Goal: Task Accomplishment & Management: Manage account settings

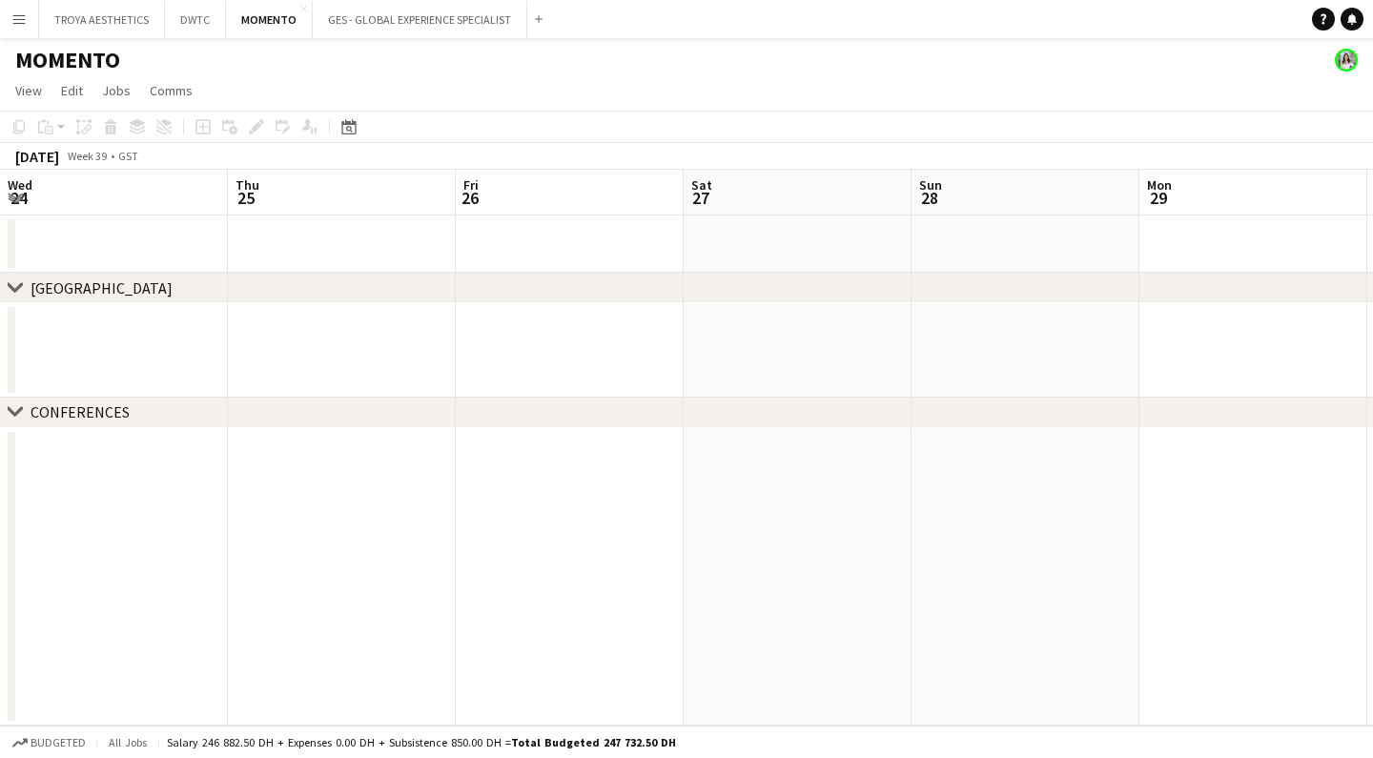
scroll to position [0, 974]
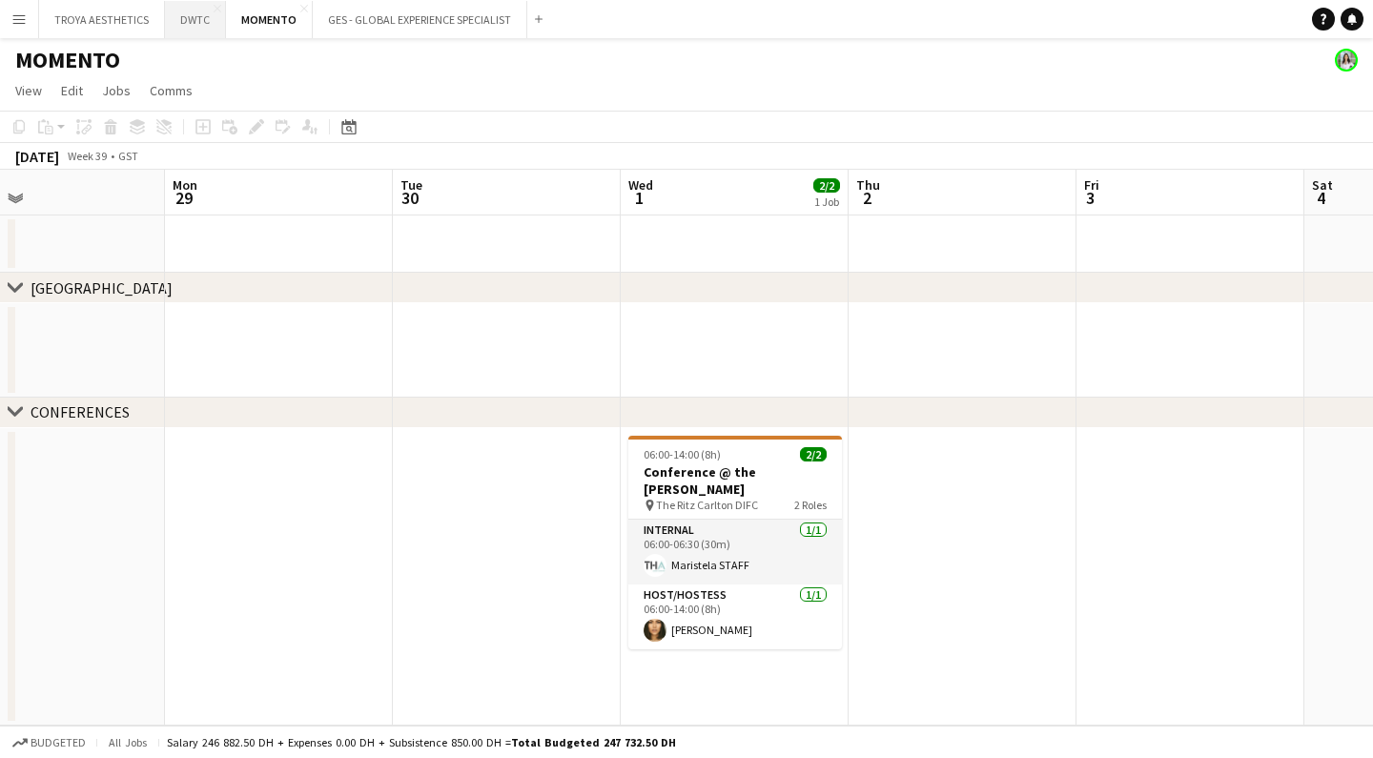
click at [200, 26] on button "DWTC Close" at bounding box center [195, 19] width 61 height 37
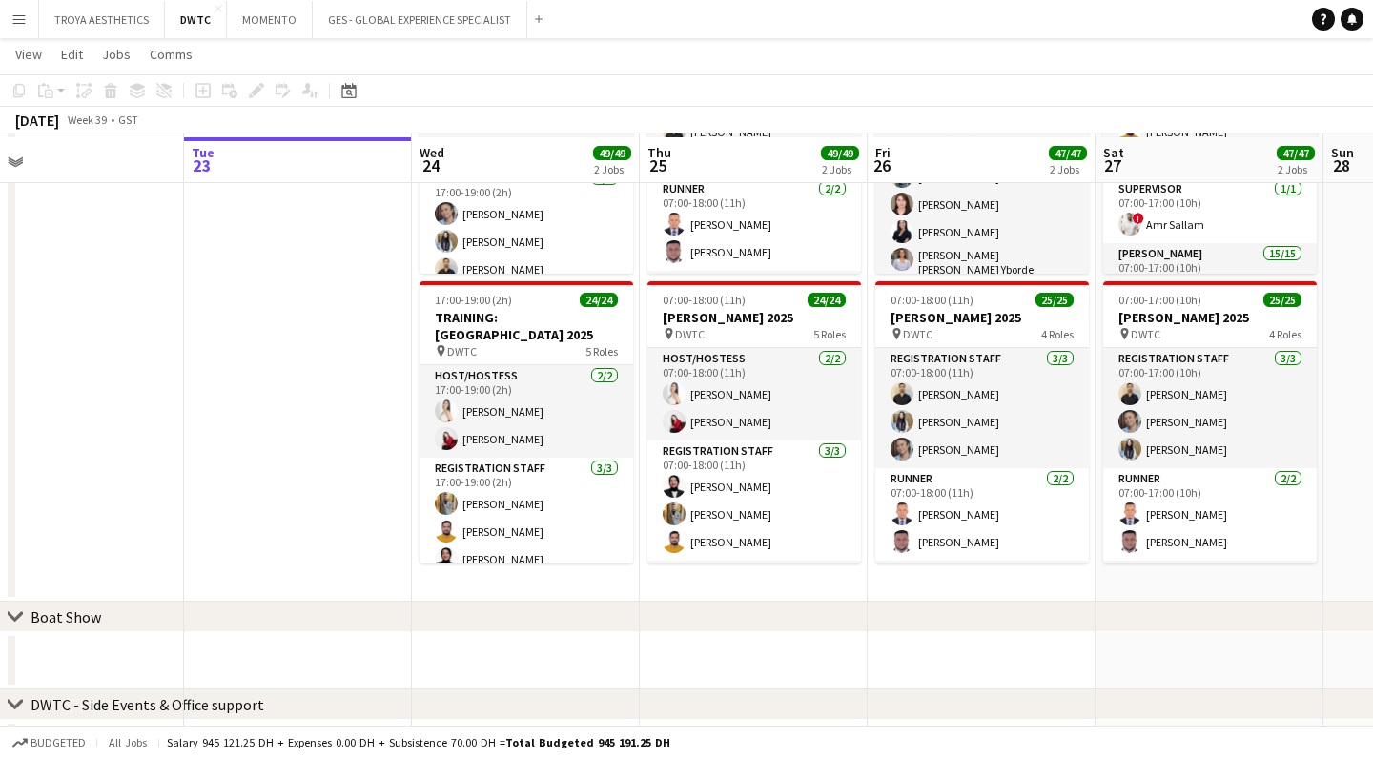
scroll to position [407, 0]
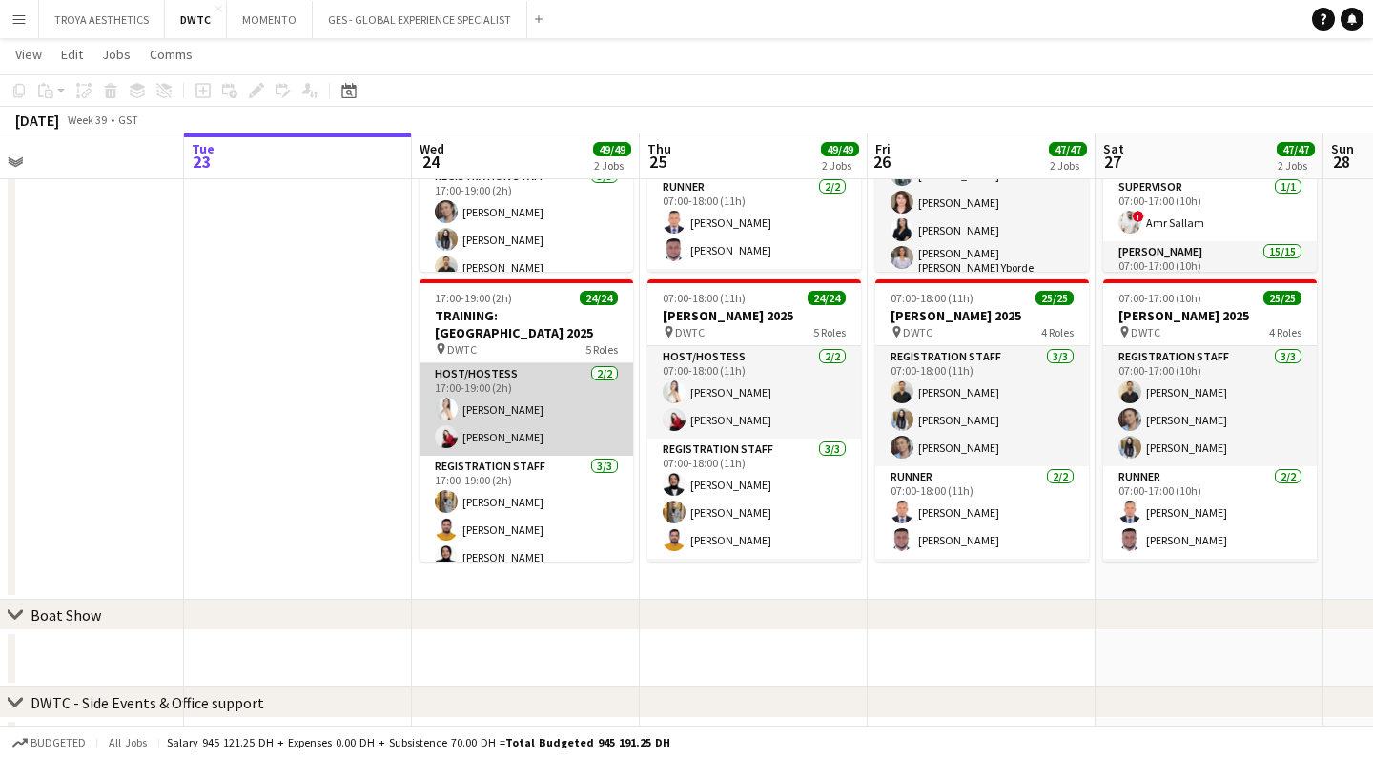
click at [529, 377] on app-card-role "Host/Hostess [DATE] 17:00-19:00 (2h) [PERSON_NAME] Valeriia [PERSON_NAME]" at bounding box center [526, 409] width 214 height 92
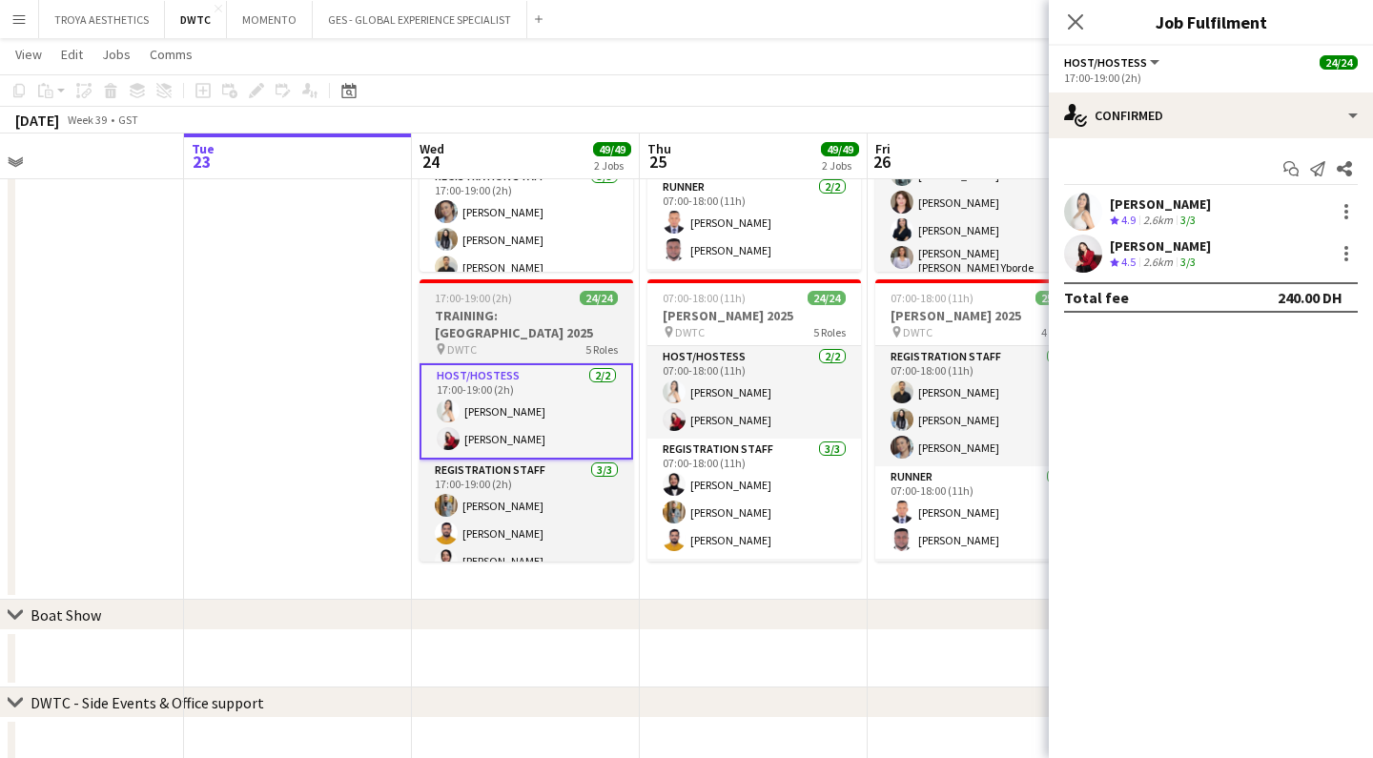
click at [528, 317] on h3 "TRAINING: [GEOGRAPHIC_DATA] 2025" at bounding box center [526, 324] width 214 height 34
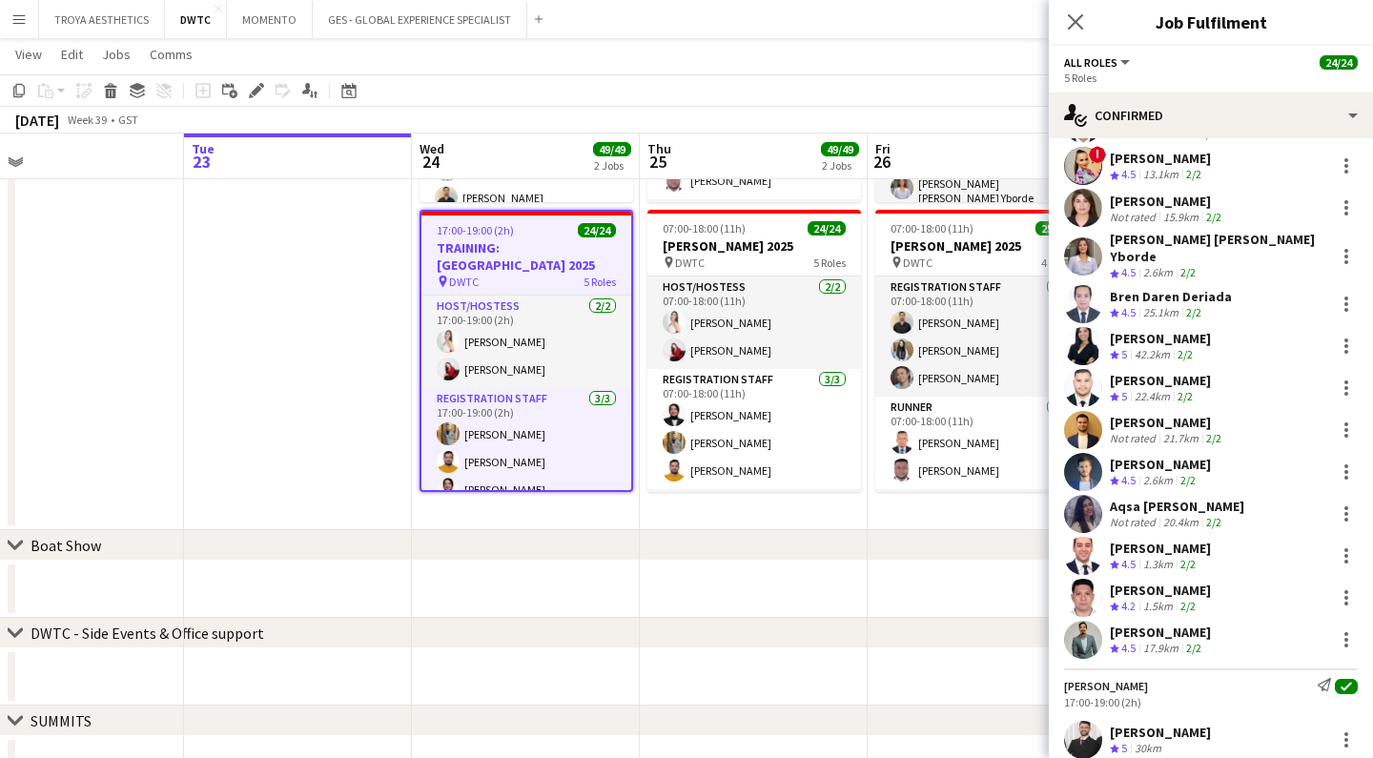
scroll to position [648, 0]
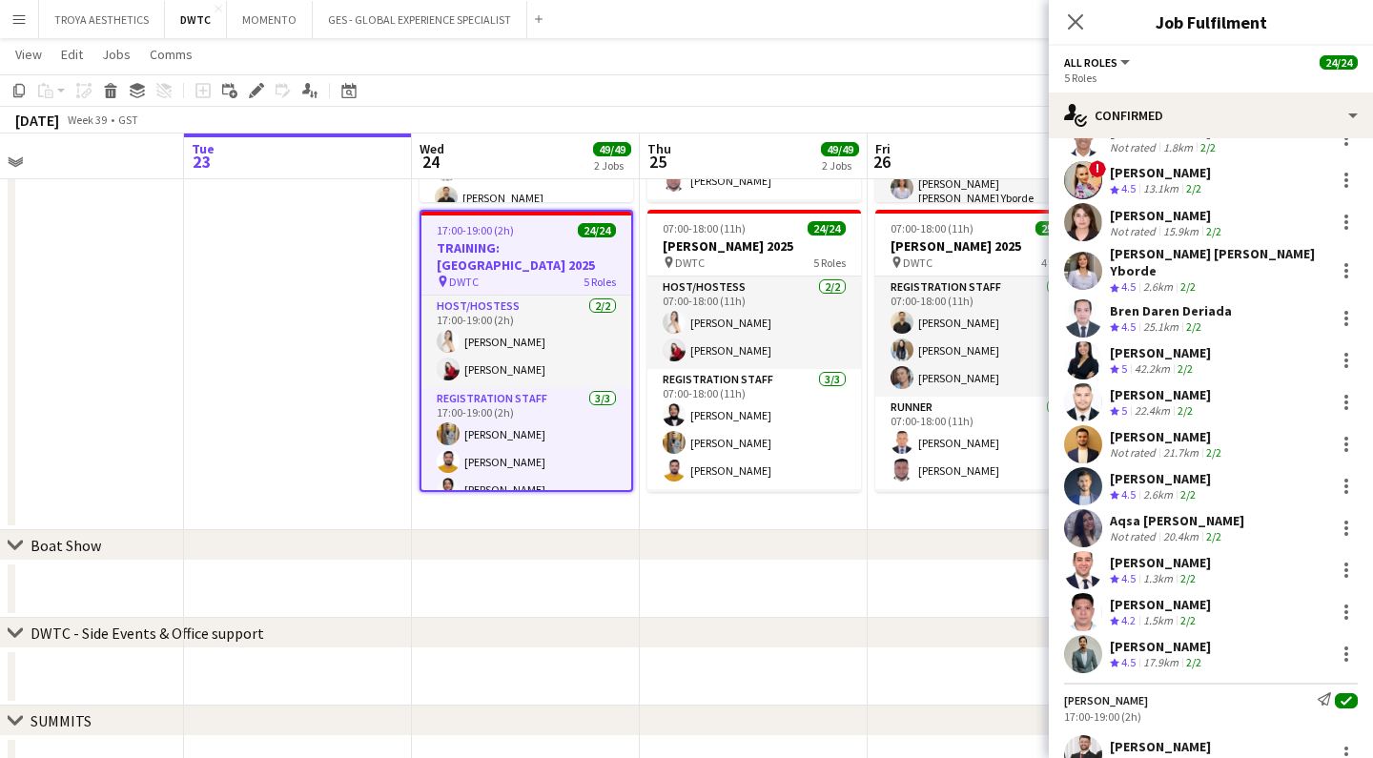
click at [1239, 635] on div "[PERSON_NAME] Crew rating 4.5 17.9km 2/2" at bounding box center [1211, 654] width 324 height 38
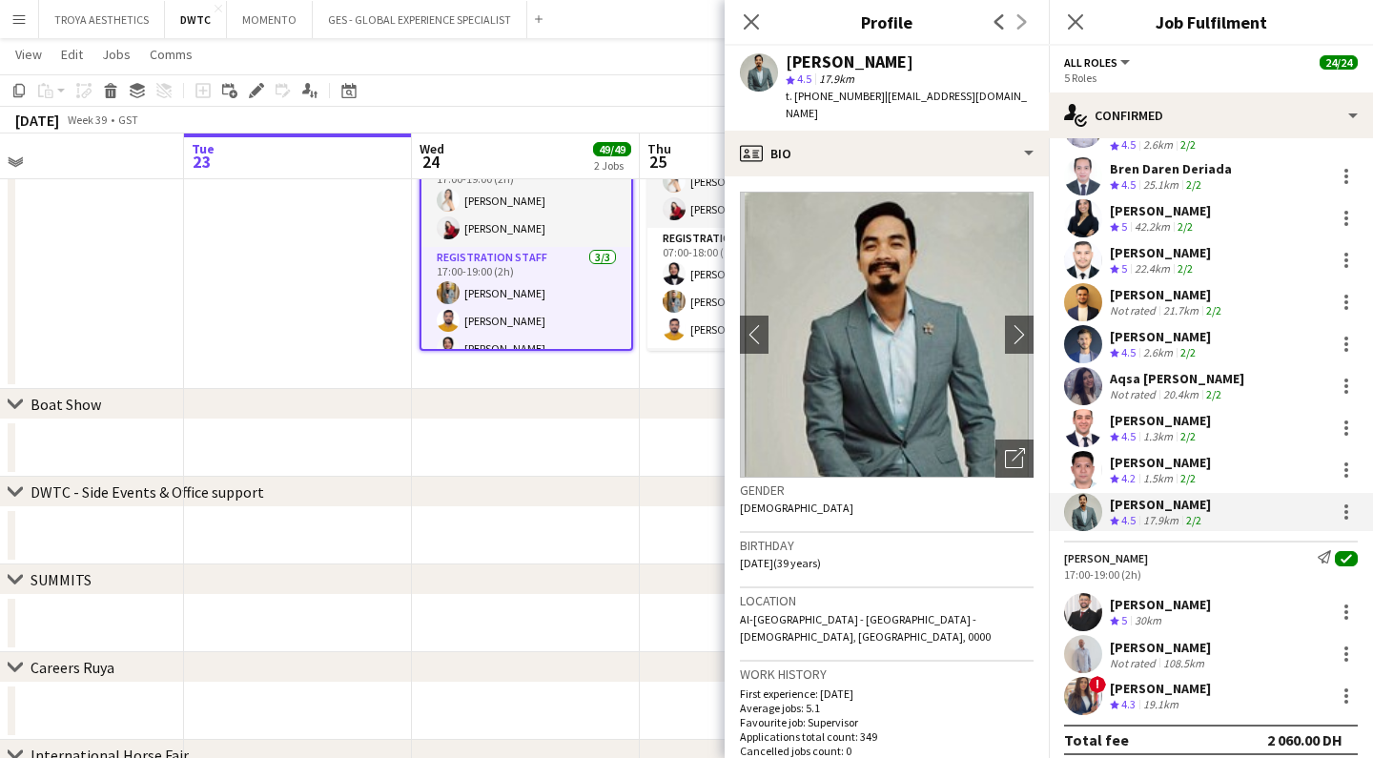
scroll to position [789, 0]
click at [754, 24] on icon at bounding box center [751, 21] width 18 height 18
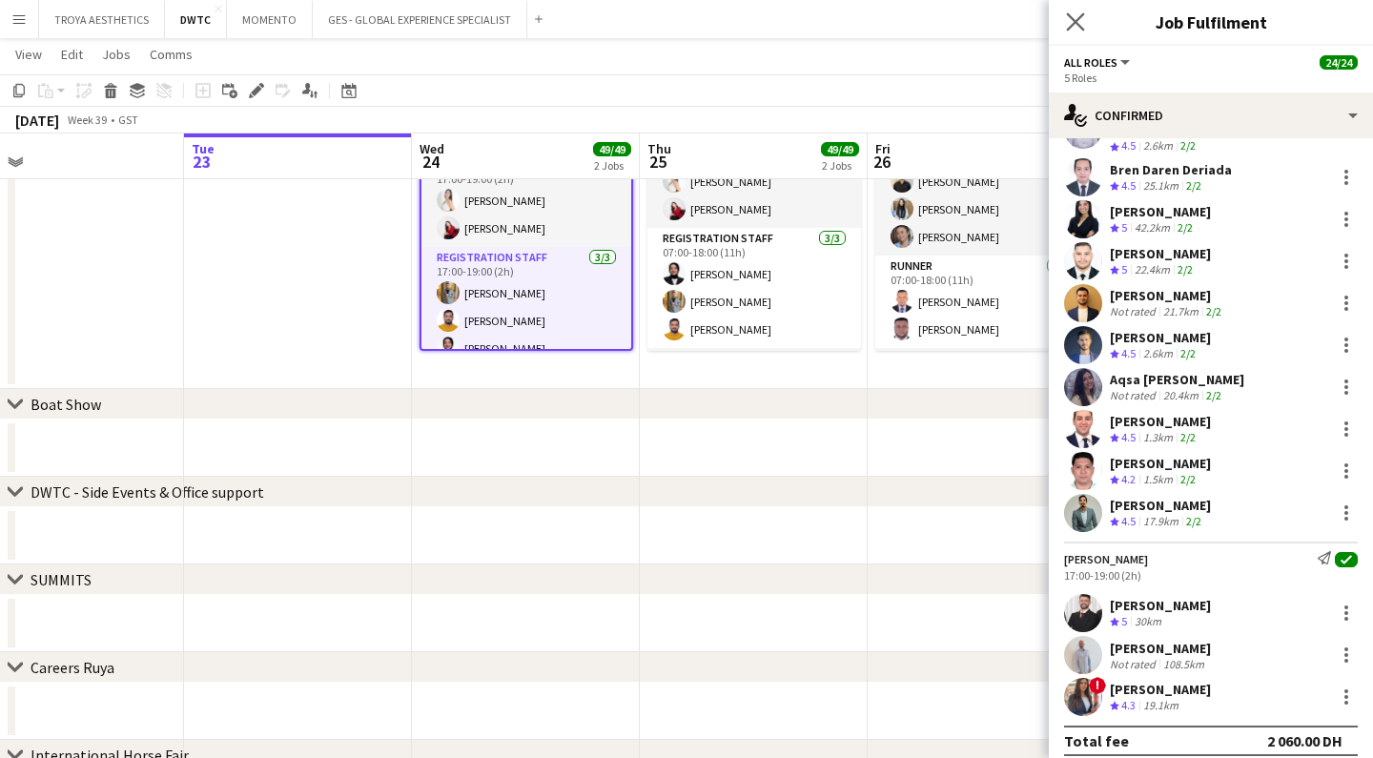
click at [1080, 11] on app-icon "Close pop-in" at bounding box center [1076, 23] width 28 height 28
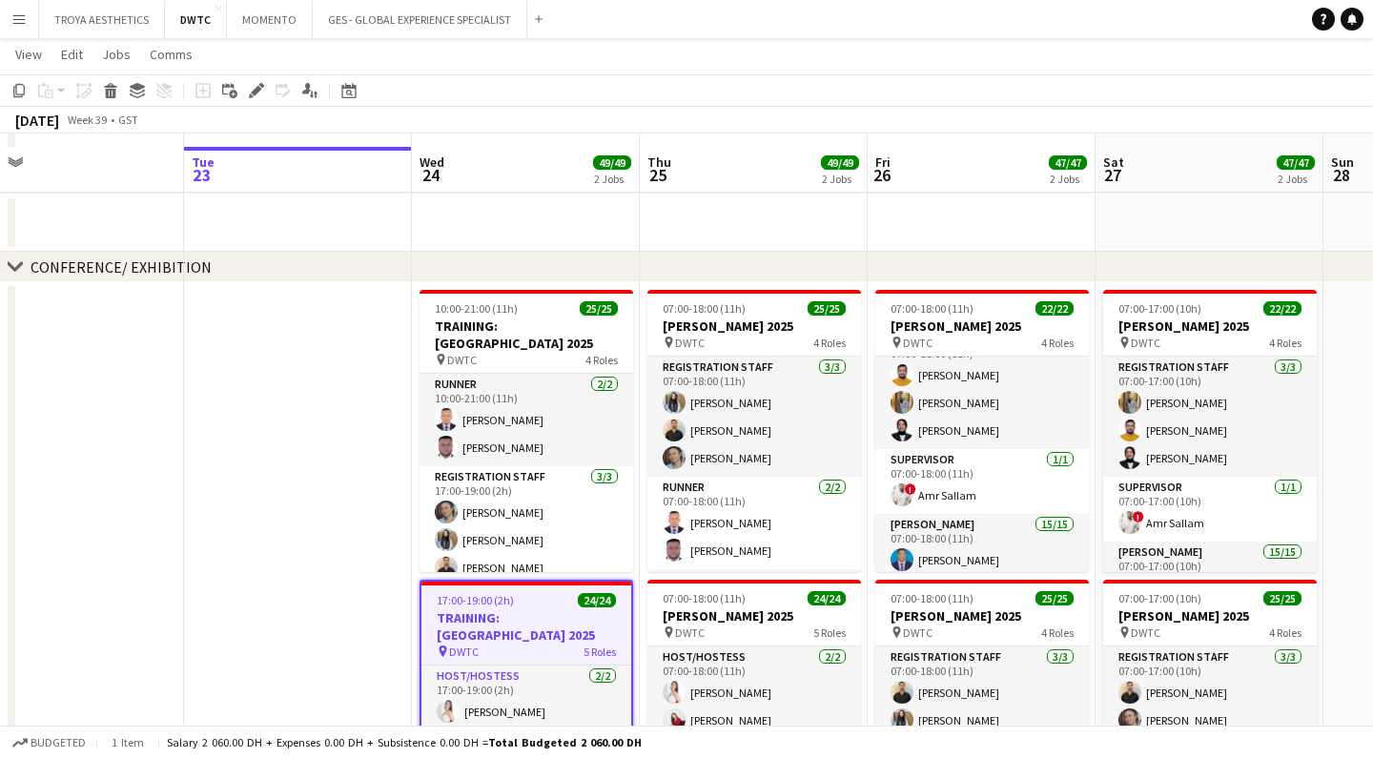
scroll to position [137, 0]
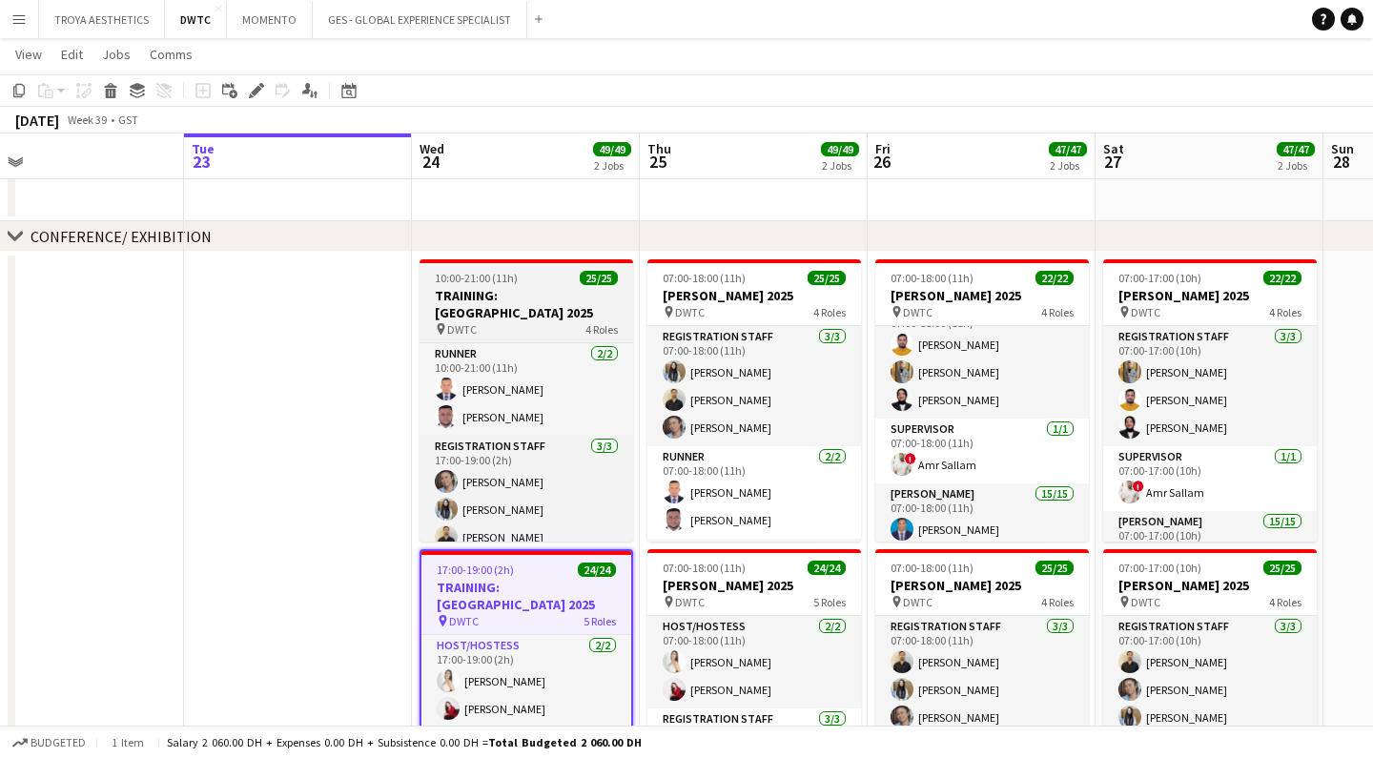
click at [479, 297] on h3 "TRAINING: [GEOGRAPHIC_DATA] 2025" at bounding box center [526, 304] width 214 height 34
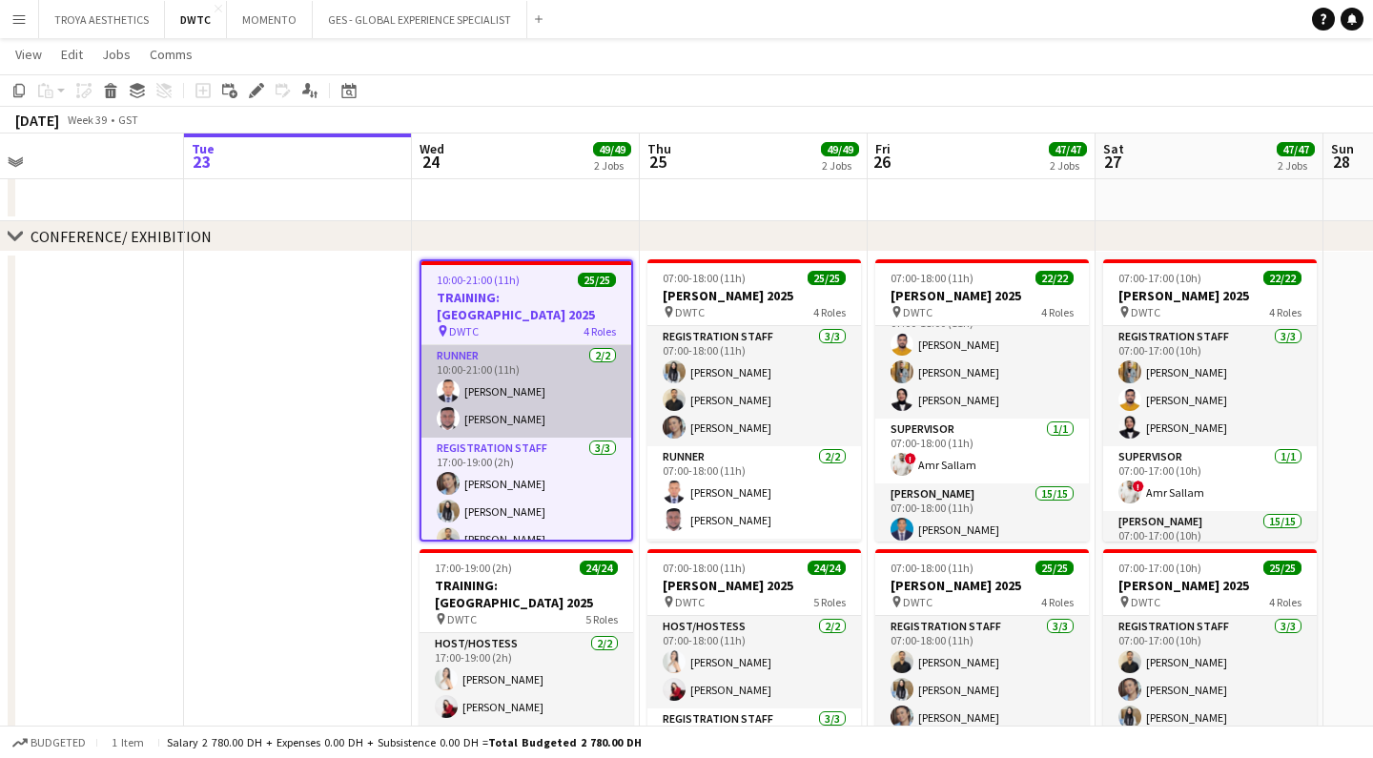
click at [511, 398] on app-card-role "Runner [DATE] 10:00-21:00 (11h) [PERSON_NAME] [PERSON_NAME] Nangsi" at bounding box center [526, 391] width 210 height 92
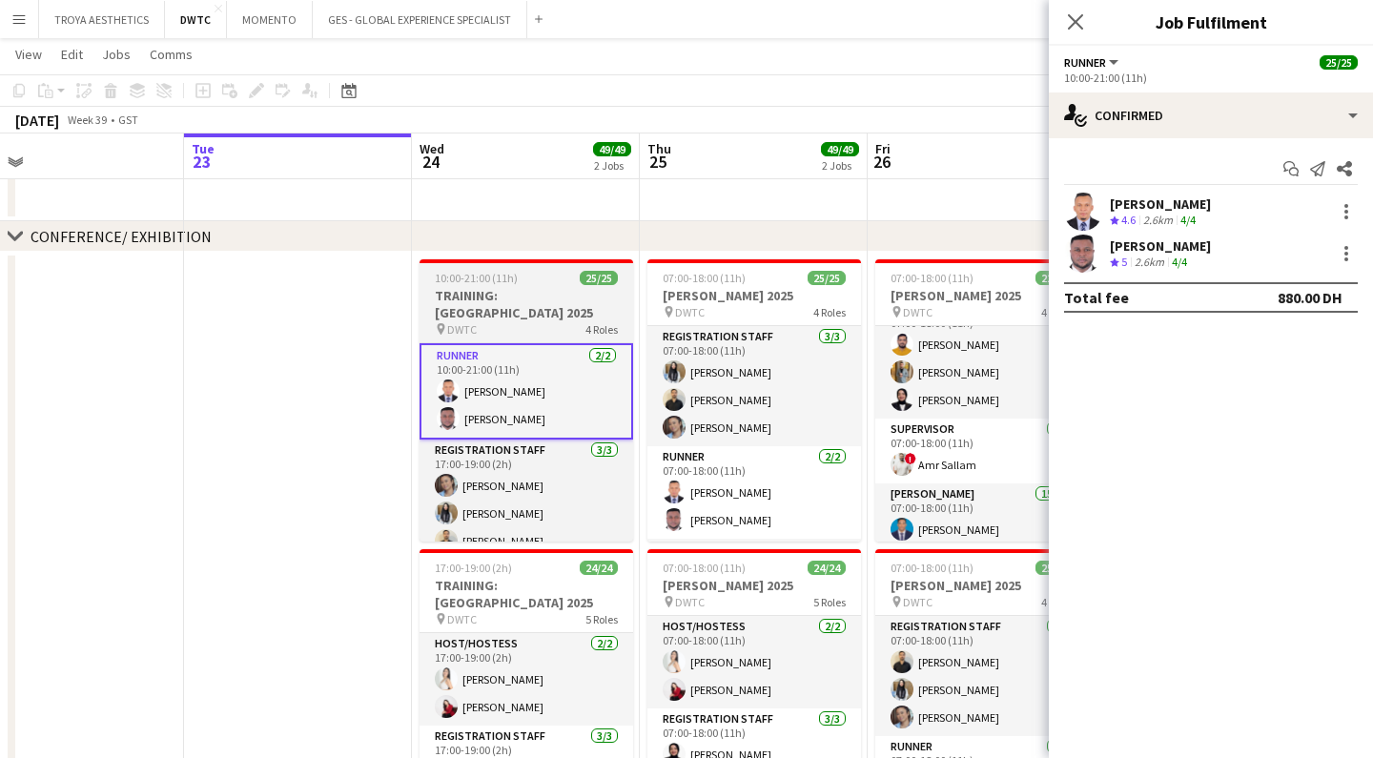
click at [521, 321] on div "pin DWTC 4 Roles" at bounding box center [526, 328] width 214 height 15
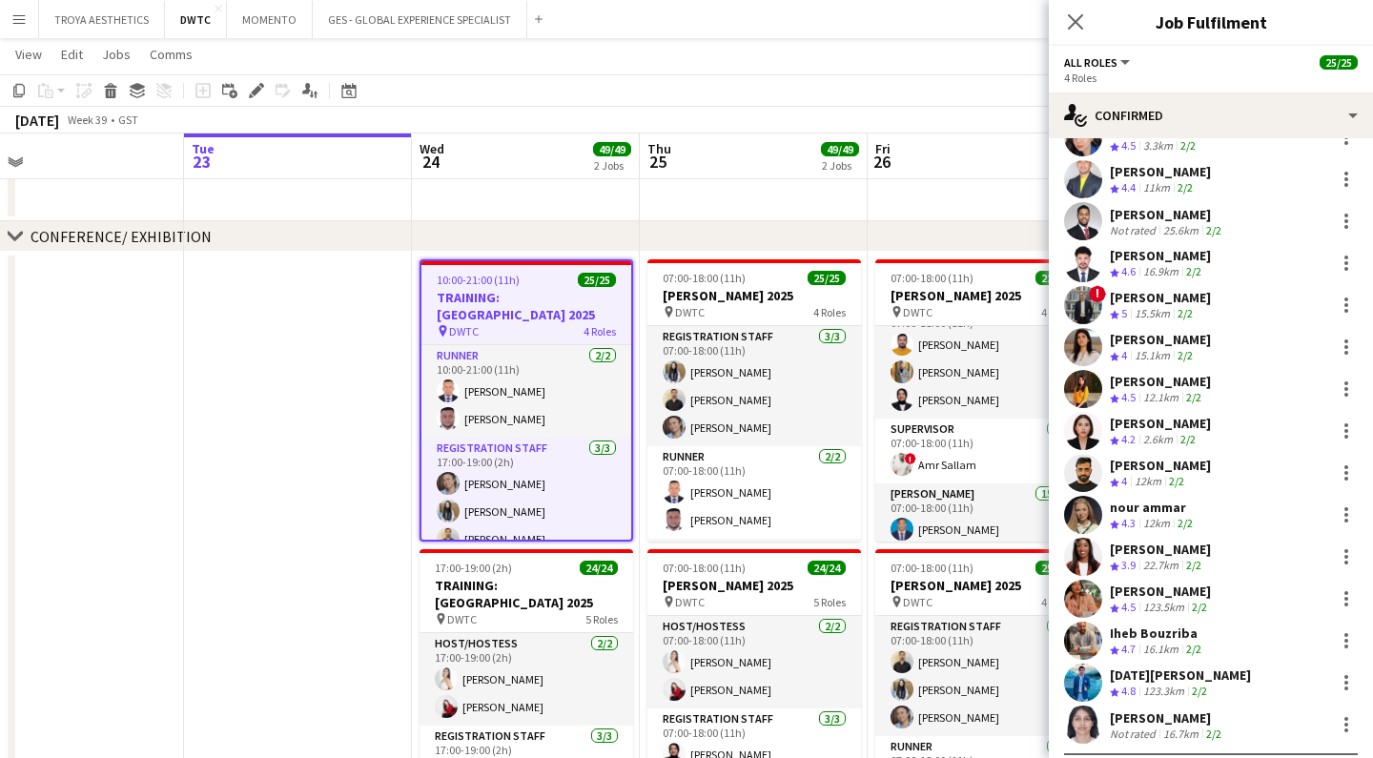
scroll to position [773, 0]
click at [399, 345] on app-date-cell at bounding box center [298, 561] width 228 height 618
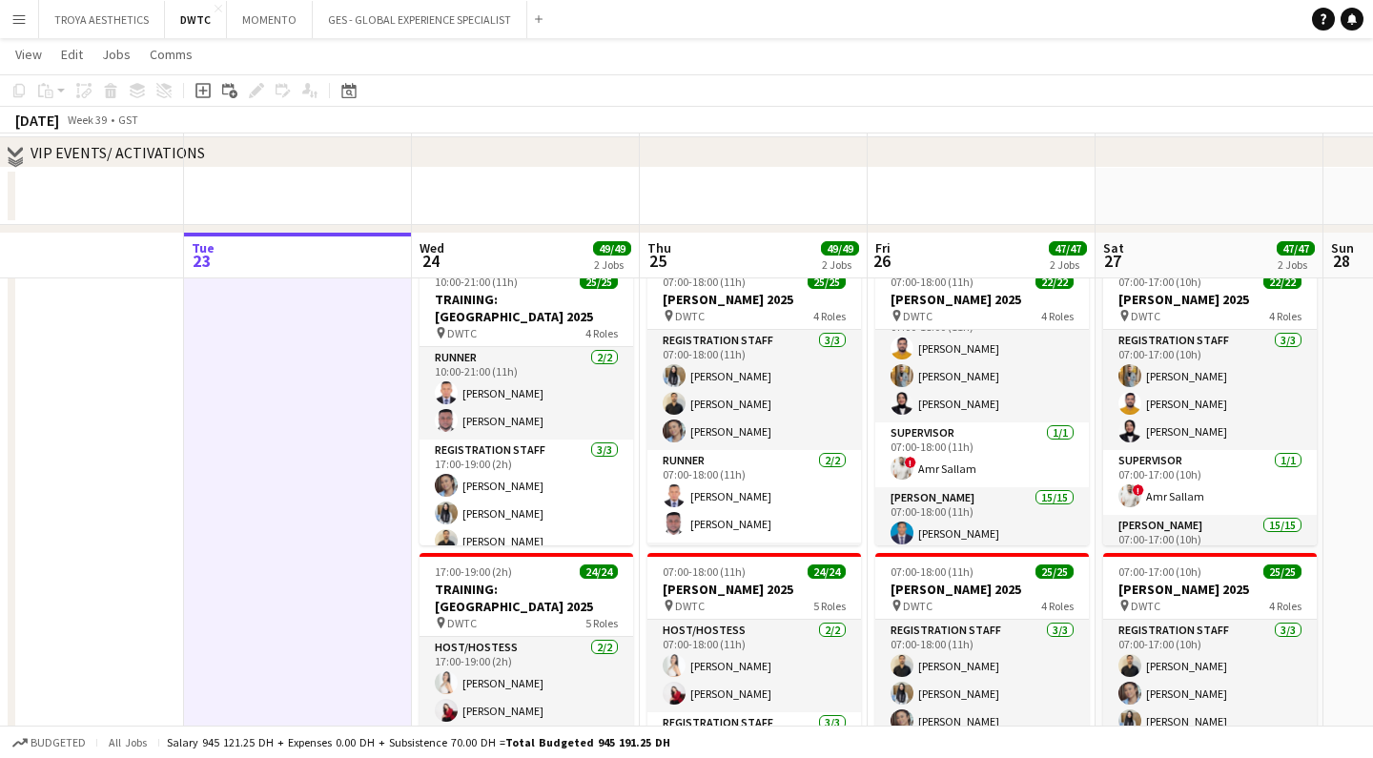
scroll to position [309, 0]
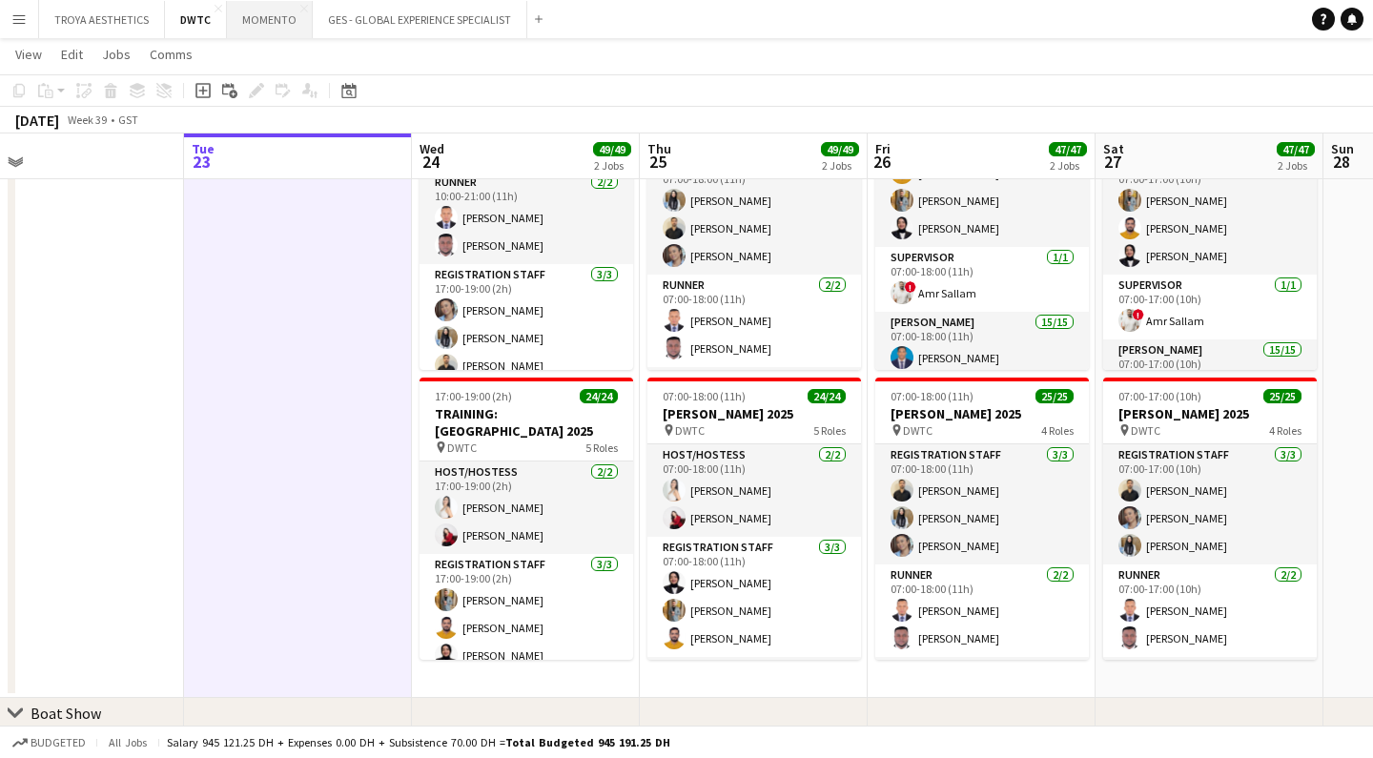
click at [251, 24] on button "MOMENTO Close" at bounding box center [270, 19] width 86 height 37
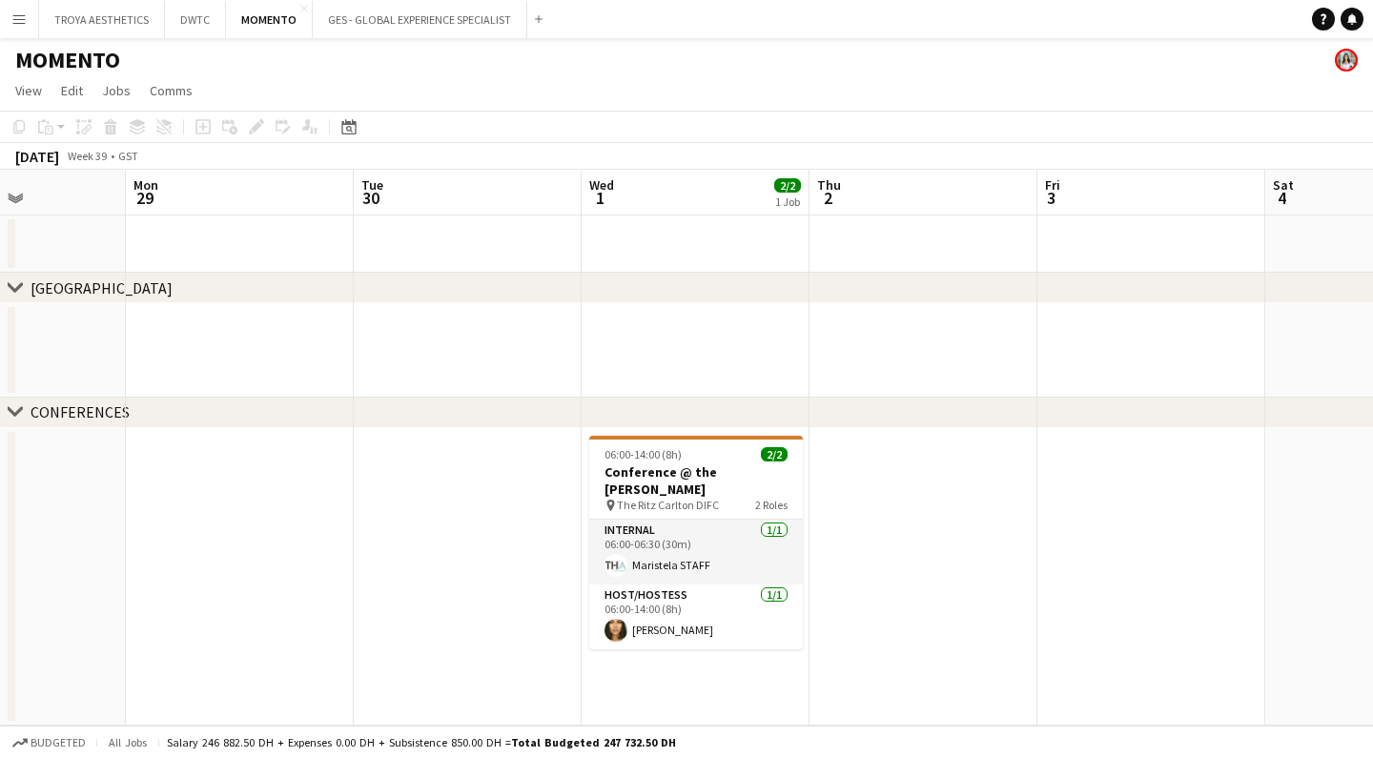
scroll to position [0, 564]
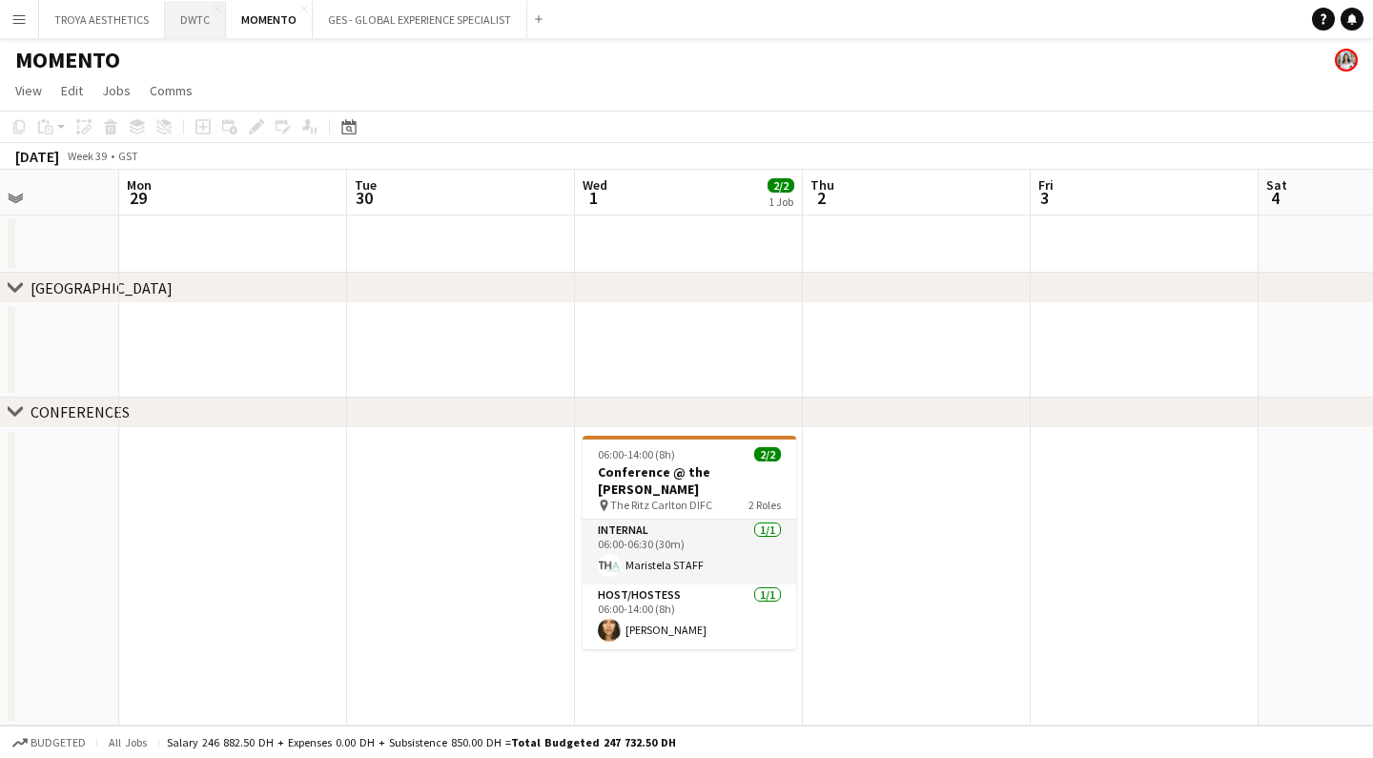
click at [192, 18] on button "DWTC Close" at bounding box center [195, 19] width 61 height 37
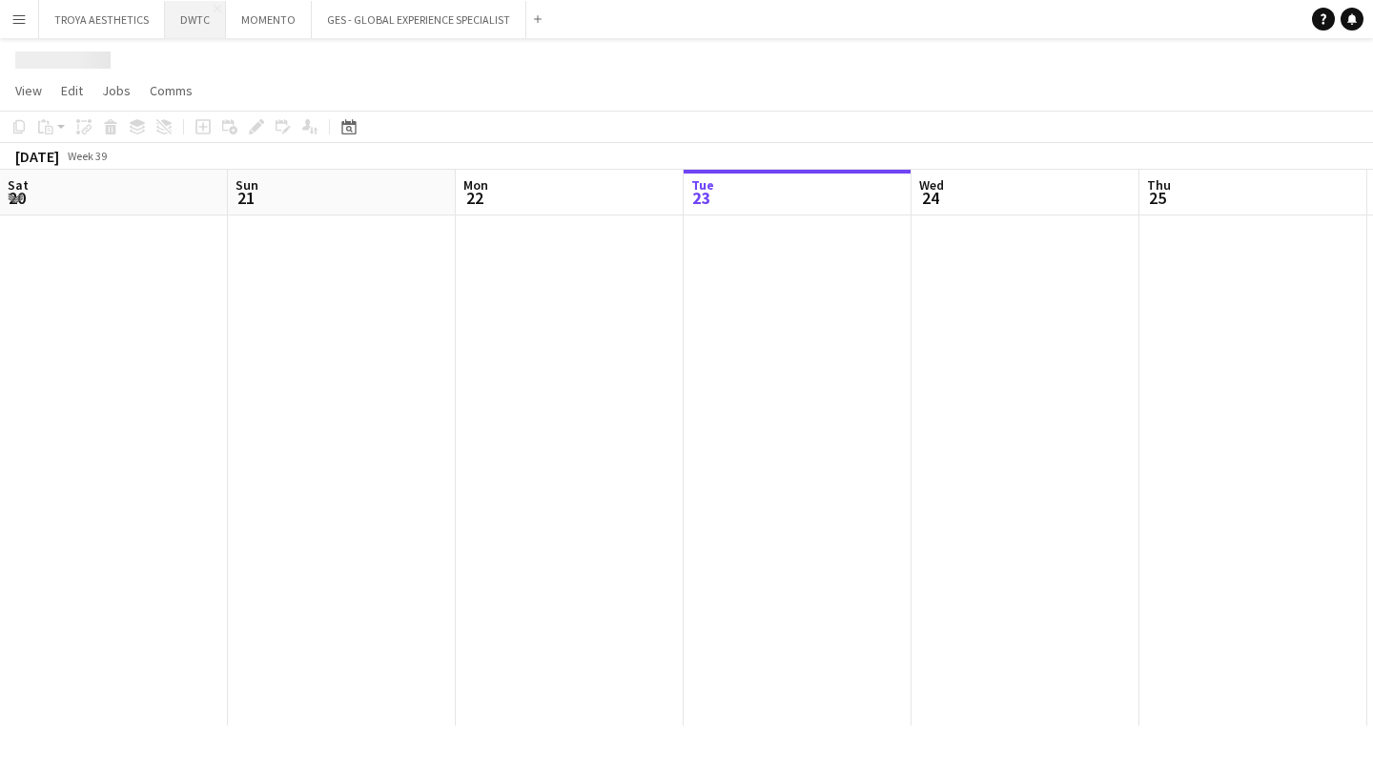
scroll to position [0, 456]
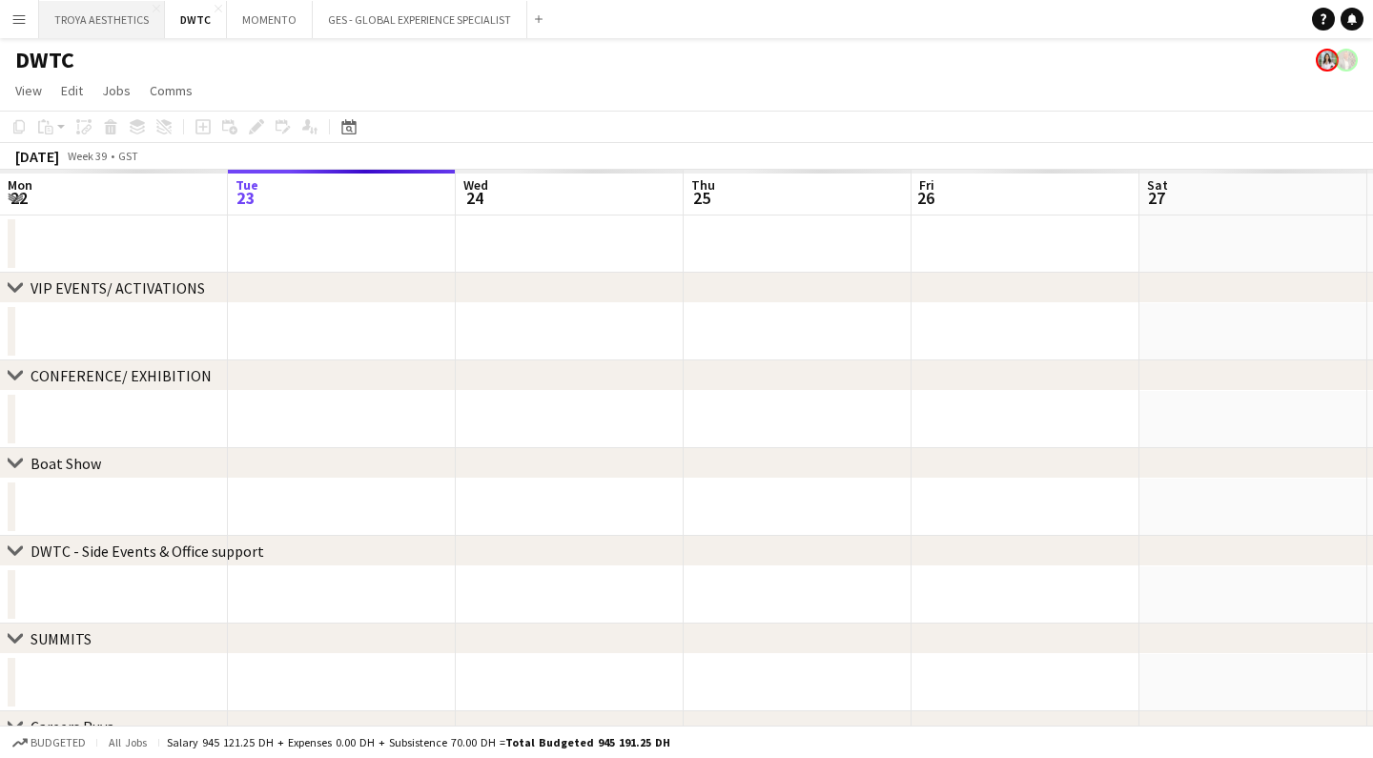
click at [102, 22] on button "TROYA AESTHETICS Close" at bounding box center [102, 19] width 126 height 37
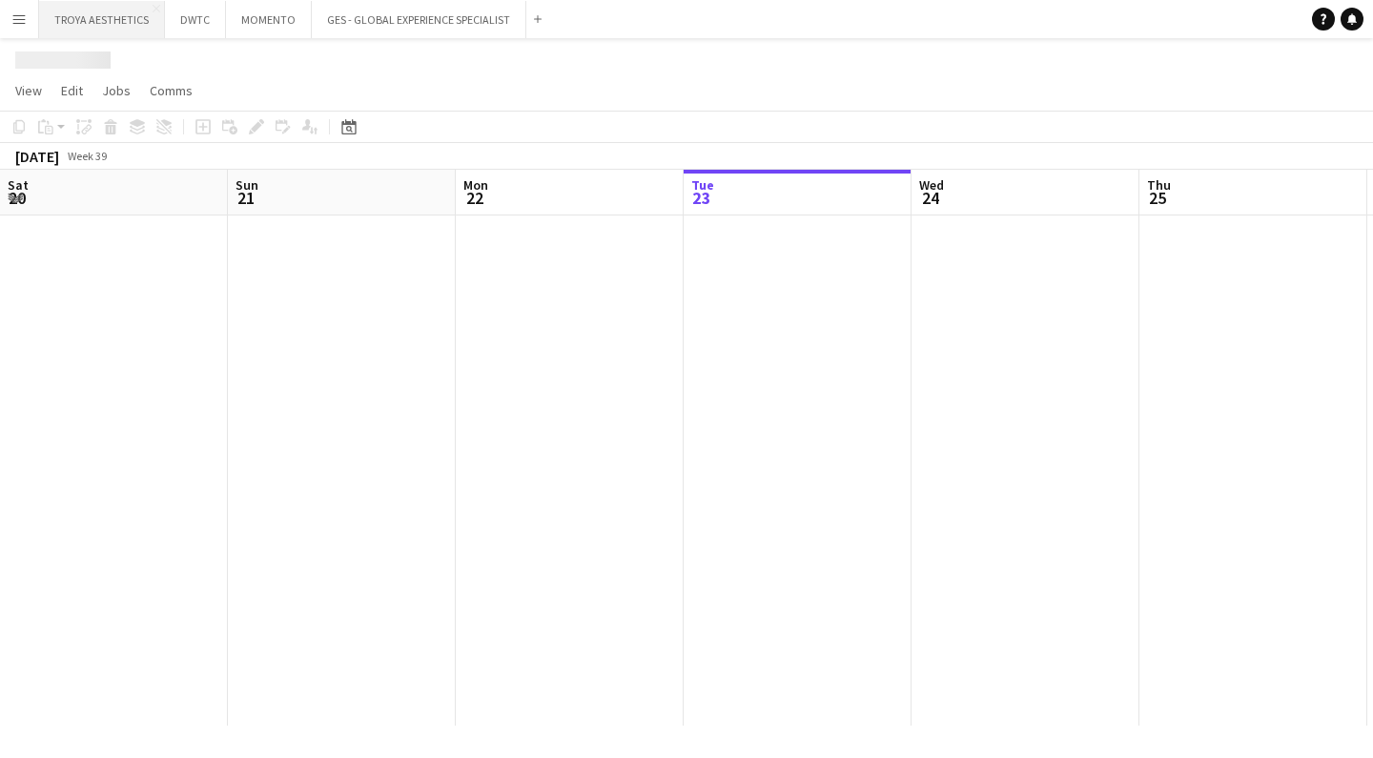
scroll to position [0, 456]
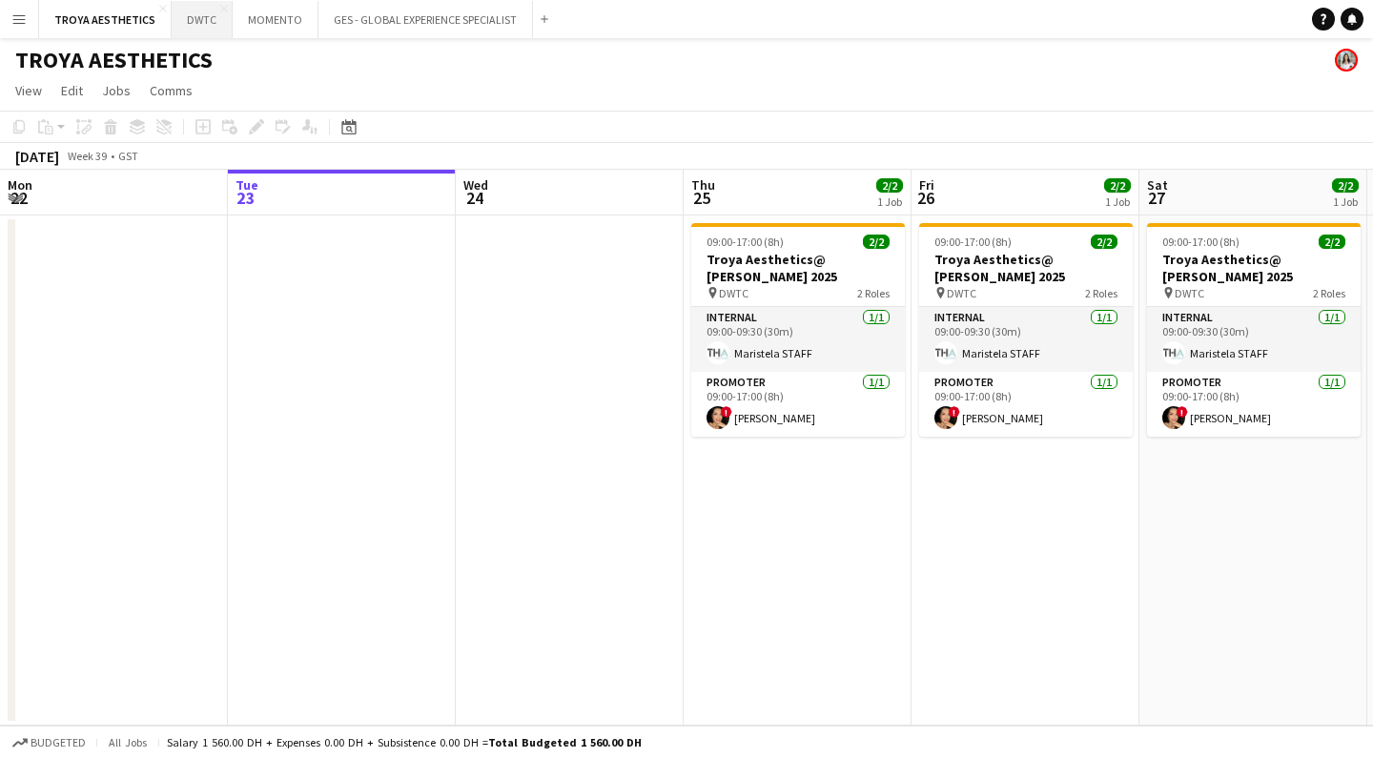
click at [197, 20] on button "DWTC Close" at bounding box center [202, 19] width 61 height 37
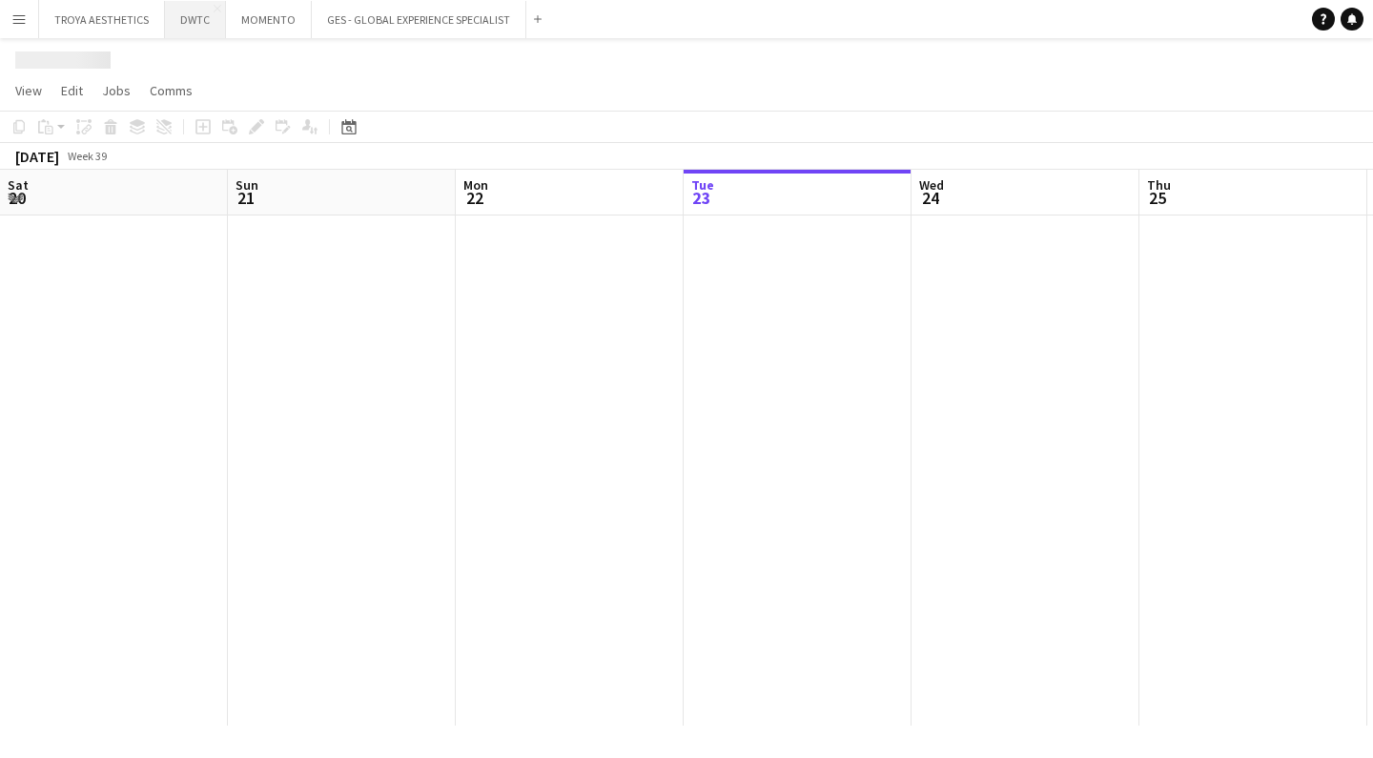
scroll to position [0, 456]
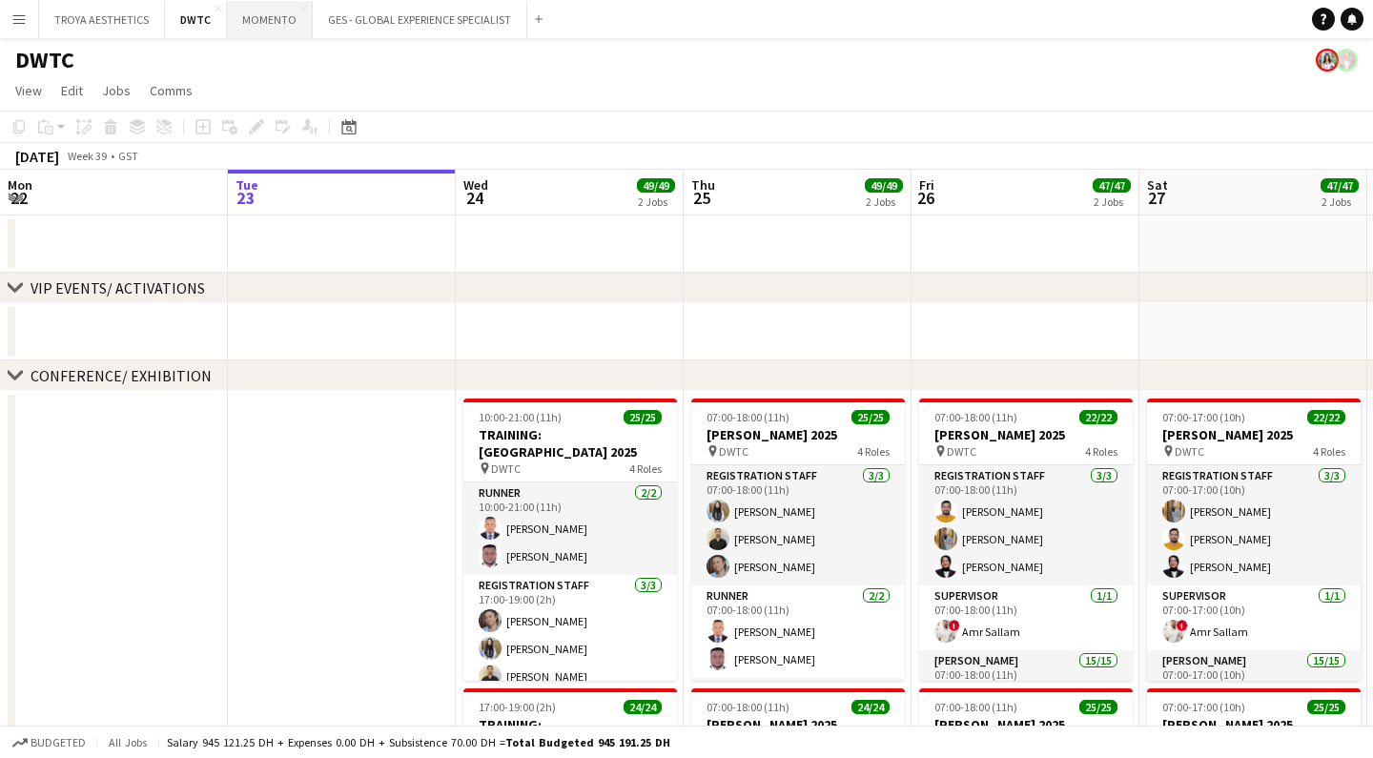
click at [259, 20] on button "MOMENTO Close" at bounding box center [270, 19] width 86 height 37
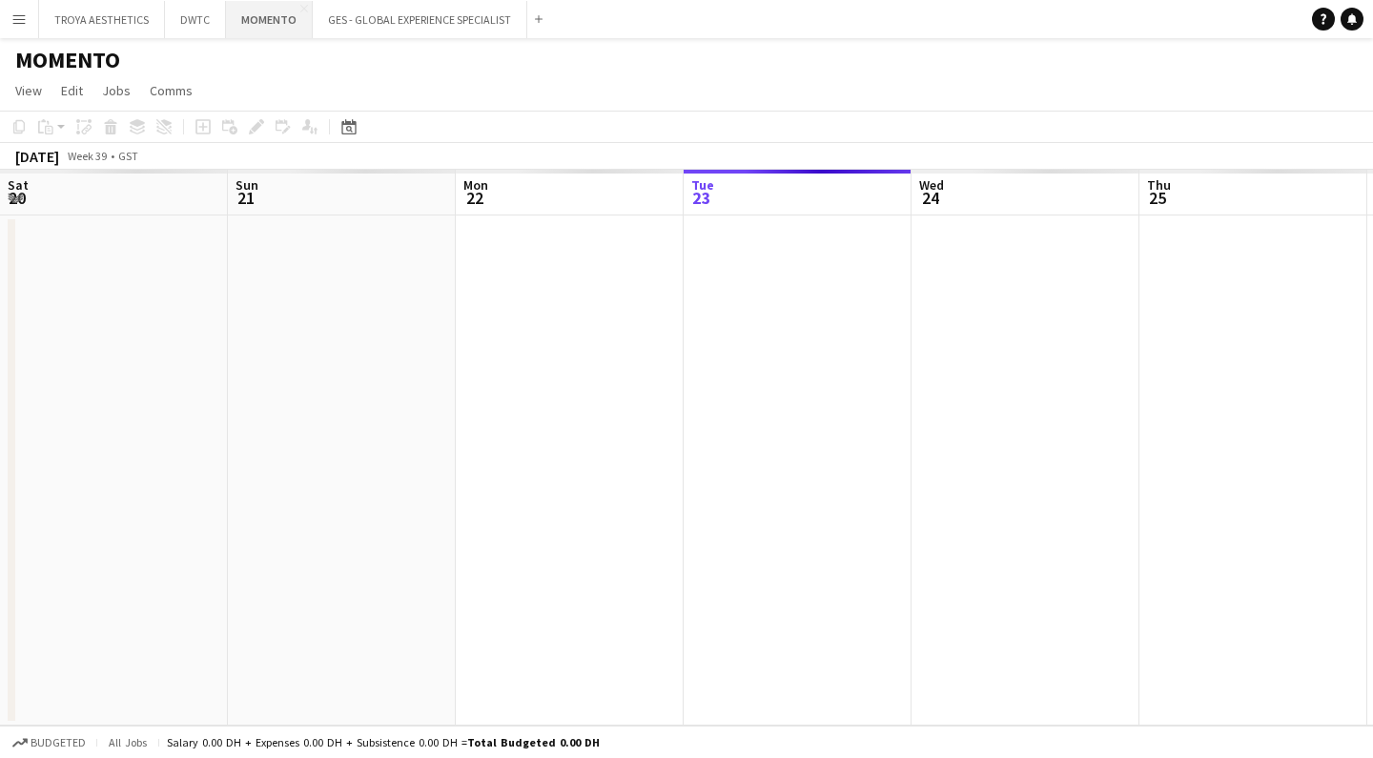
scroll to position [0, 456]
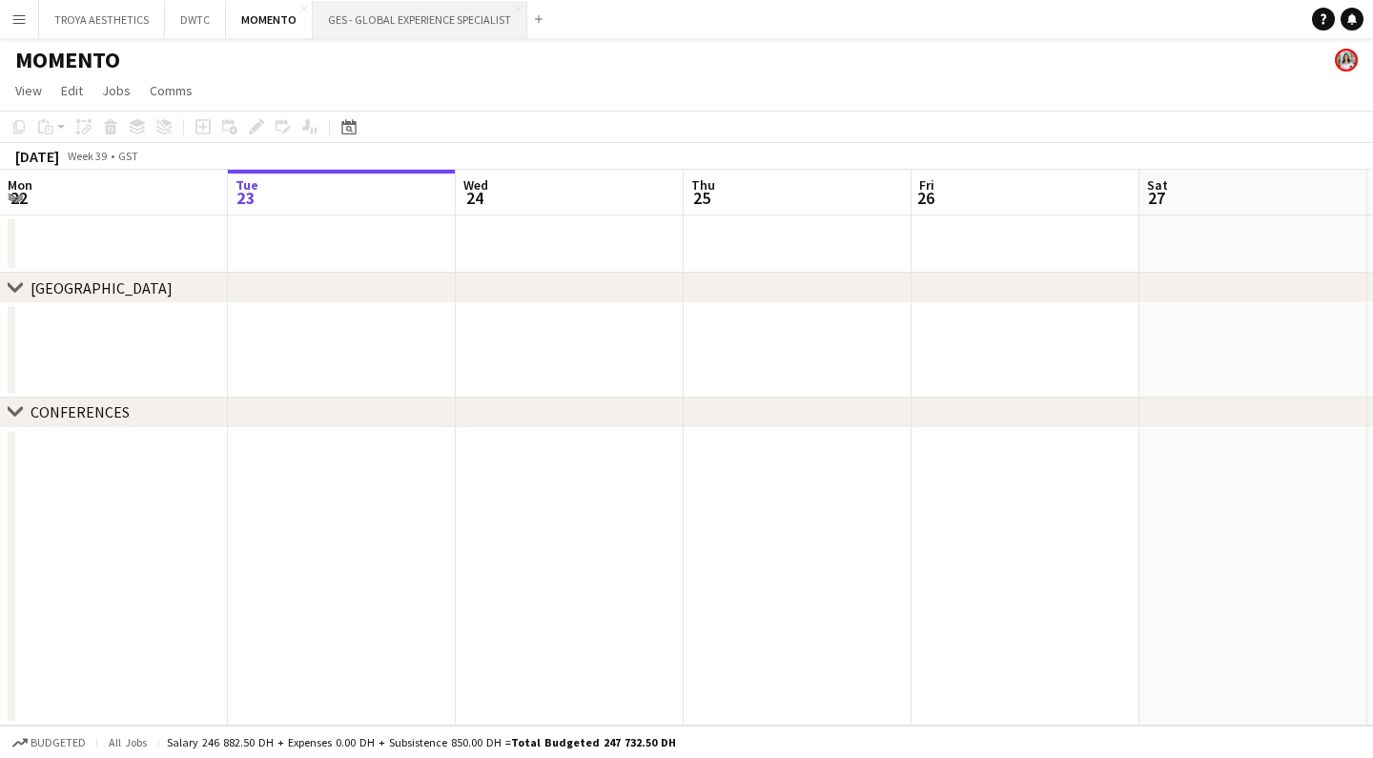
click at [404, 30] on button "GES - GLOBAL EXPERIENCE SPECIALIST Close" at bounding box center [420, 19] width 214 height 37
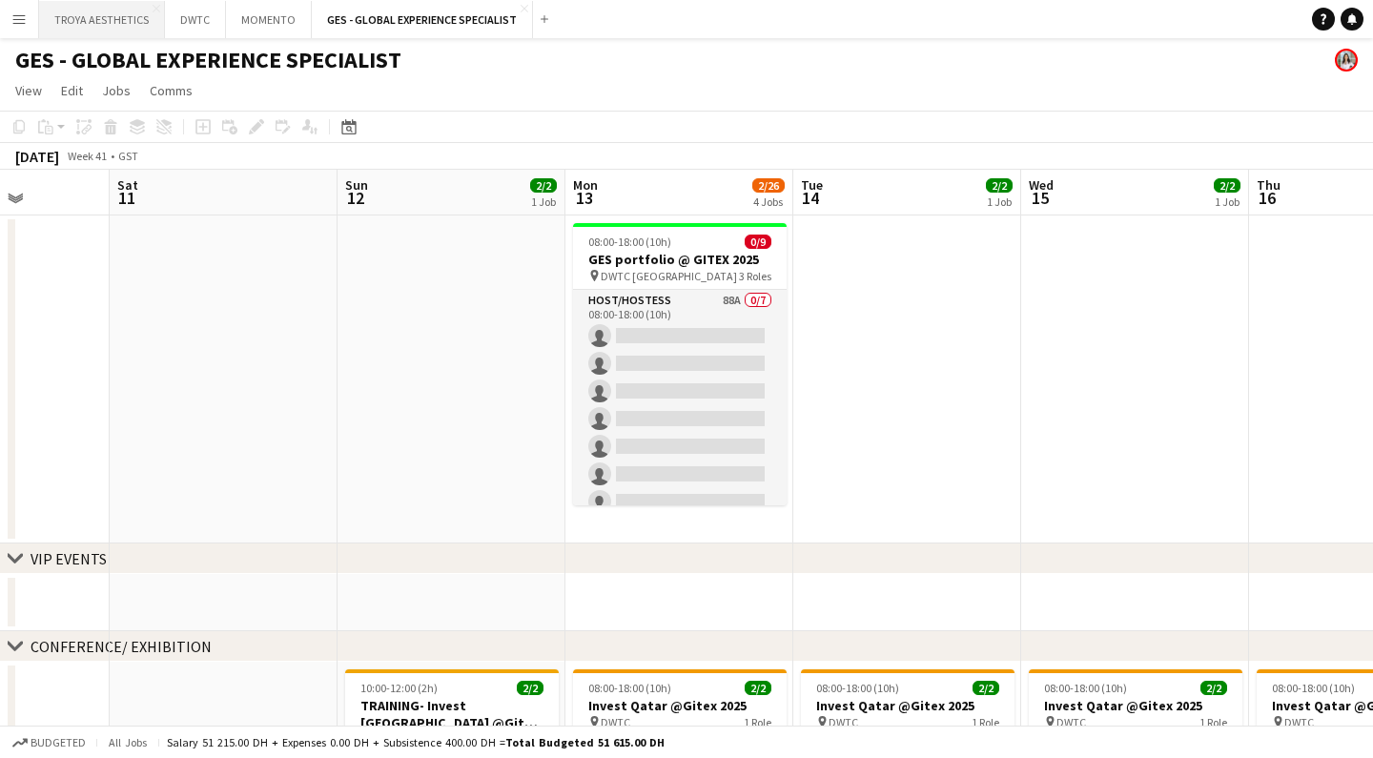
click at [122, 18] on button "TROYA AESTHETICS Close" at bounding box center [102, 19] width 126 height 37
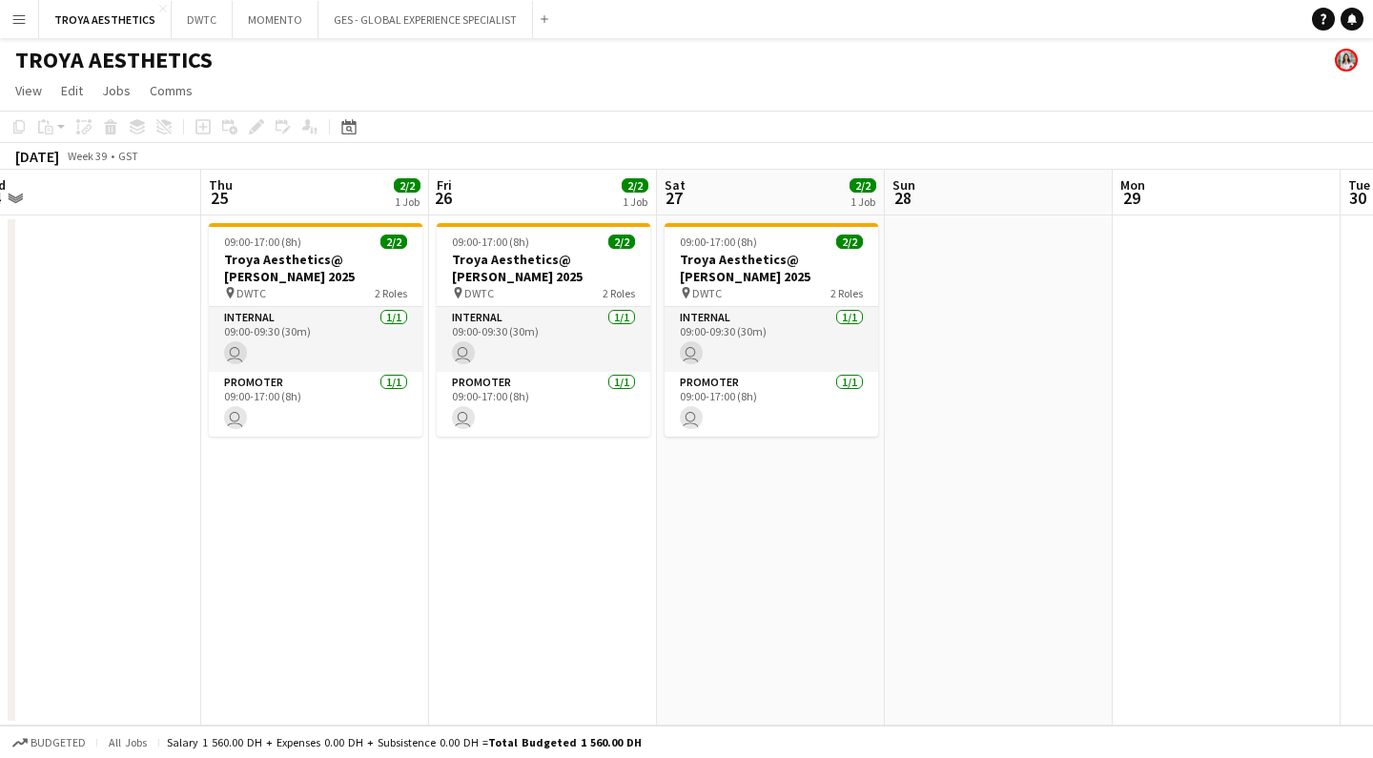
scroll to position [0, 950]
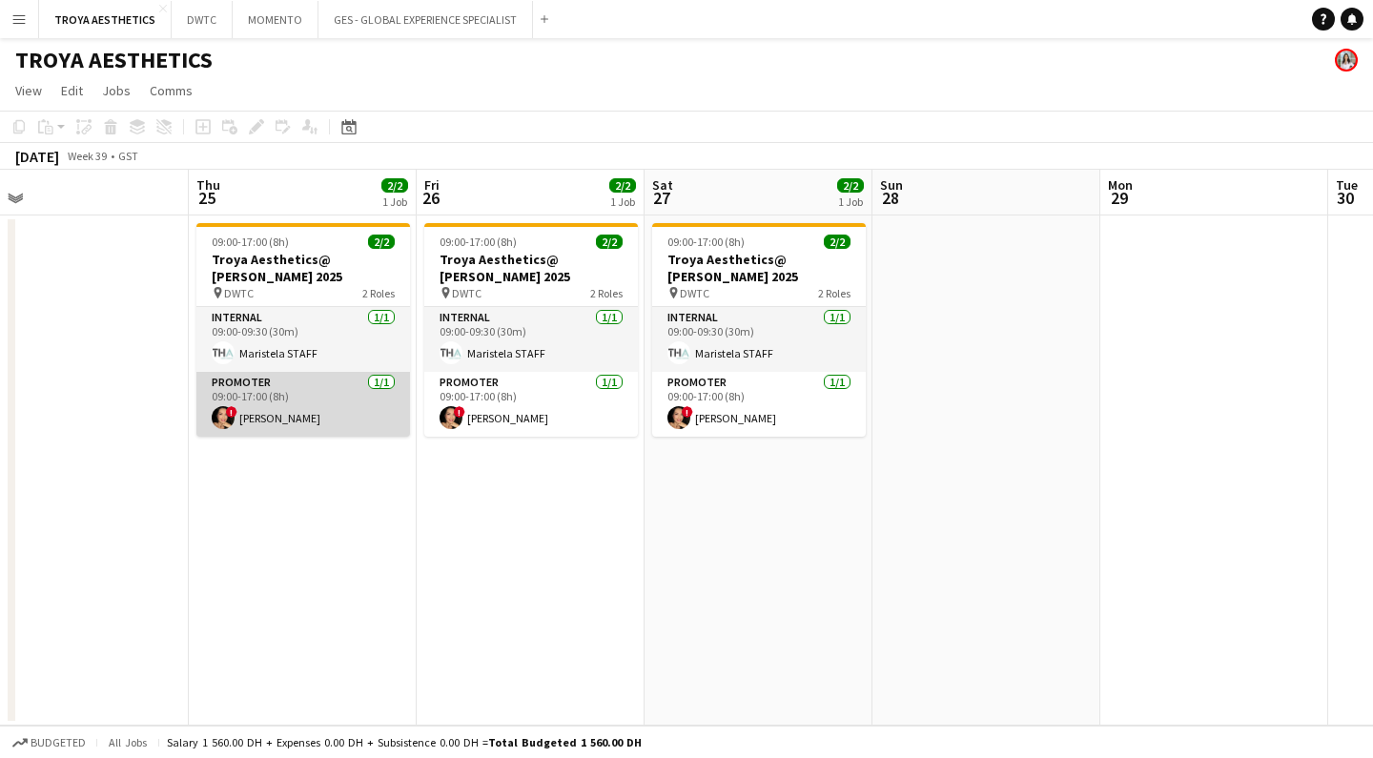
click at [292, 400] on app-card-role "Promoter [DATE] 09:00-17:00 (8h) ! [PERSON_NAME]" at bounding box center [303, 404] width 214 height 65
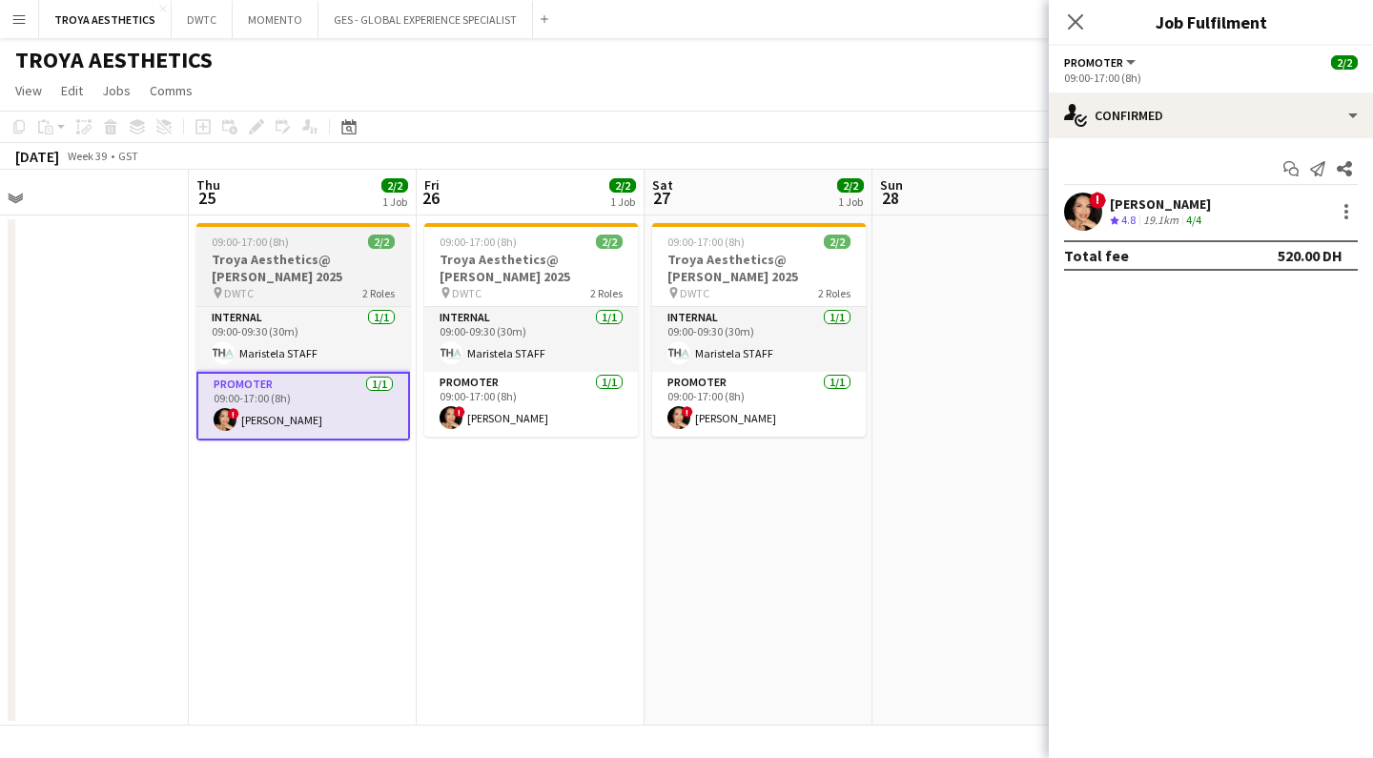
click at [296, 275] on h3 "Troya Aesthetics@ [PERSON_NAME] 2025" at bounding box center [303, 268] width 214 height 34
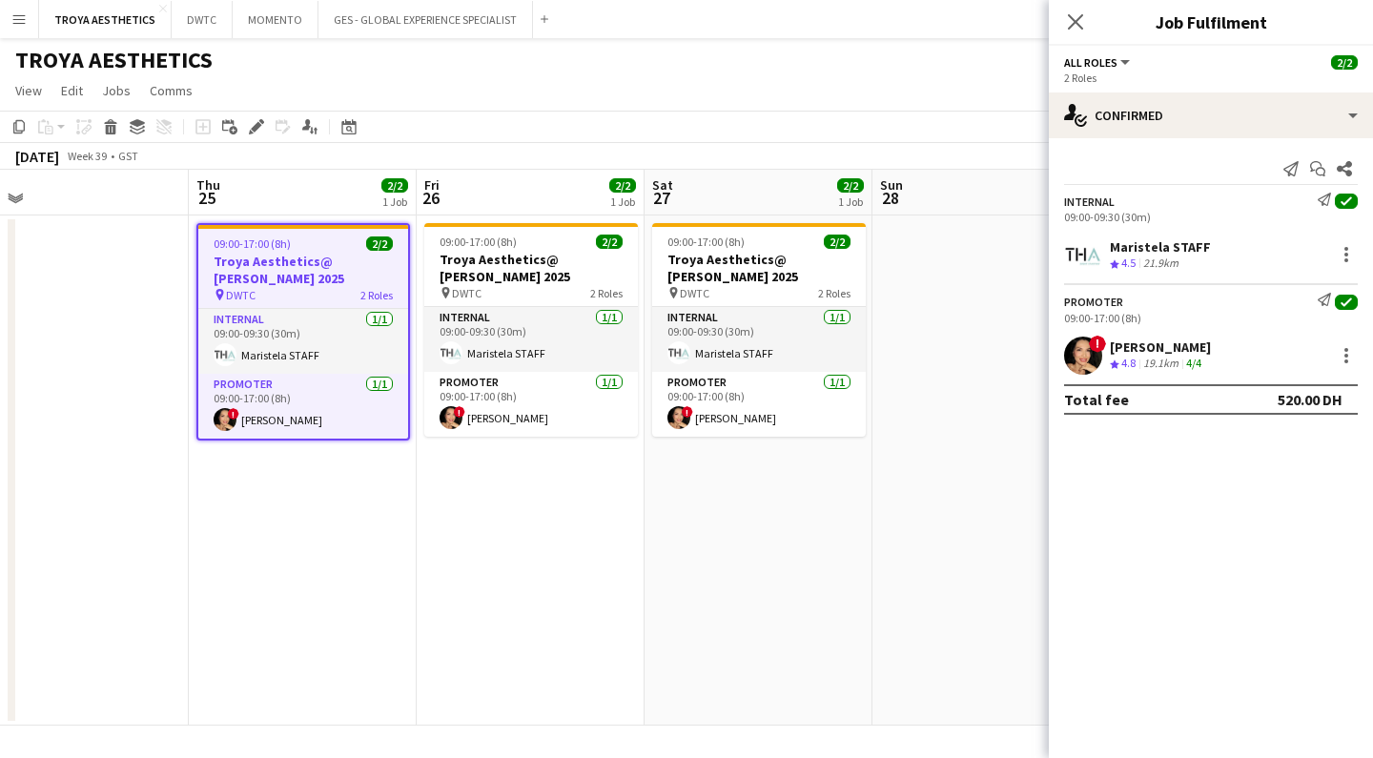
scroll to position [0, 921]
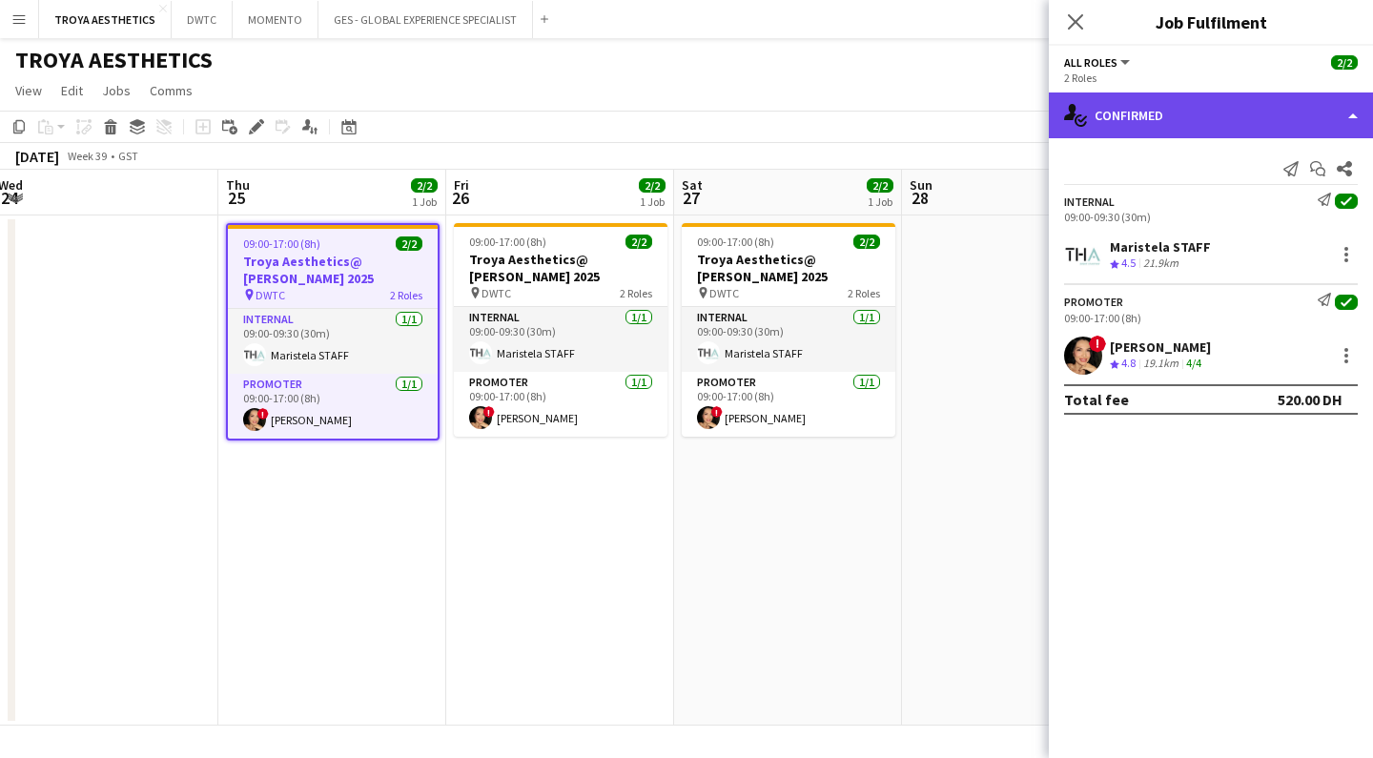
click at [1106, 108] on div "single-neutral-actions-check-2 Confirmed" at bounding box center [1211, 115] width 324 height 46
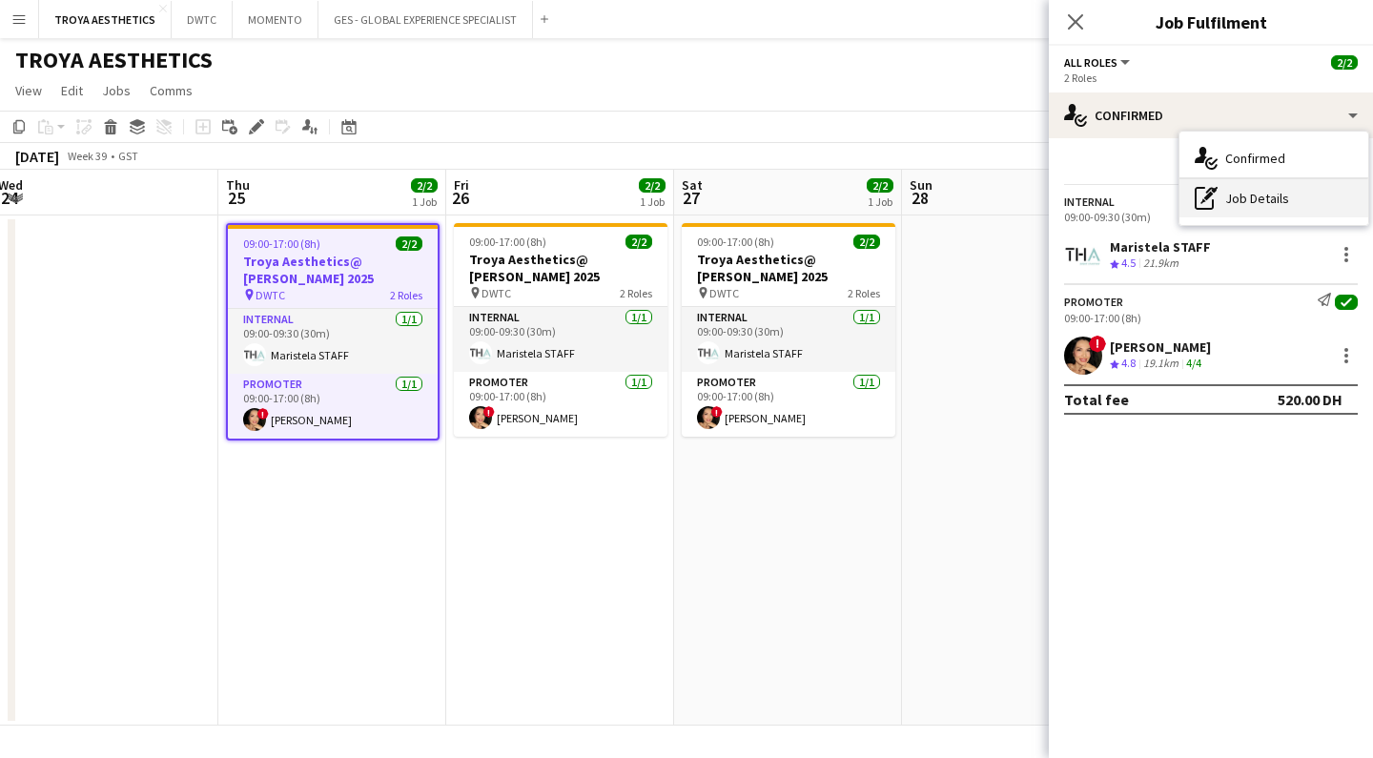
click at [1241, 197] on div "pen-write Job Details" at bounding box center [1273, 198] width 189 height 38
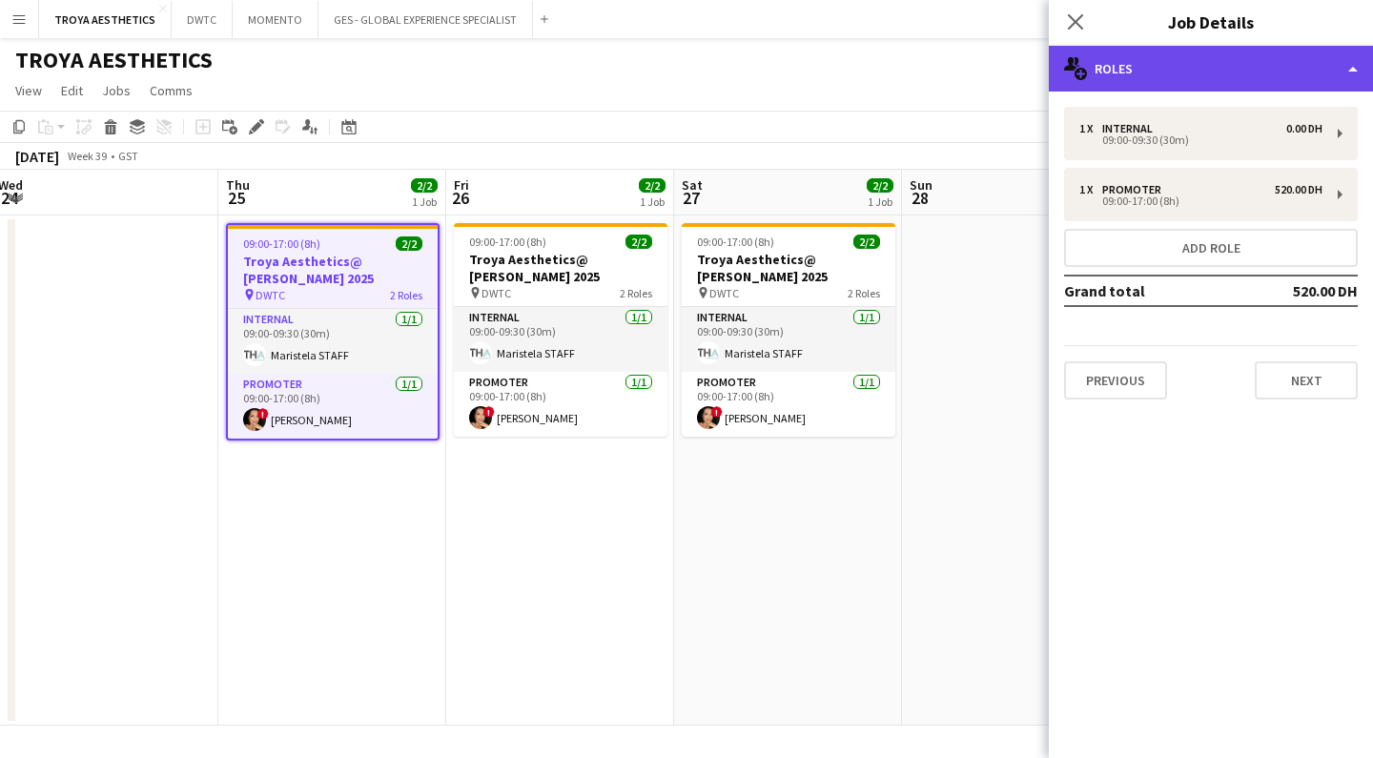
click at [1183, 79] on div "multiple-users-add Roles" at bounding box center [1211, 69] width 324 height 46
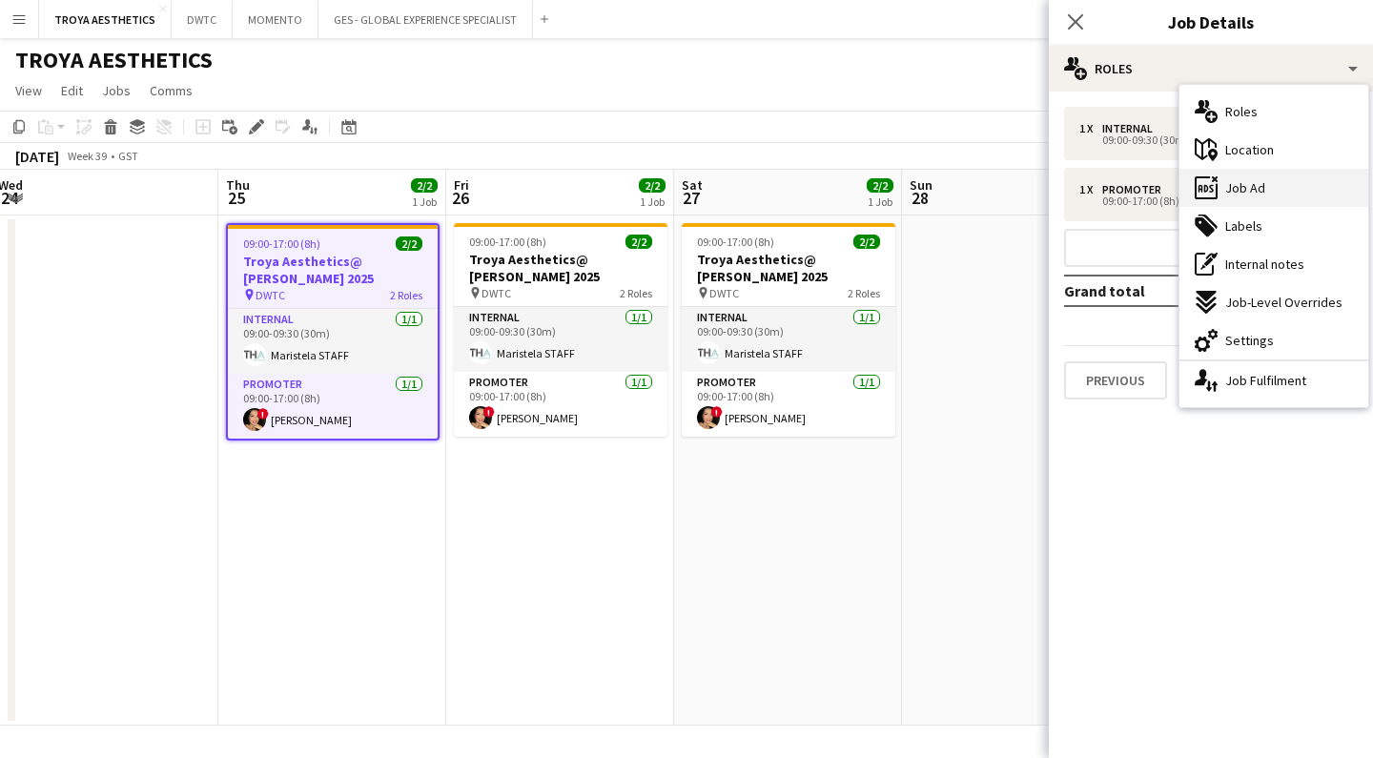
click at [1256, 187] on span "Job Ad" at bounding box center [1245, 187] width 40 height 17
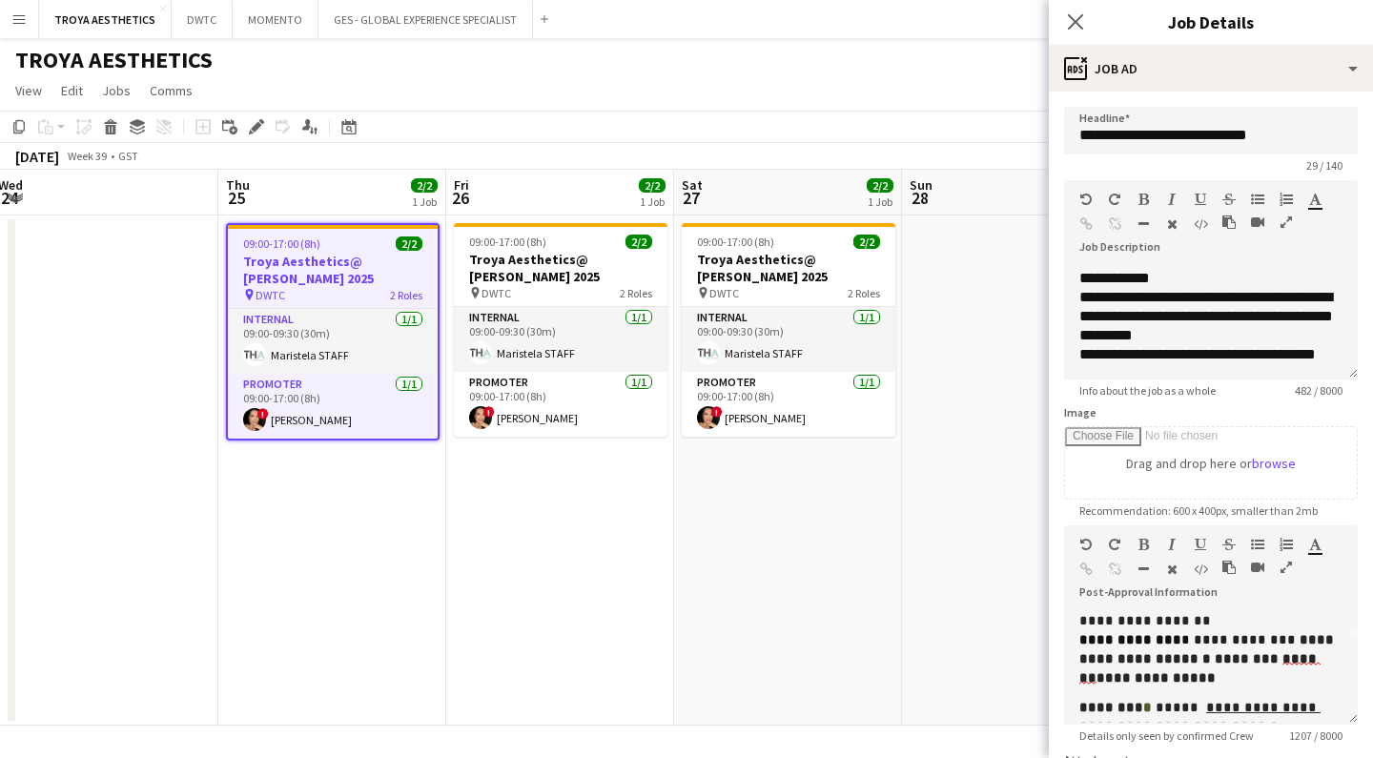
scroll to position [-1, 1]
click at [1183, 672] on p "**********" at bounding box center [1210, 640] width 263 height 95
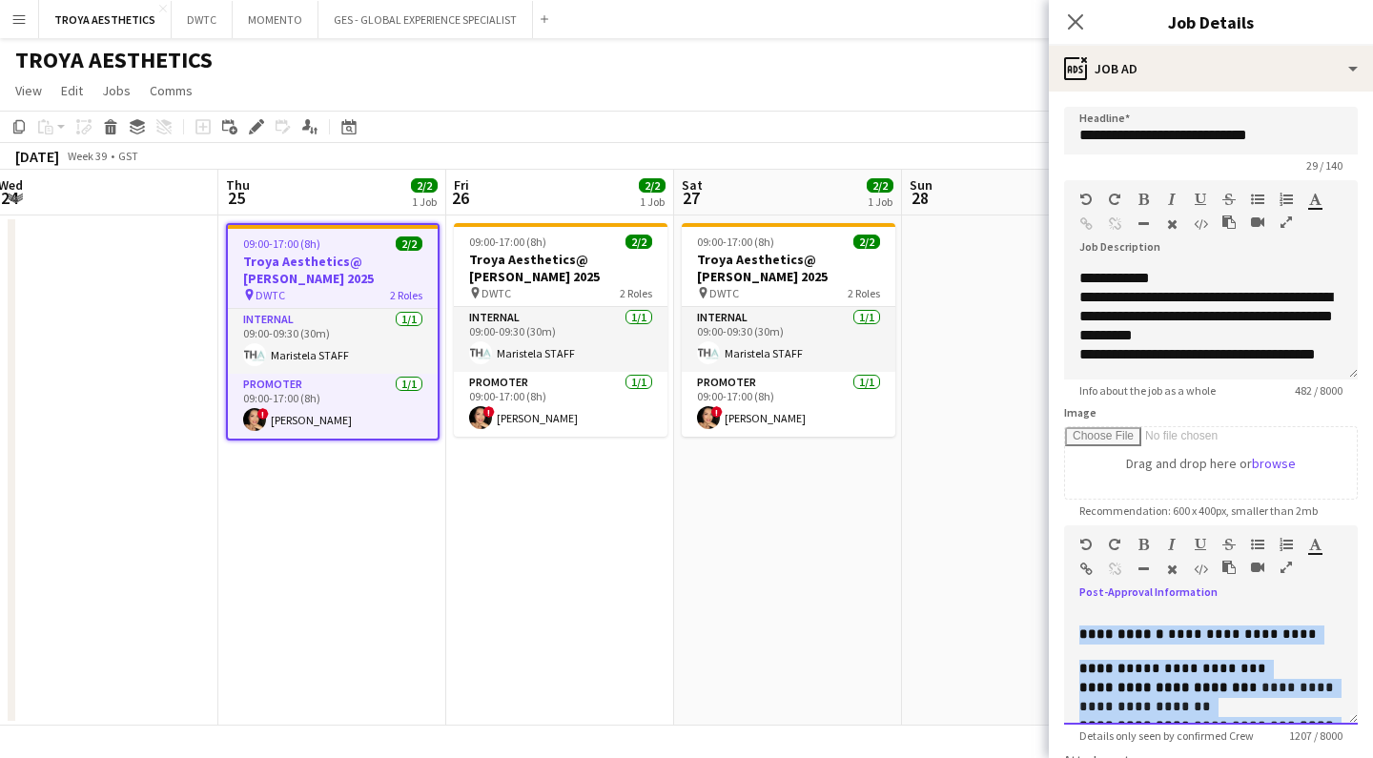
scroll to position [0, 0]
drag, startPoint x: 1295, startPoint y: 699, endPoint x: 1062, endPoint y: 572, distance: 265.7
click at [1062, 572] on form "**********" at bounding box center [1211, 635] width 324 height 1057
click at [1160, 664] on span "**********" at bounding box center [1196, 668] width 140 height 13
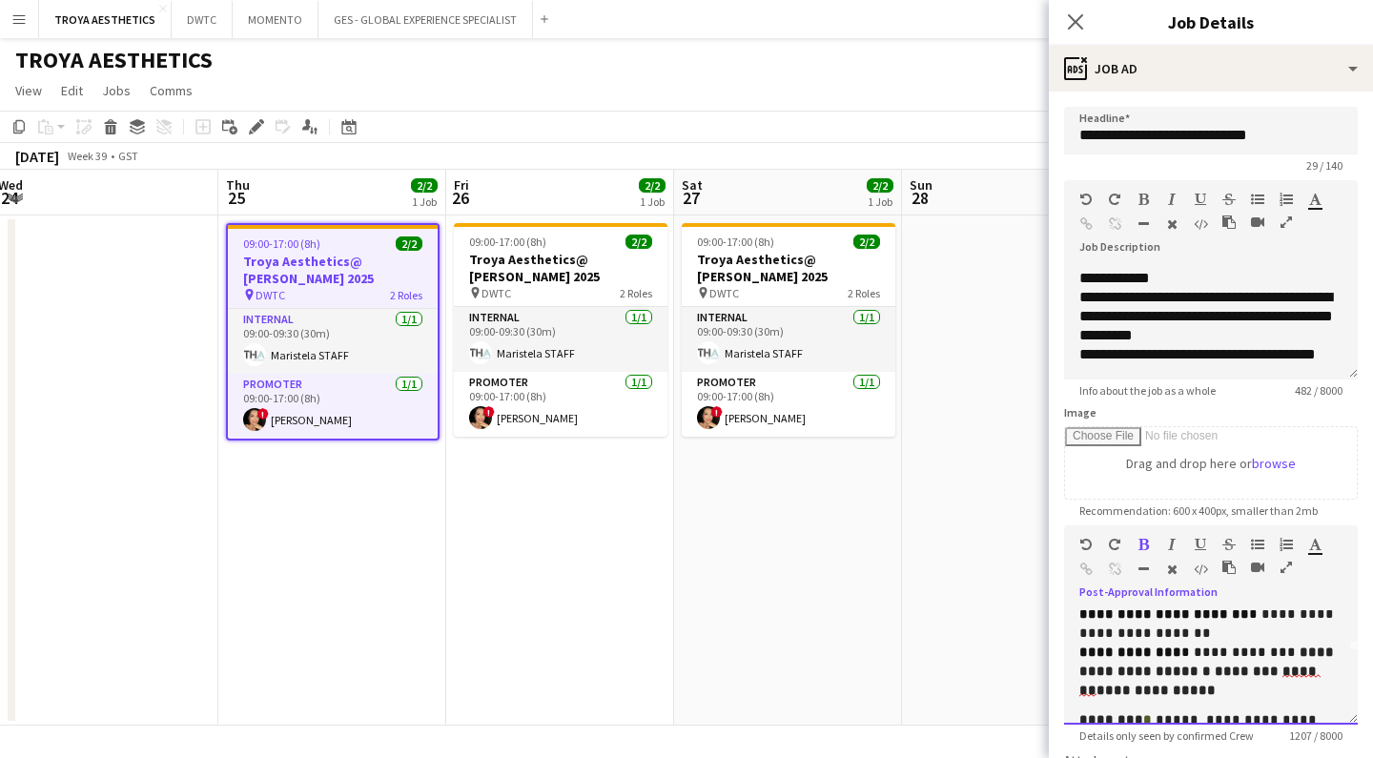
scroll to position [75, 0]
click at [1082, 27] on icon "Close pop-in" at bounding box center [1075, 21] width 18 height 18
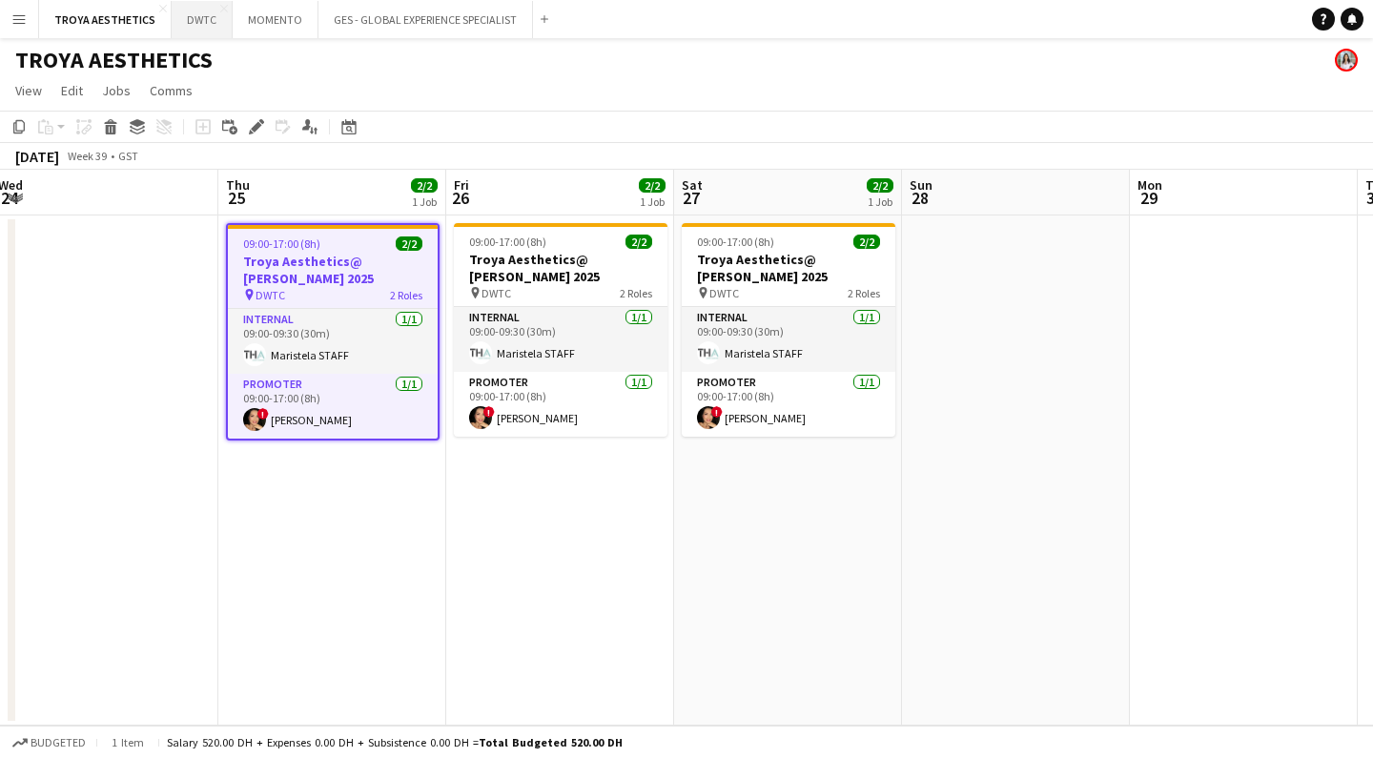
click at [193, 22] on button "DWTC Close" at bounding box center [202, 19] width 61 height 37
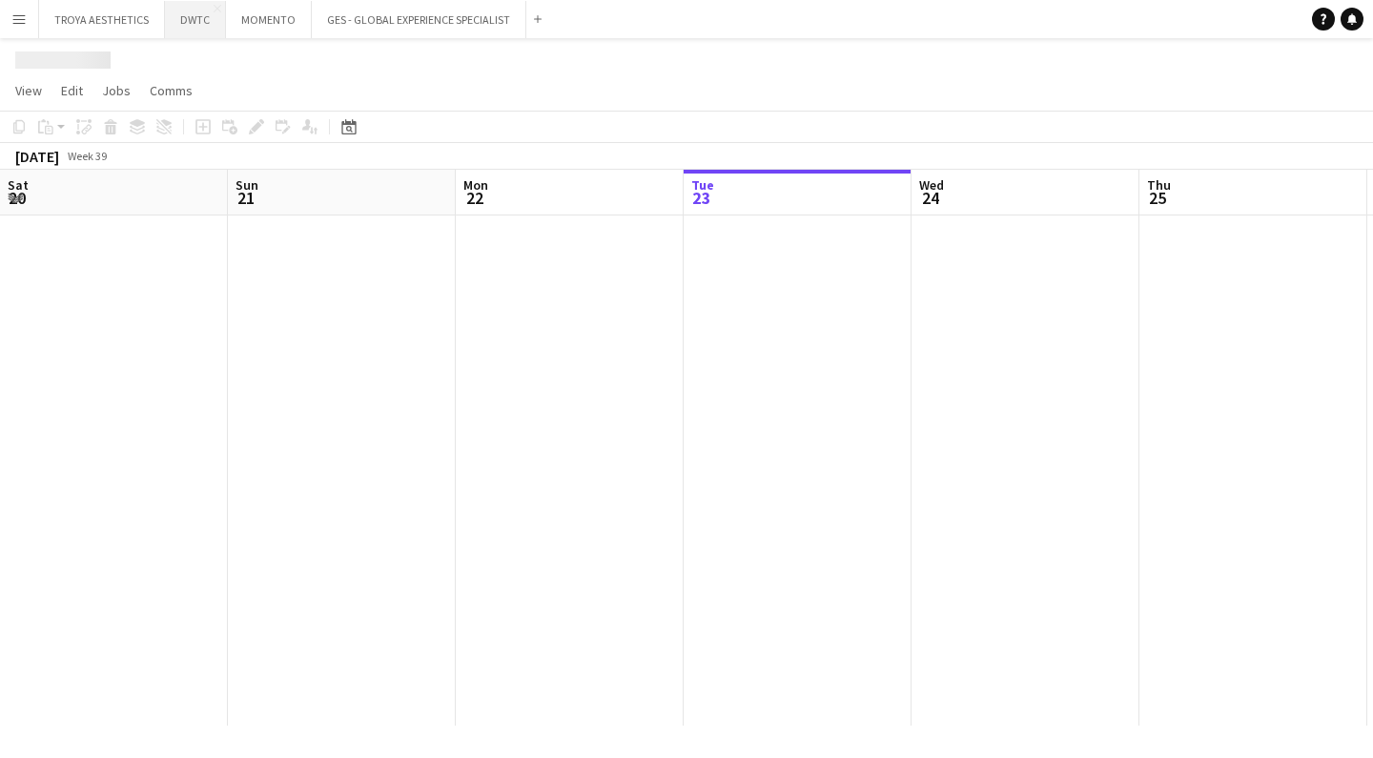
scroll to position [0, 456]
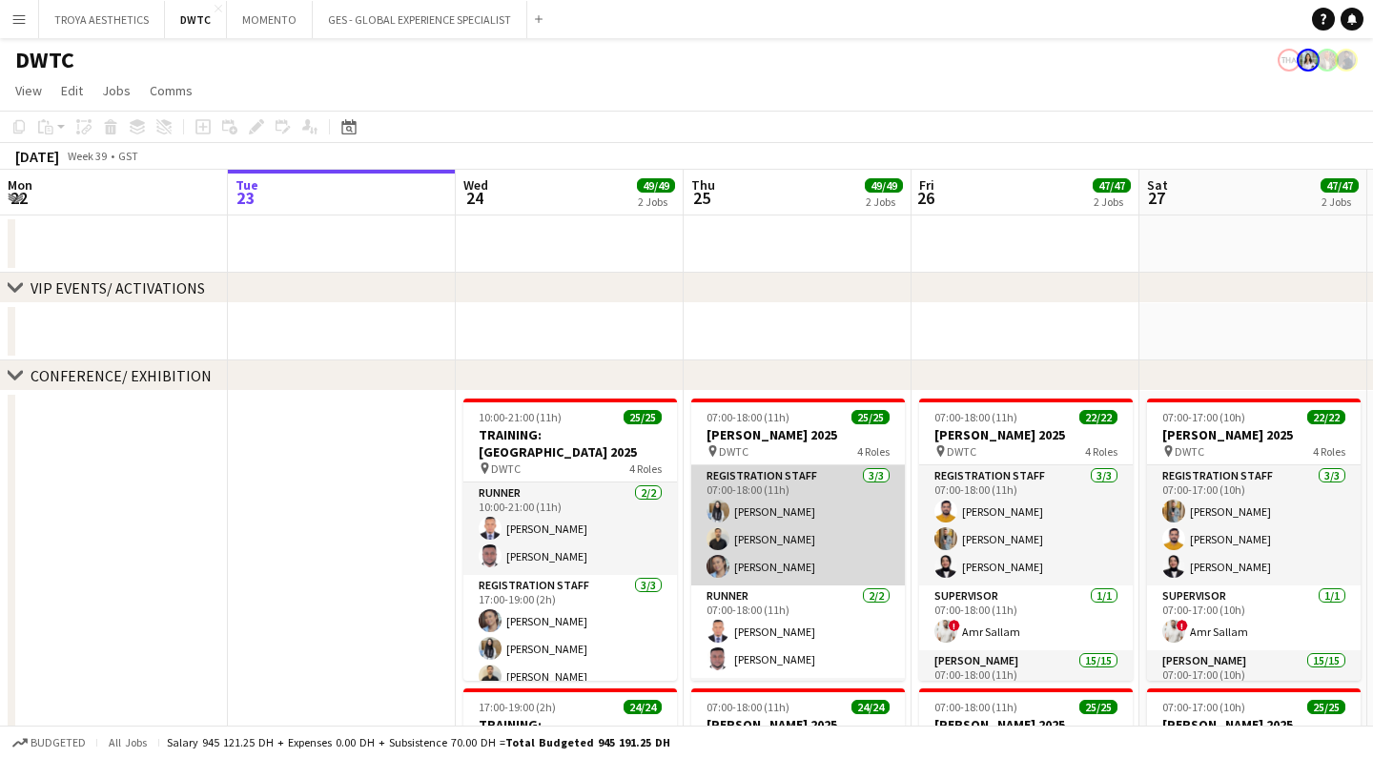
click at [790, 533] on app-card-role "Registration Staff [DATE] 07:00-18:00 (11h) [PERSON_NAME] [PERSON_NAME] [PERSON…" at bounding box center [798, 525] width 214 height 120
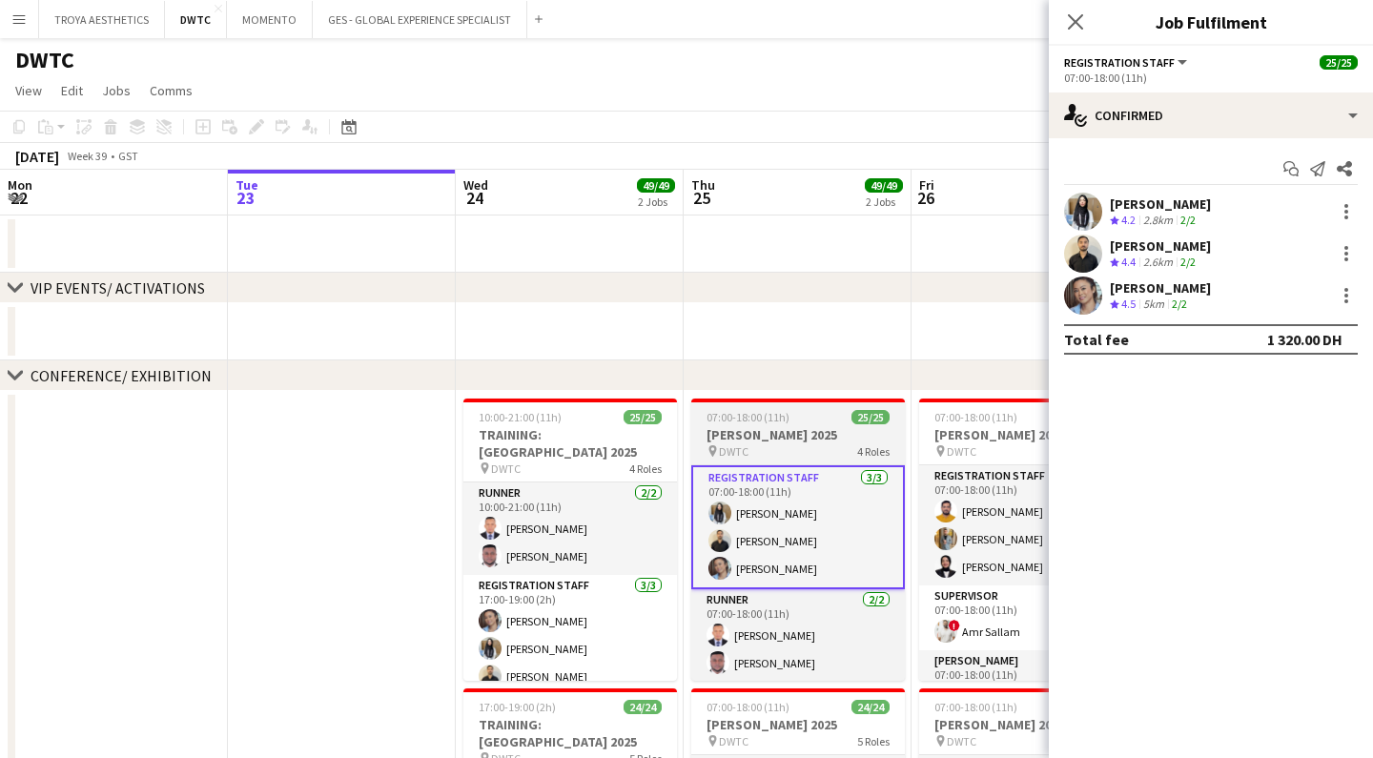
click at [771, 426] on h3 "[PERSON_NAME] 2025" at bounding box center [798, 434] width 214 height 17
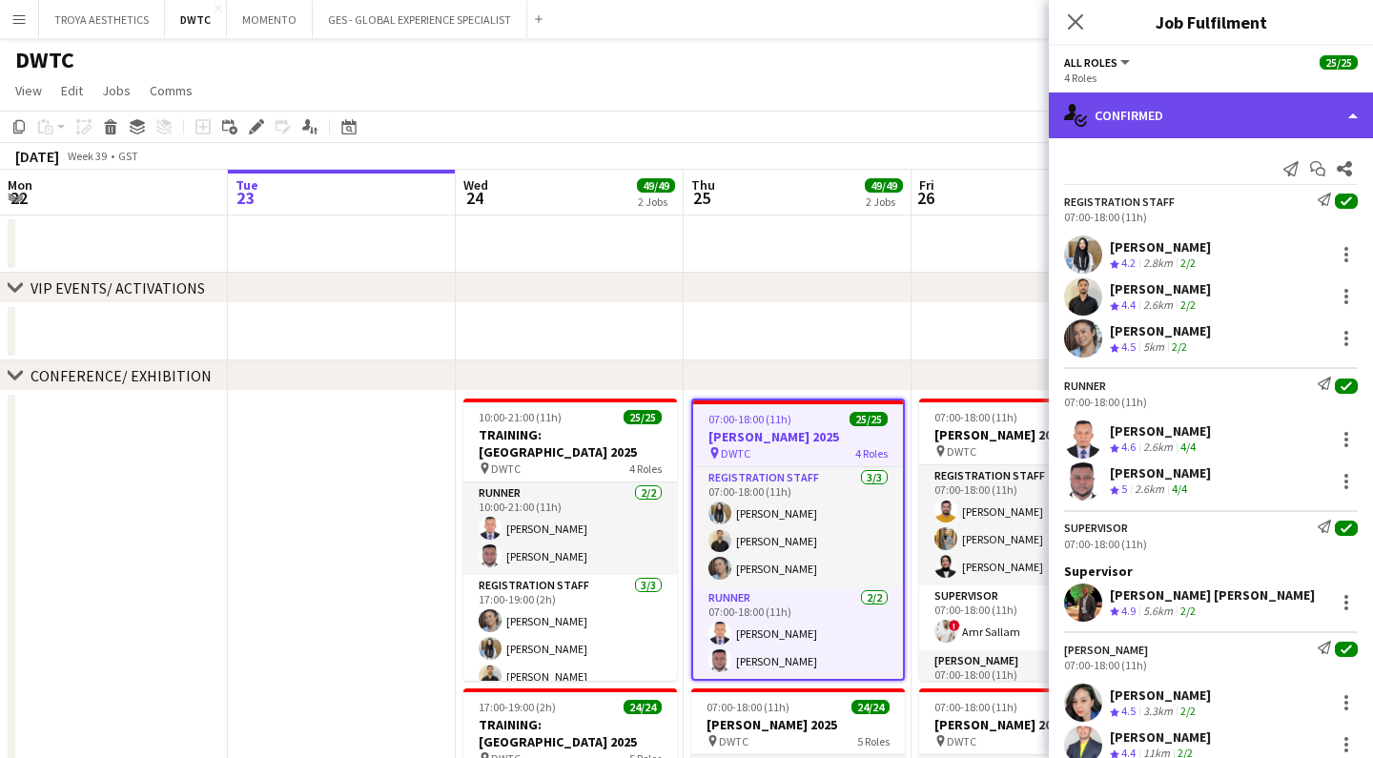
click at [1252, 124] on div "single-neutral-actions-check-2 Confirmed" at bounding box center [1211, 115] width 324 height 46
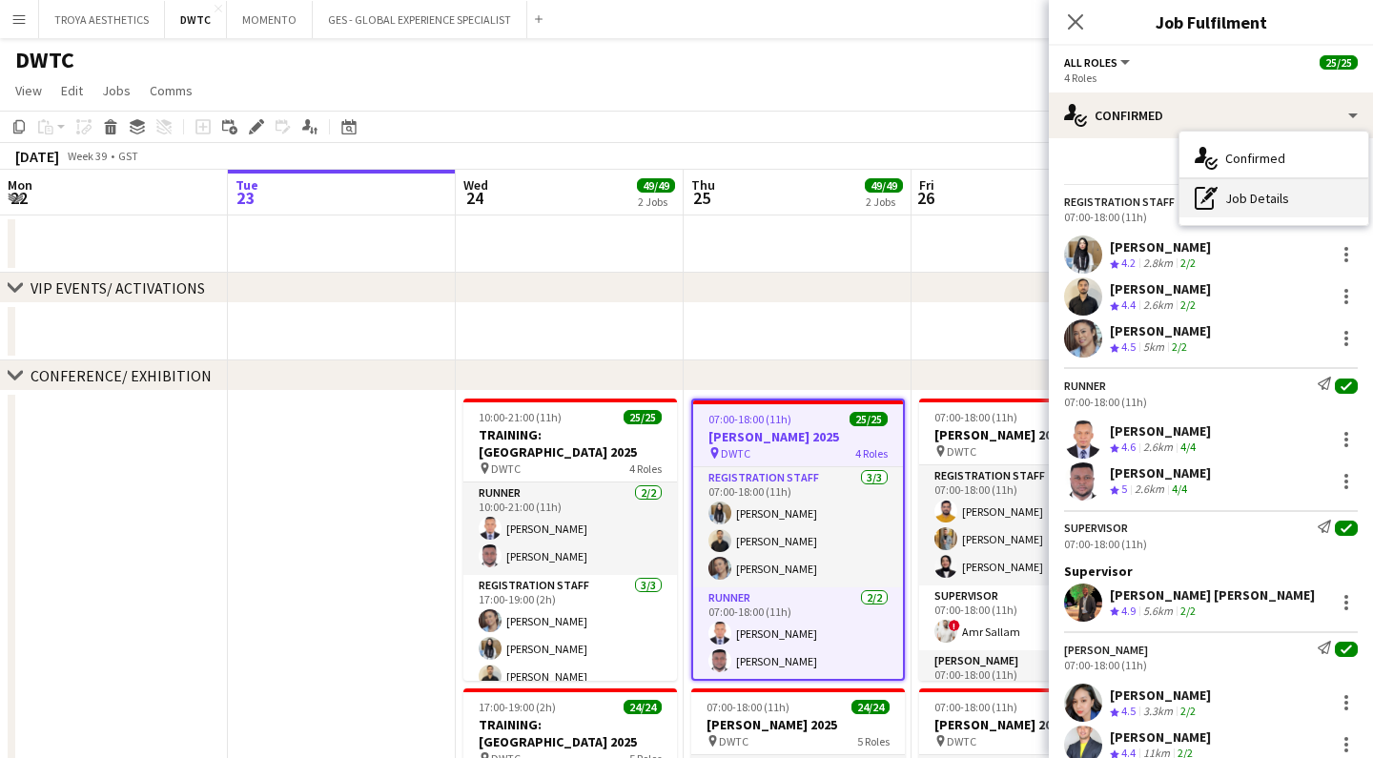
click at [1251, 198] on div "pen-write Job Details" at bounding box center [1273, 198] width 189 height 38
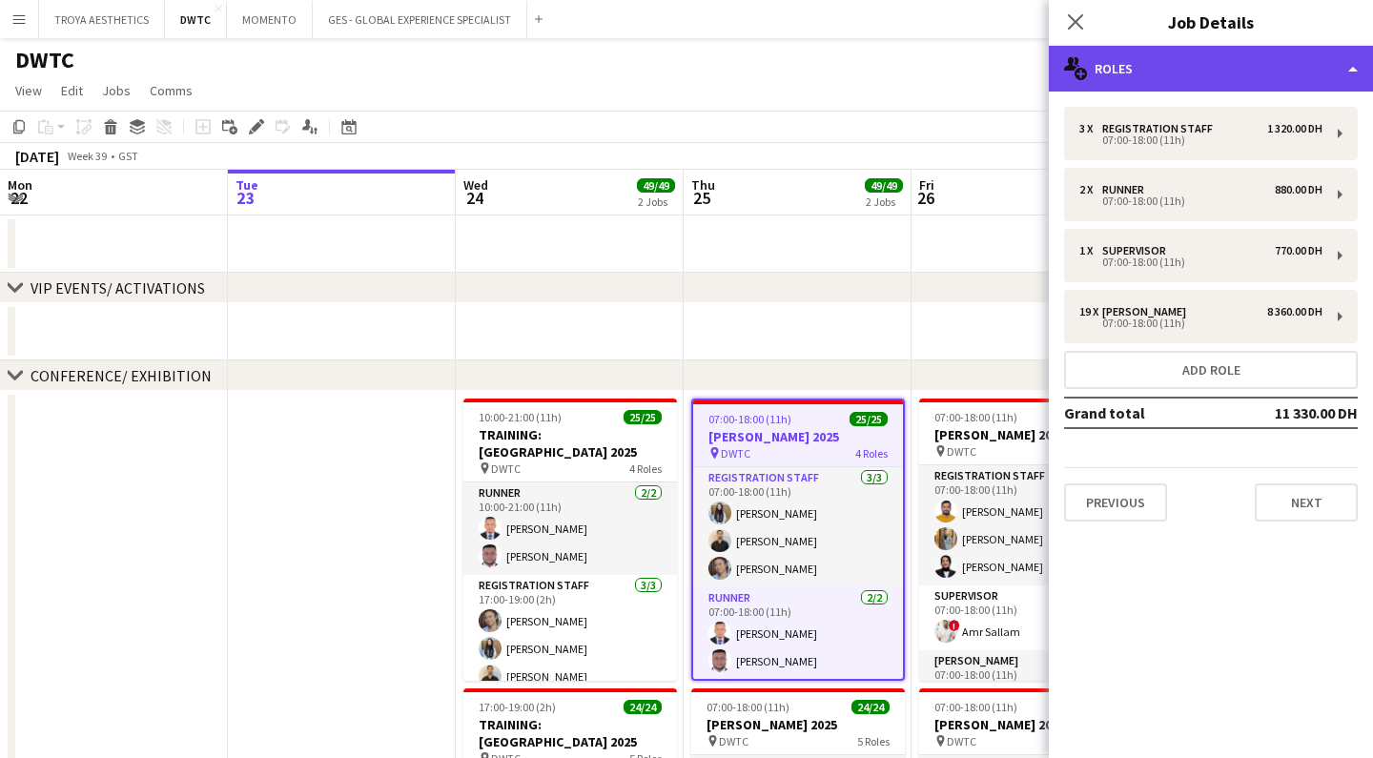
click at [1231, 76] on div "multiple-users-add Roles" at bounding box center [1211, 69] width 324 height 46
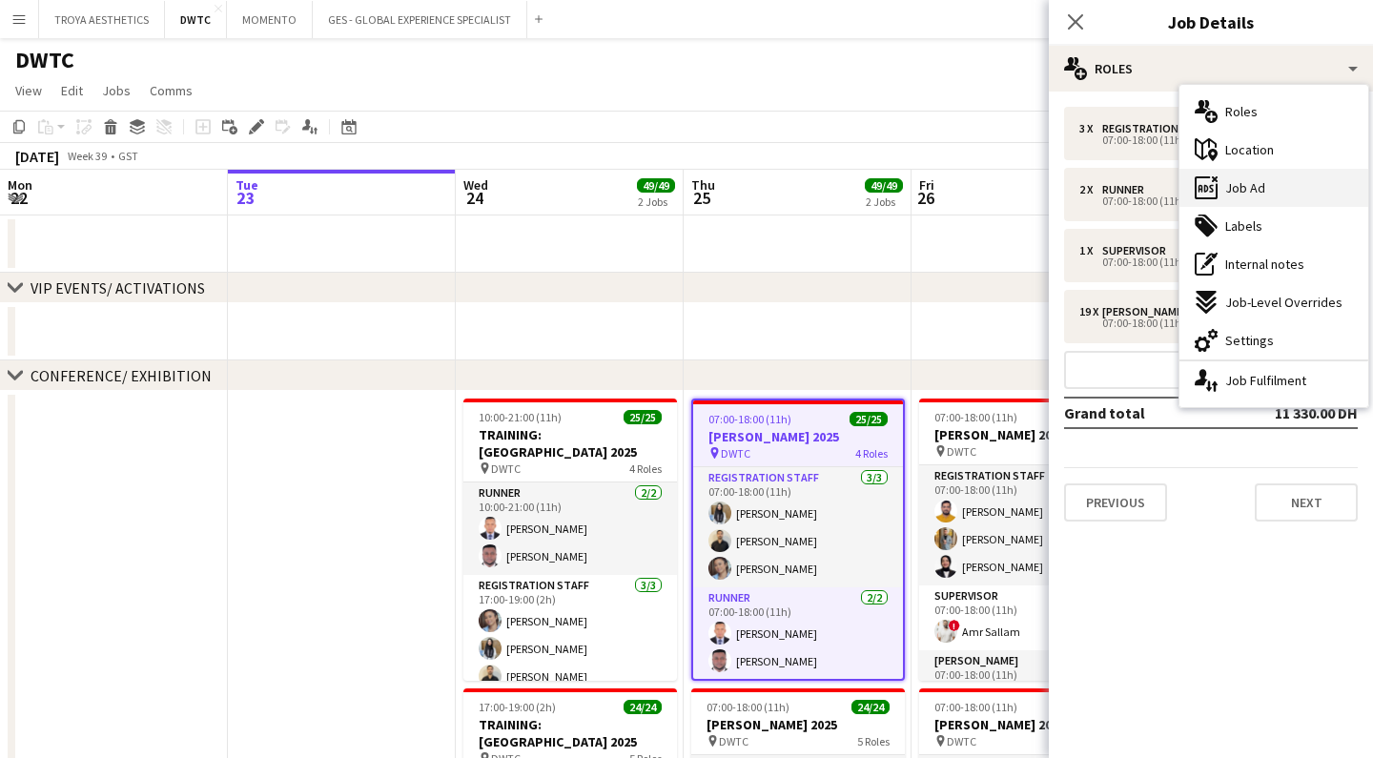
click at [1257, 193] on span "Job Ad" at bounding box center [1245, 187] width 40 height 17
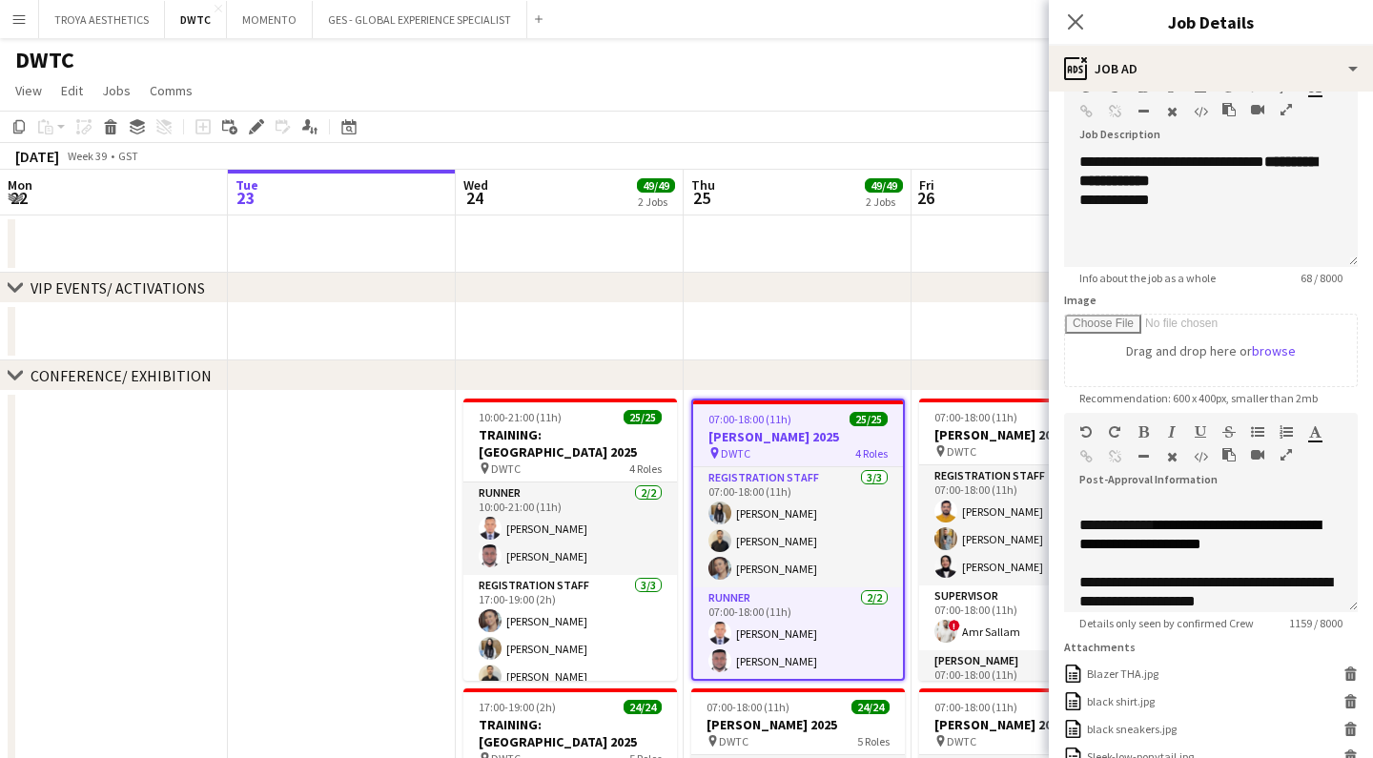
scroll to position [157, 0]
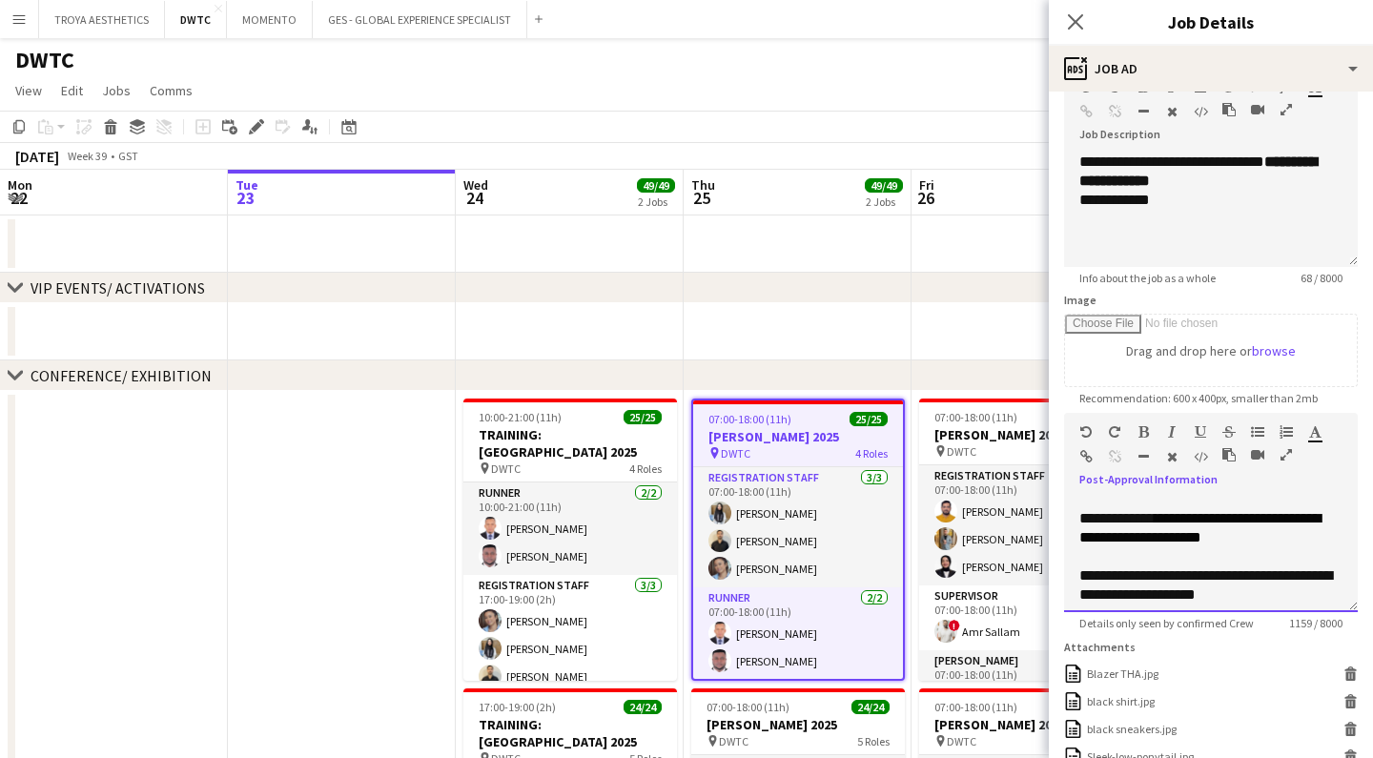
drag, startPoint x: 1270, startPoint y: 546, endPoint x: 1150, endPoint y: 526, distance: 121.8
click at [1150, 526] on div "**********" at bounding box center [1210, 528] width 263 height 38
copy div "**********"
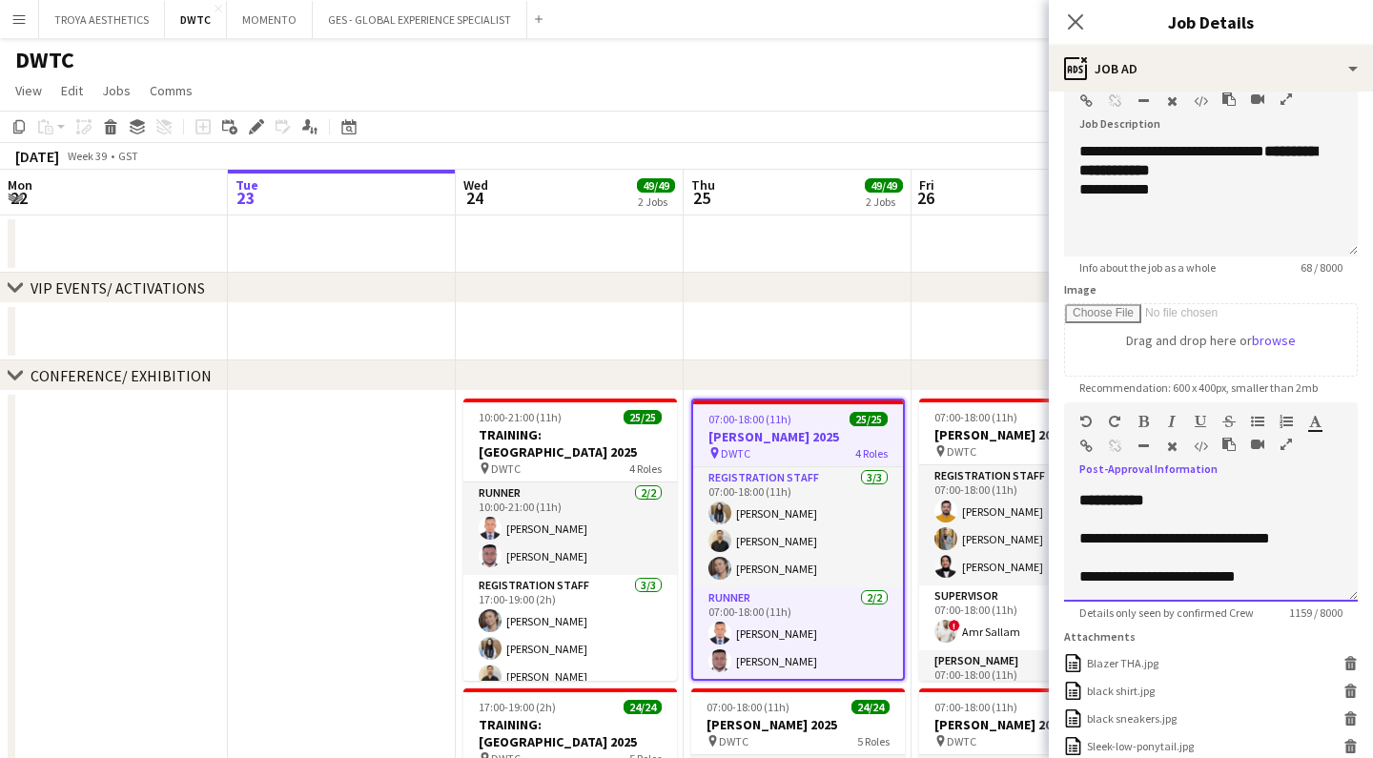
scroll to position [126, 0]
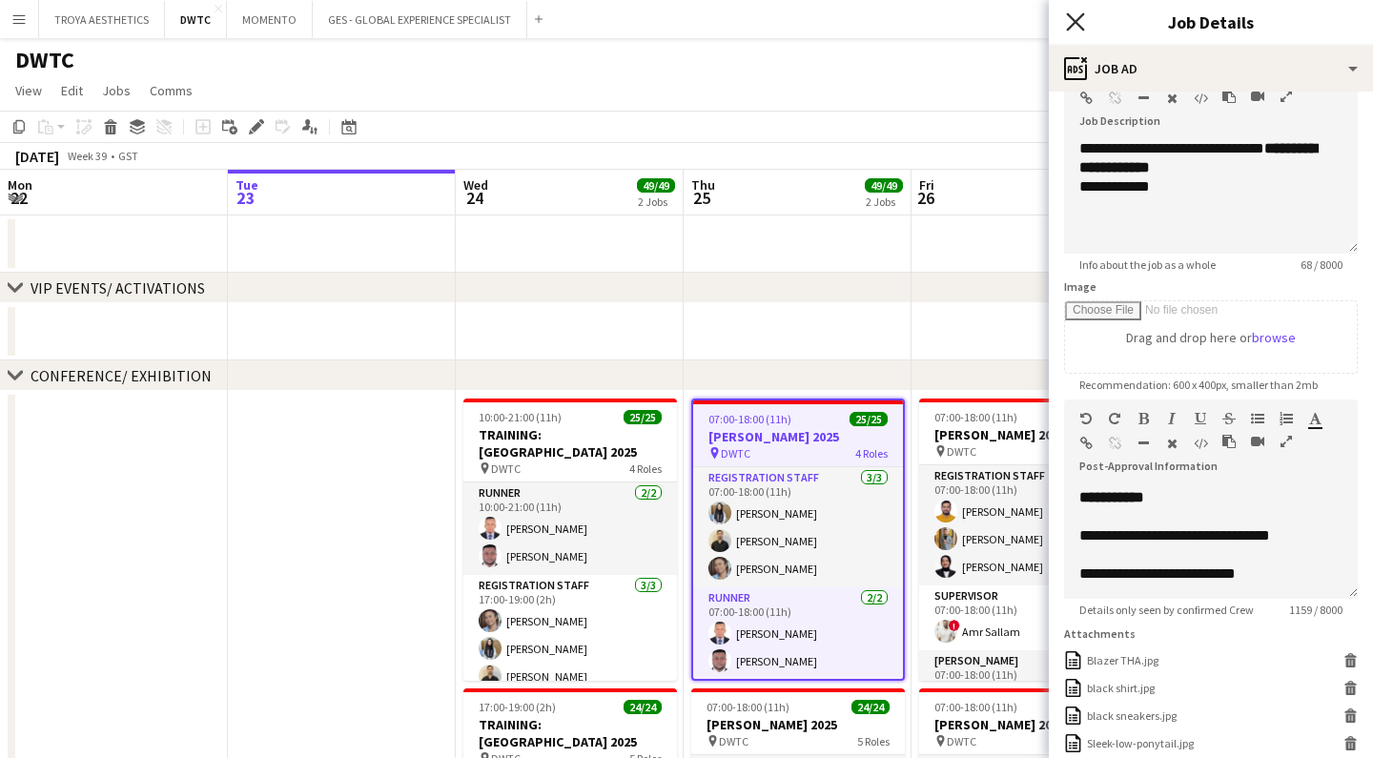
click at [1083, 29] on icon at bounding box center [1075, 21] width 18 height 18
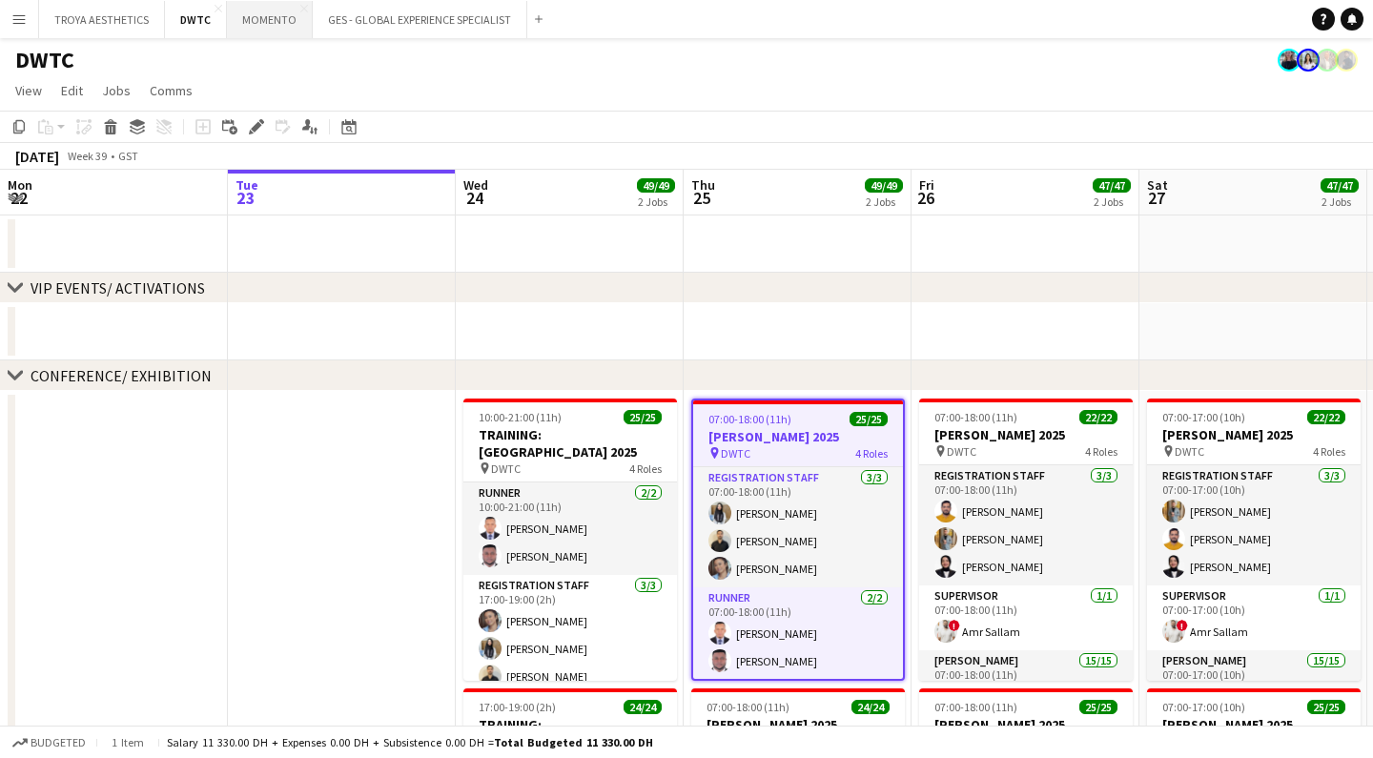
click at [264, 21] on button "MOMENTO Close" at bounding box center [270, 19] width 86 height 37
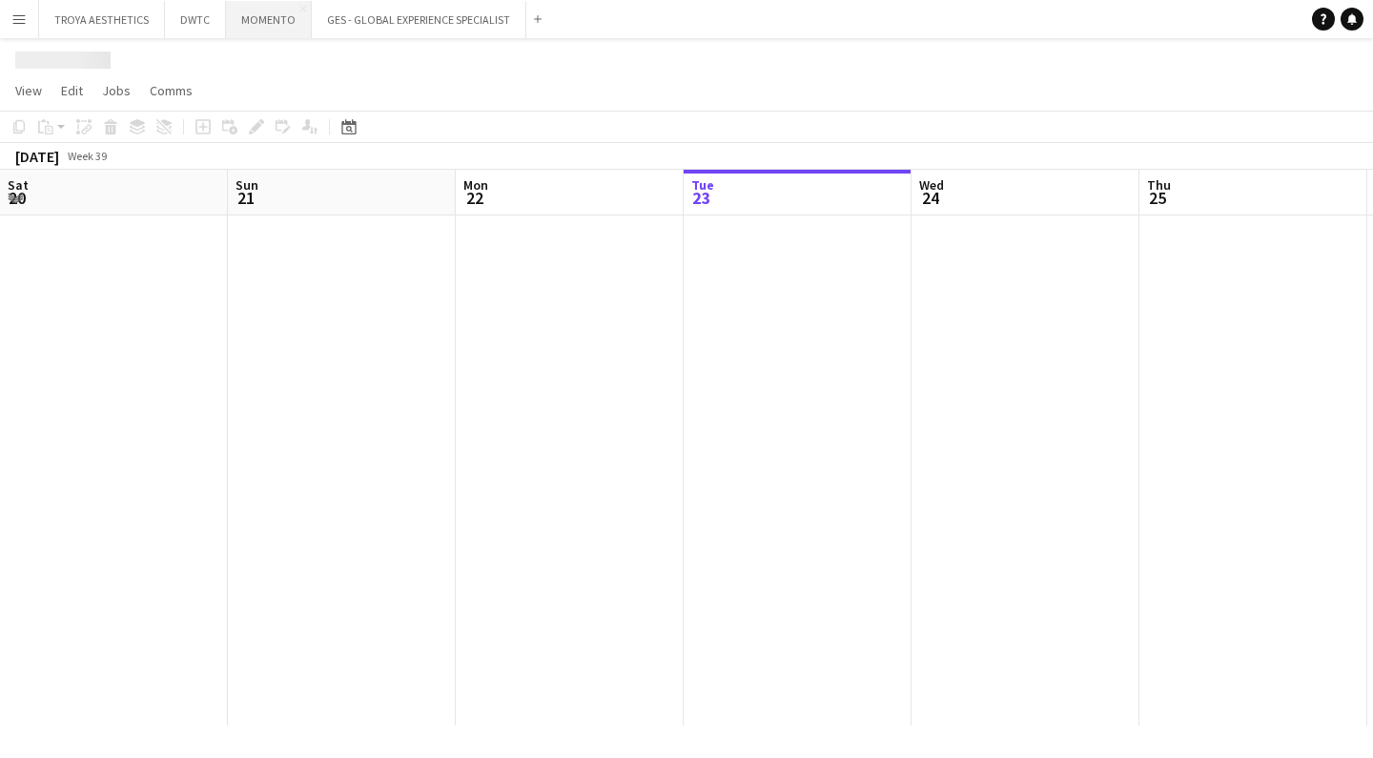
scroll to position [0, 456]
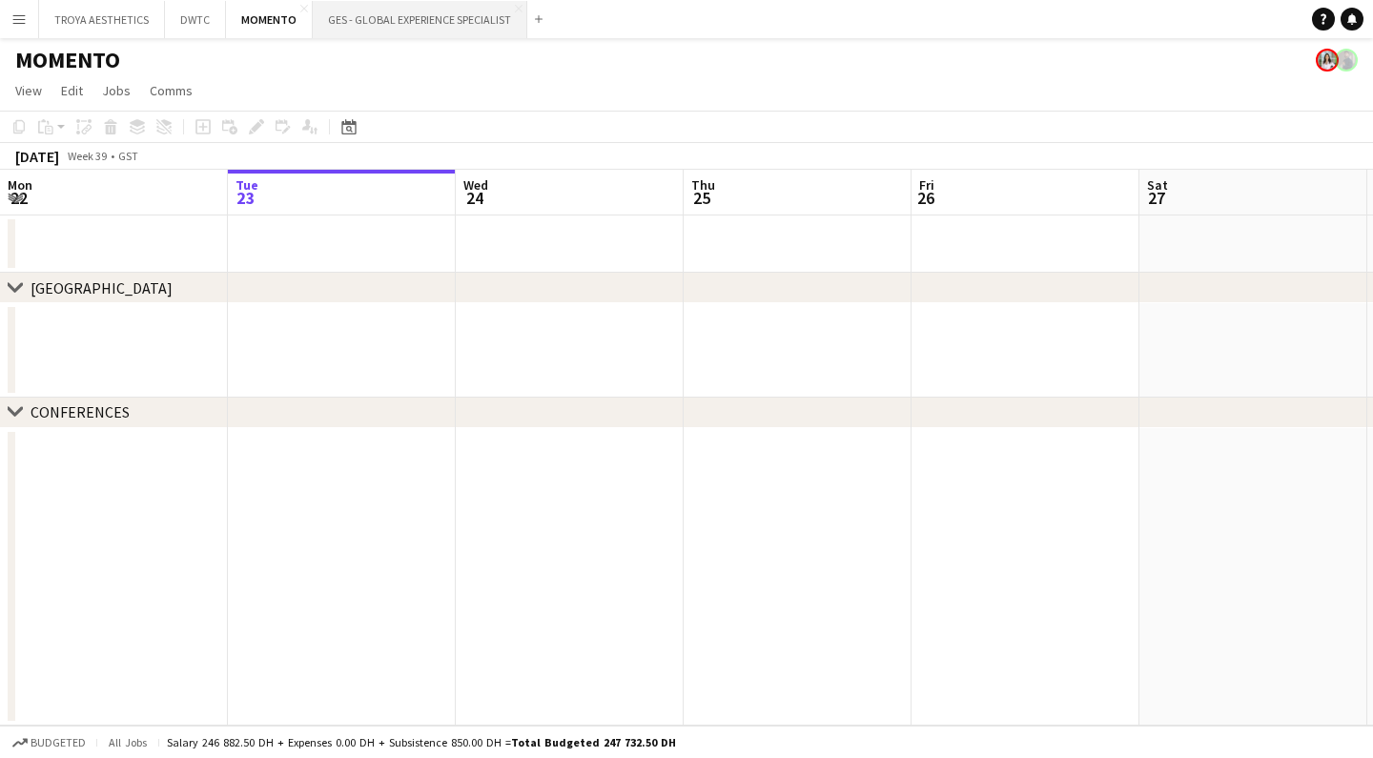
click at [365, 18] on button "GES - GLOBAL EXPERIENCE SPECIALIST Close" at bounding box center [420, 19] width 214 height 37
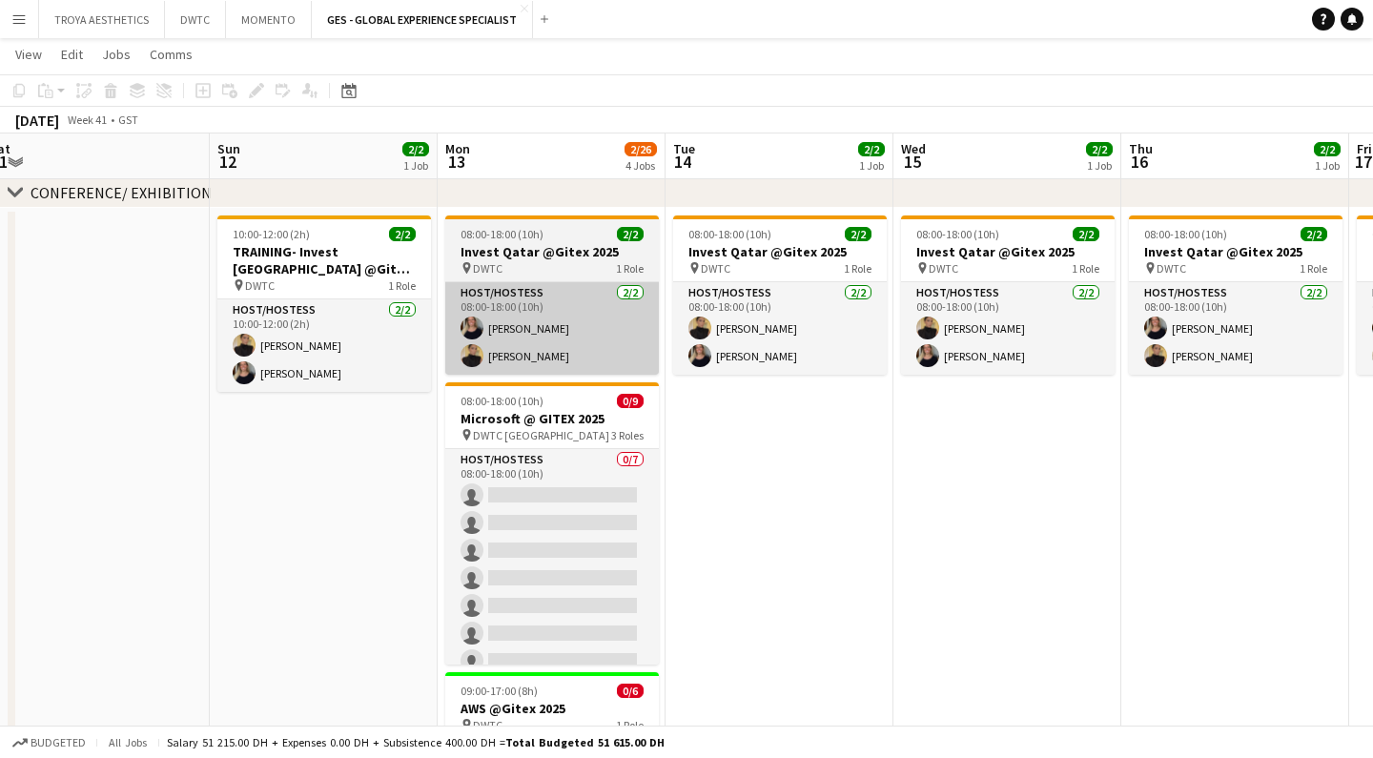
scroll to position [454, 0]
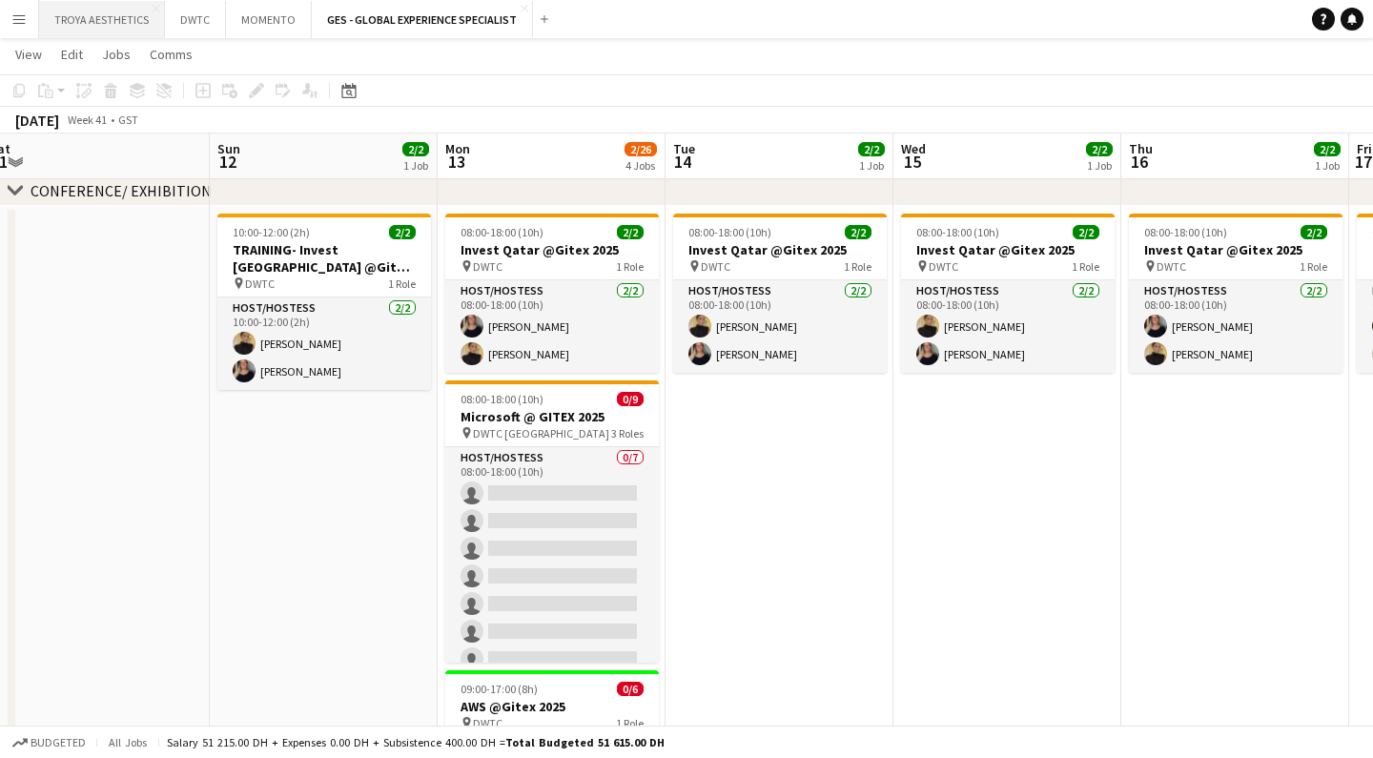
click at [105, 21] on button "TROYA AESTHETICS Close" at bounding box center [102, 19] width 126 height 37
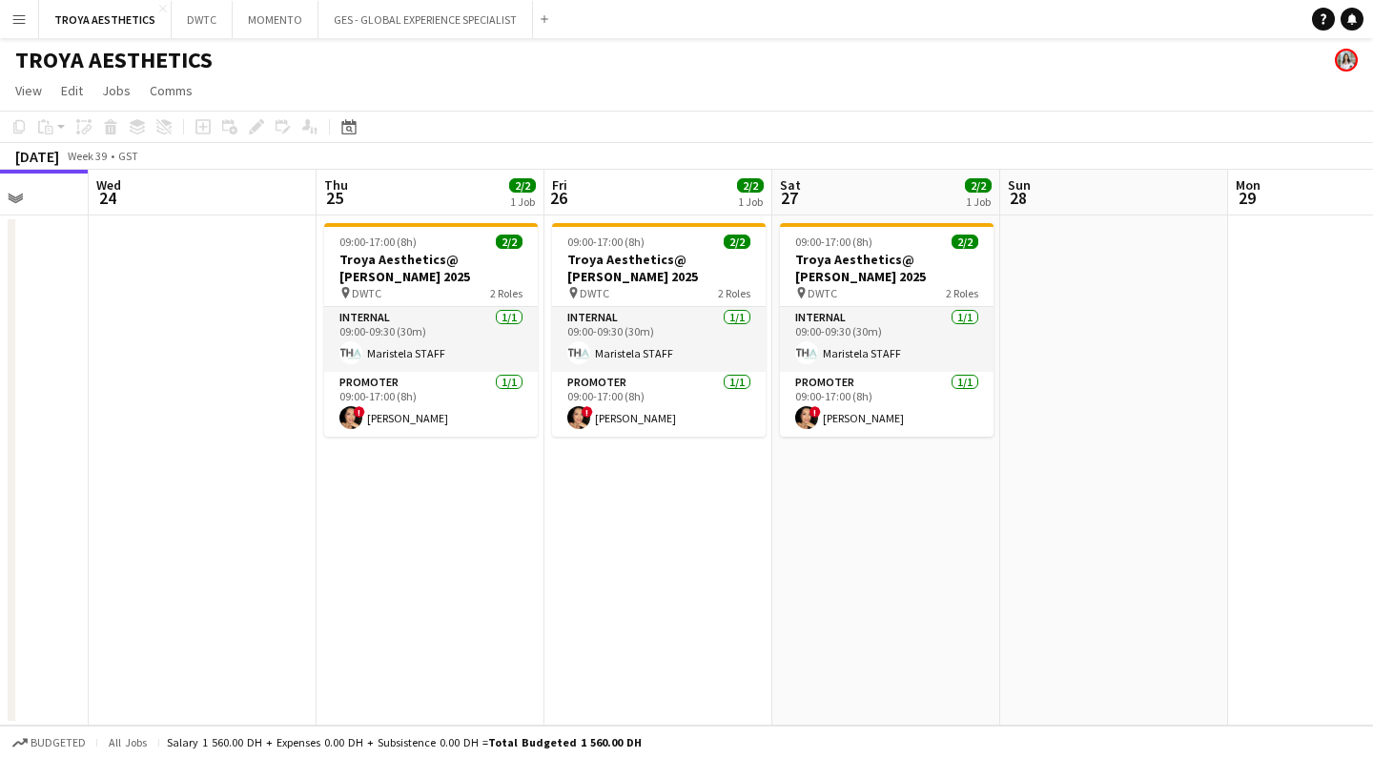
scroll to position [0, 529]
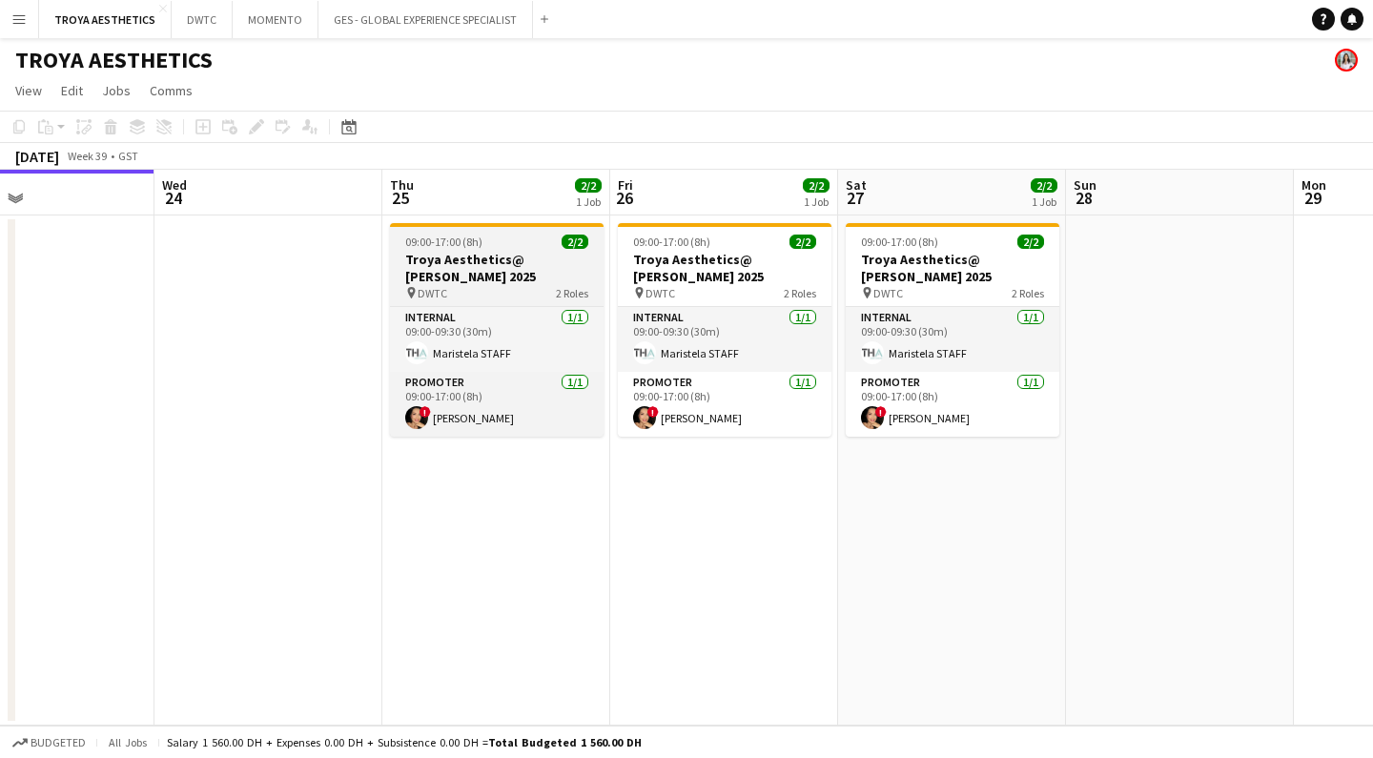
click at [477, 266] on h3 "Troya Aesthetics@ [PERSON_NAME] 2025" at bounding box center [497, 268] width 214 height 34
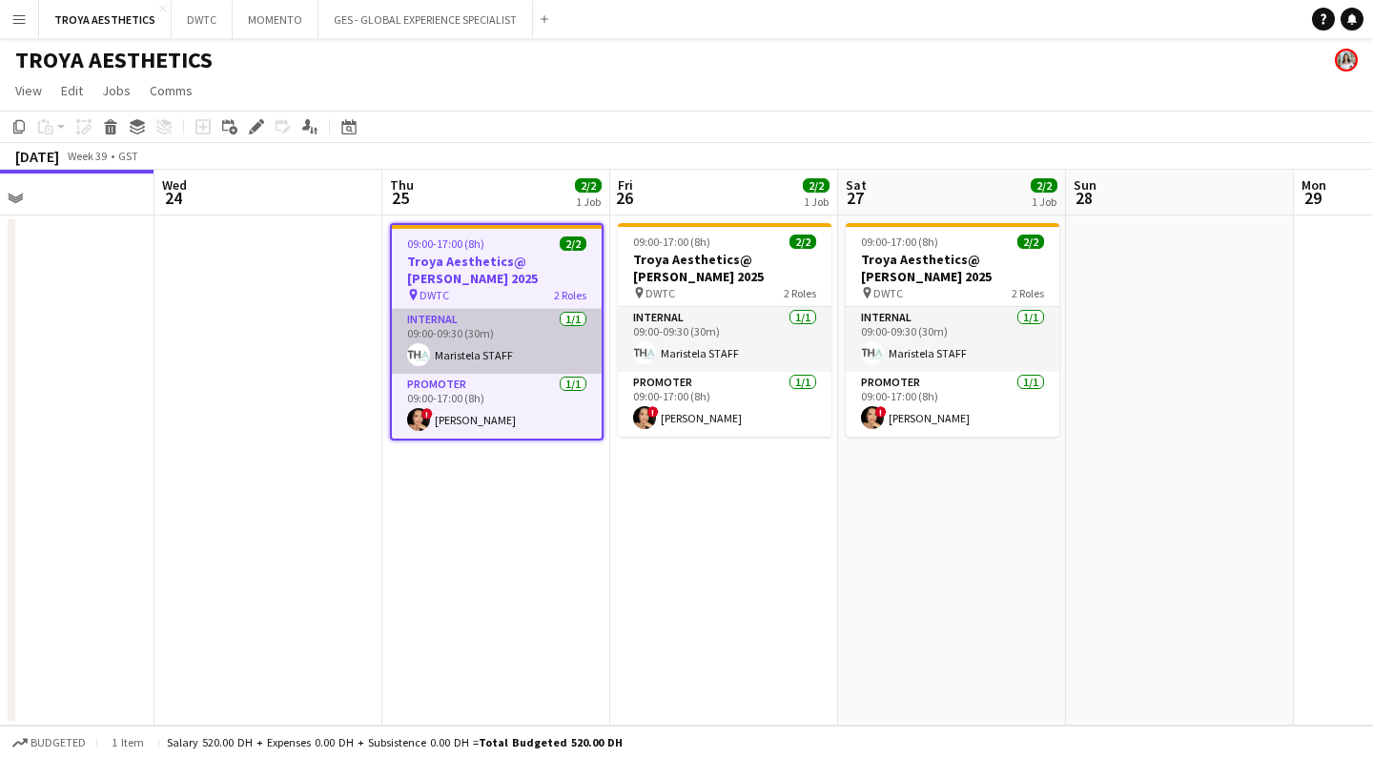
click at [483, 352] on app-card-role "Internal [DATE] 09:00-09:30 (30m) Maristela STAFF" at bounding box center [497, 341] width 210 height 65
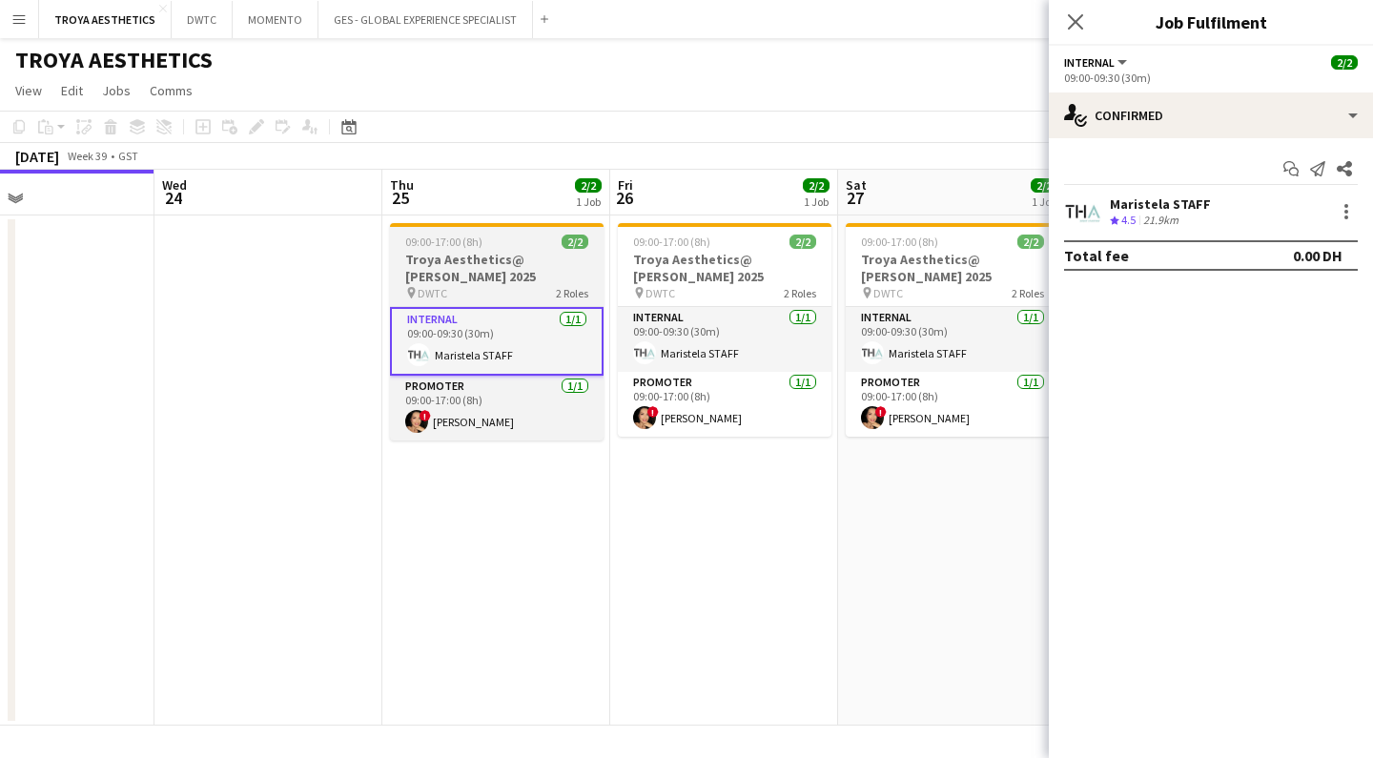
click at [474, 259] on h3 "Troya Aesthetics@ [PERSON_NAME] 2025" at bounding box center [497, 268] width 214 height 34
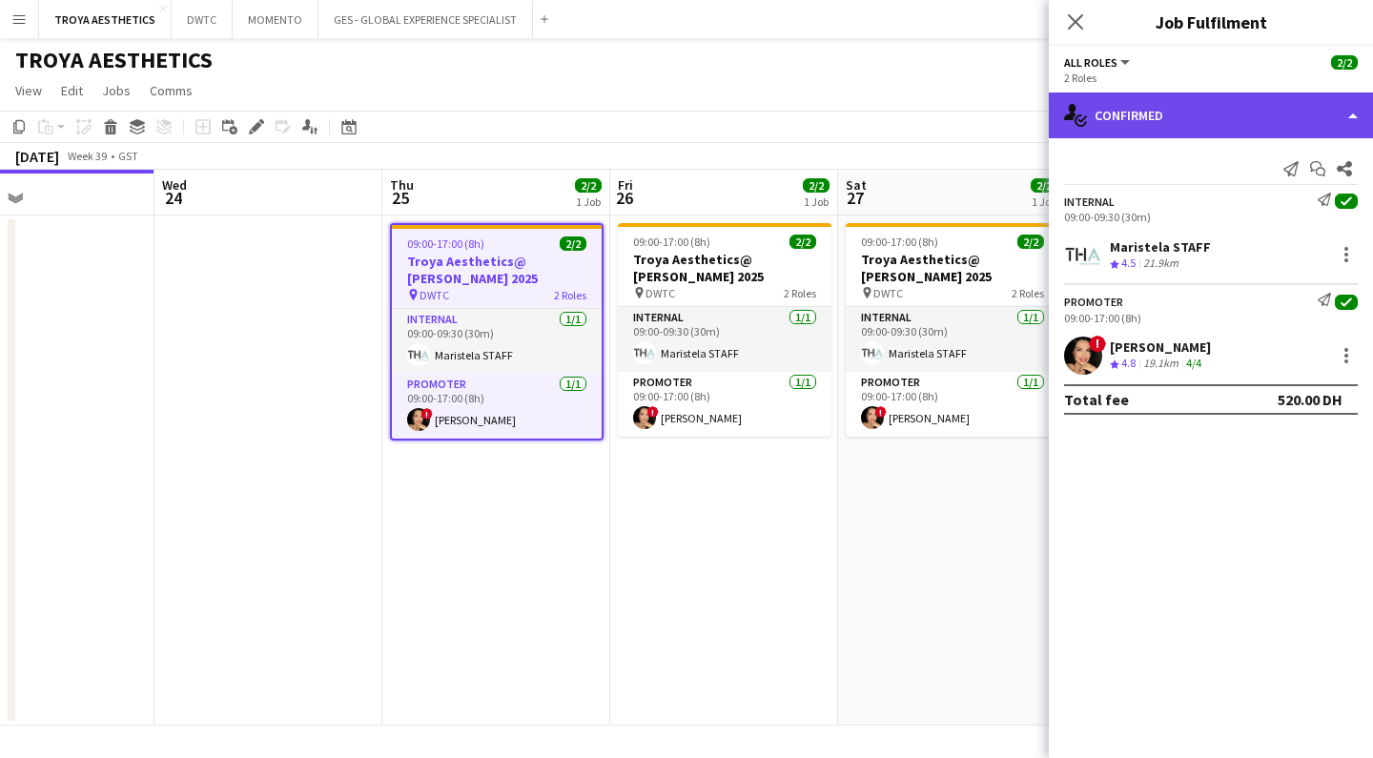
click at [1189, 120] on div "single-neutral-actions-check-2 Confirmed" at bounding box center [1211, 115] width 324 height 46
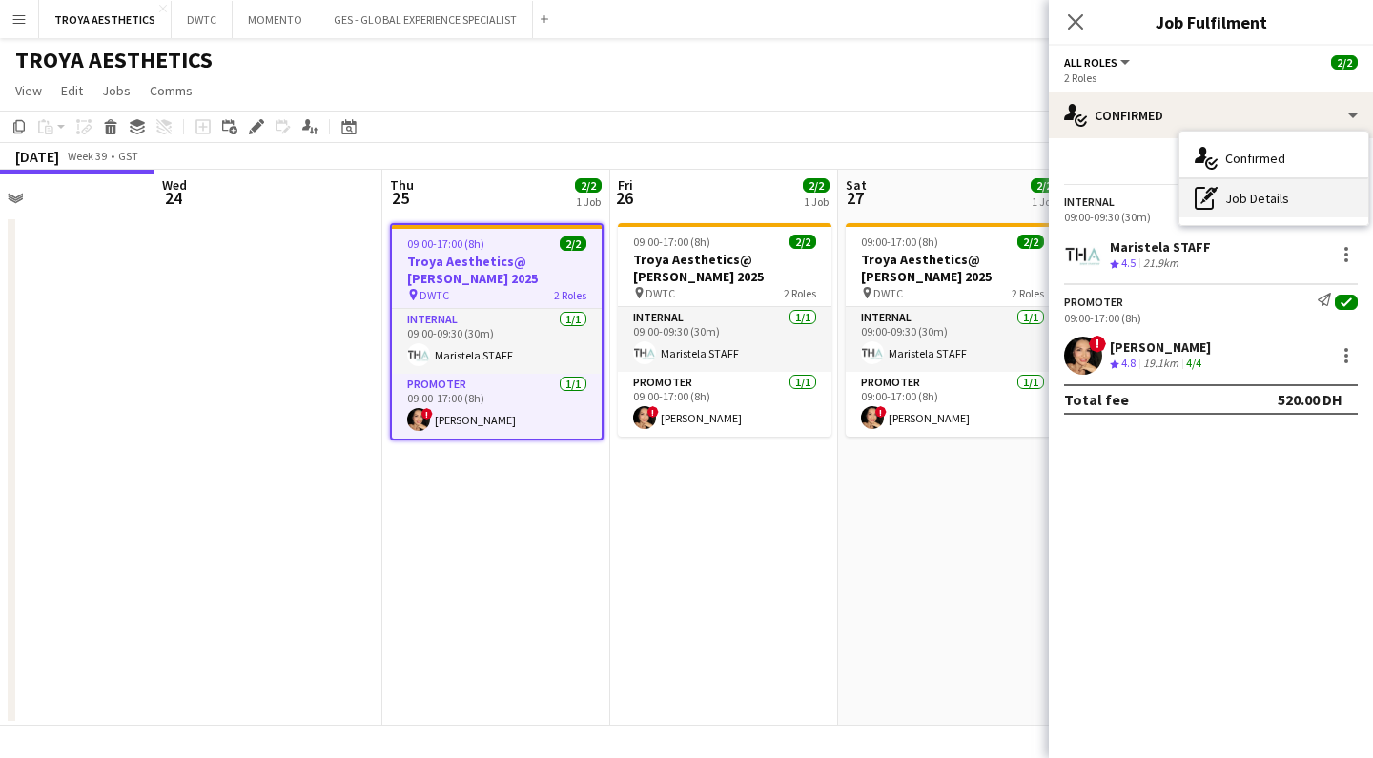
click at [1252, 196] on div "pen-write Job Details" at bounding box center [1273, 198] width 189 height 38
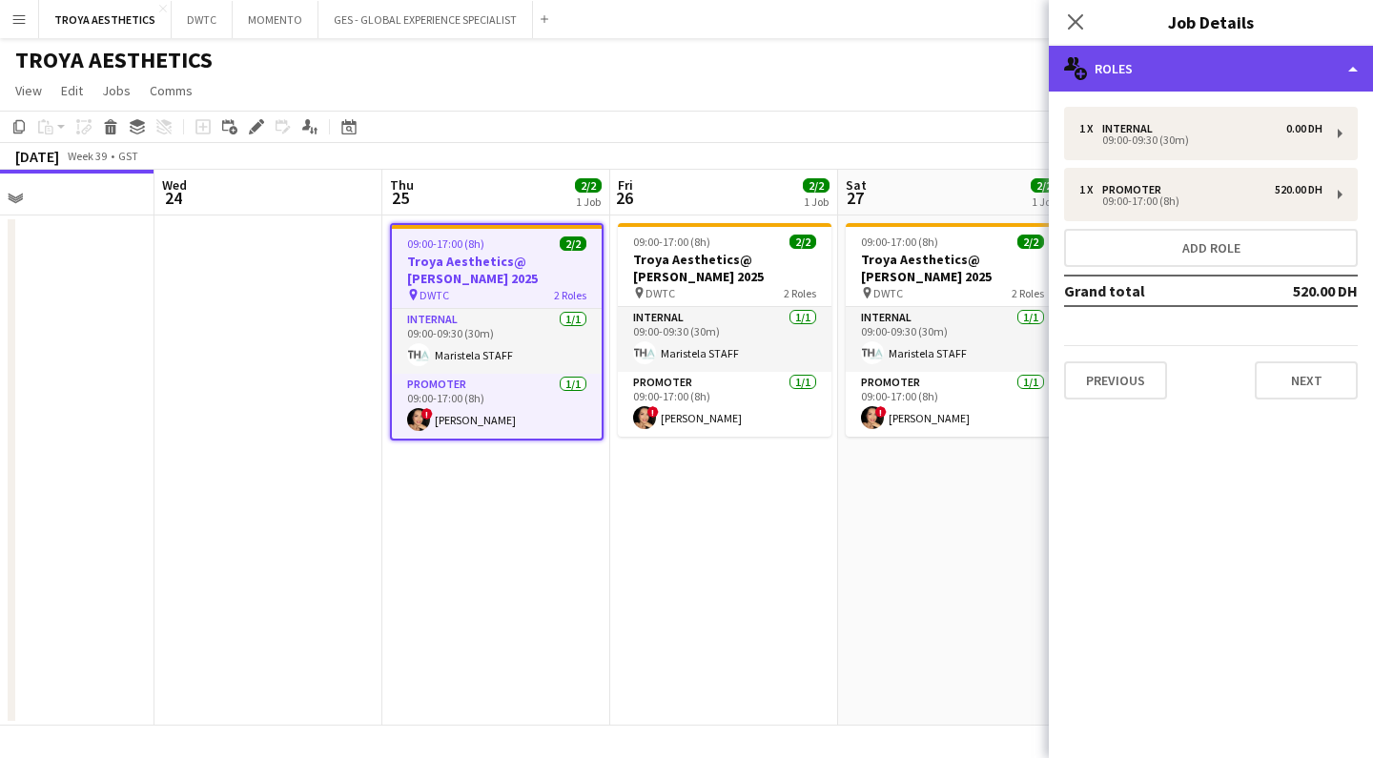
click at [1161, 64] on div "multiple-users-add Roles" at bounding box center [1211, 69] width 324 height 46
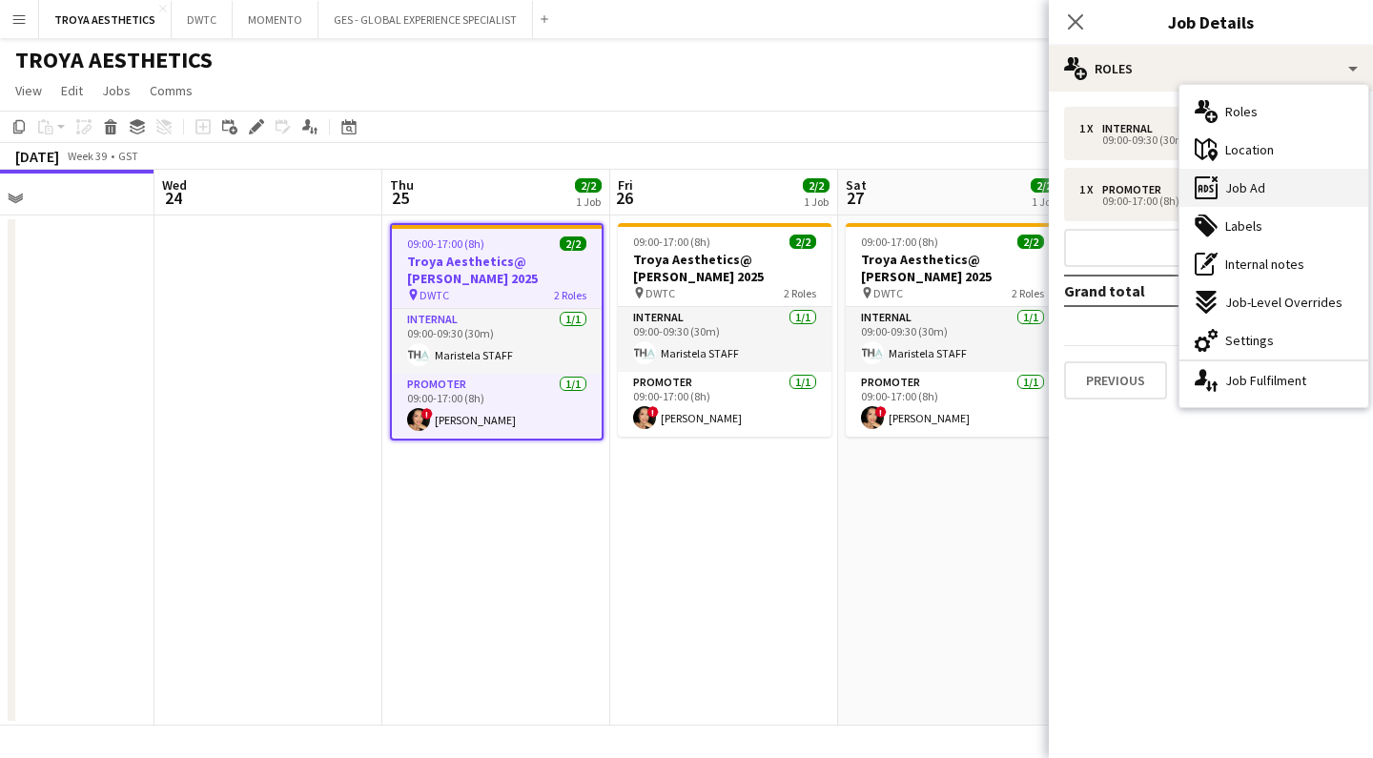
click at [1255, 188] on span "Job Ad" at bounding box center [1245, 187] width 40 height 17
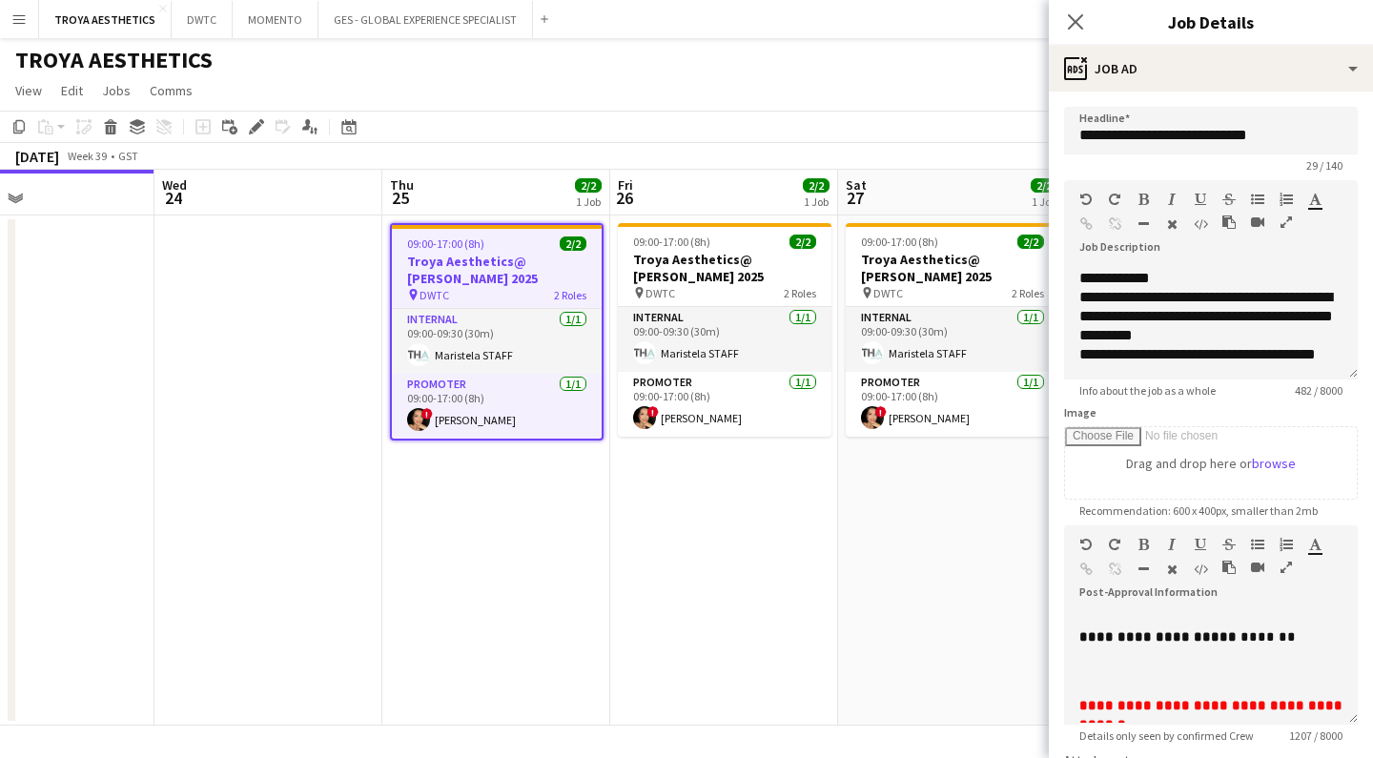
scroll to position [918, 0]
click at [1081, 22] on icon "Close pop-in" at bounding box center [1075, 21] width 18 height 18
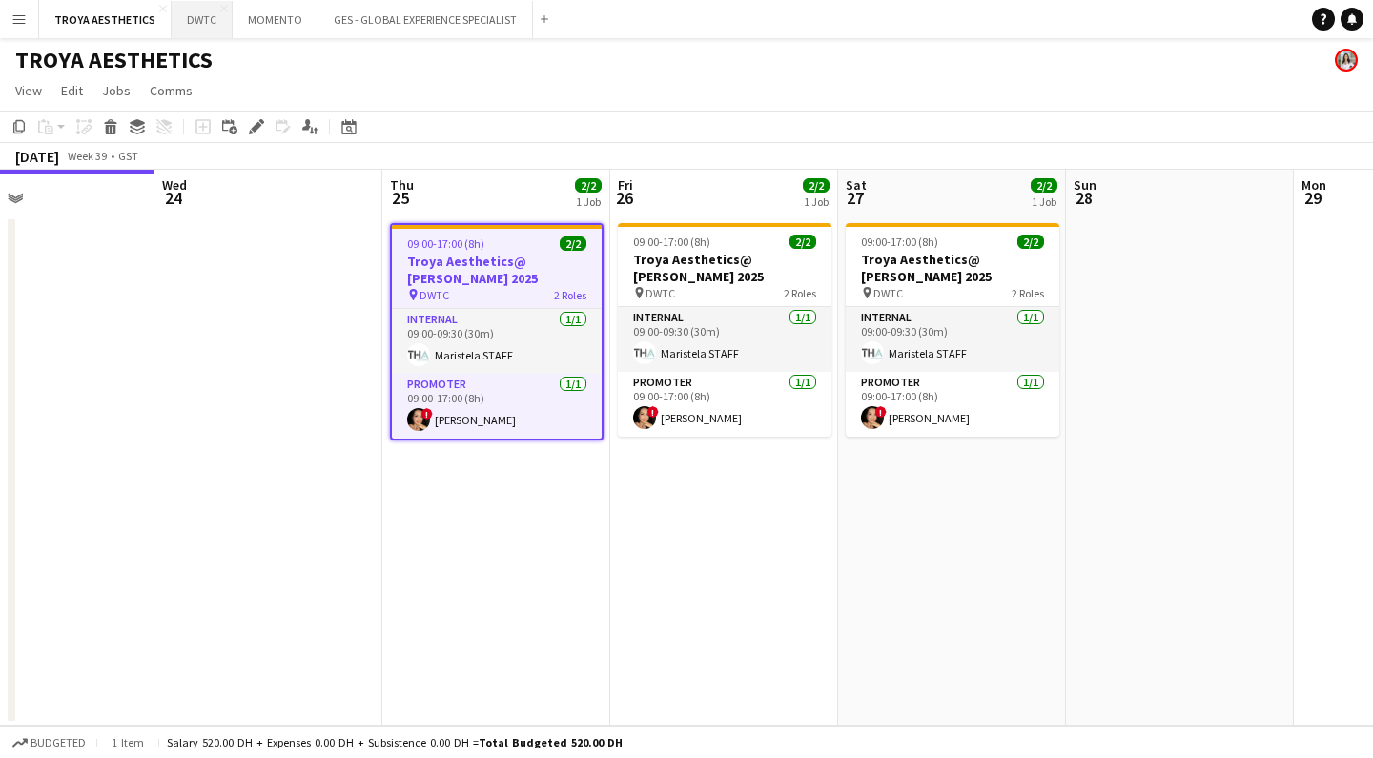
click at [195, 21] on button "DWTC Close" at bounding box center [202, 19] width 61 height 37
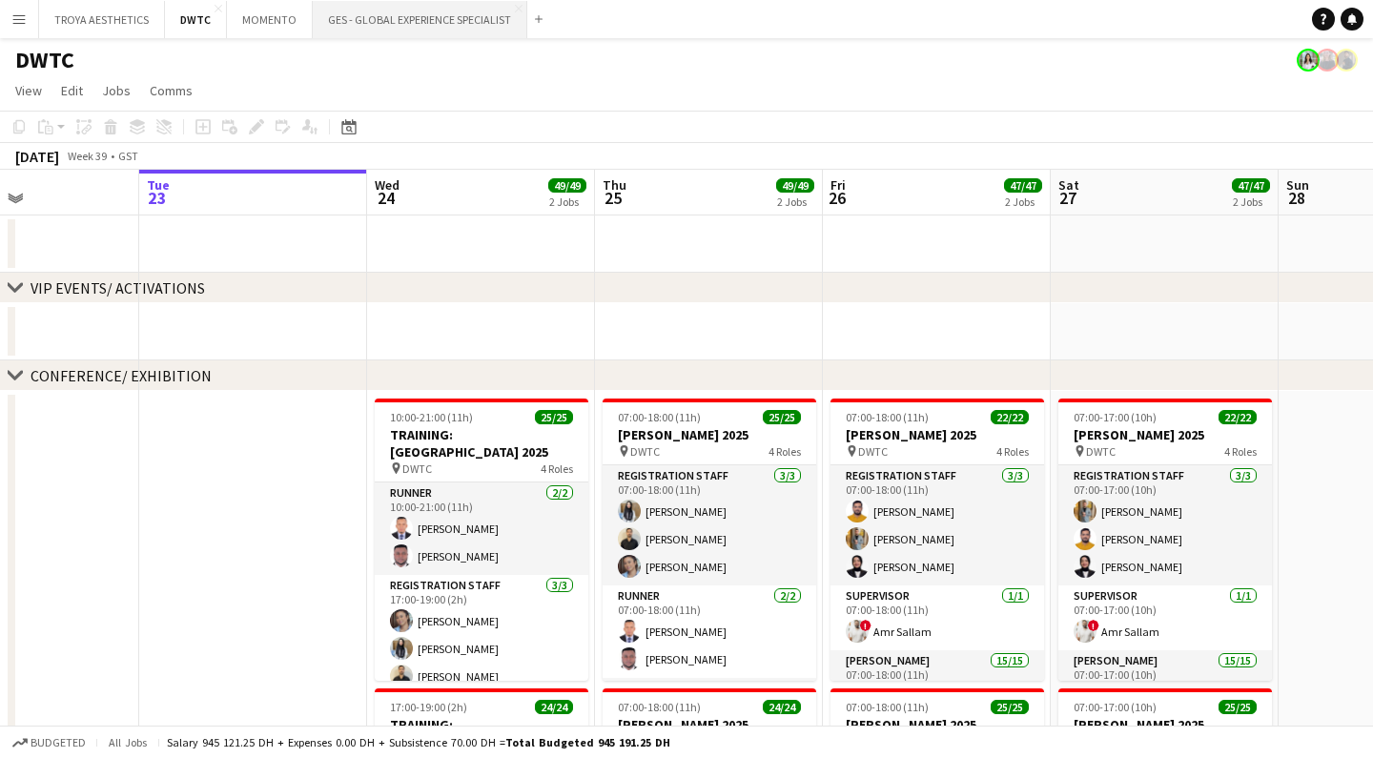
click at [381, 14] on button "GES - GLOBAL EXPERIENCE SPECIALIST Close" at bounding box center [420, 19] width 214 height 37
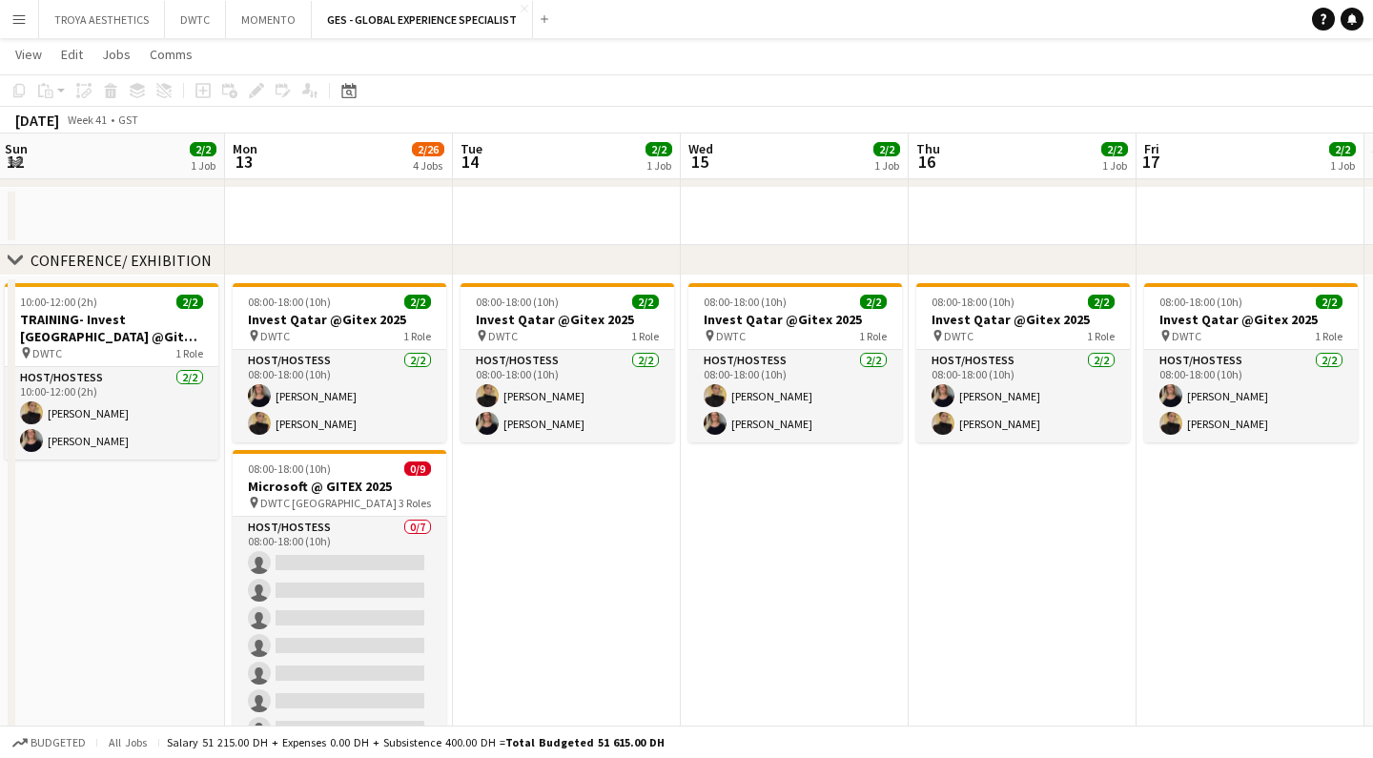
scroll to position [0, 445]
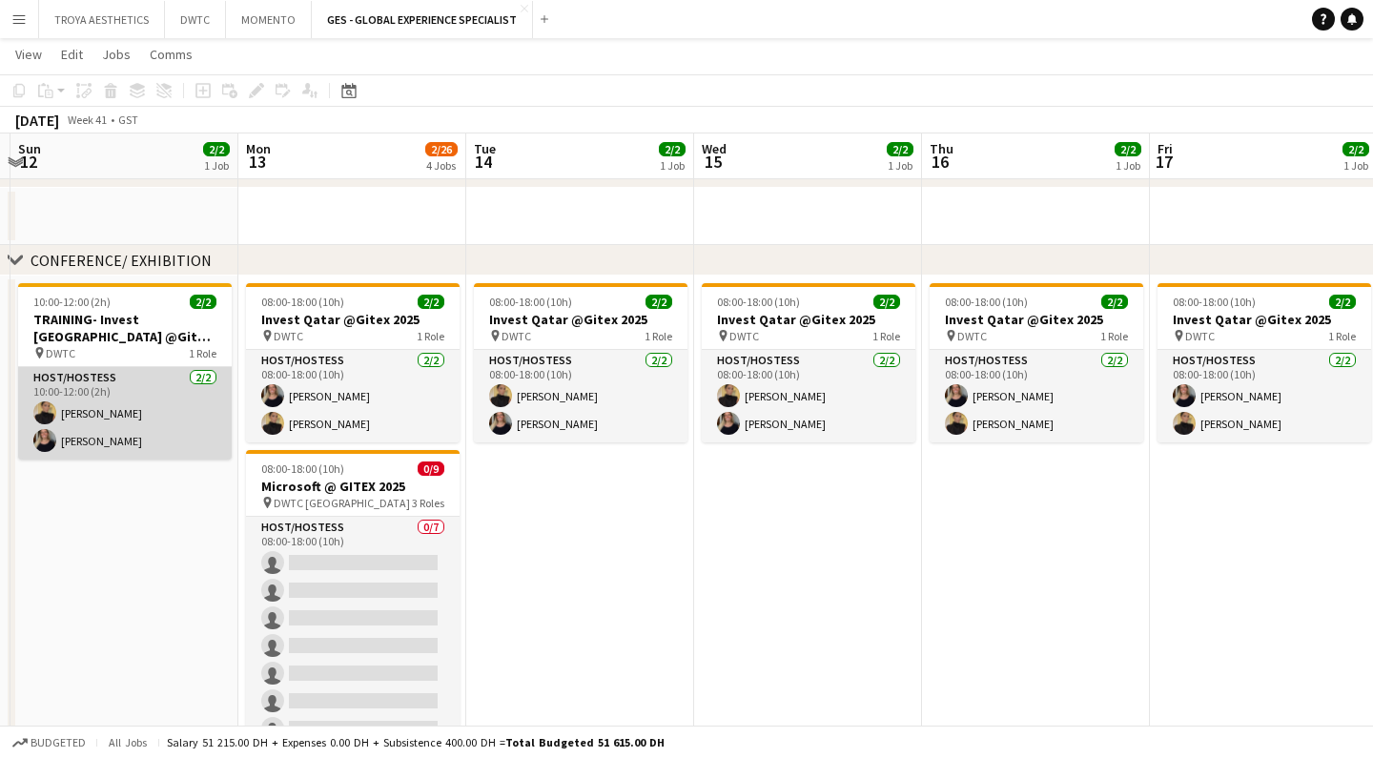
click at [154, 413] on app-card-role "Host/Hostess [DATE] 10:00-12:00 (2h) [PERSON_NAME] [PERSON_NAME]" at bounding box center [125, 413] width 214 height 92
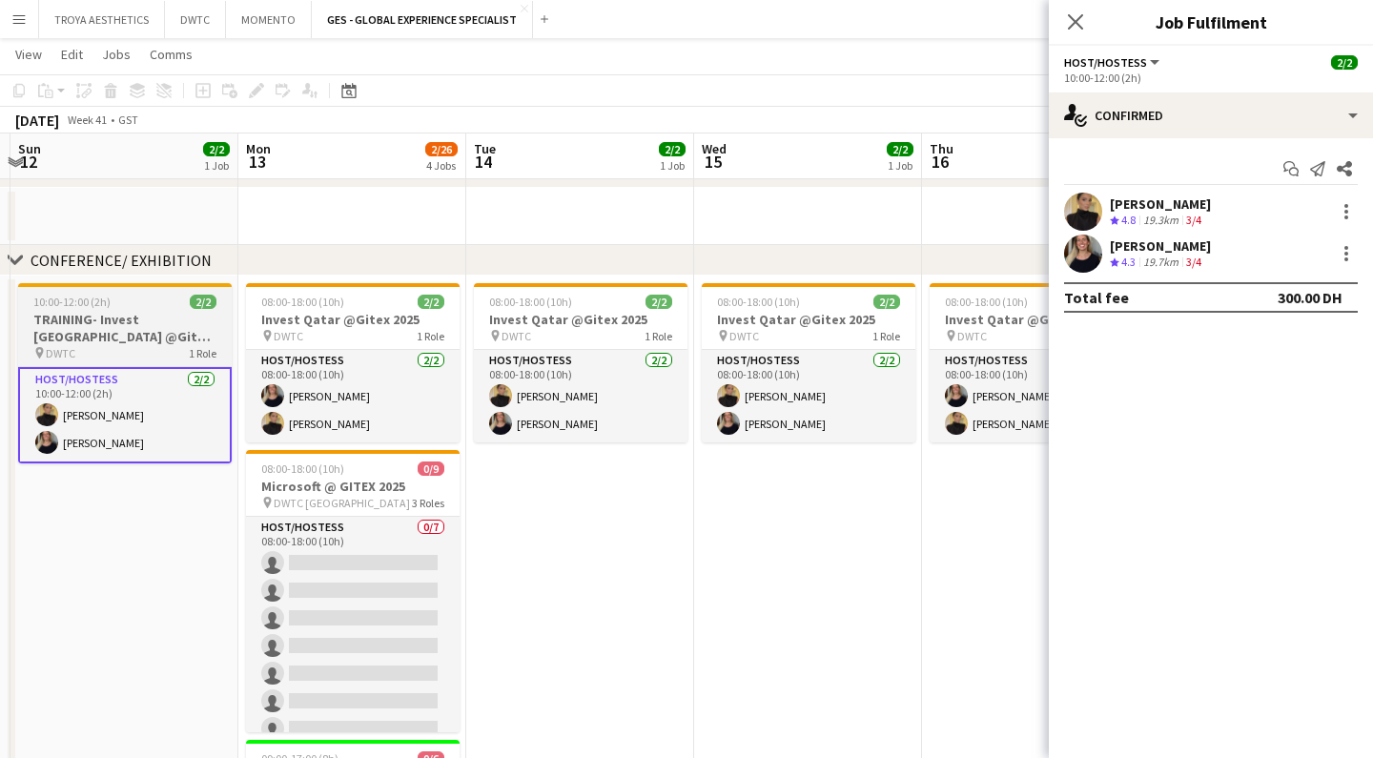
click at [151, 346] on div "pin DWTC 1 Role" at bounding box center [125, 352] width 214 height 15
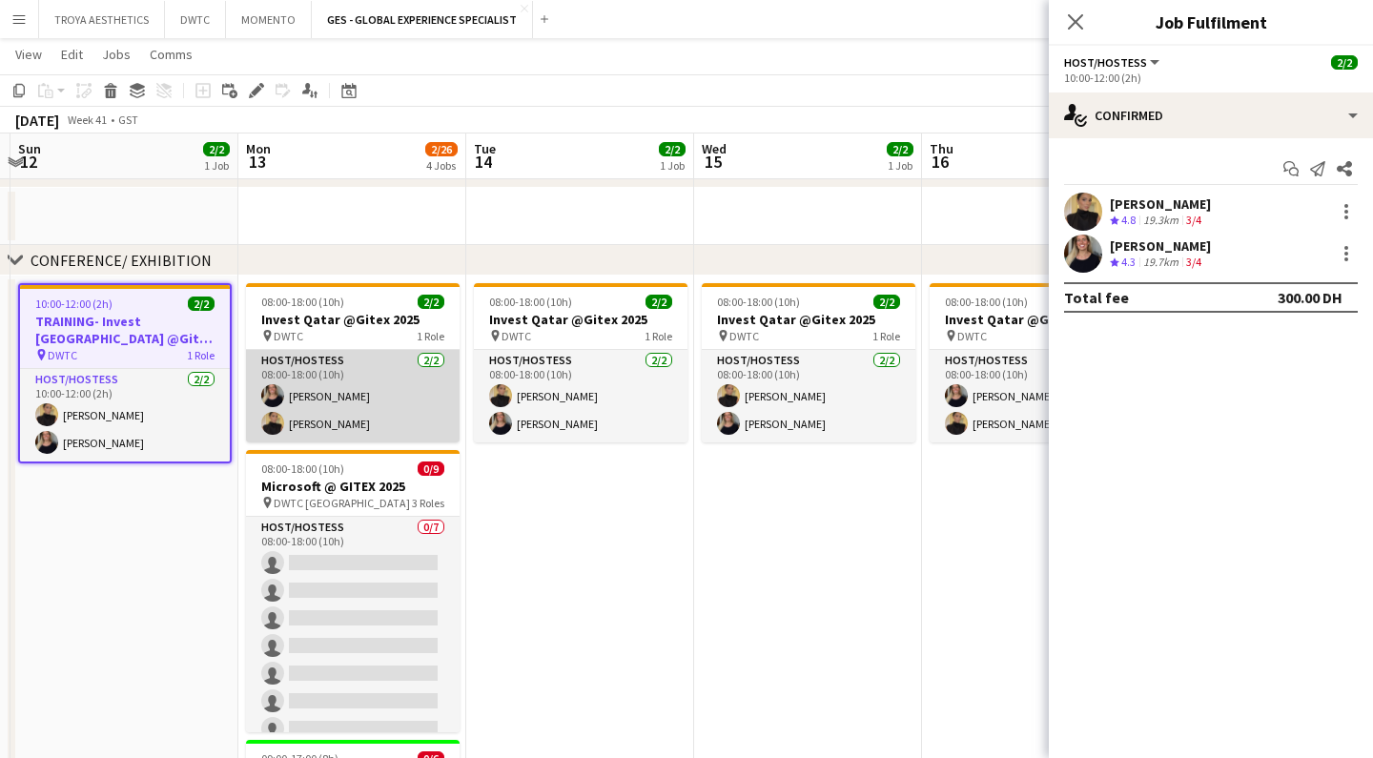
click at [397, 389] on app-card-role "Host/Hostess [DATE] 08:00-18:00 (10h) [PERSON_NAME] [PERSON_NAME]" at bounding box center [353, 396] width 214 height 92
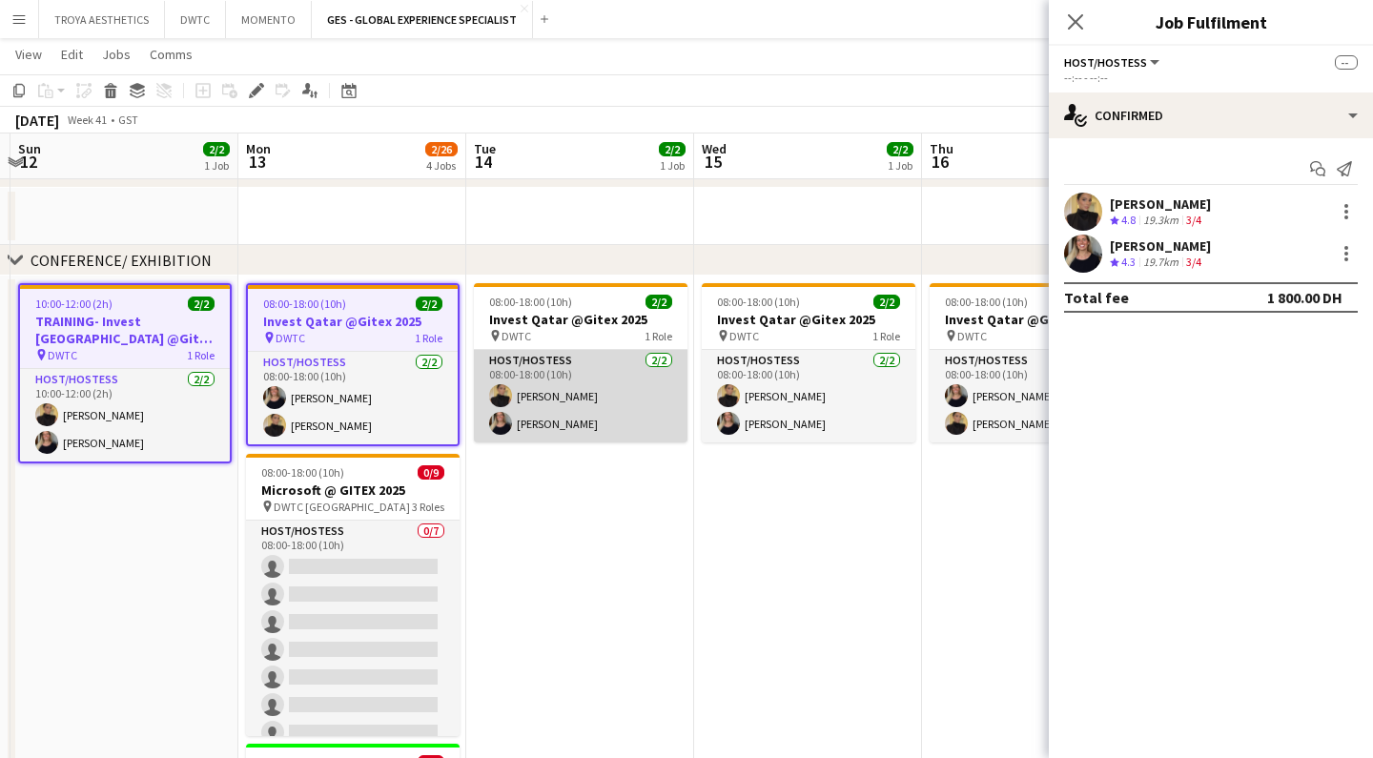
click at [664, 423] on app-card-role "Host/Hostess [DATE] 08:00-18:00 (10h) [PERSON_NAME] [PERSON_NAME]" at bounding box center [581, 396] width 214 height 92
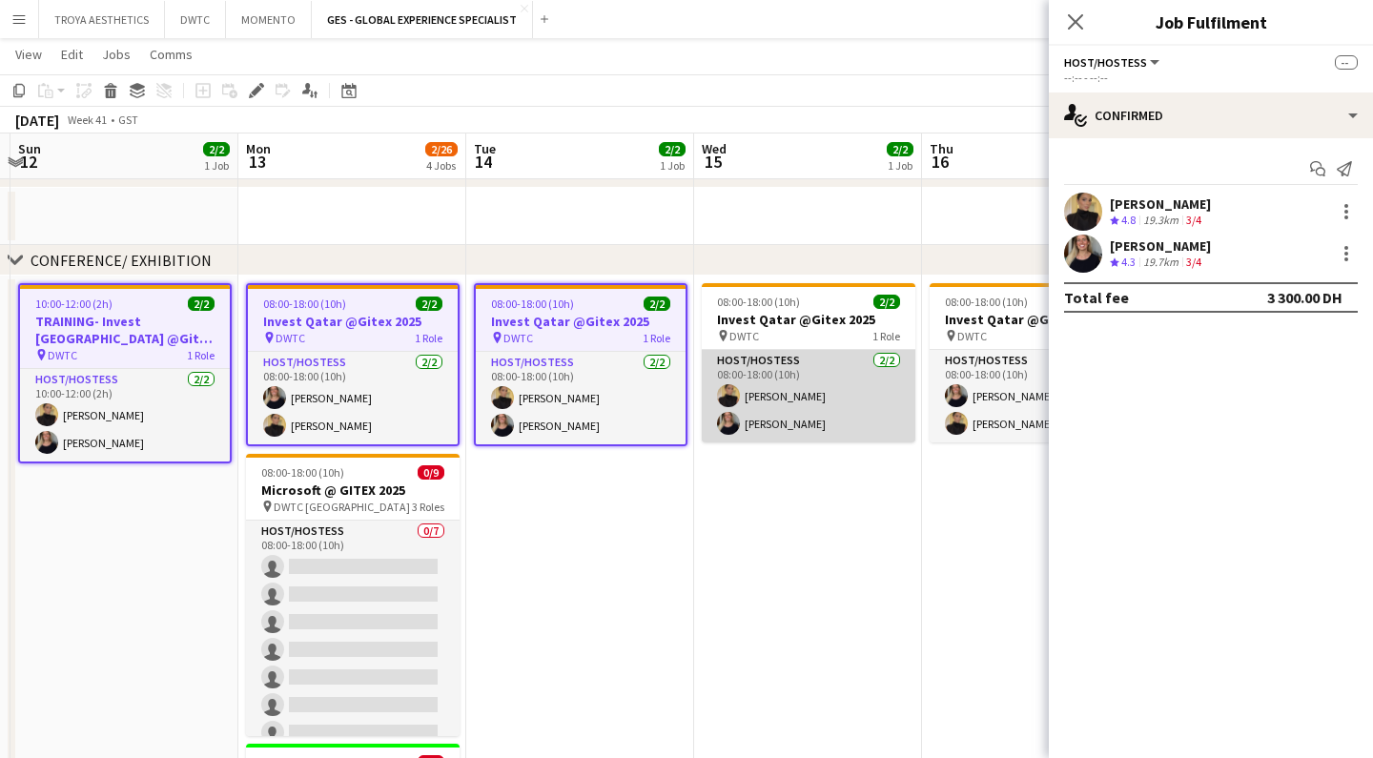
click at [859, 412] on app-card-role "Host/Hostess [DATE] 08:00-18:00 (10h) [PERSON_NAME] [PERSON_NAME]" at bounding box center [809, 396] width 214 height 92
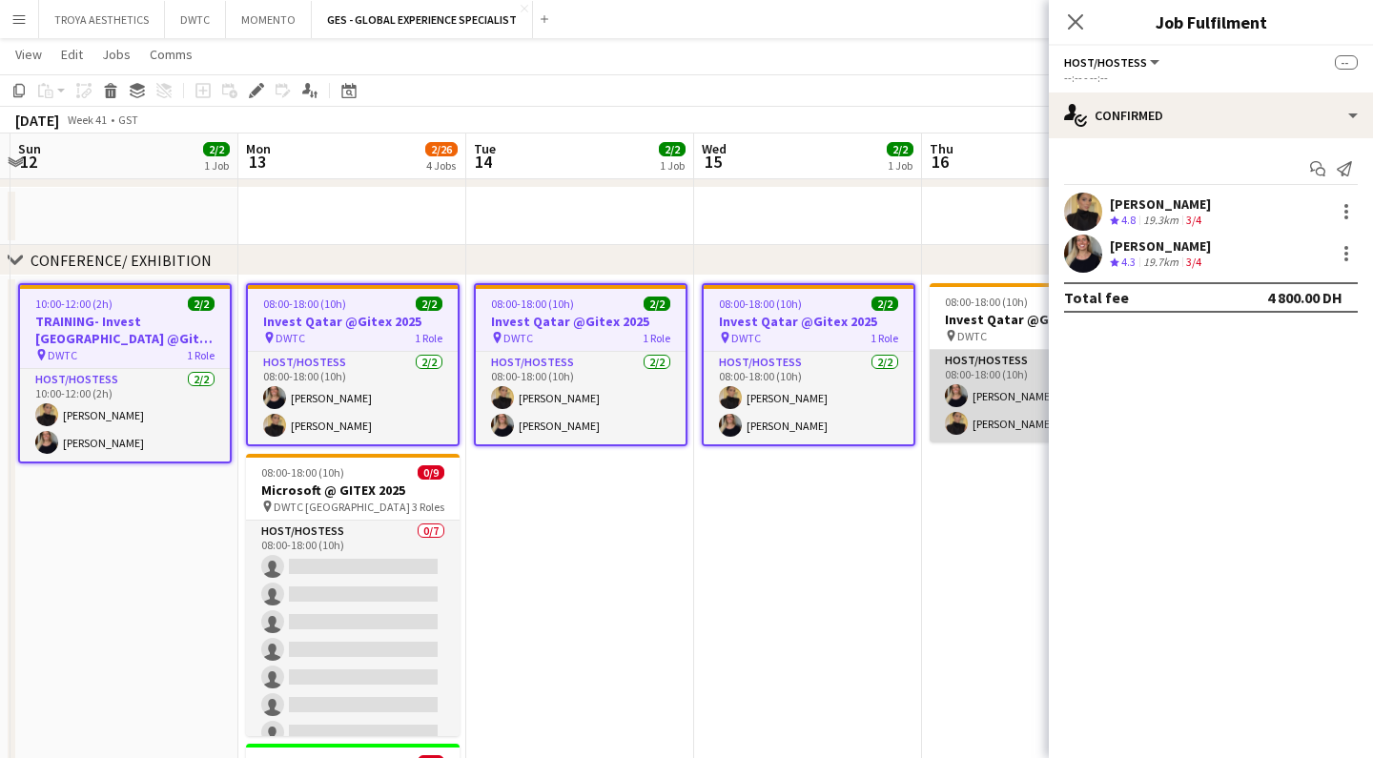
click at [1011, 401] on app-card-role "Host/Hostess [DATE] 08:00-18:00 (10h) [PERSON_NAME] [PERSON_NAME]" at bounding box center [1036, 396] width 214 height 92
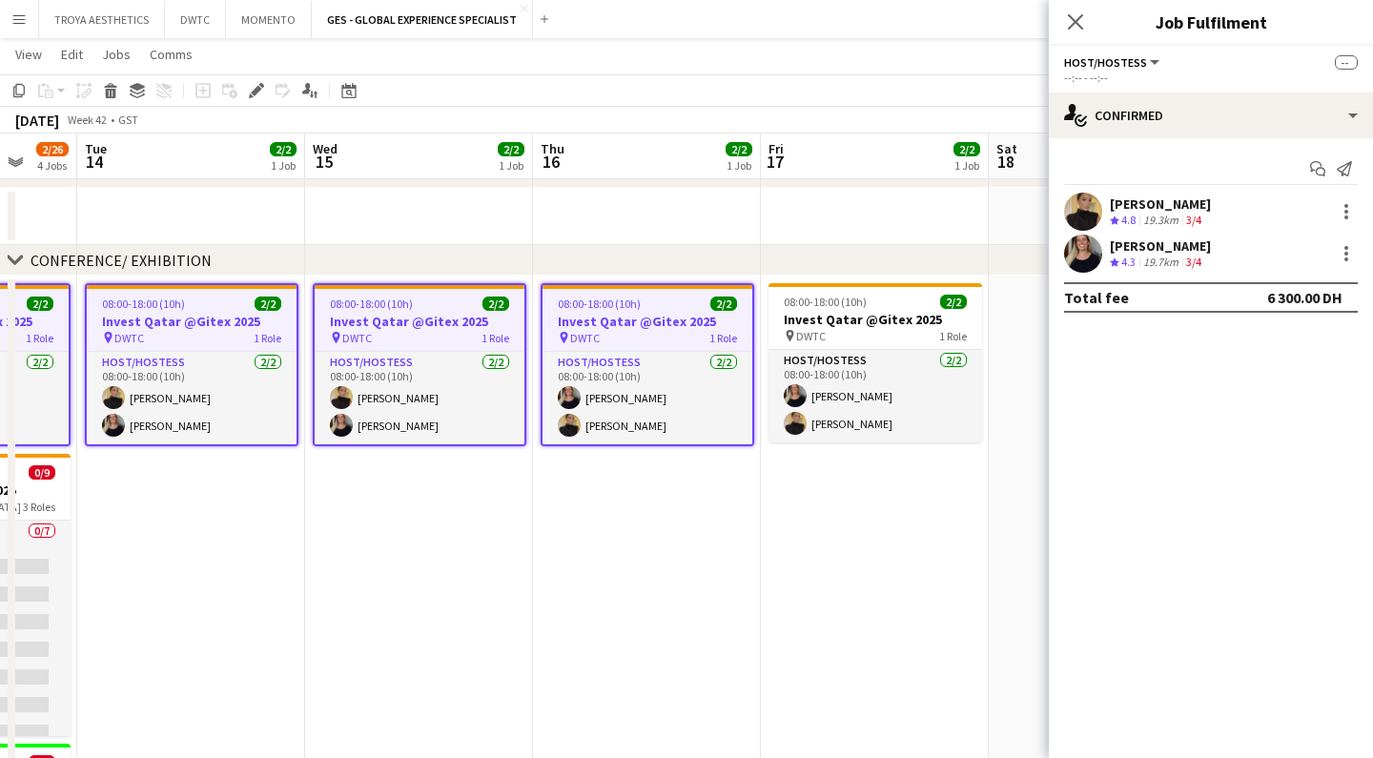
scroll to position [0, 848]
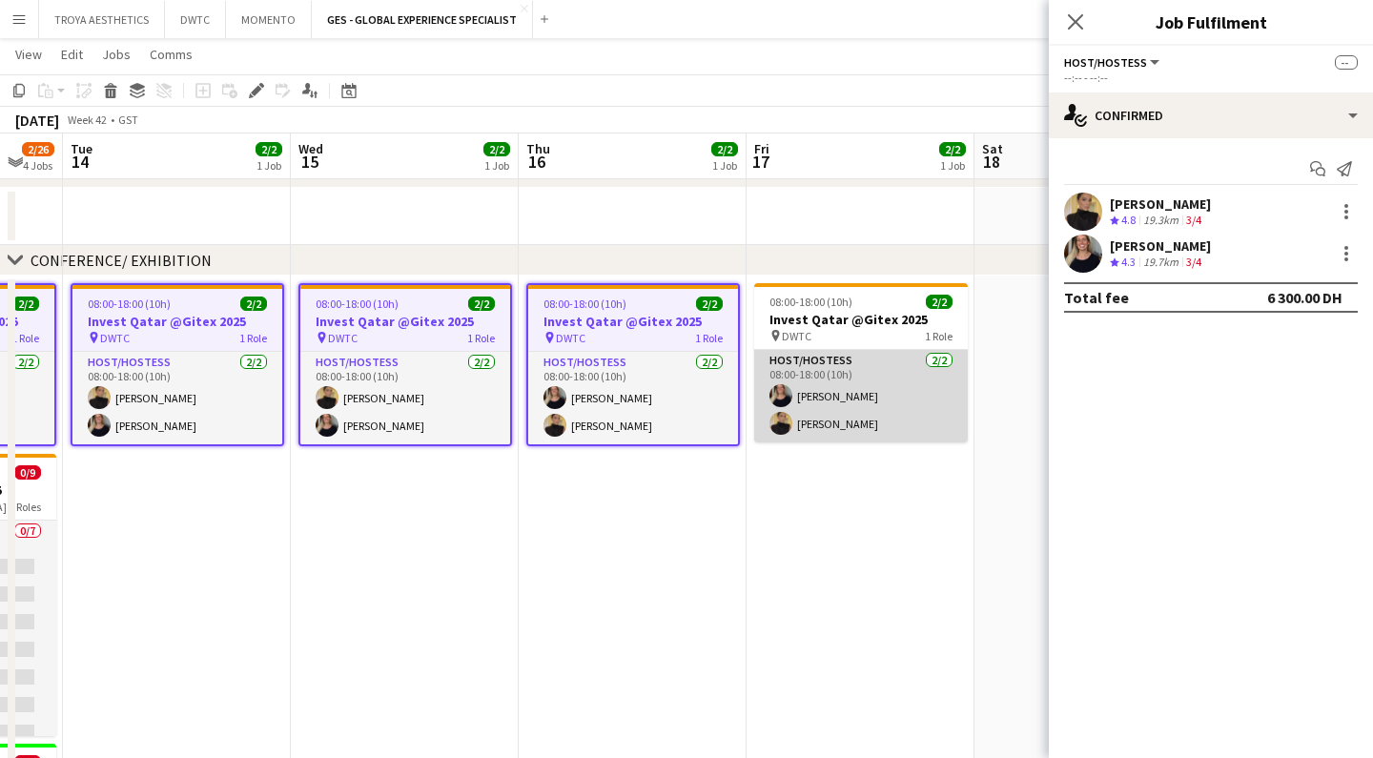
click at [924, 402] on app-card-role "Host/Hostess [DATE] 08:00-18:00 (10h) [PERSON_NAME] [PERSON_NAME]" at bounding box center [861, 396] width 214 height 92
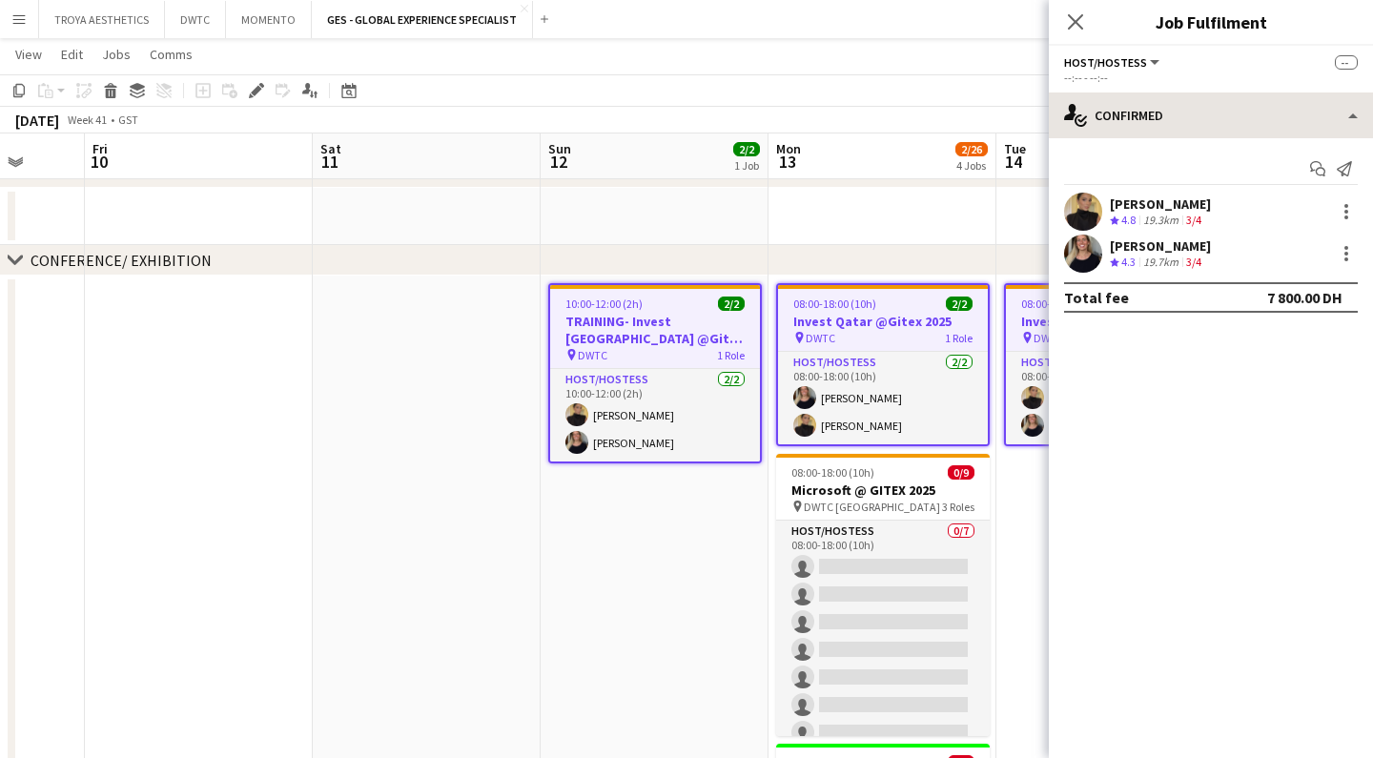
scroll to position [0, 598]
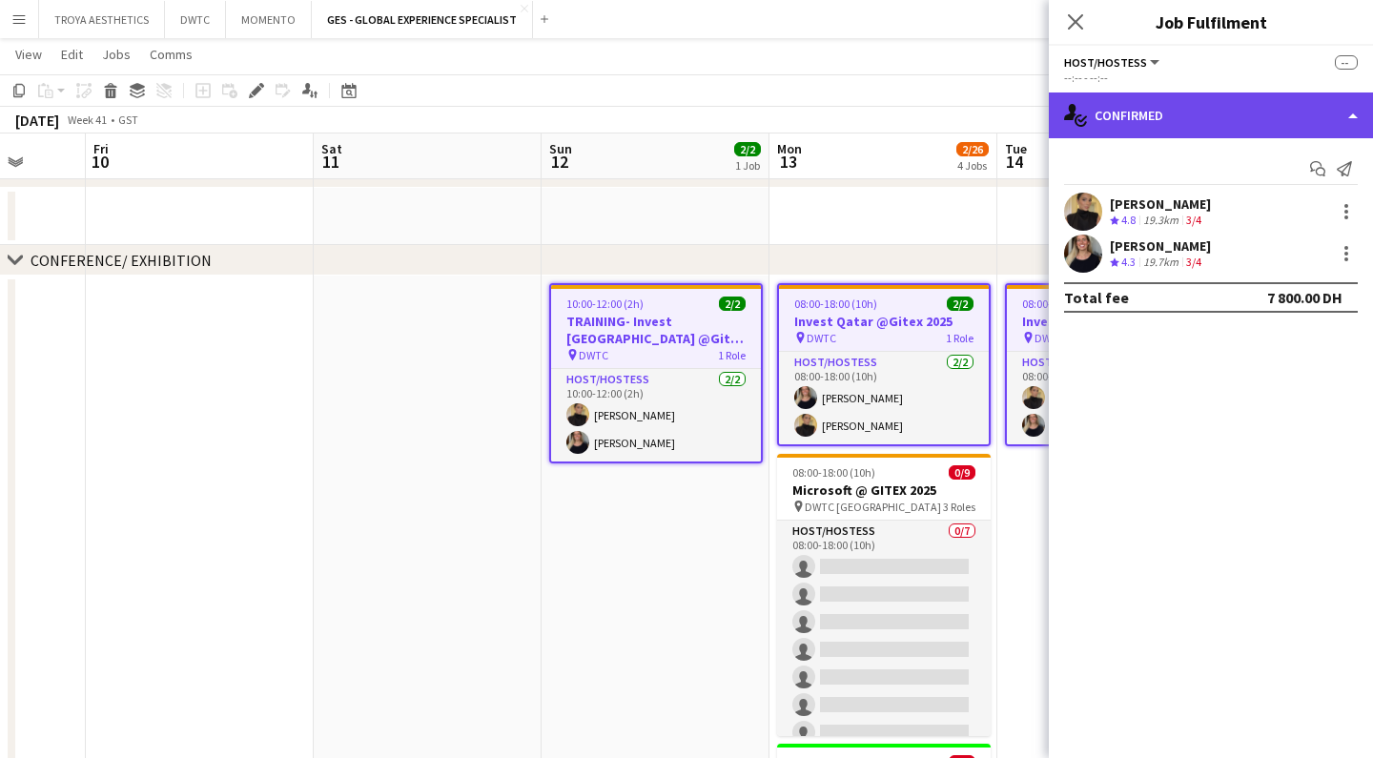
click at [1206, 112] on div "single-neutral-actions-check-2 Confirmed" at bounding box center [1211, 115] width 324 height 46
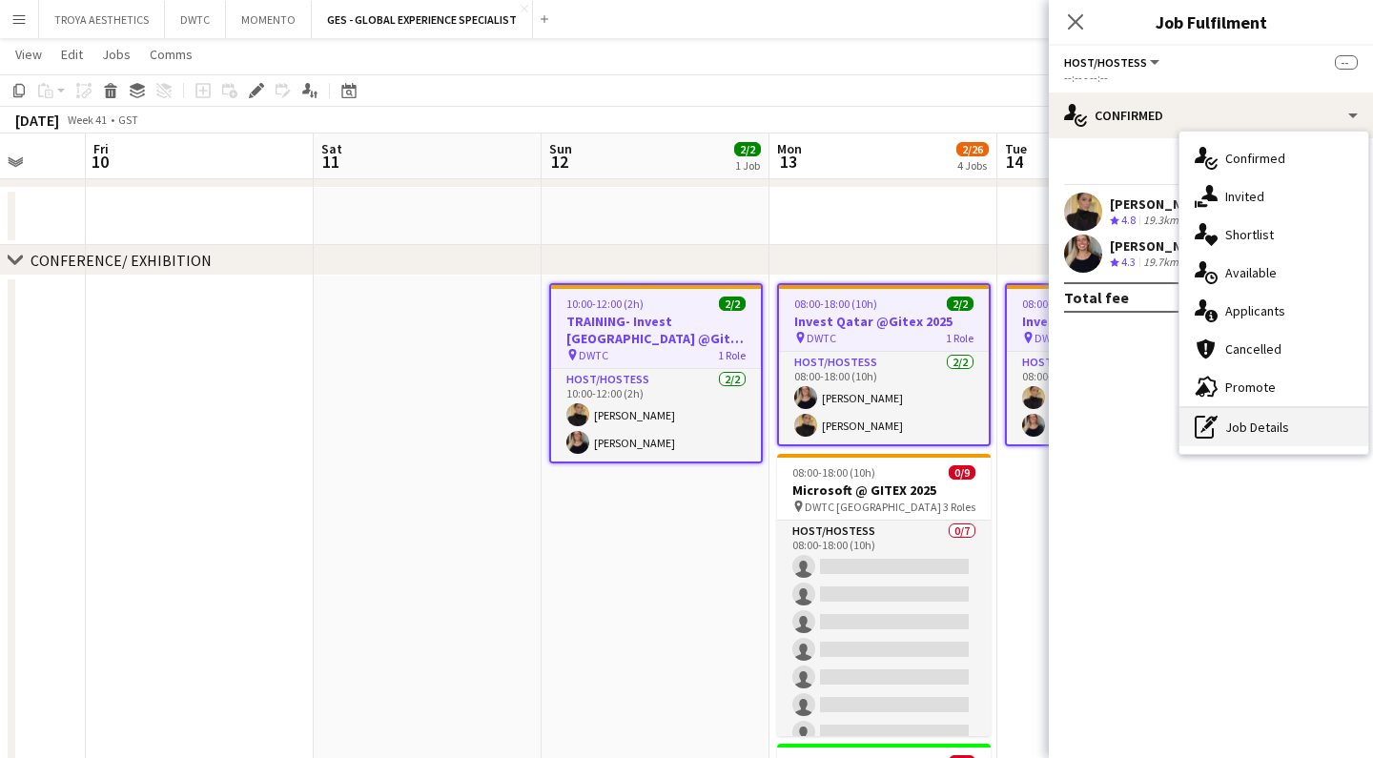
click at [1267, 430] on div "pen-write Job Details" at bounding box center [1273, 427] width 189 height 38
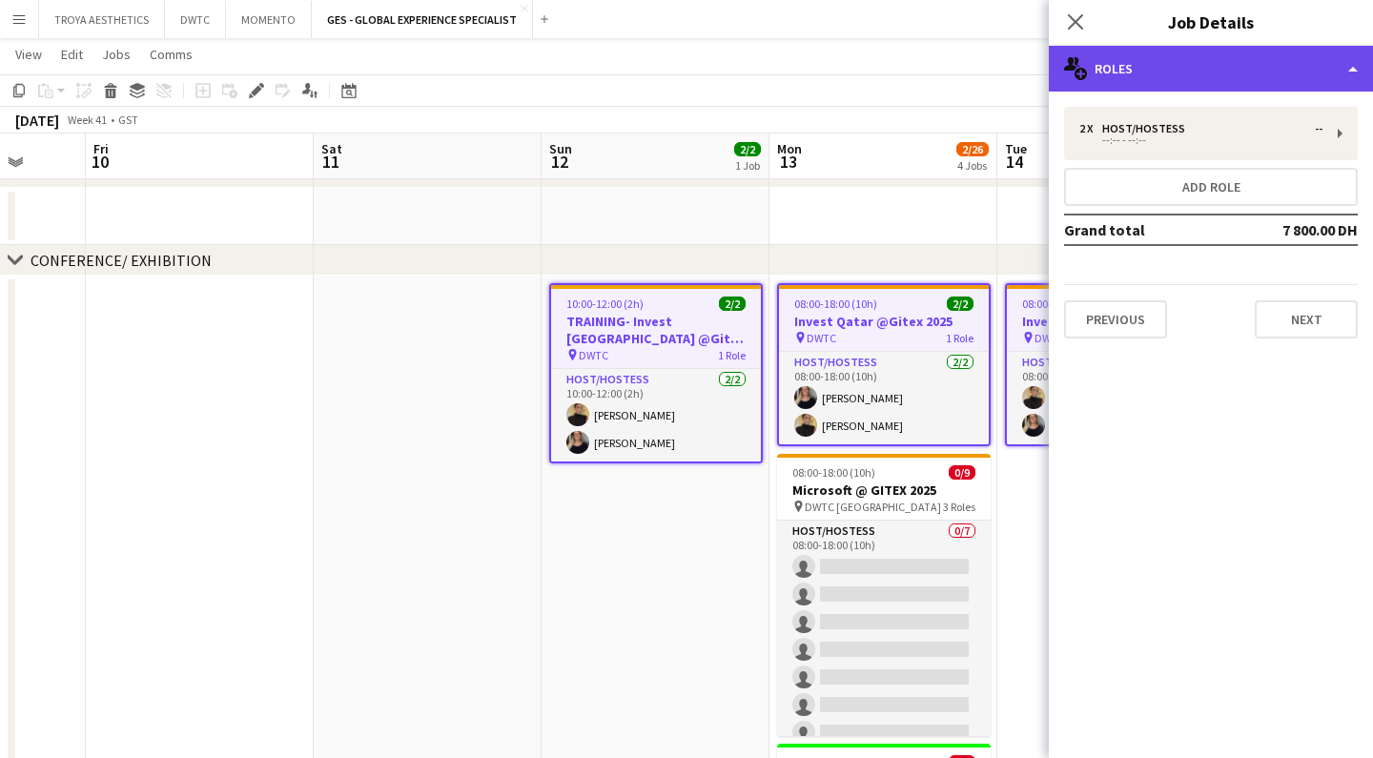
click at [1212, 71] on div "multiple-users-add Roles" at bounding box center [1211, 69] width 324 height 46
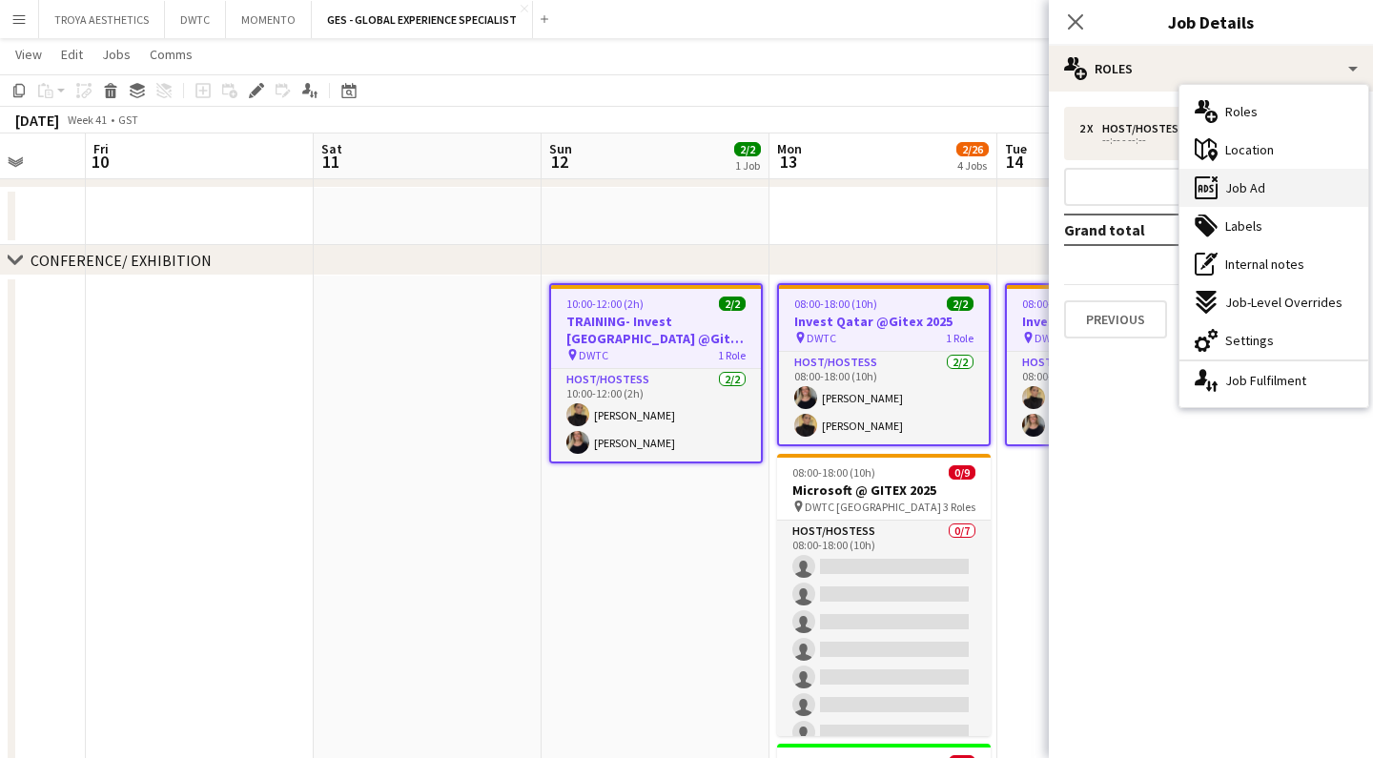
click at [1269, 188] on div "ads-window Job Ad" at bounding box center [1273, 188] width 189 height 38
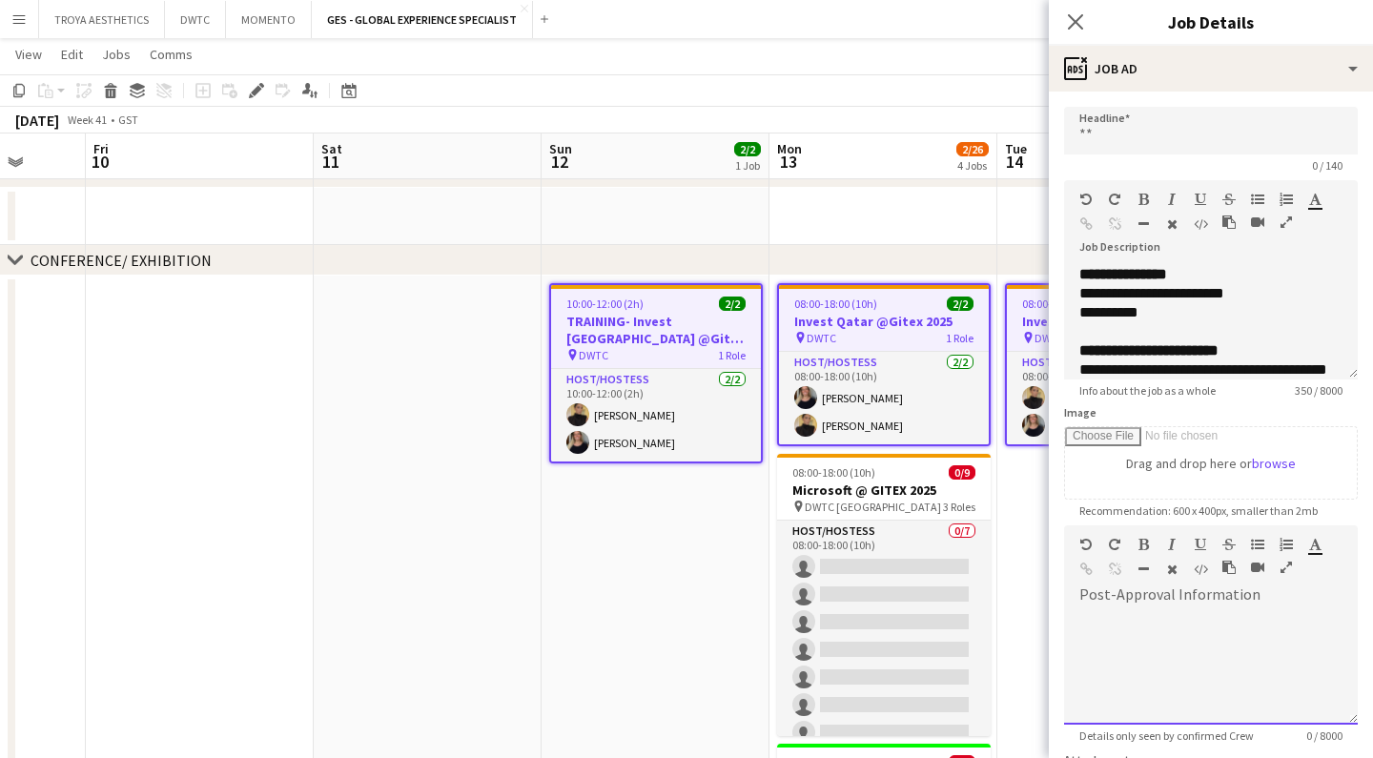
click at [1134, 602] on div at bounding box center [1211, 661] width 294 height 128
click at [1285, 567] on icon "button" at bounding box center [1285, 566] width 11 height 13
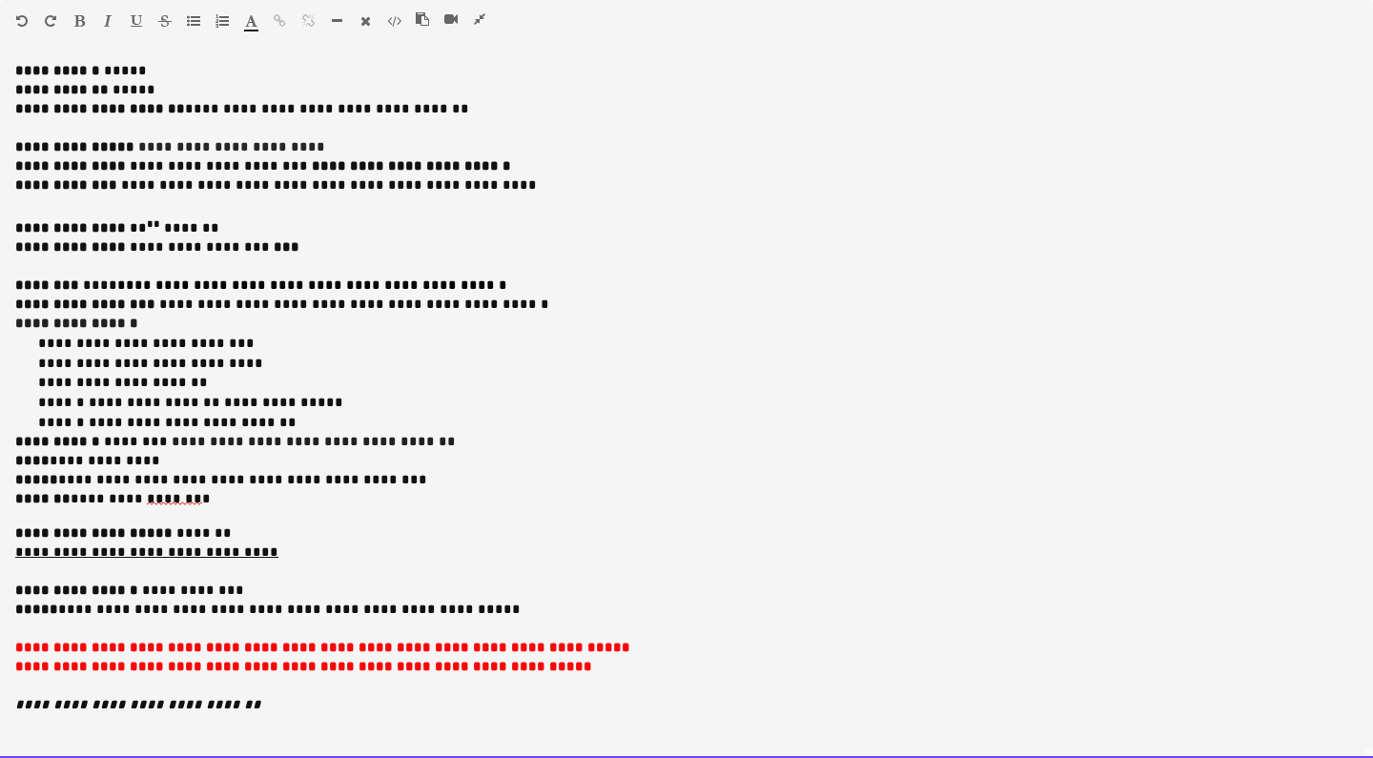
click at [231, 214] on p "**********" at bounding box center [686, 226] width 1342 height 24
click at [451, 109] on p "**********" at bounding box center [686, 109] width 1342 height 19
click at [347, 141] on p "**********" at bounding box center [686, 147] width 1342 height 19
click at [183, 156] on p "**********" at bounding box center [686, 147] width 1342 height 19
click at [530, 164] on p "**********" at bounding box center [686, 166] width 1342 height 19
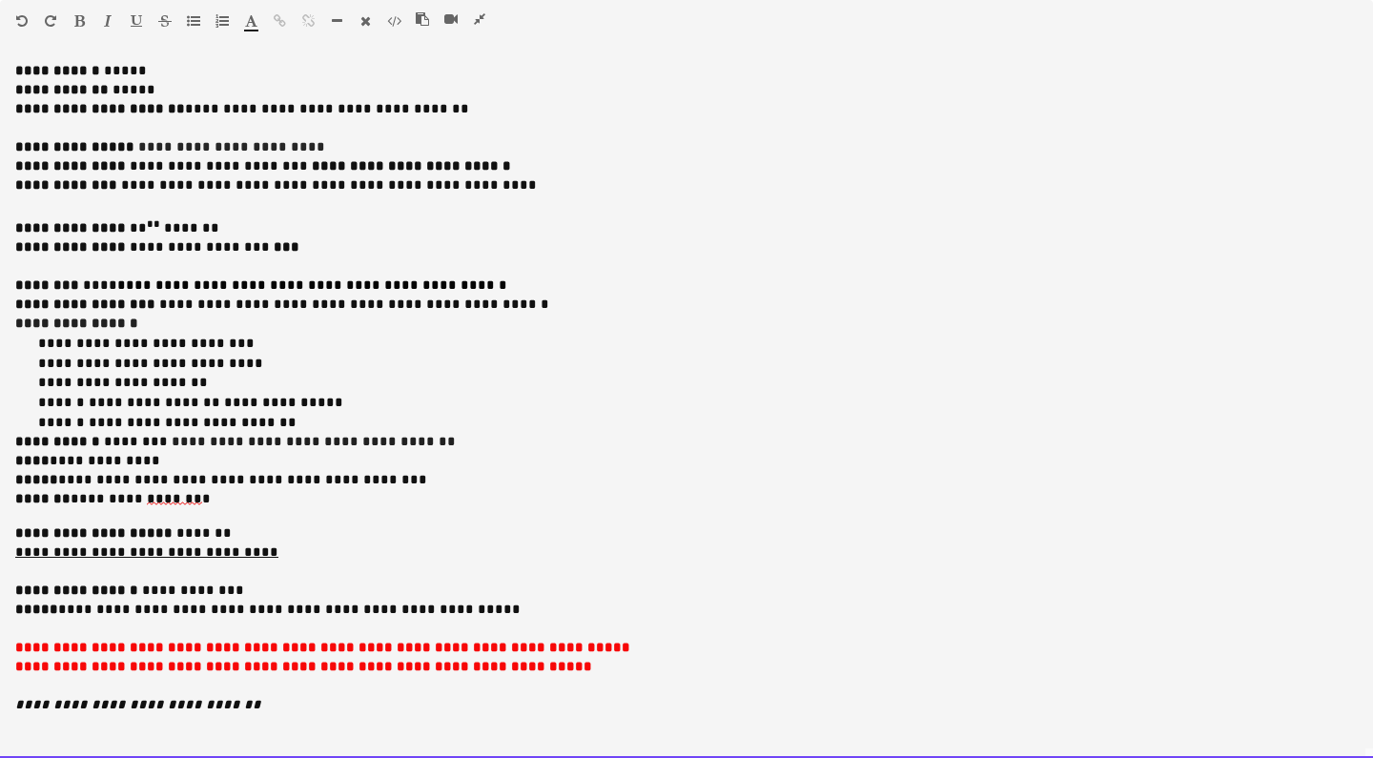
click at [525, 182] on p "**********" at bounding box center [686, 185] width 1342 height 19
click at [312, 200] on p at bounding box center [686, 204] width 1342 height 19
click at [17, 225] on span "**********" at bounding box center [70, 227] width 111 height 13
click at [284, 250] on p "**********" at bounding box center [686, 247] width 1342 height 19
drag, startPoint x: 165, startPoint y: 230, endPoint x: 176, endPoint y: 229, distance: 11.5
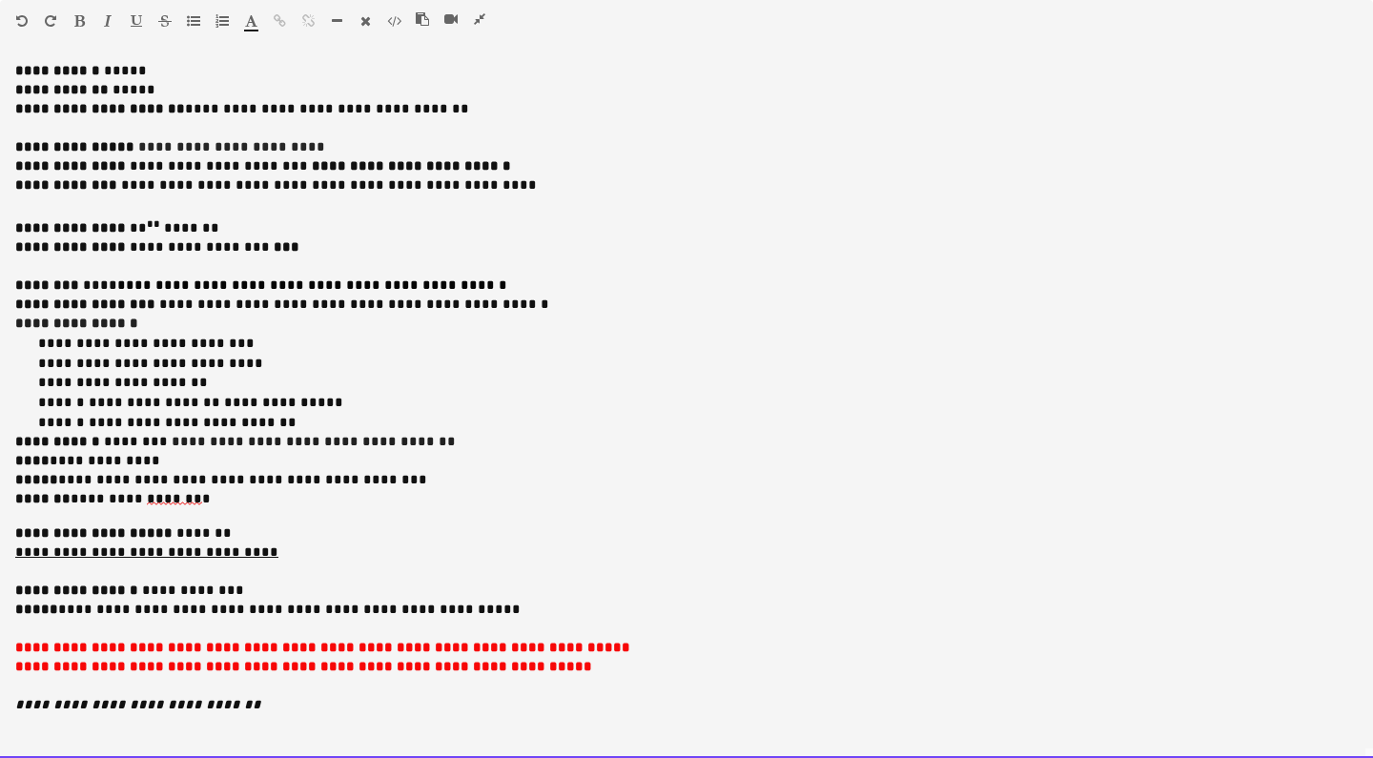
click at [165, 230] on span "*******" at bounding box center [189, 227] width 59 height 13
click at [252, 231] on p "**********" at bounding box center [686, 226] width 1342 height 24
click at [313, 244] on p "**********" at bounding box center [686, 247] width 1342 height 19
drag, startPoint x: 279, startPoint y: 247, endPoint x: 220, endPoint y: 246, distance: 59.1
click at [220, 246] on p "**********" at bounding box center [686, 247] width 1342 height 19
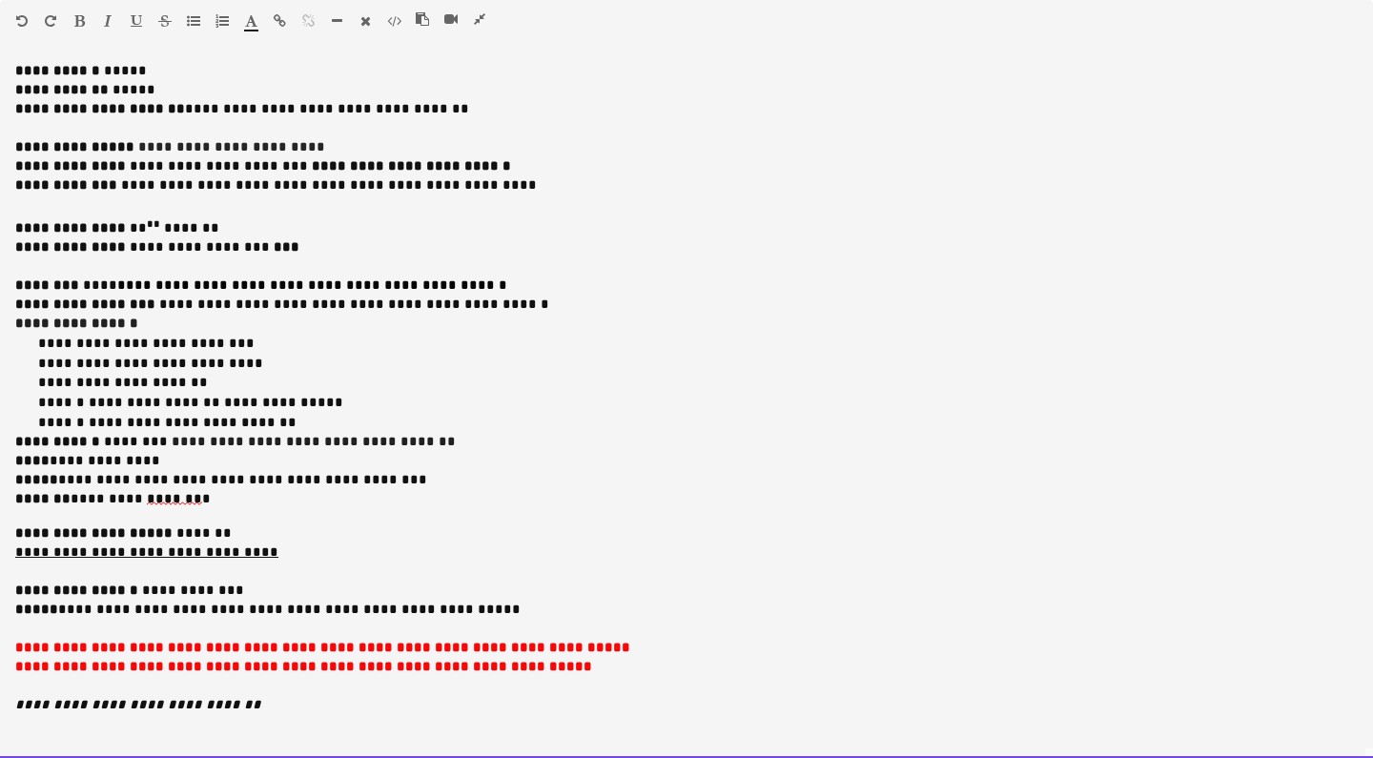
click at [238, 334] on p "**********" at bounding box center [697, 344] width 1319 height 20
click at [251, 302] on span "**********" at bounding box center [352, 303] width 394 height 13
click at [502, 305] on p "**********" at bounding box center [686, 304] width 1342 height 19
drag, startPoint x: 219, startPoint y: 324, endPoint x: 36, endPoint y: 349, distance: 184.7
click at [219, 324] on p "**********" at bounding box center [686, 324] width 1342 height 19
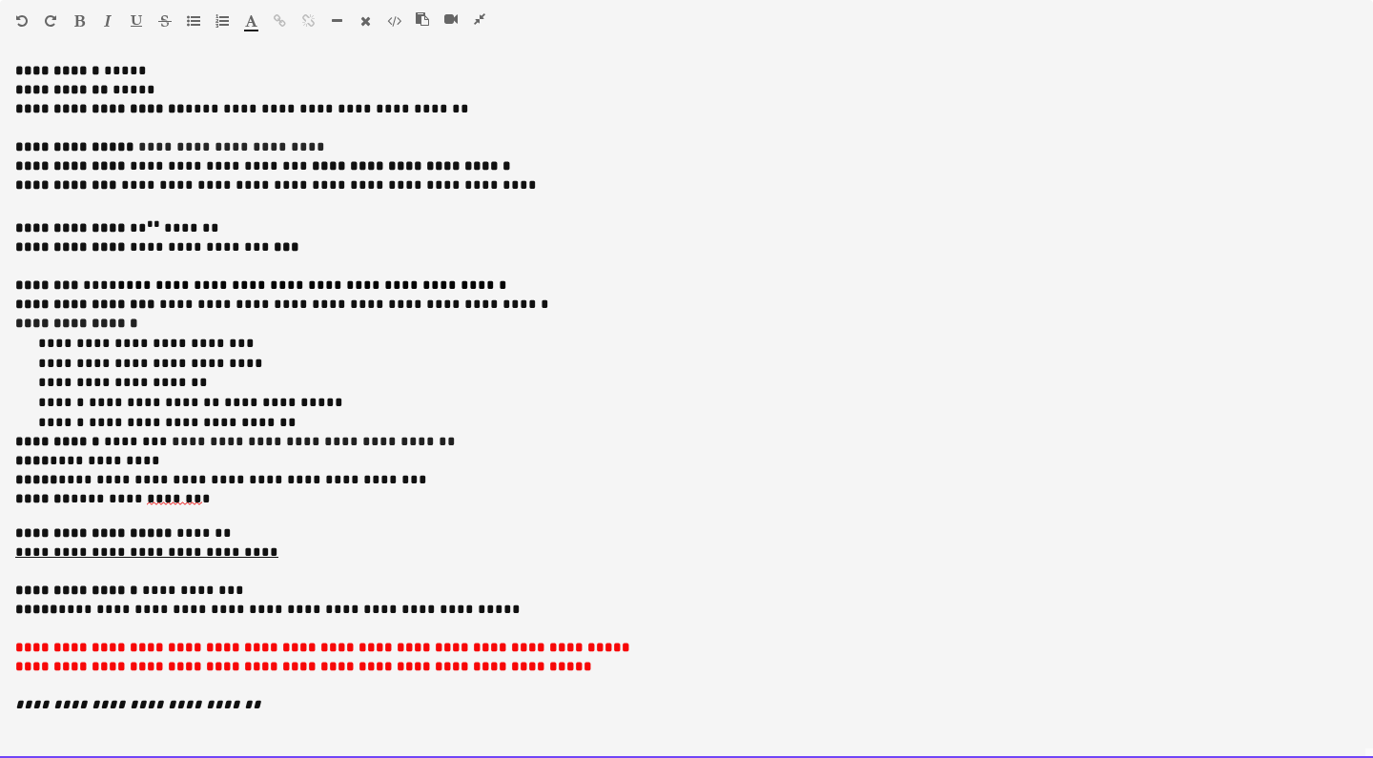
click at [39, 348] on span "**********" at bounding box center [148, 342] width 220 height 13
click at [40, 362] on span "*********" at bounding box center [74, 362] width 72 height 13
click at [316, 414] on p "**********" at bounding box center [697, 423] width 1319 height 20
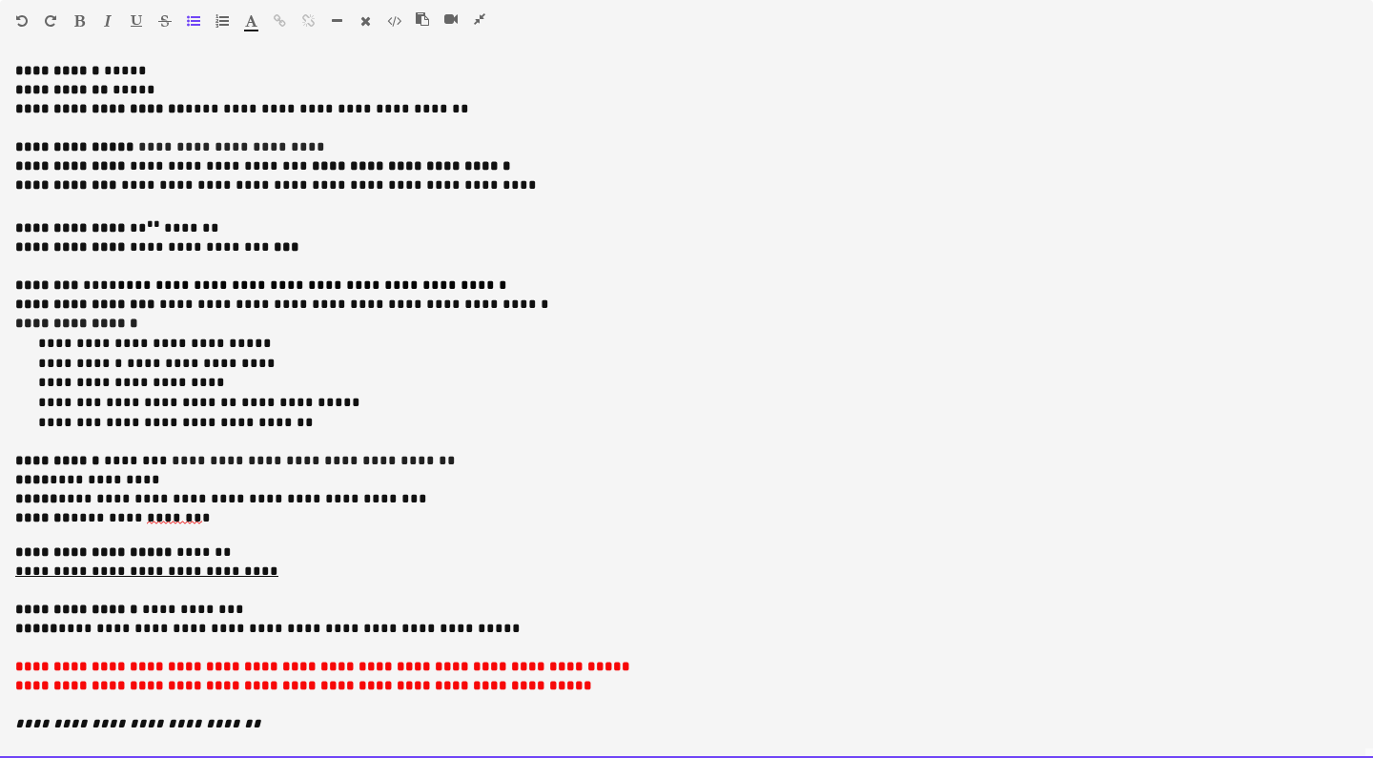
click at [74, 493] on span "**********" at bounding box center [242, 498] width 369 height 13
click at [377, 490] on p "**********" at bounding box center [686, 499] width 1342 height 19
click at [299, 509] on p "******* ********* ******* *" at bounding box center [686, 518] width 1342 height 19
click at [308, 525] on div "**********" at bounding box center [686, 410] width 1373 height 696
click at [328, 569] on p "**********" at bounding box center [686, 571] width 1342 height 19
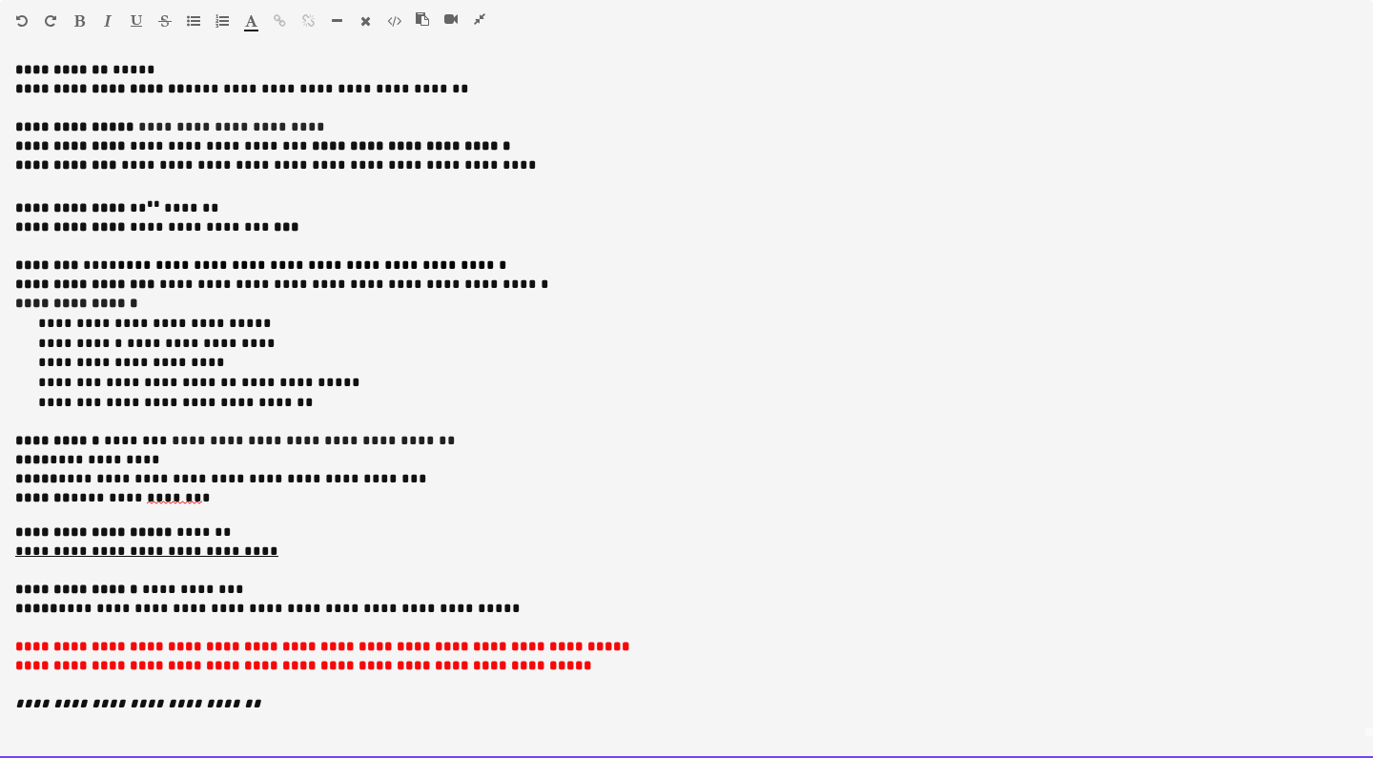
scroll to position [19, 0]
click at [595, 677] on p at bounding box center [686, 686] width 1342 height 19
click at [651, 642] on p "**********" at bounding box center [686, 648] width 1342 height 19
click at [572, 651] on p "**********" at bounding box center [686, 648] width 1342 height 19
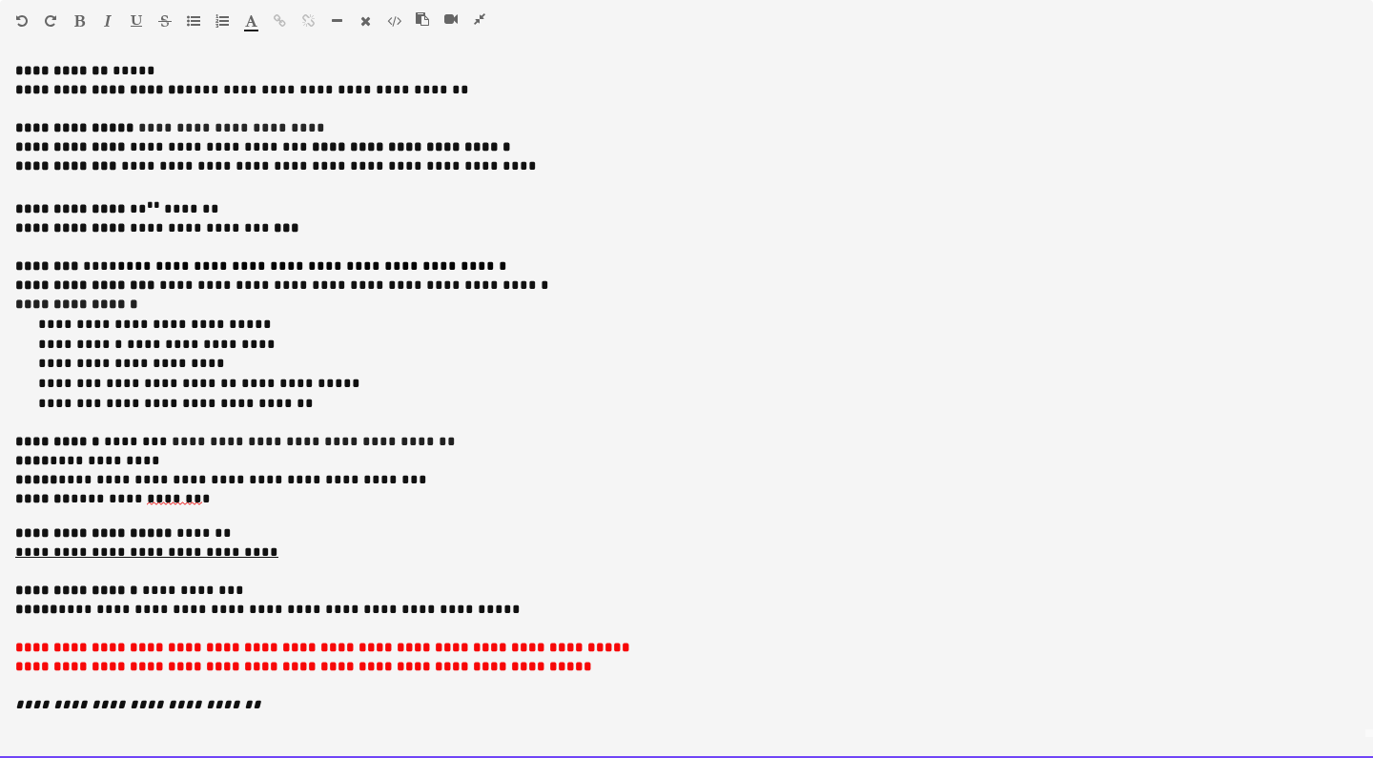
click at [560, 658] on p "**********" at bounding box center [686, 667] width 1342 height 19
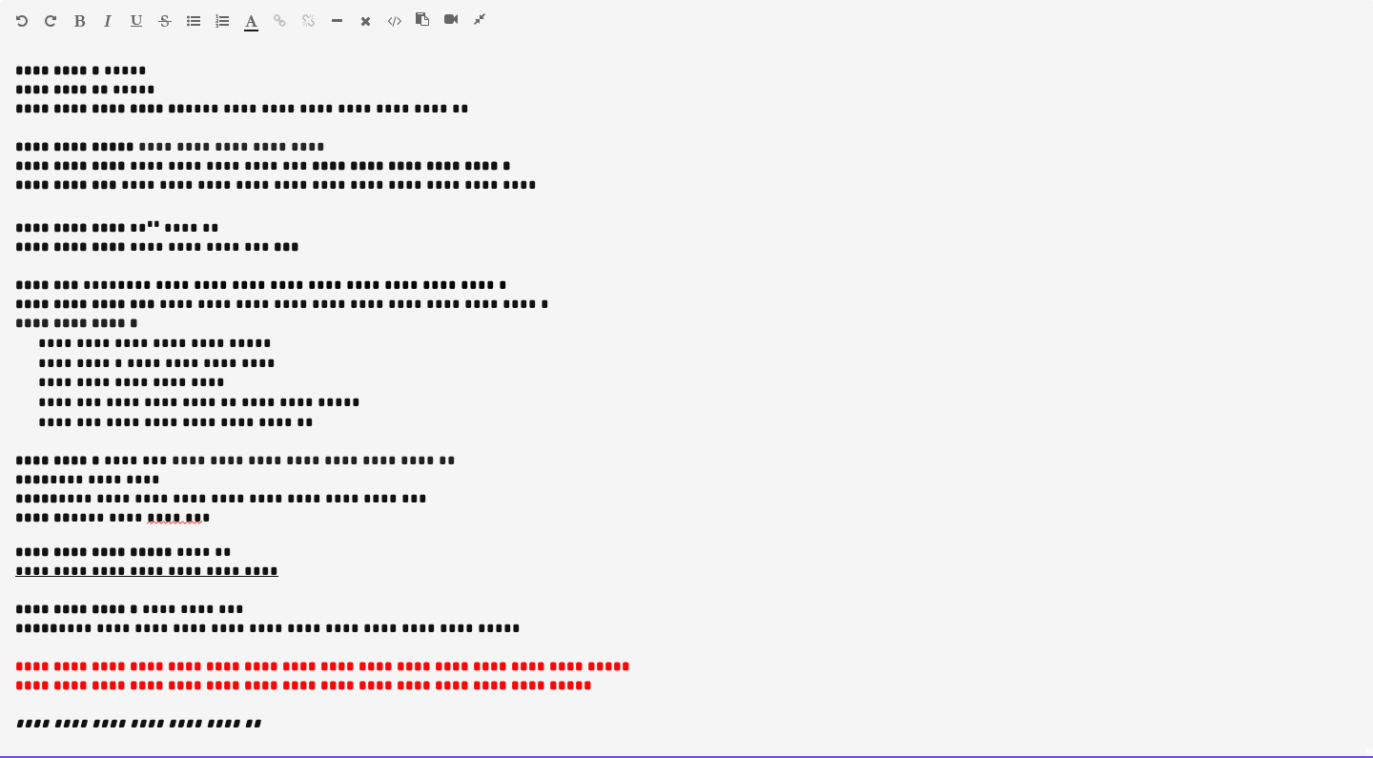
scroll to position [0, 0]
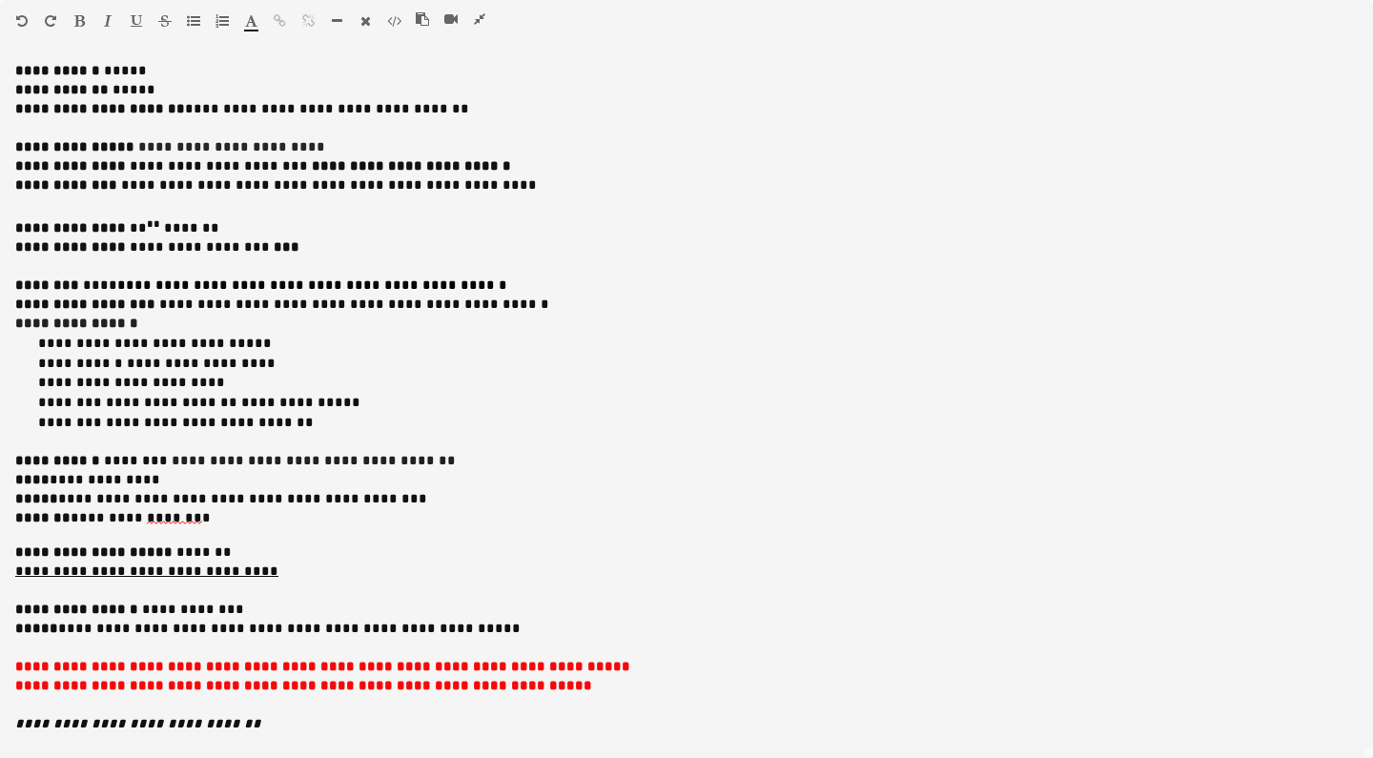
click at [479, 21] on icon "button" at bounding box center [479, 18] width 11 height 13
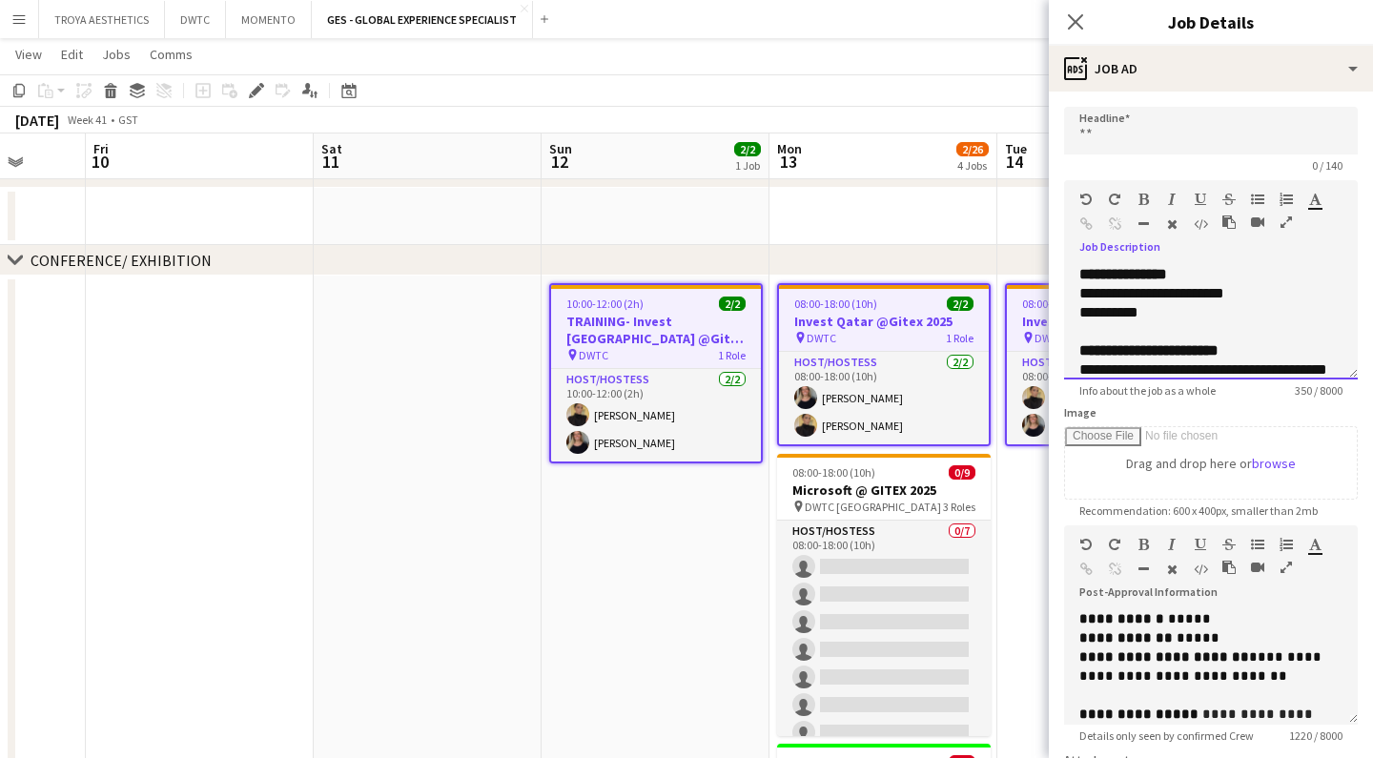
click at [1191, 350] on b "**********" at bounding box center [1148, 350] width 139 height 14
click at [1202, 645] on p "**********" at bounding box center [1210, 638] width 263 height 19
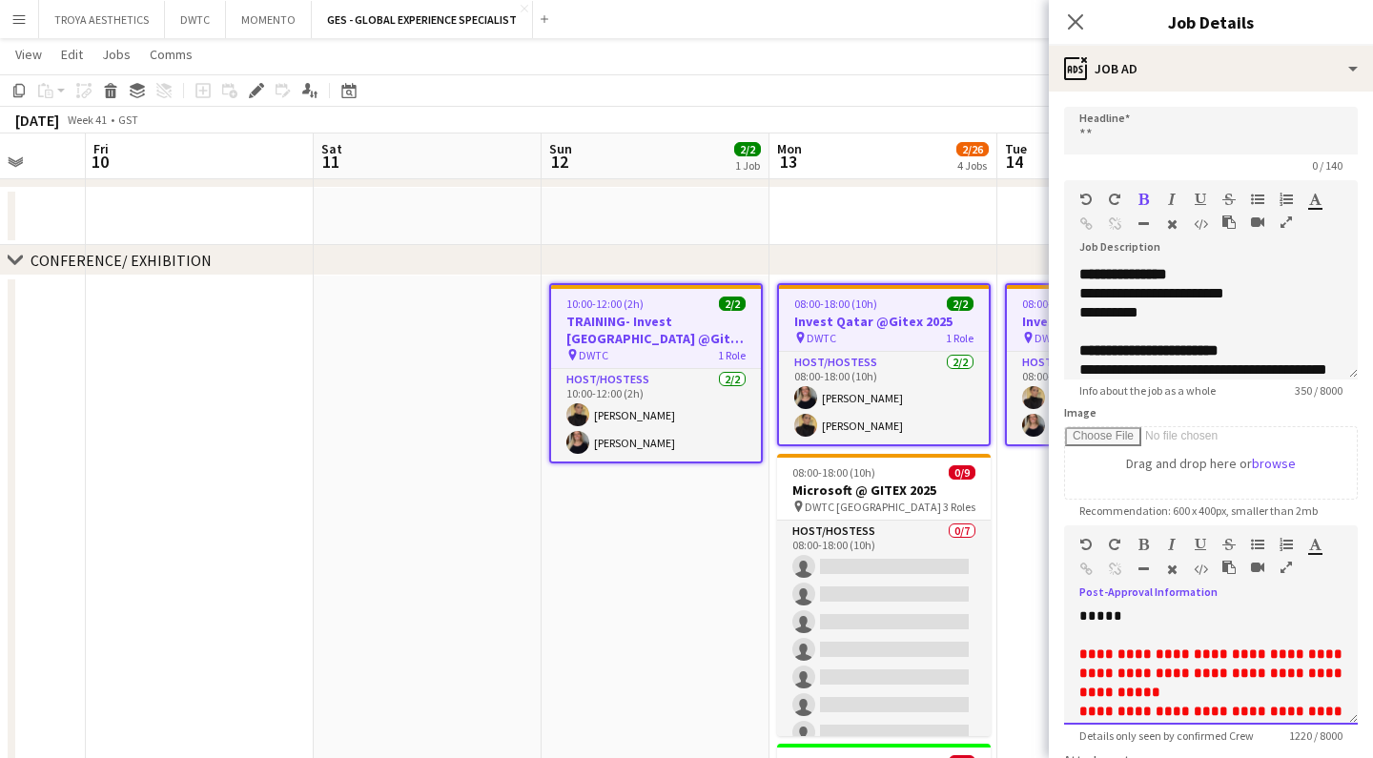
scroll to position [906, 0]
click at [655, 528] on app-date-cell "10:00-12:00 (2h) 2/2 TRAINING- Invest [GEOGRAPHIC_DATA] @Gitex 2025 pin DWTC 1 …" at bounding box center [655, 671] width 228 height 792
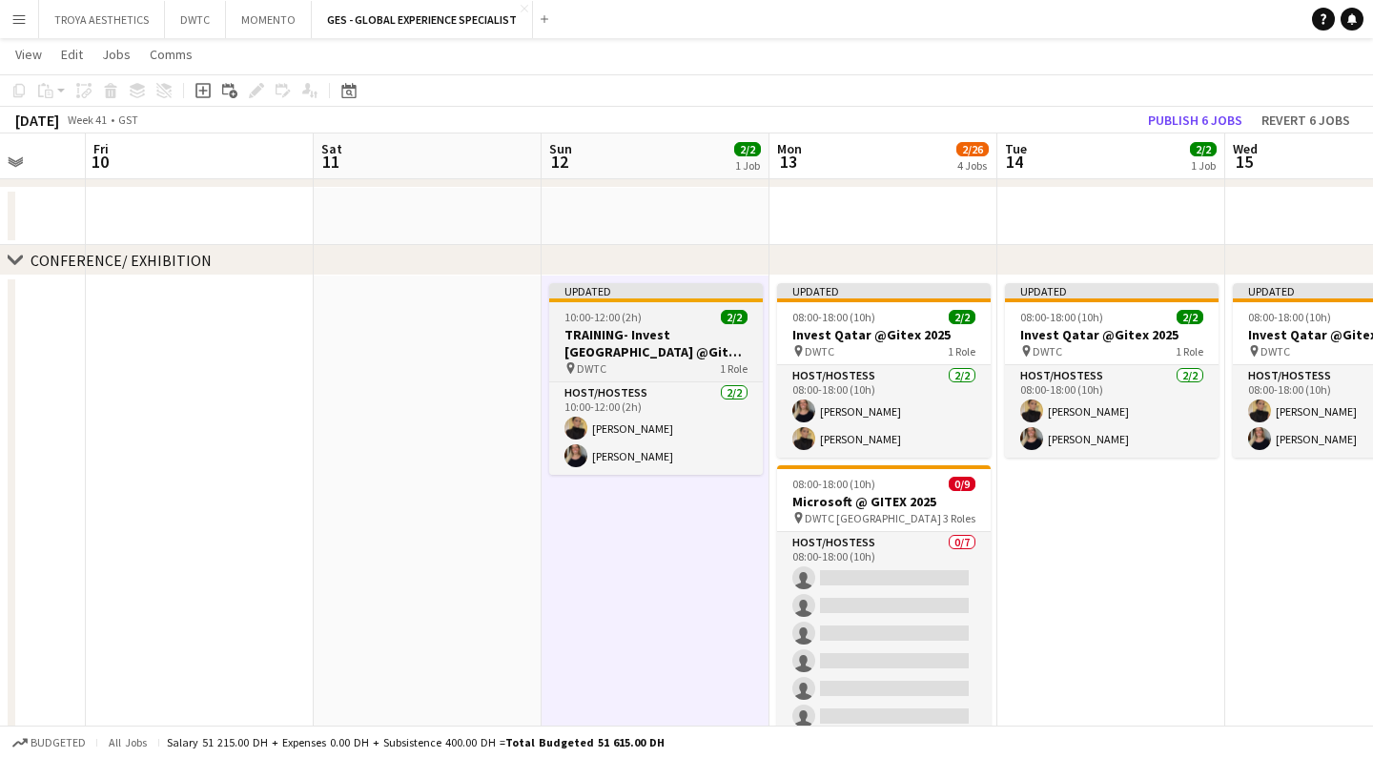
click at [660, 358] on h3 "TRAINING- Invest [GEOGRAPHIC_DATA] @Gitex 2025" at bounding box center [656, 343] width 214 height 34
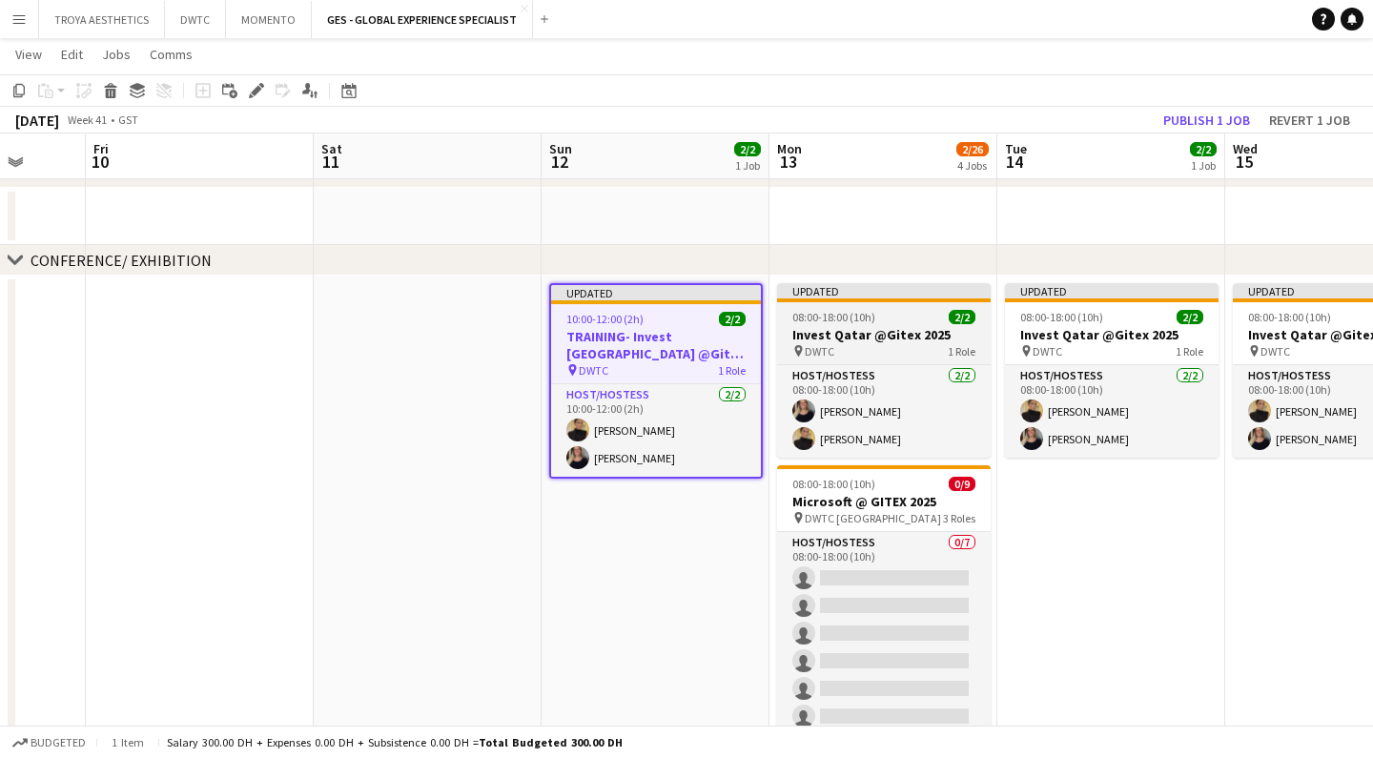
click at [860, 341] on h3 "Invest Qatar @Gitex 2025" at bounding box center [884, 334] width 214 height 17
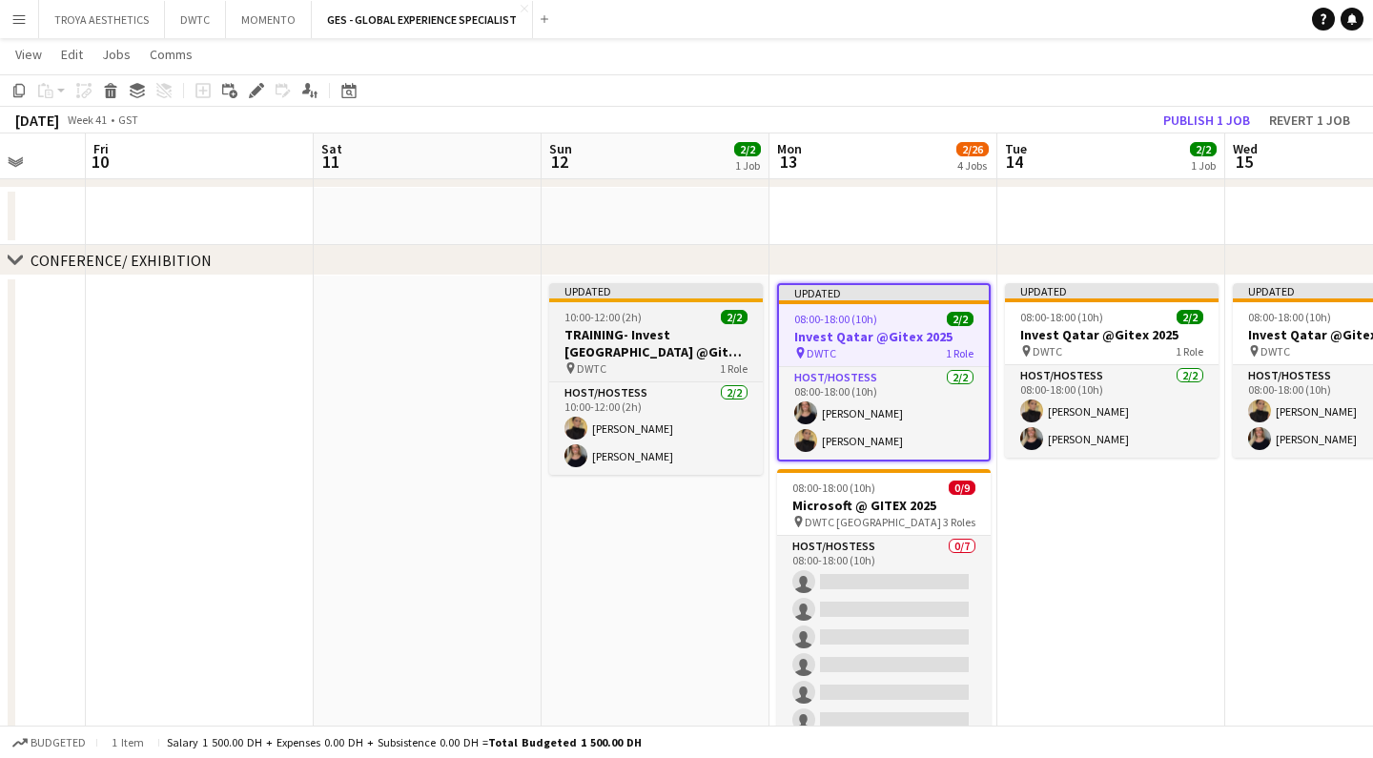
click at [708, 335] on h3 "TRAINING- Invest [GEOGRAPHIC_DATA] @Gitex 2025" at bounding box center [656, 343] width 214 height 34
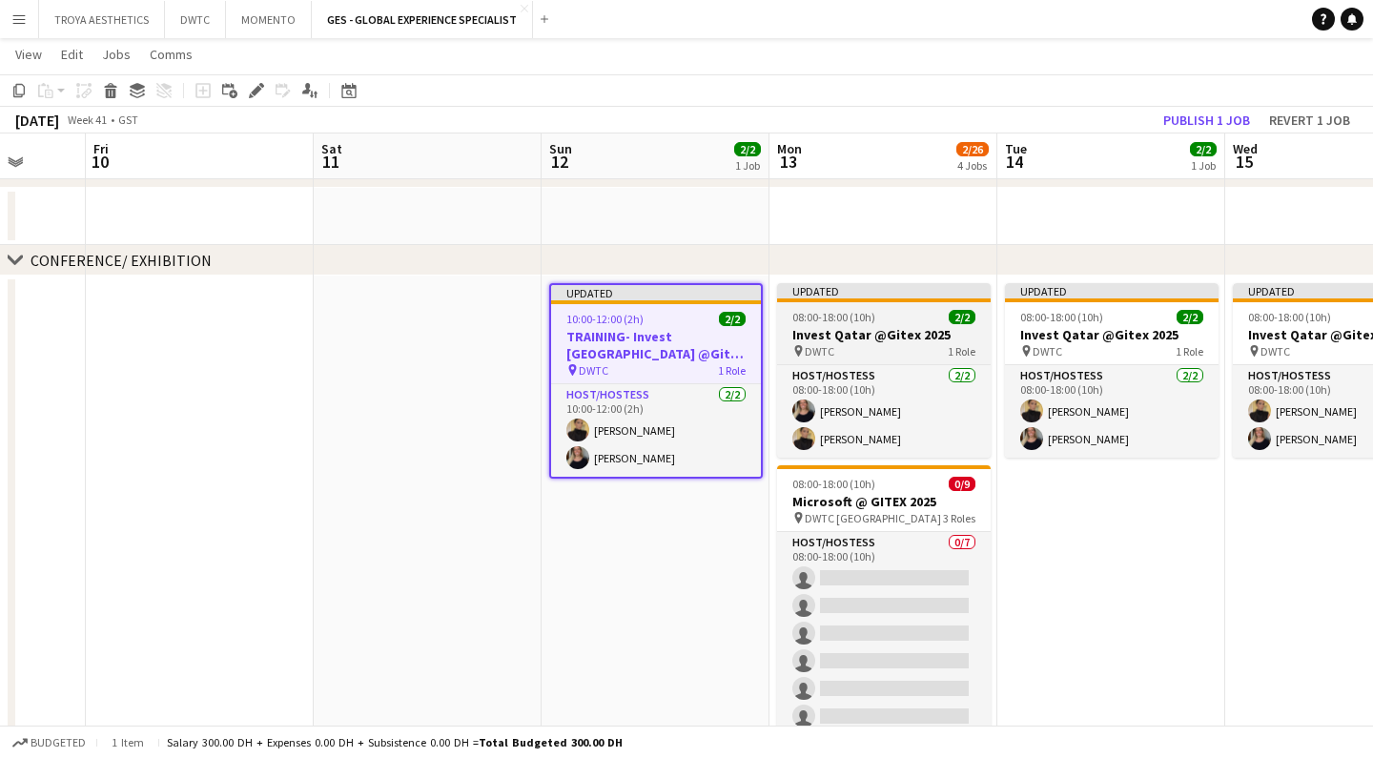
click at [876, 344] on div "pin DWTC 1 Role" at bounding box center [884, 350] width 214 height 15
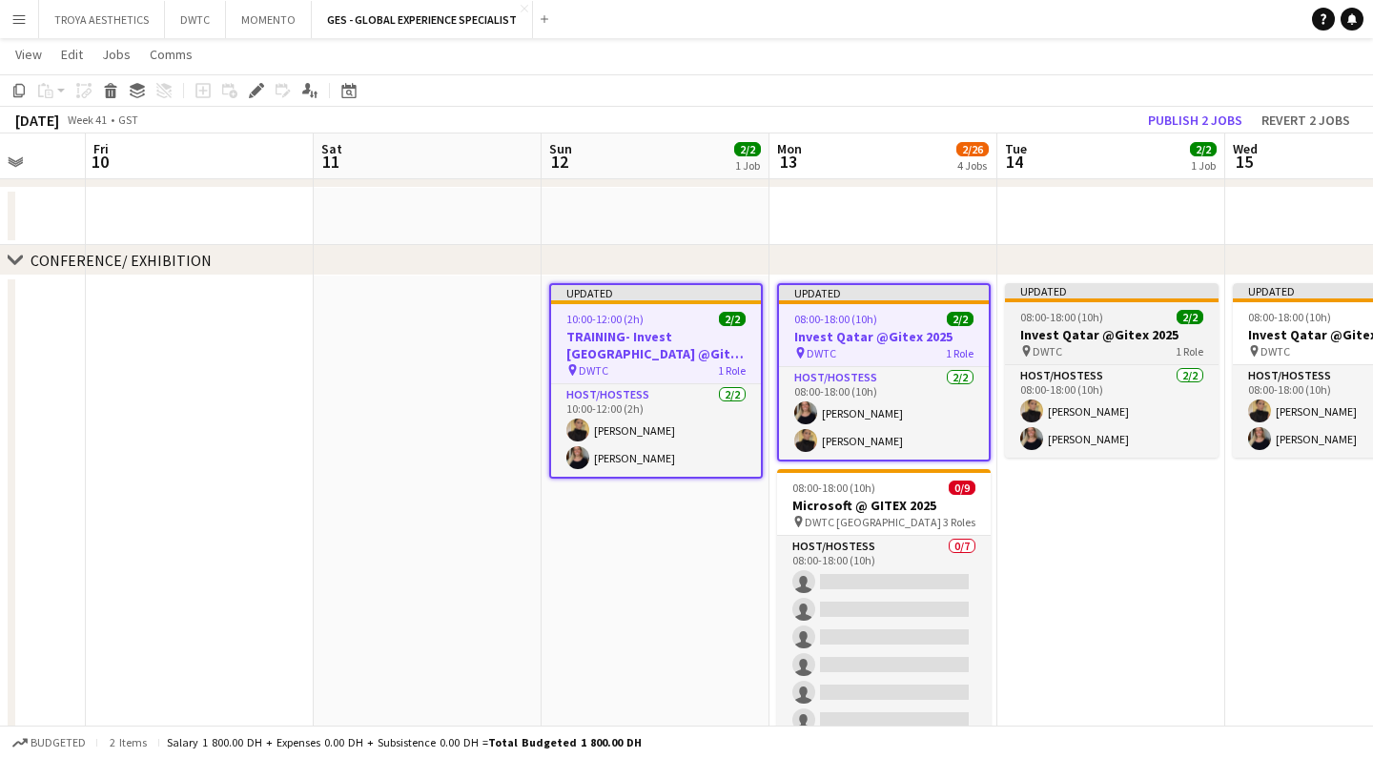
click at [1053, 336] on h3 "Invest Qatar @Gitex 2025" at bounding box center [1112, 334] width 214 height 17
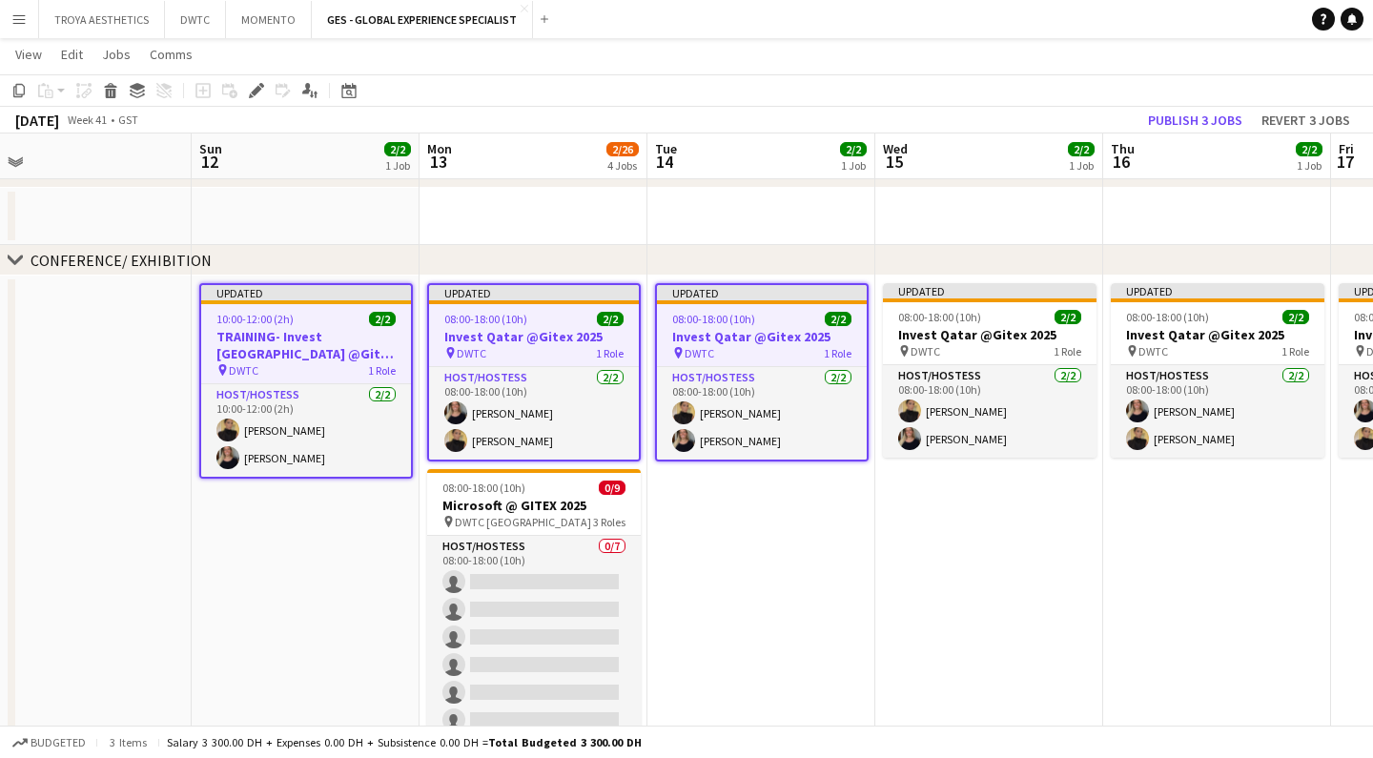
scroll to position [0, 954]
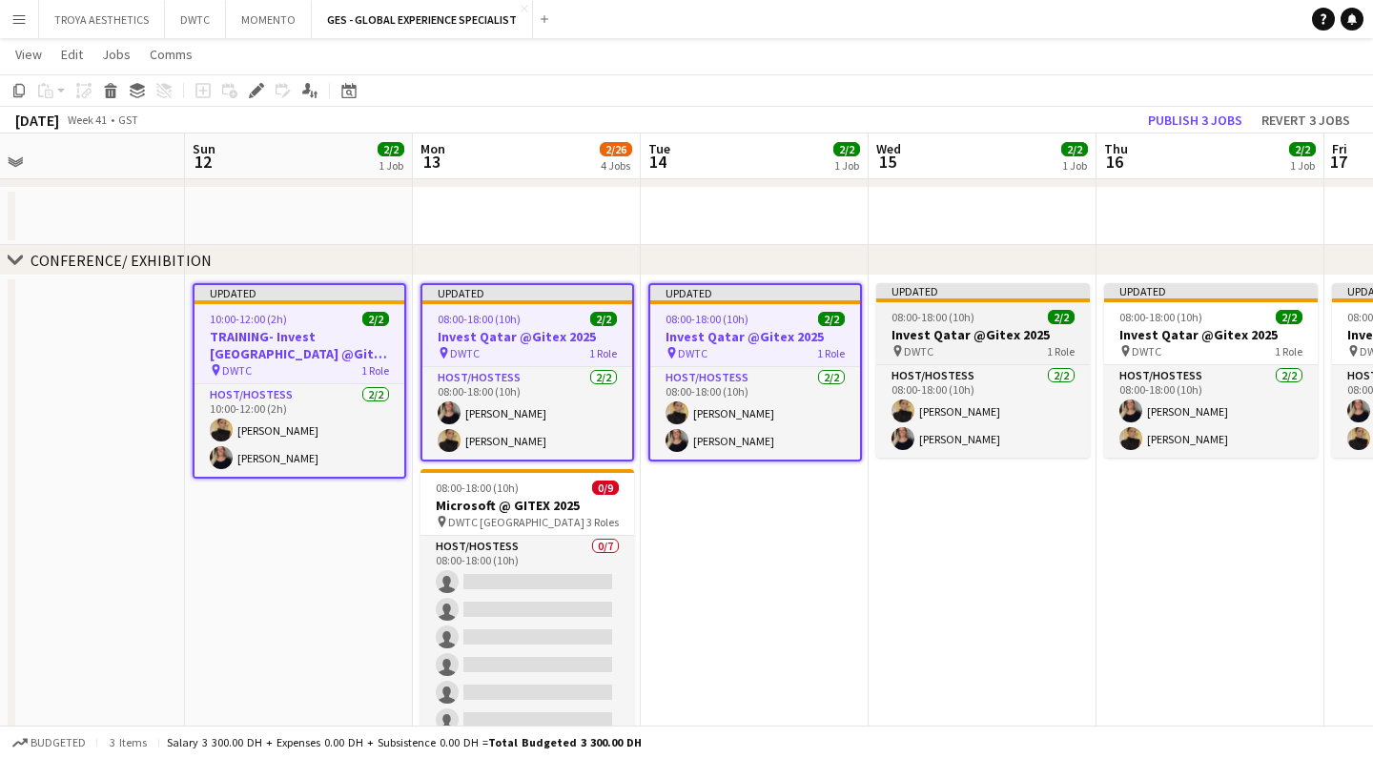
click at [983, 338] on h3 "Invest Qatar @Gitex 2025" at bounding box center [983, 334] width 214 height 17
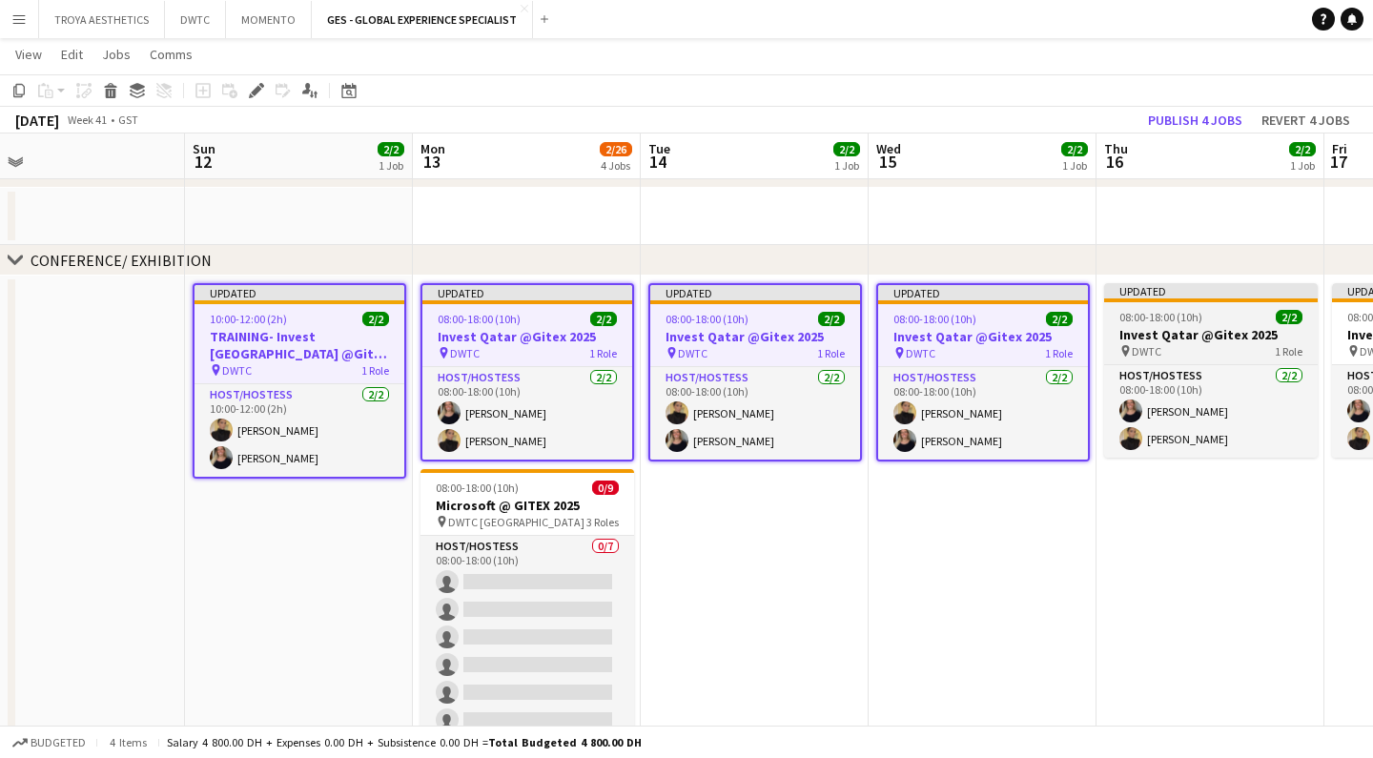
click at [1150, 344] on span "DWTC" at bounding box center [1146, 351] width 30 height 14
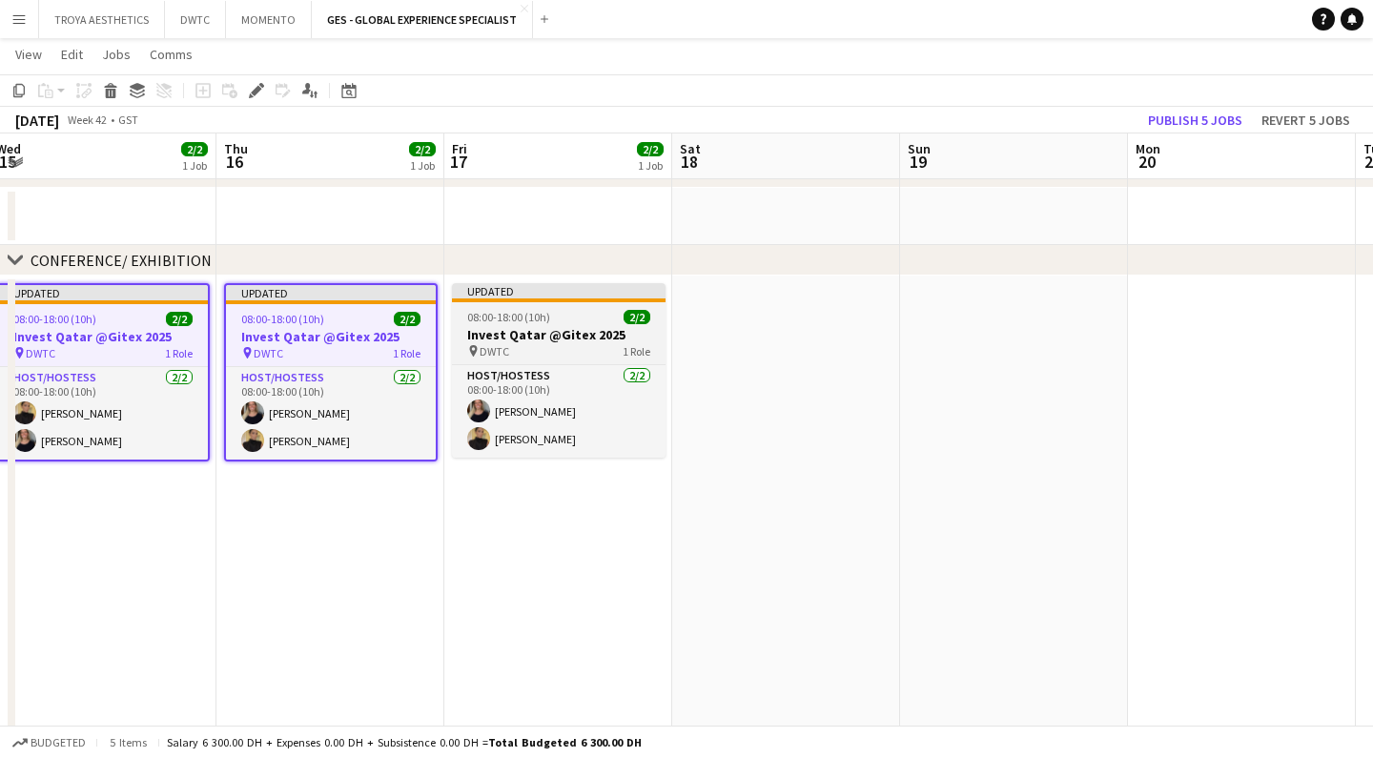
scroll to position [0, 458]
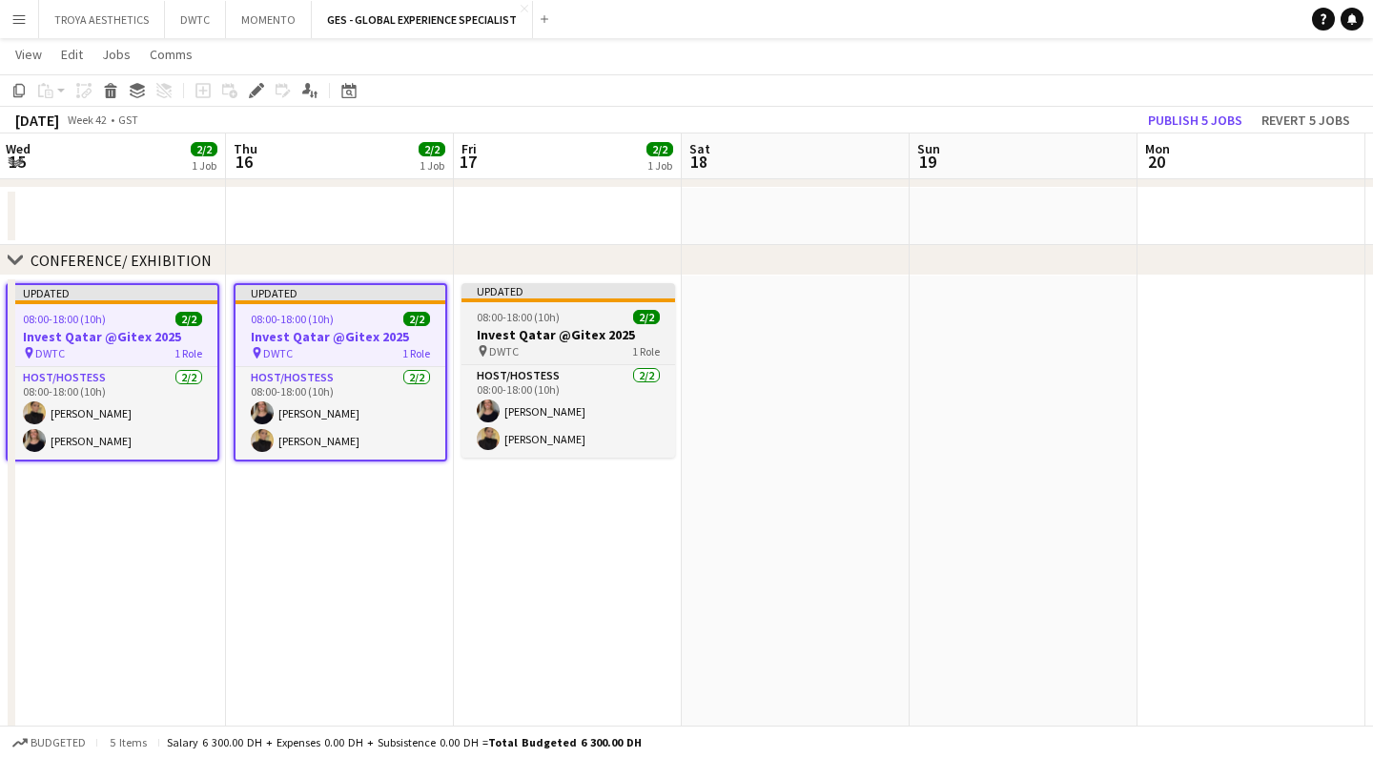
click at [598, 332] on h3 "Invest Qatar @Gitex 2025" at bounding box center [568, 334] width 214 height 17
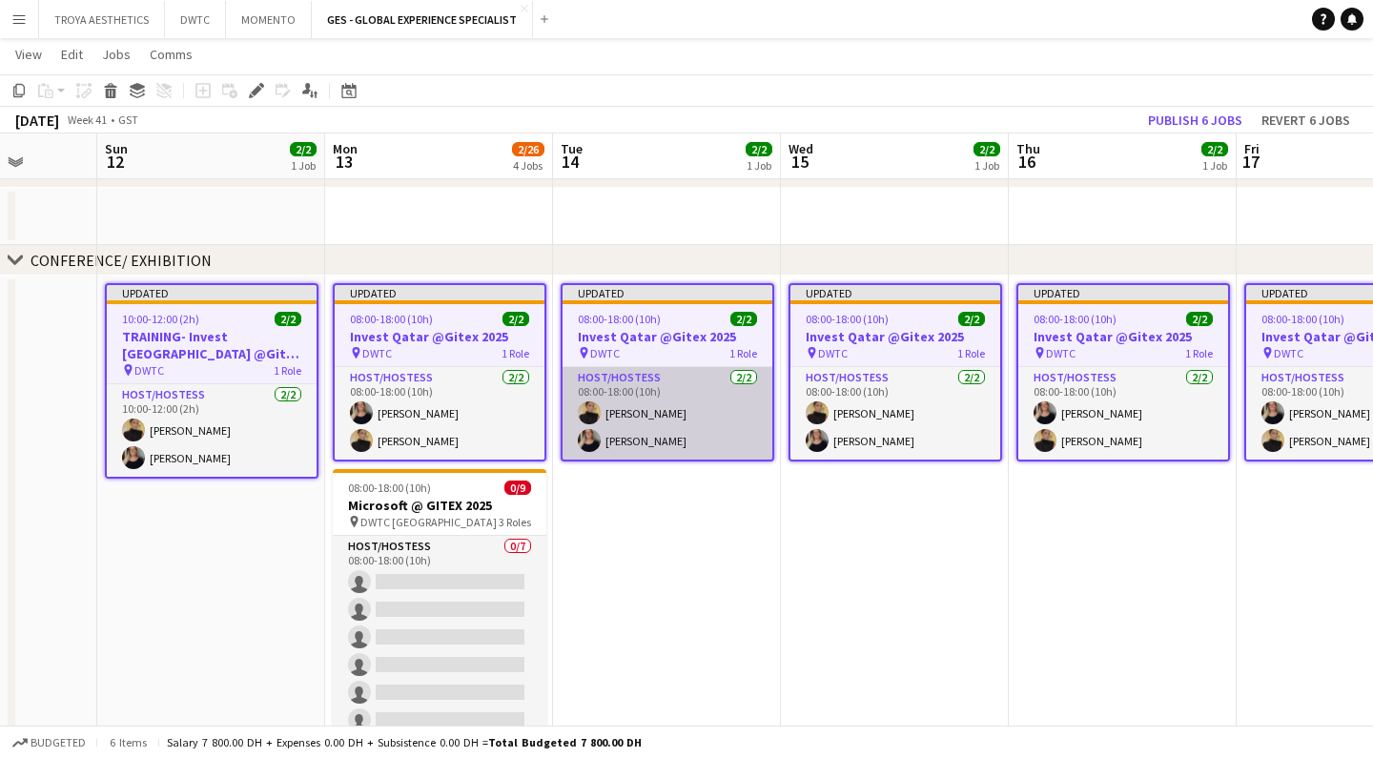
scroll to position [0, 590]
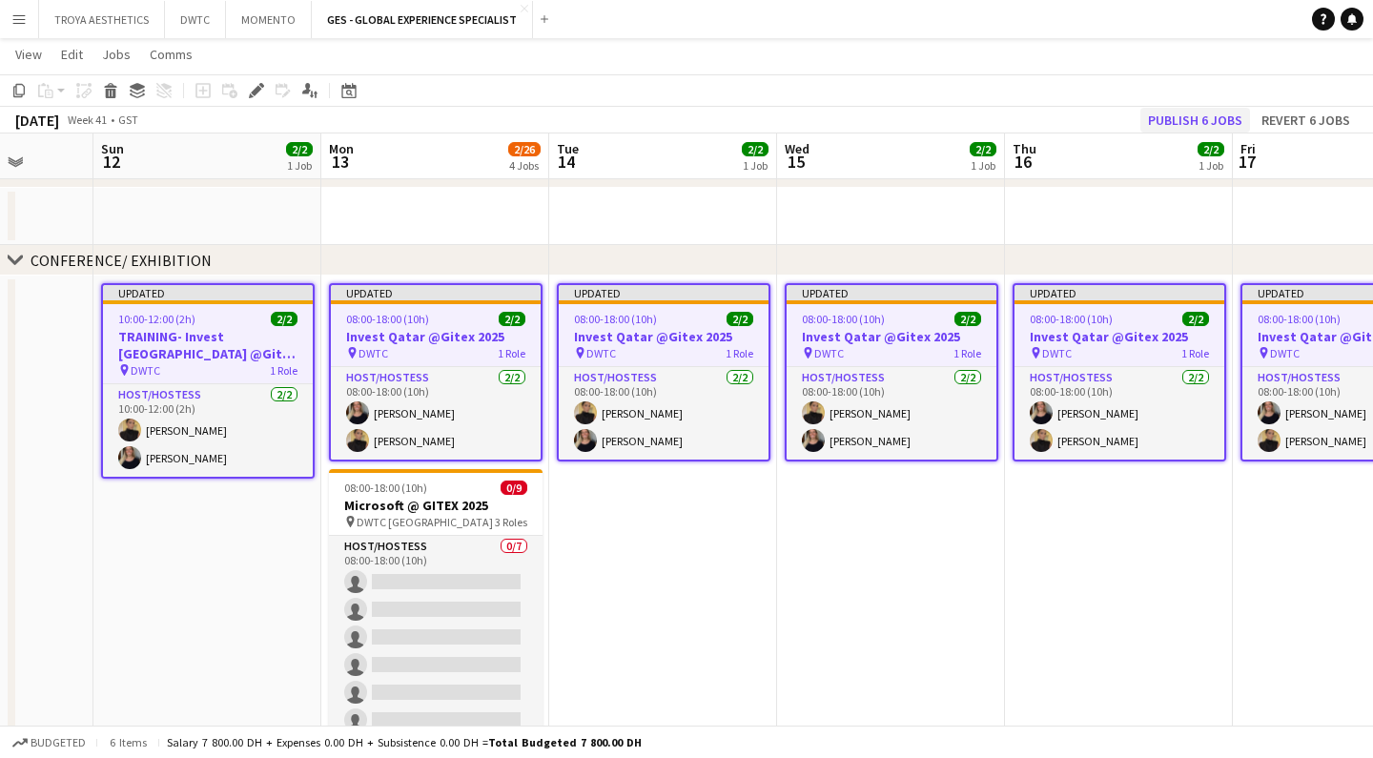
click at [1177, 122] on button "Publish 6 jobs" at bounding box center [1195, 120] width 110 height 25
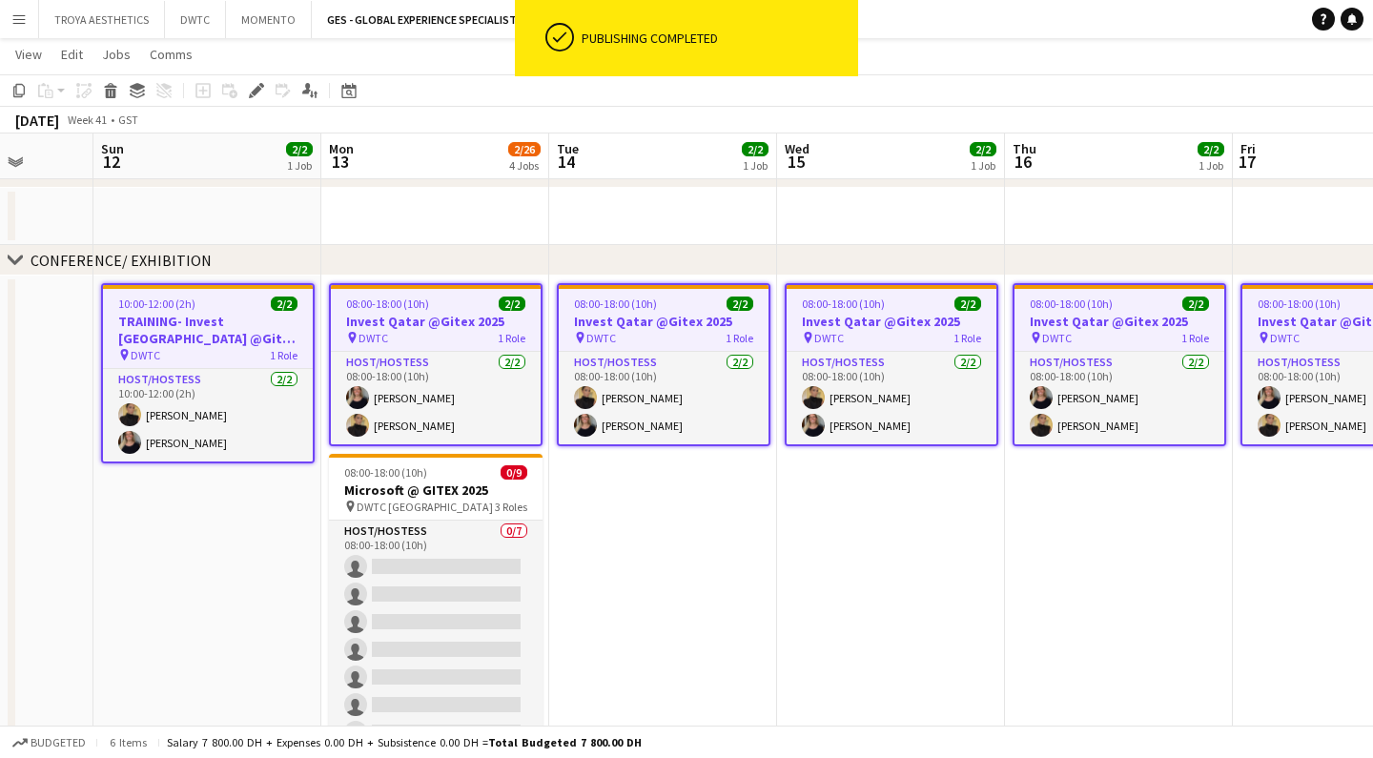
click at [771, 497] on app-date-cell "08:00-18:00 (10h) 2/2 Invest Qatar @Gitex 2025 pin DWTC 1 Role Host/Hostess [DA…" at bounding box center [663, 671] width 228 height 792
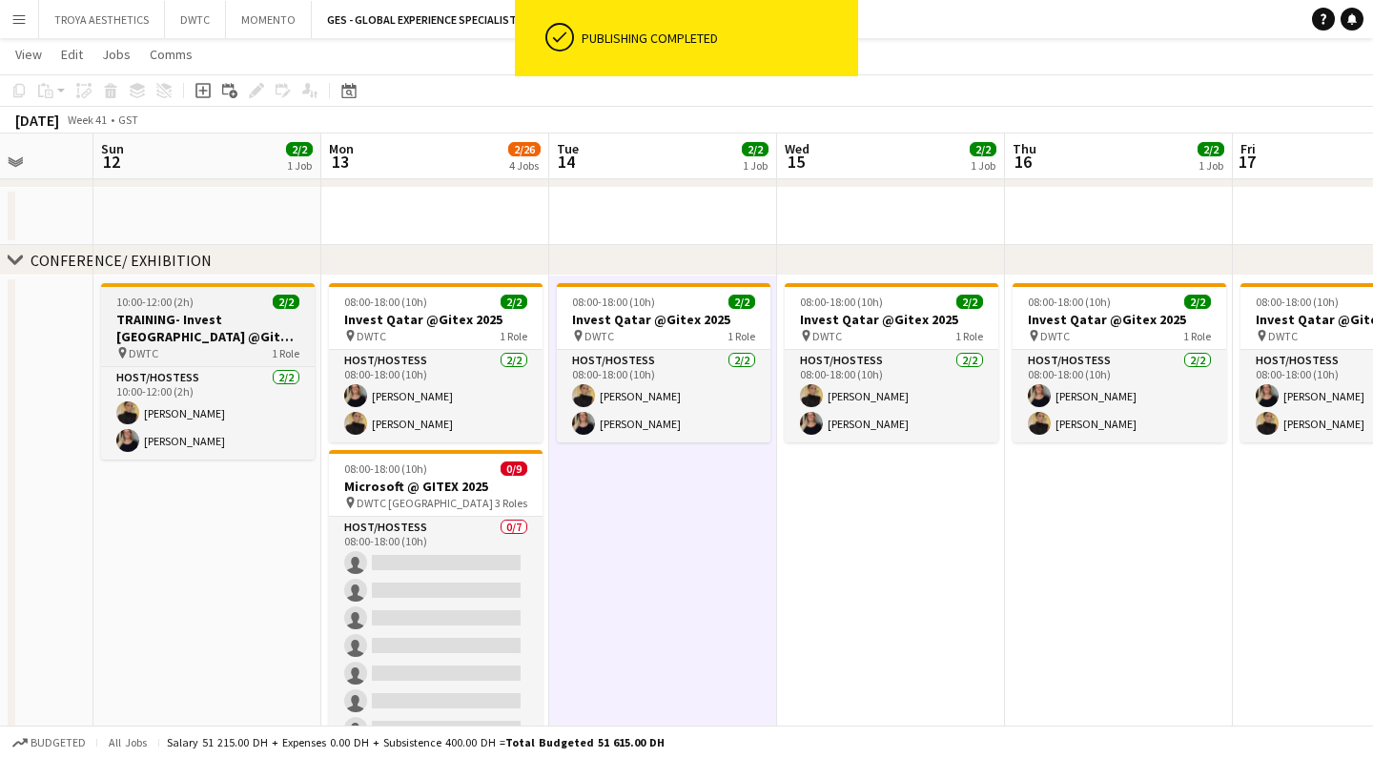
click at [209, 335] on h3 "TRAINING- Invest [GEOGRAPHIC_DATA] @Gitex 2025" at bounding box center [208, 328] width 214 height 34
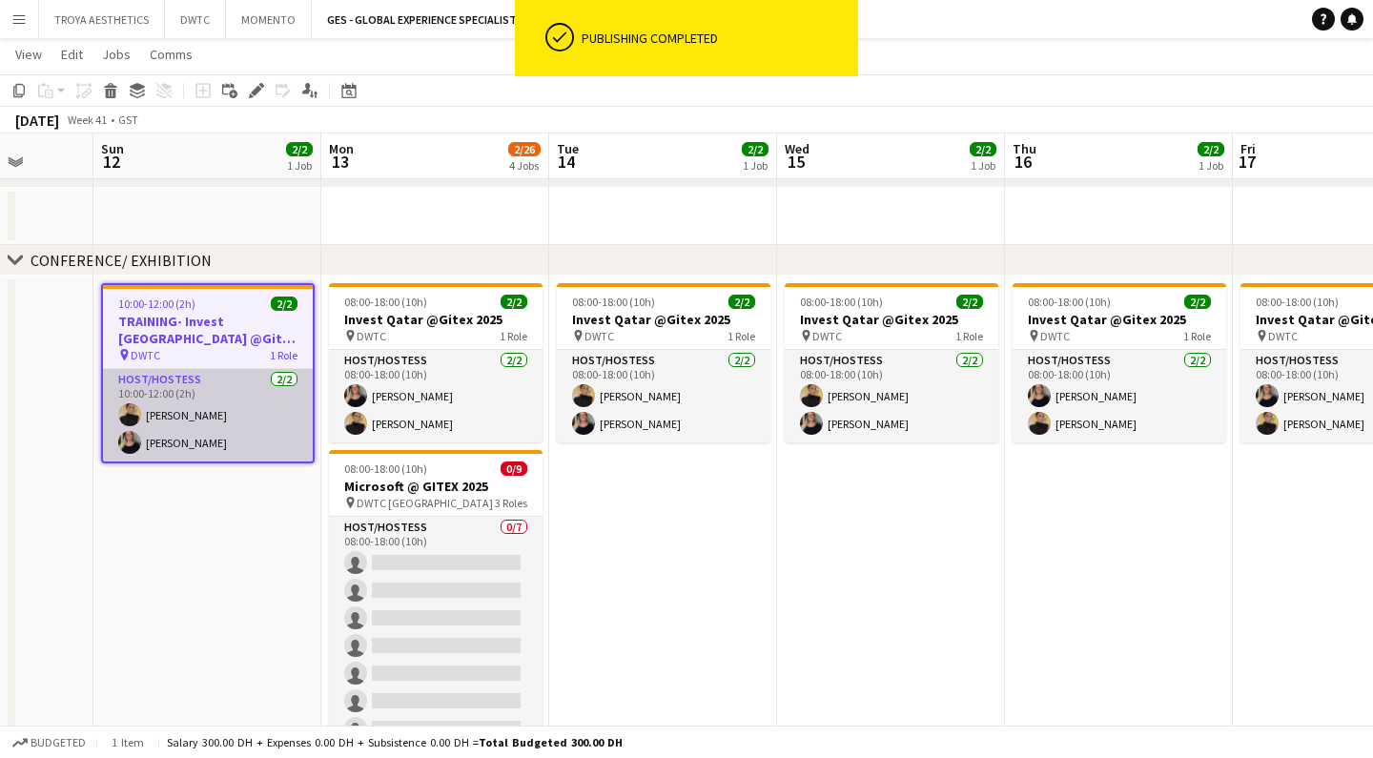
click at [209, 394] on app-card-role "Host/Hostess [DATE] 10:00-12:00 (2h) [PERSON_NAME] [PERSON_NAME]" at bounding box center [208, 415] width 210 height 92
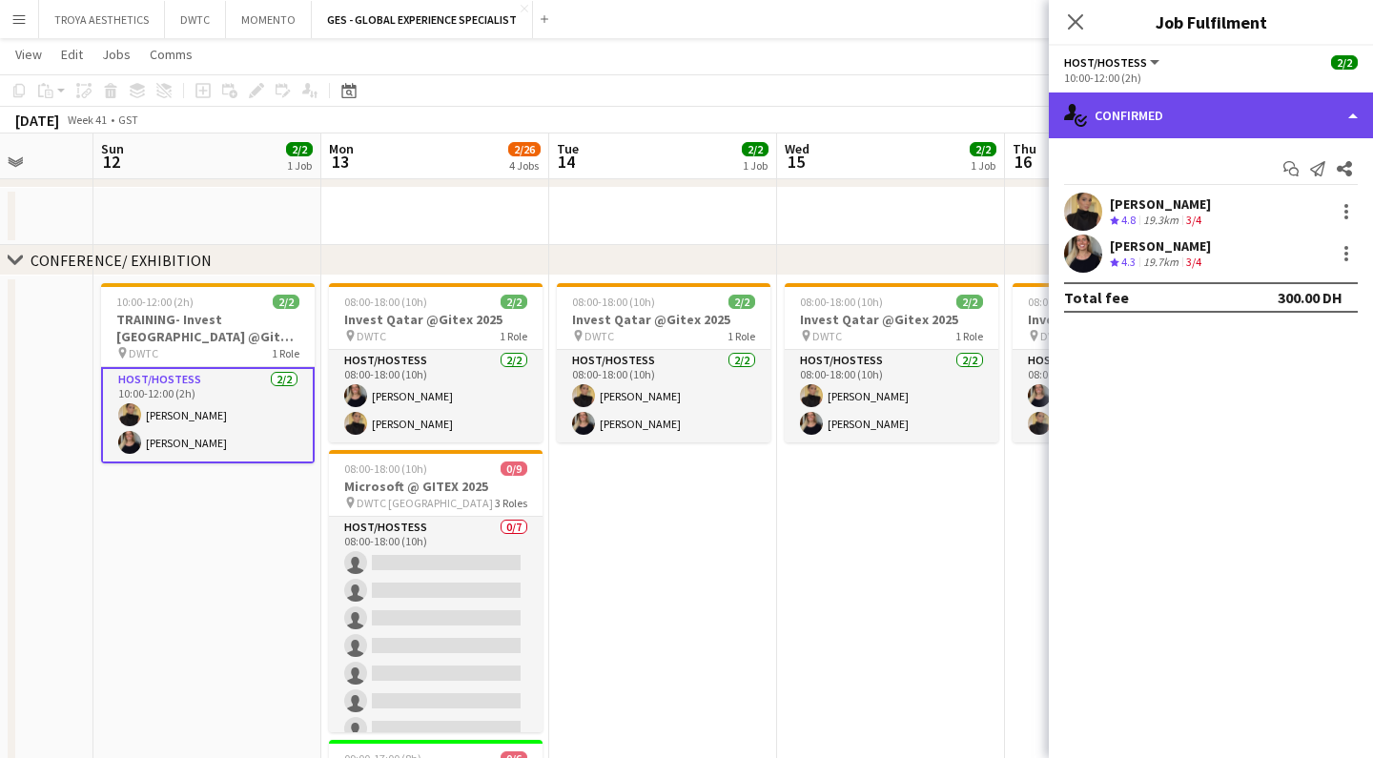
click at [1188, 118] on div "single-neutral-actions-check-2 Confirmed" at bounding box center [1211, 115] width 324 height 46
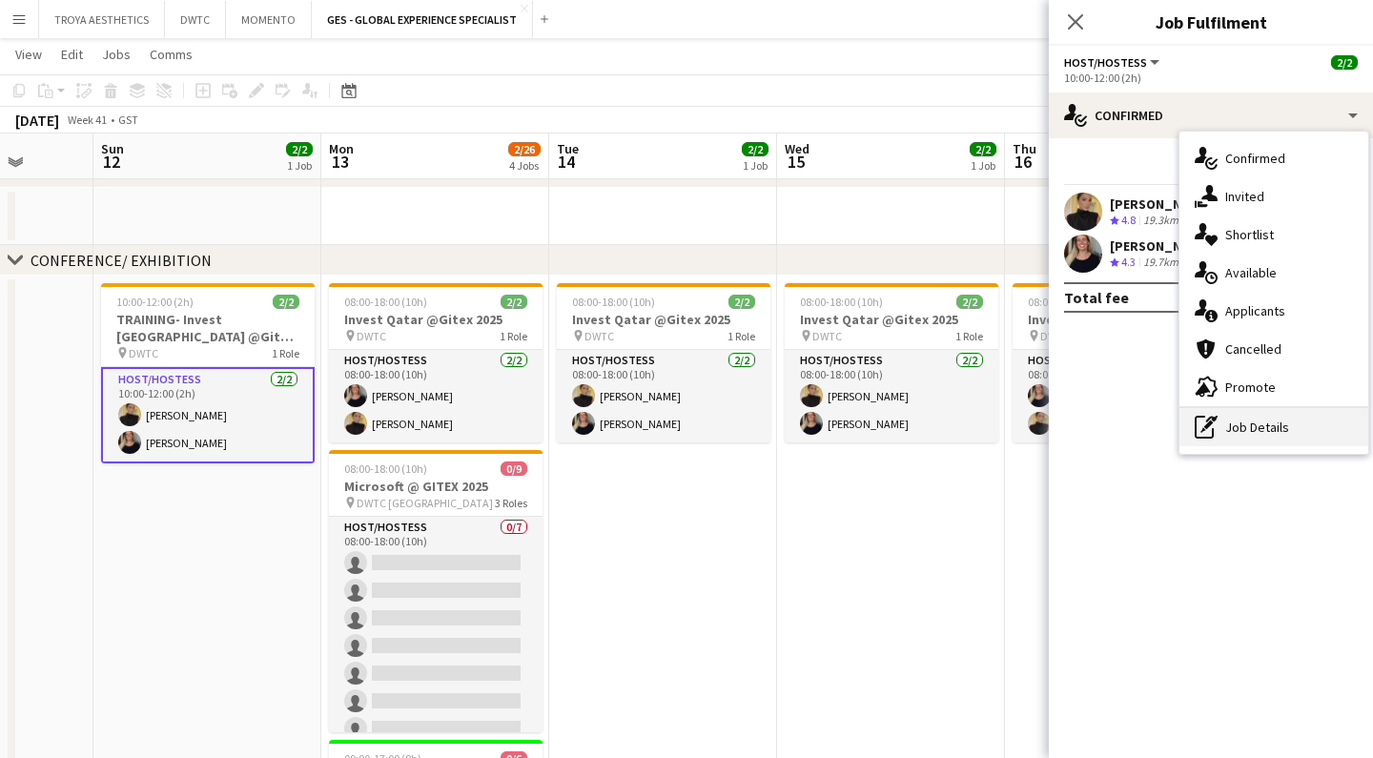
click at [1260, 430] on div "pen-write Job Details" at bounding box center [1273, 427] width 189 height 38
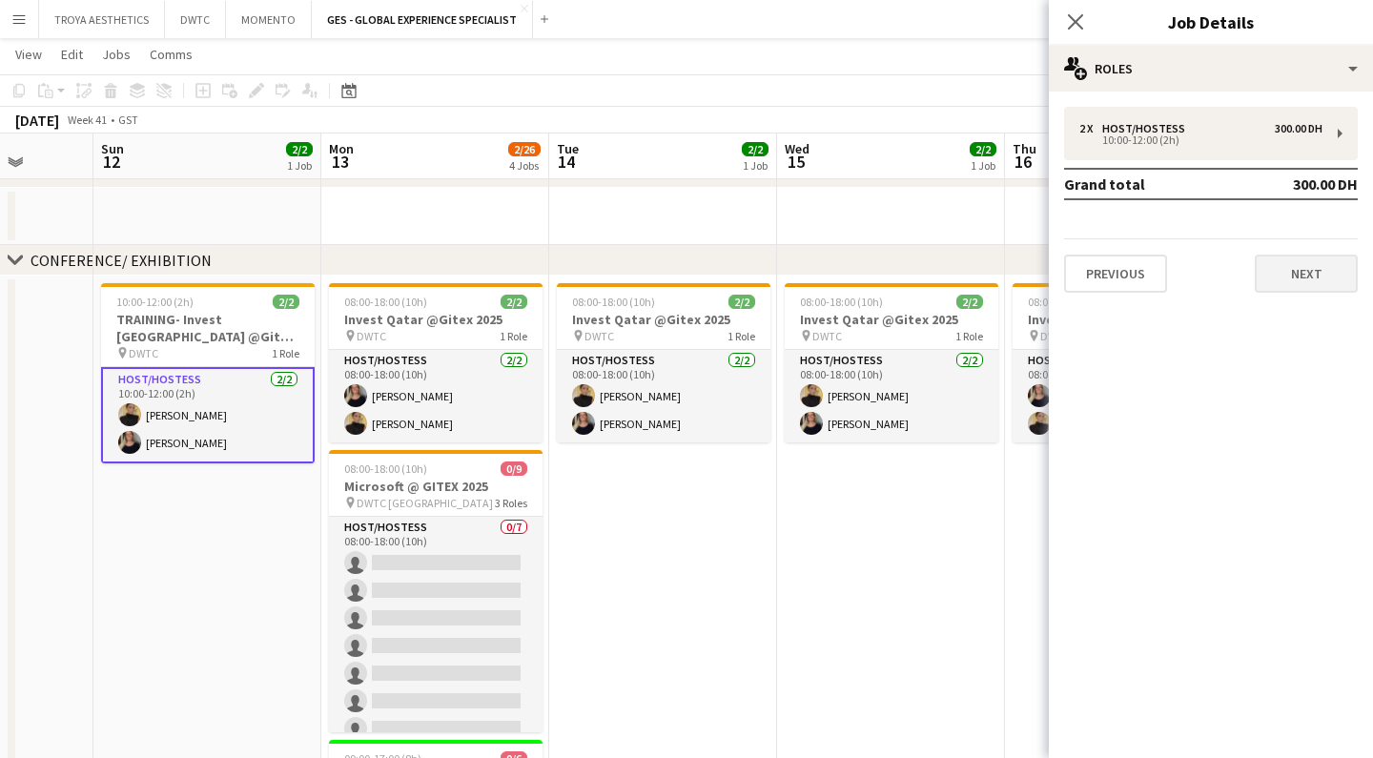
click at [1318, 282] on button "Next" at bounding box center [1305, 273] width 103 height 38
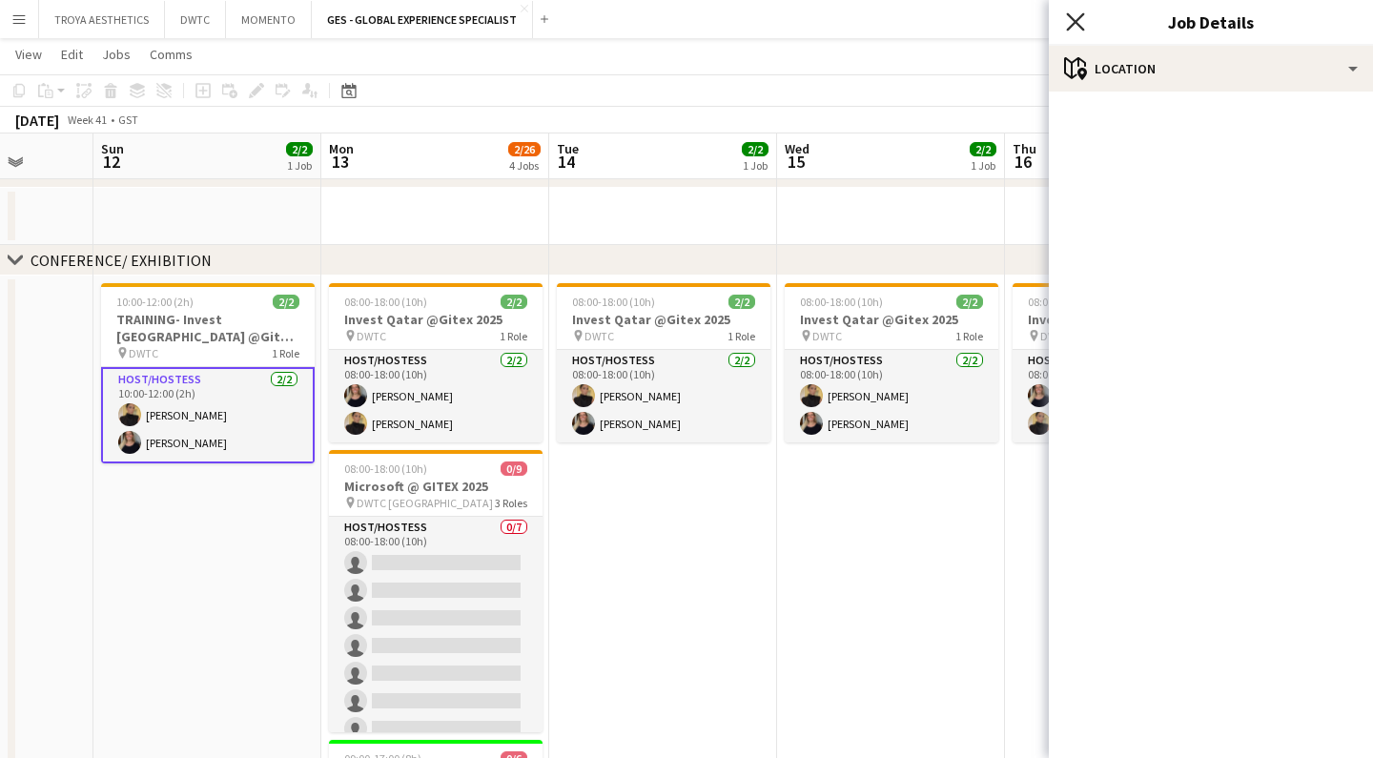
click at [1071, 18] on icon at bounding box center [1075, 21] width 18 height 18
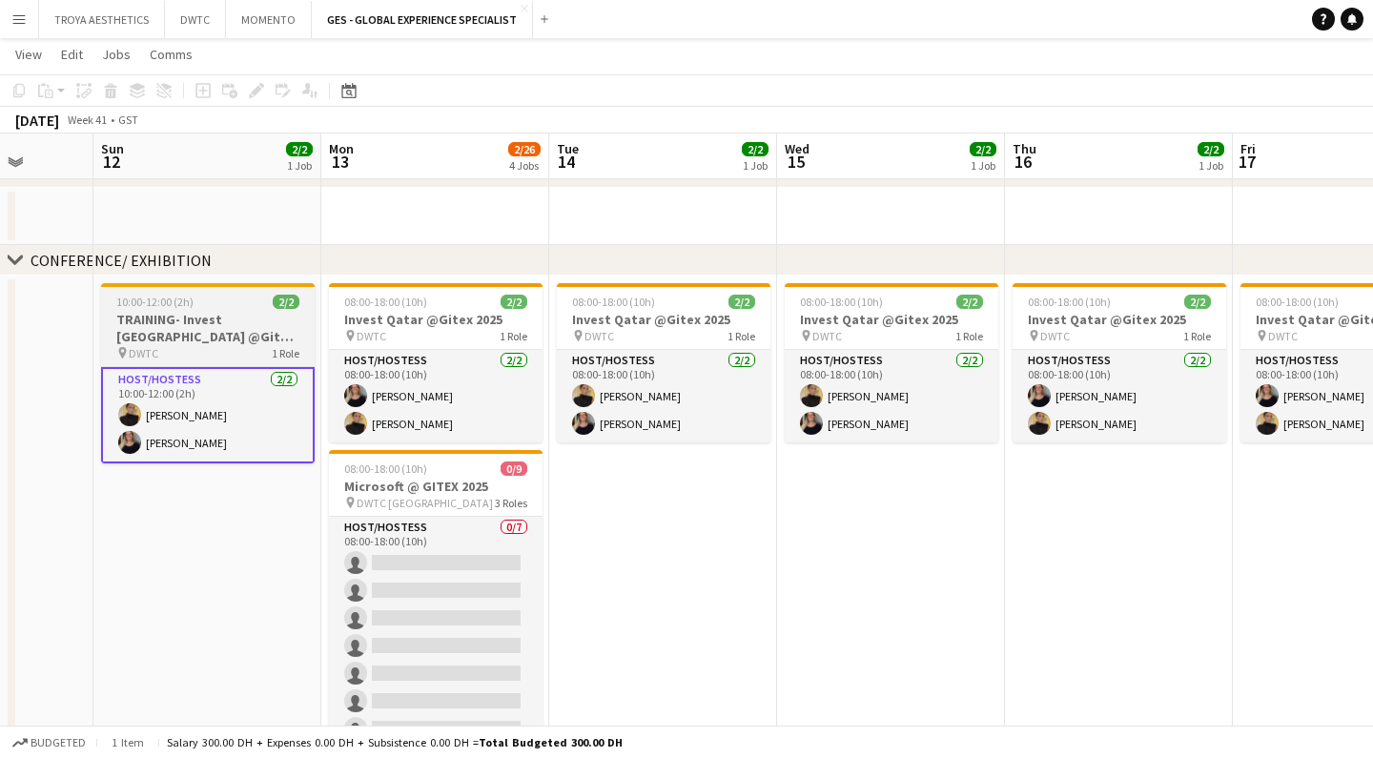
click at [200, 319] on h3 "TRAINING- Invest [GEOGRAPHIC_DATA] @Gitex 2025" at bounding box center [208, 328] width 214 height 34
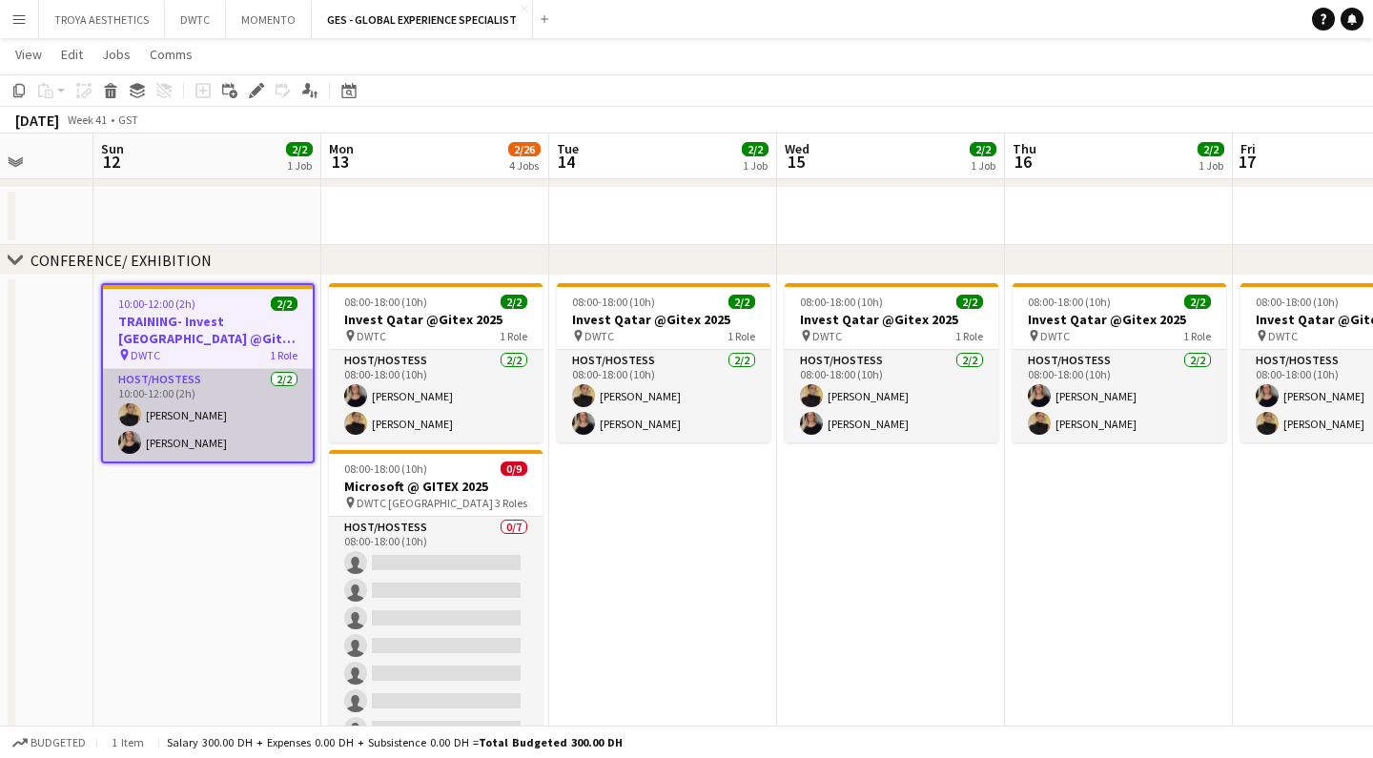
click at [229, 396] on app-card-role "Host/Hostess [DATE] 10:00-12:00 (2h) [PERSON_NAME] [PERSON_NAME]" at bounding box center [208, 415] width 210 height 92
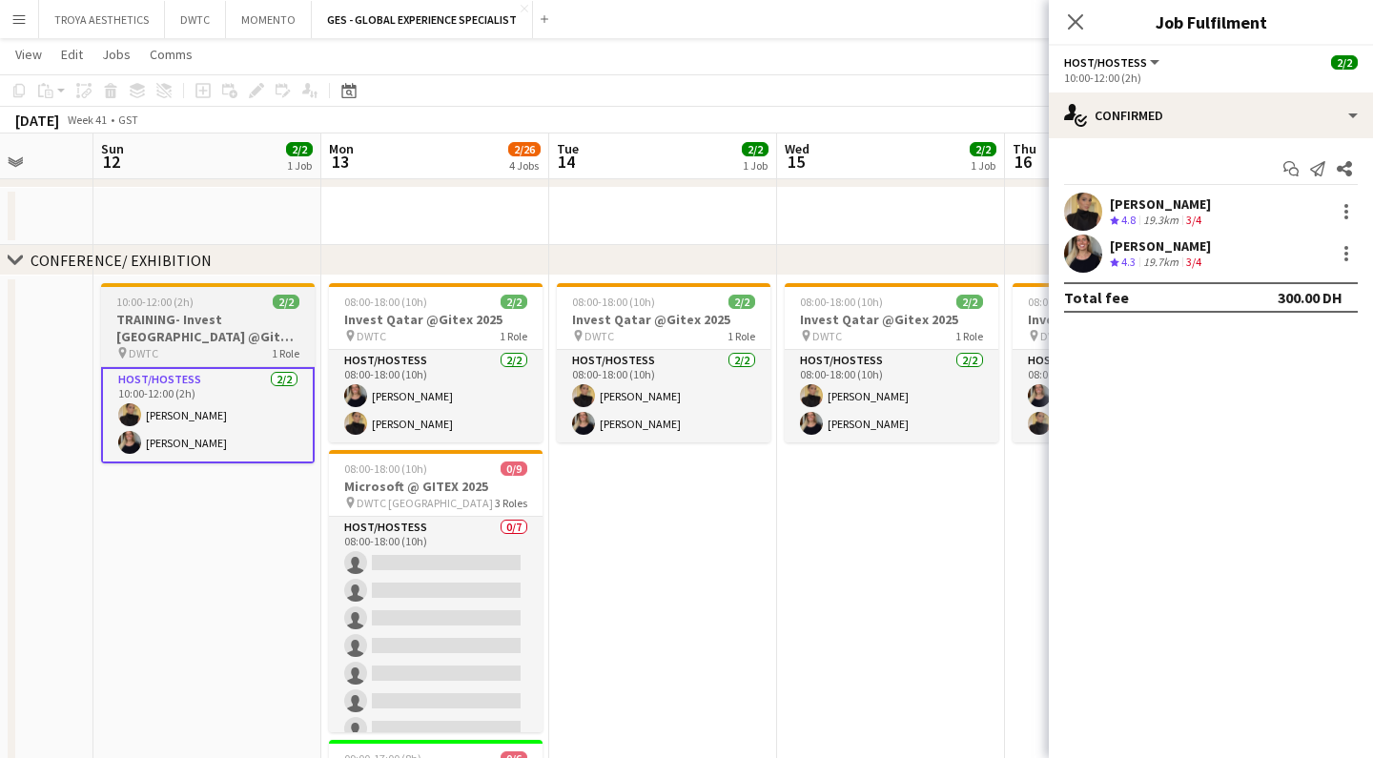
click at [215, 341] on h3 "TRAINING- Invest [GEOGRAPHIC_DATA] @Gitex 2025" at bounding box center [208, 328] width 214 height 34
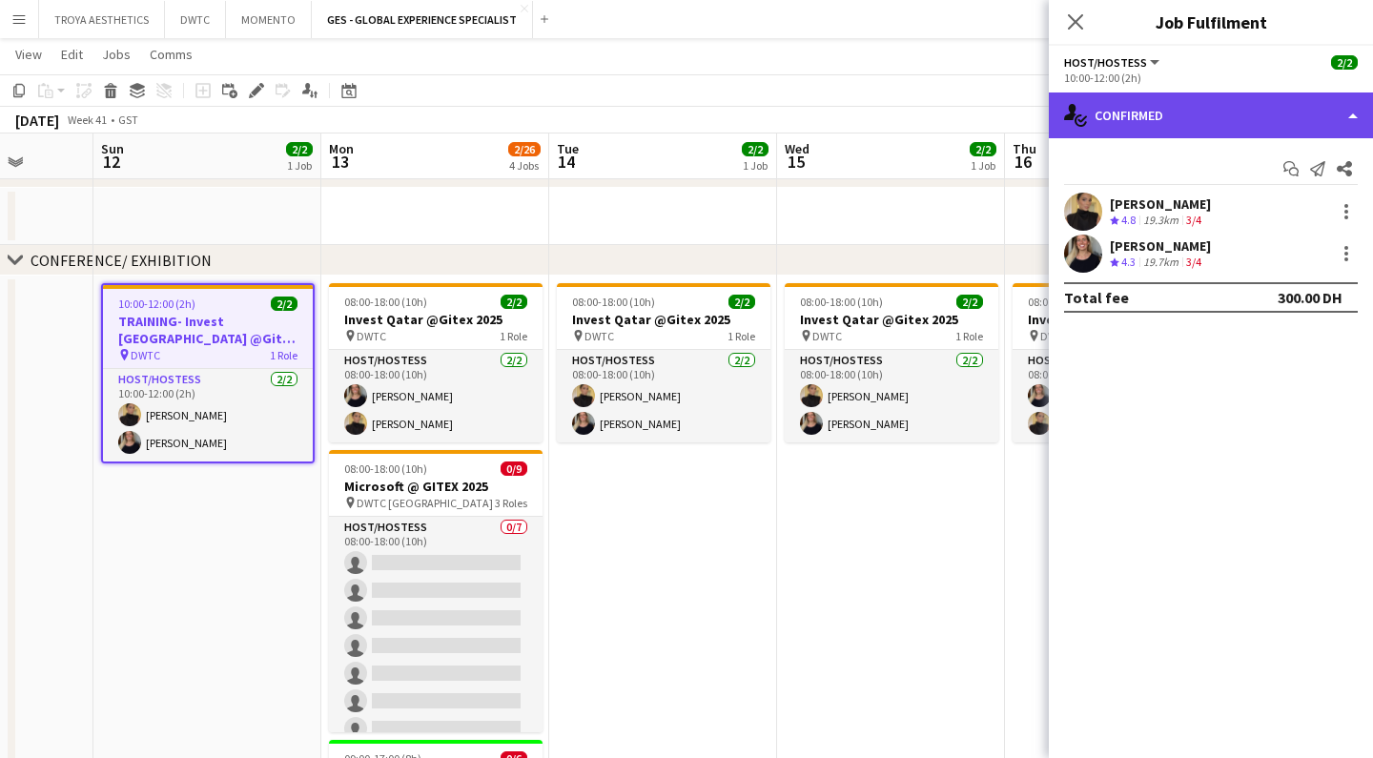
click at [1203, 120] on div "single-neutral-actions-check-2 Confirmed" at bounding box center [1211, 115] width 324 height 46
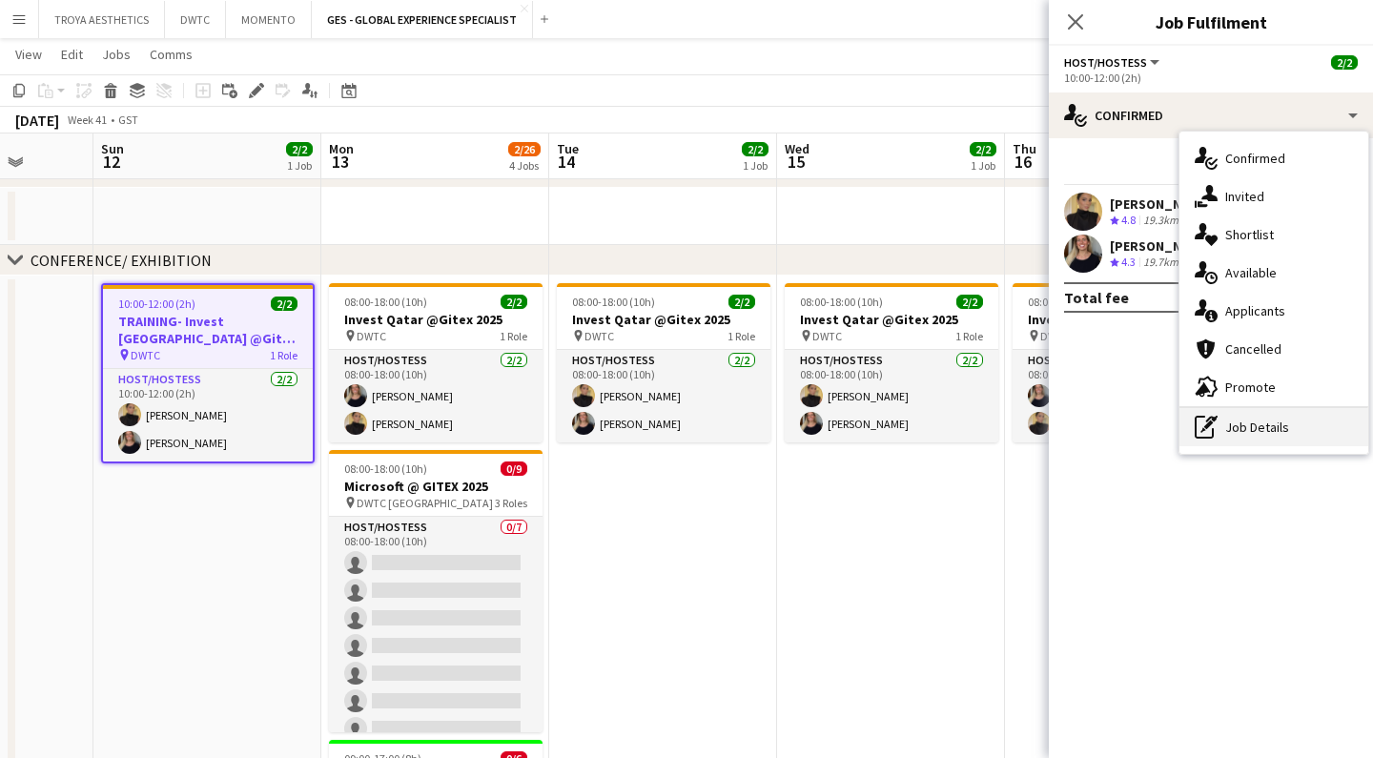
click at [1264, 424] on div "pen-write Job Details" at bounding box center [1273, 427] width 189 height 38
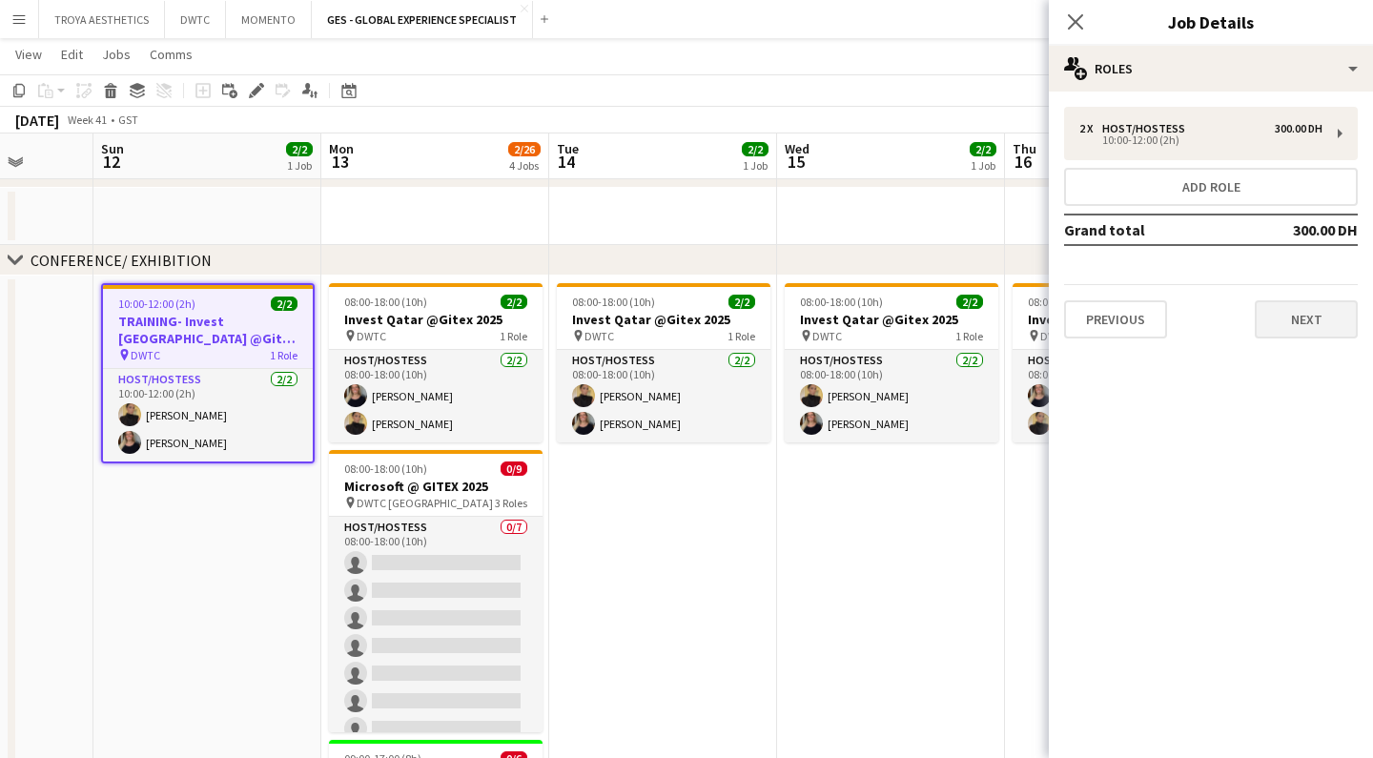
click at [1311, 321] on button "Next" at bounding box center [1305, 319] width 103 height 38
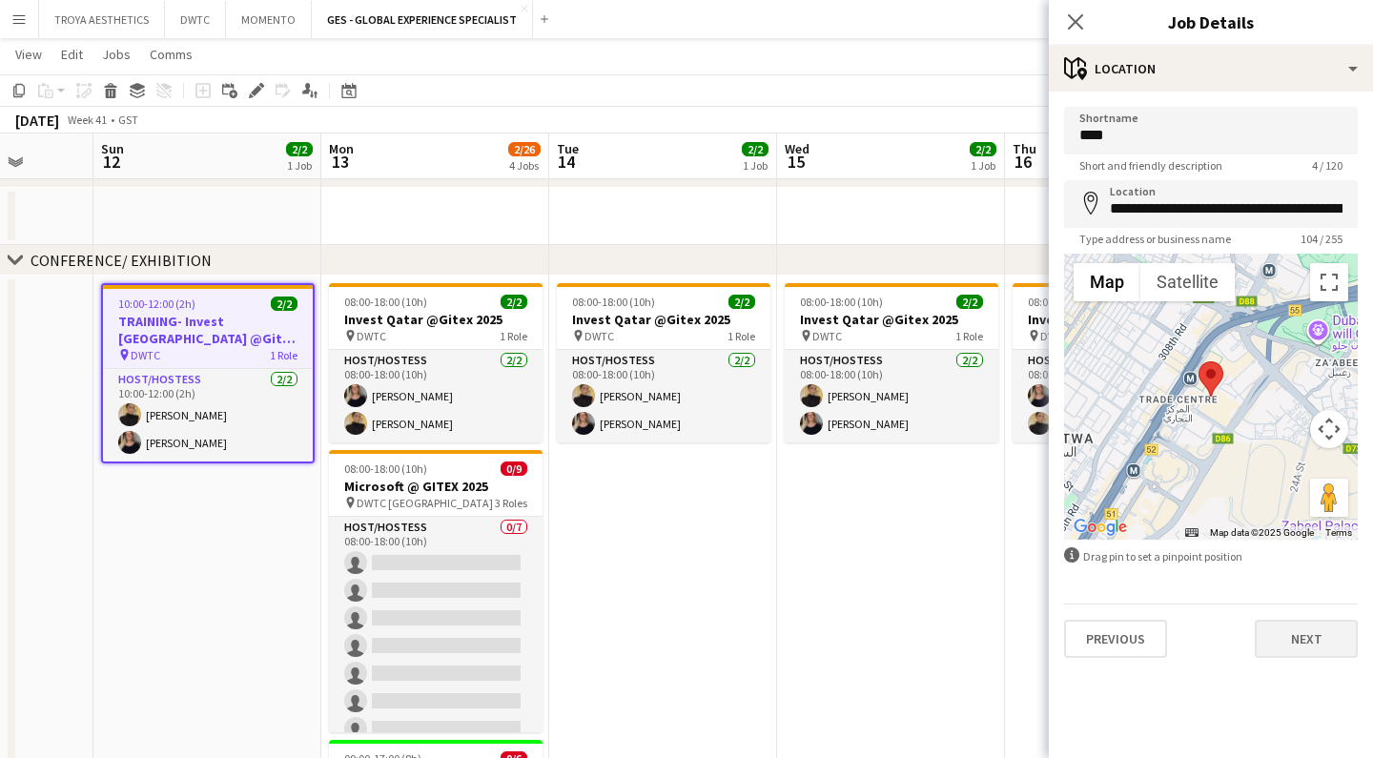
click at [1311, 644] on button "Next" at bounding box center [1305, 639] width 103 height 38
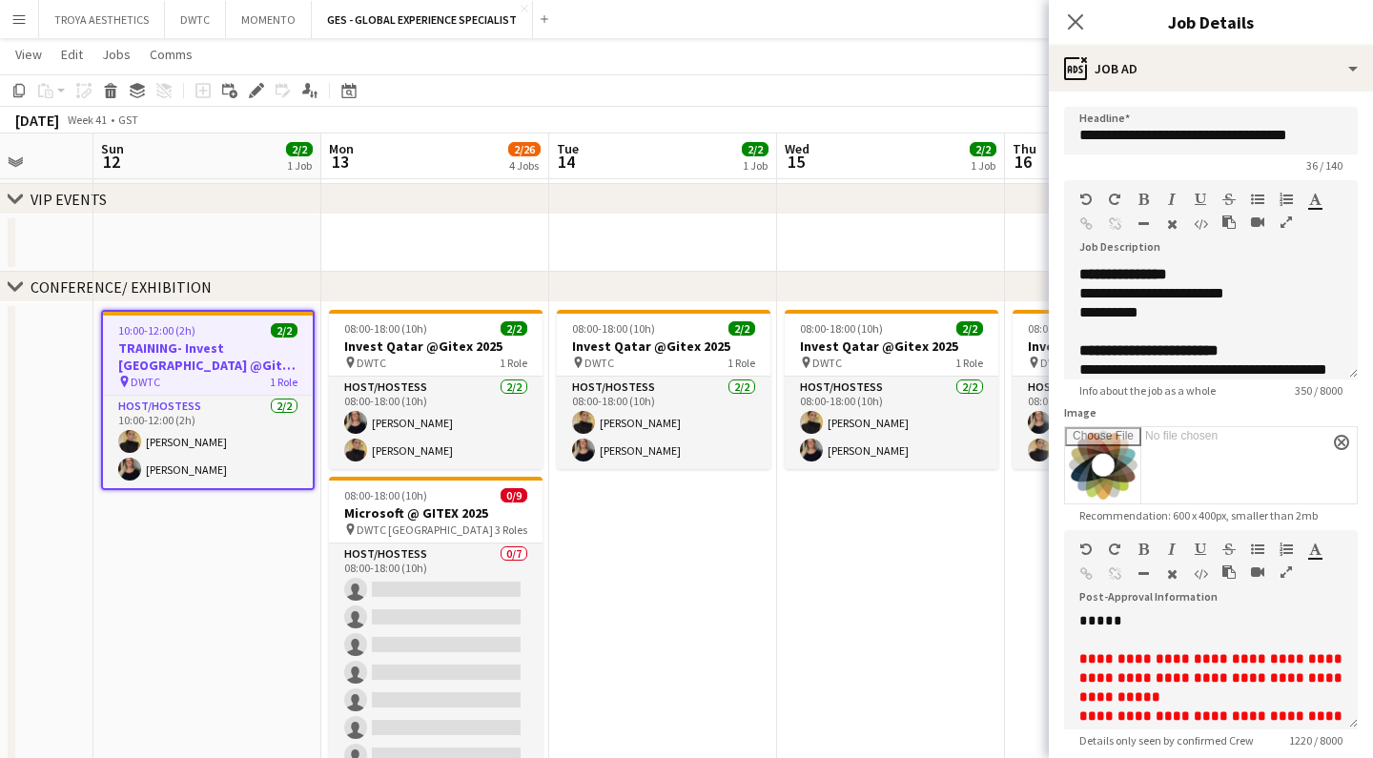
scroll to position [906, 0]
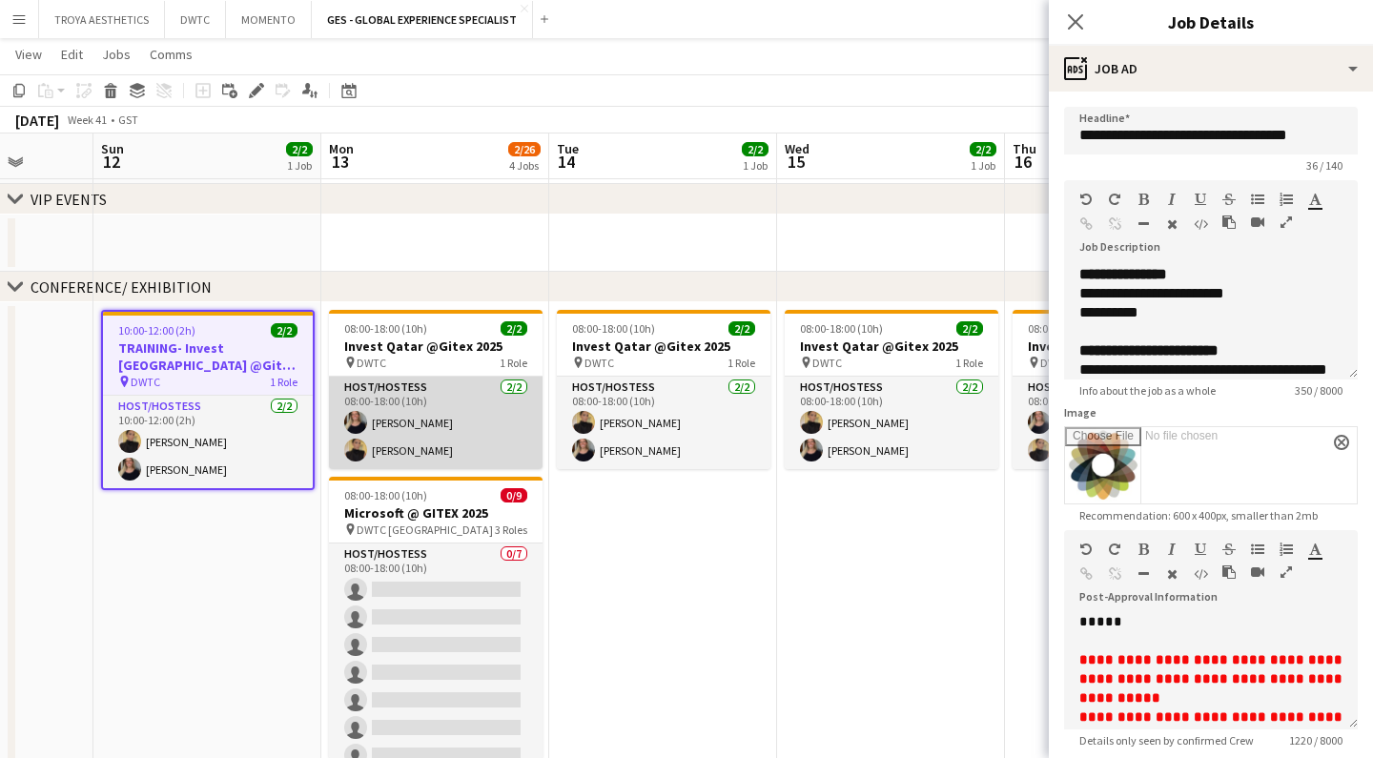
click at [491, 405] on app-card-role "Host/Hostess [DATE] 08:00-18:00 (10h) [PERSON_NAME] [PERSON_NAME]" at bounding box center [436, 423] width 214 height 92
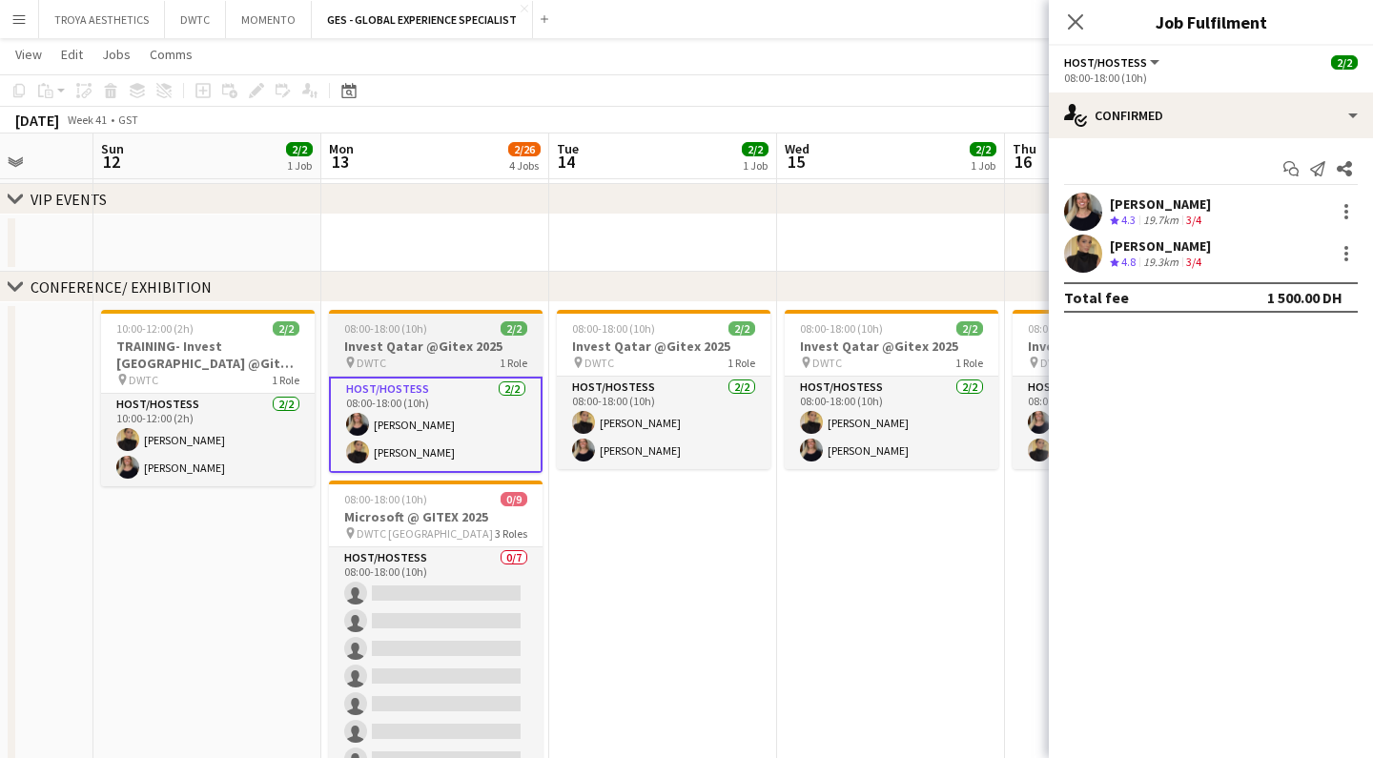
click at [433, 371] on app-job-card "08:00-18:00 (10h) 2/2 Invest Qatar @Gitex 2025 pin DWTC 1 Role Host/Hostess [DA…" at bounding box center [436, 391] width 214 height 163
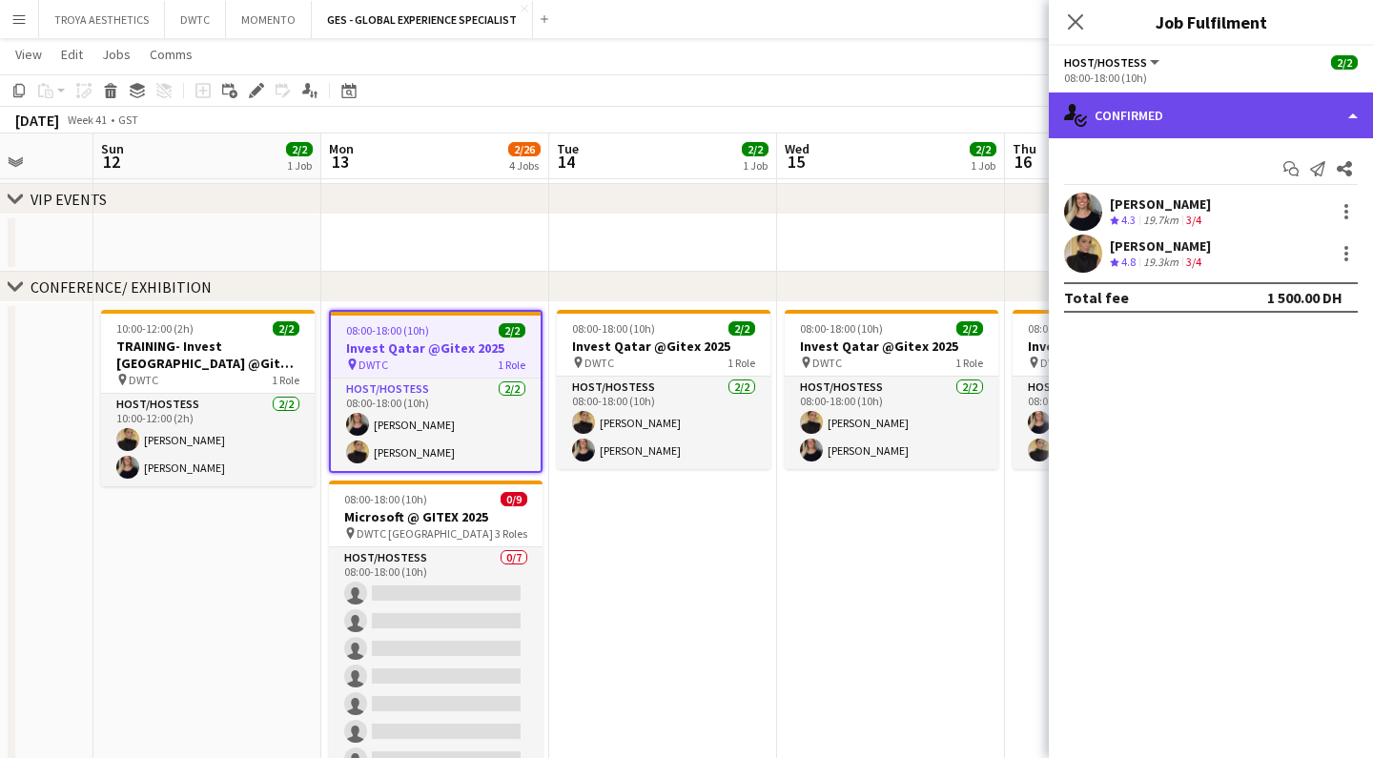
click at [1171, 111] on div "single-neutral-actions-check-2 Confirmed" at bounding box center [1211, 115] width 324 height 46
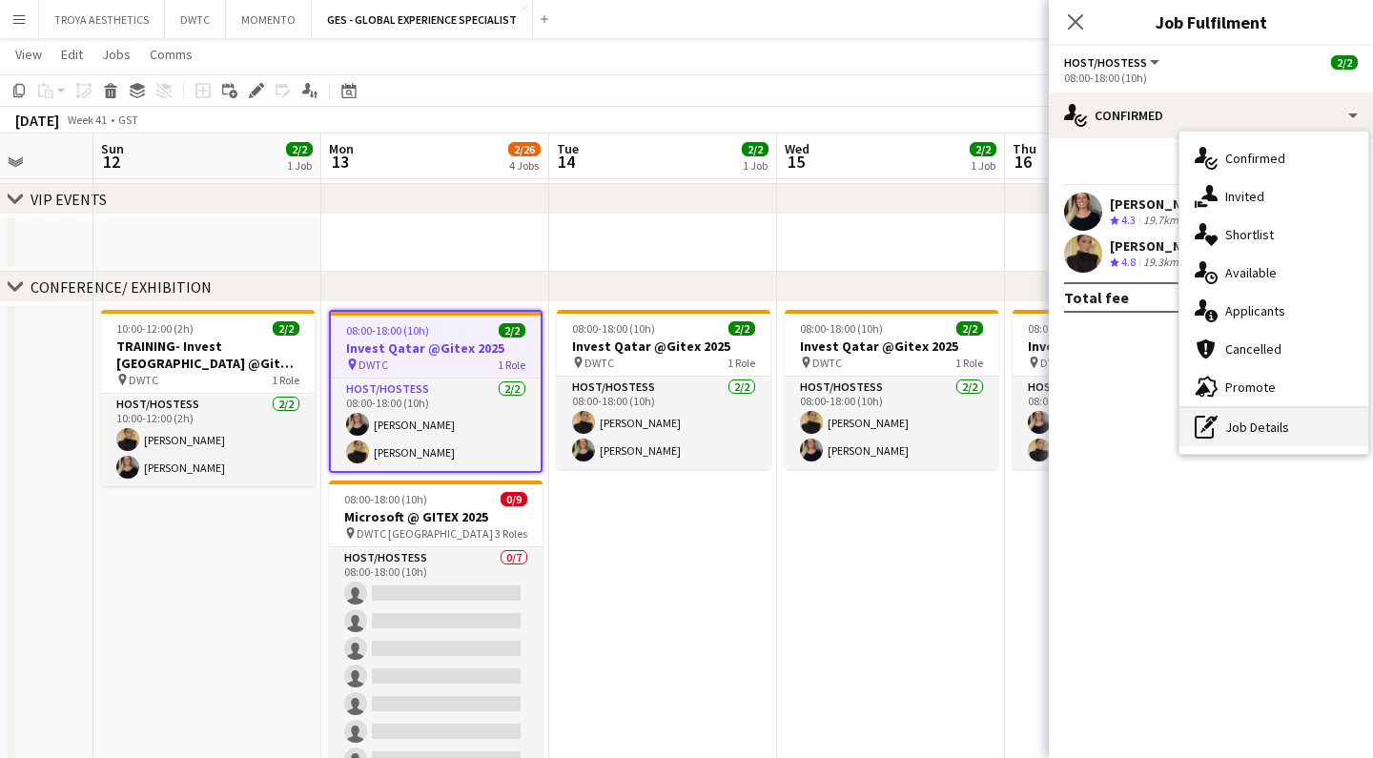
click at [1249, 424] on div "pen-write Job Details" at bounding box center [1273, 427] width 189 height 38
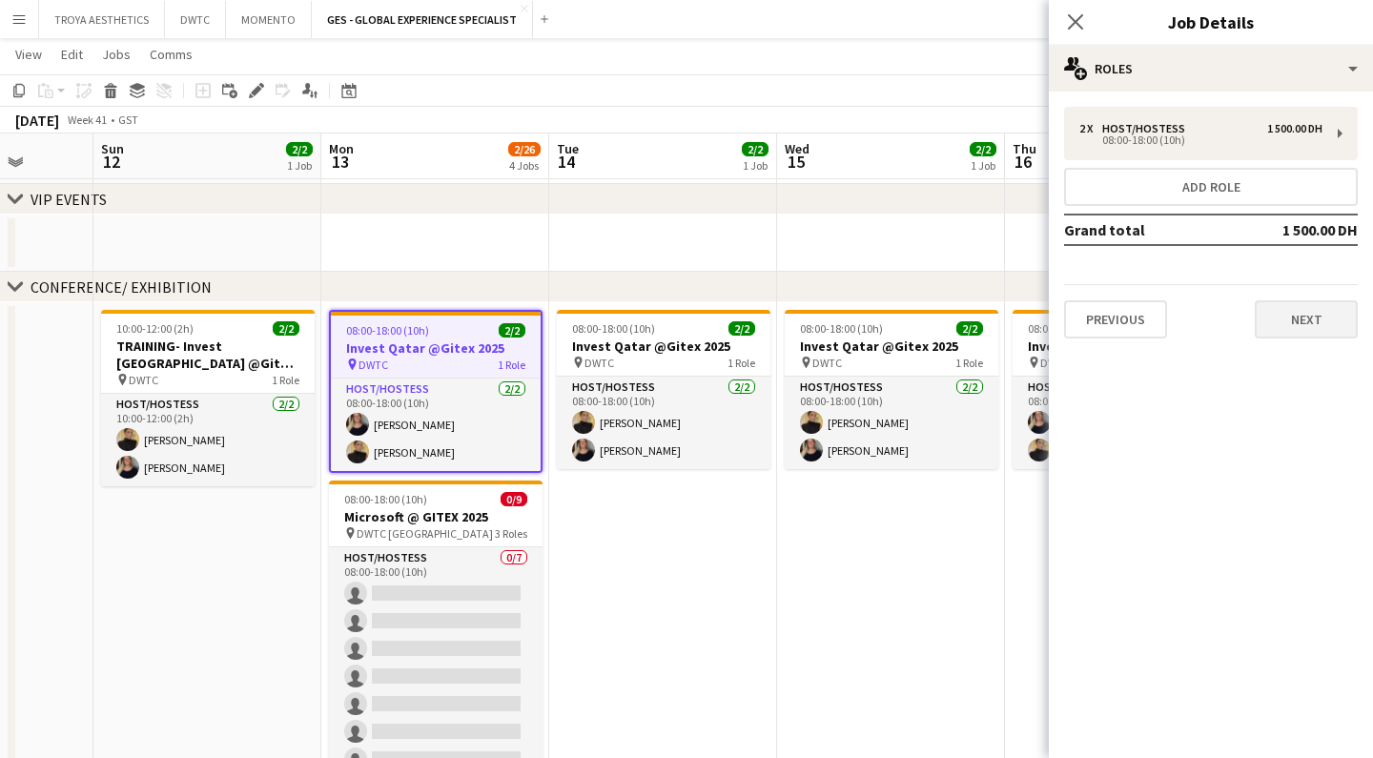
click at [1291, 322] on button "Next" at bounding box center [1305, 319] width 103 height 38
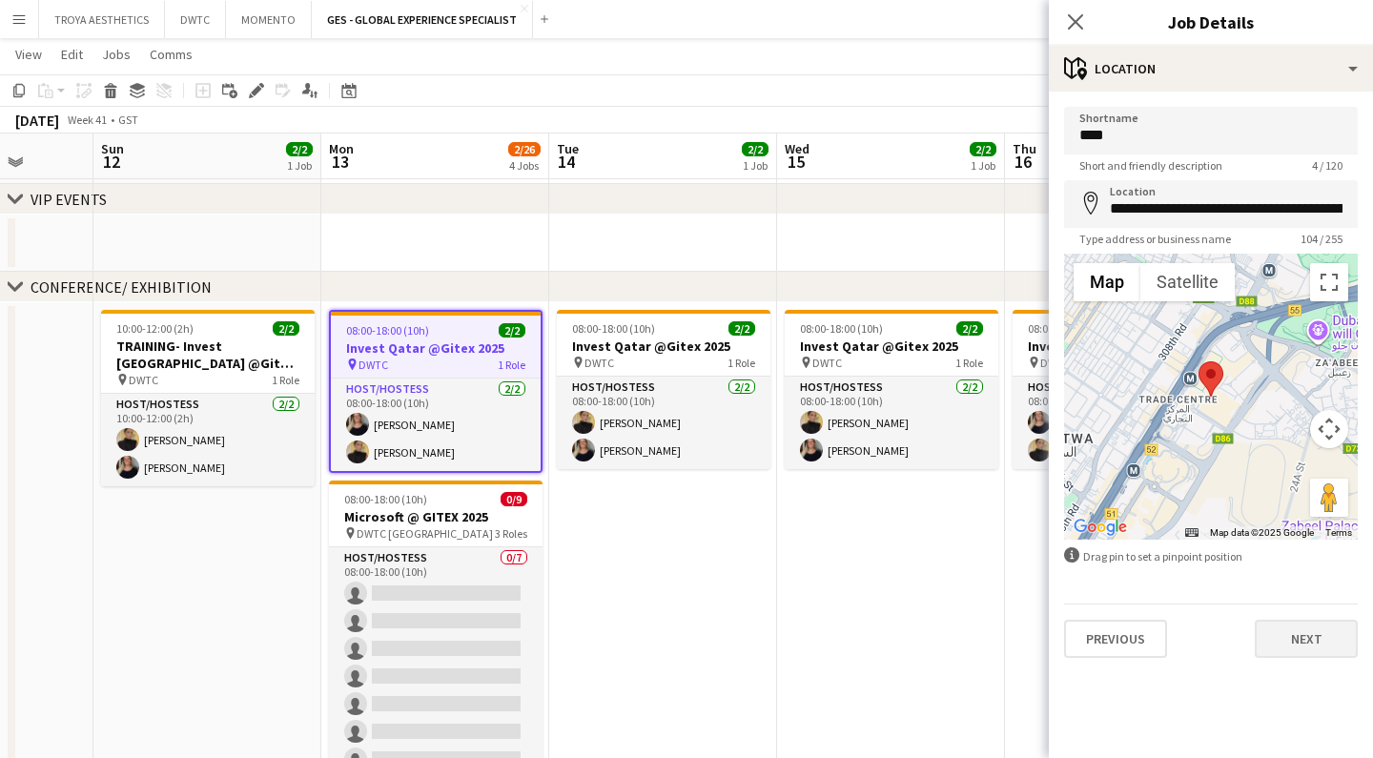
click at [1314, 641] on button "Next" at bounding box center [1305, 639] width 103 height 38
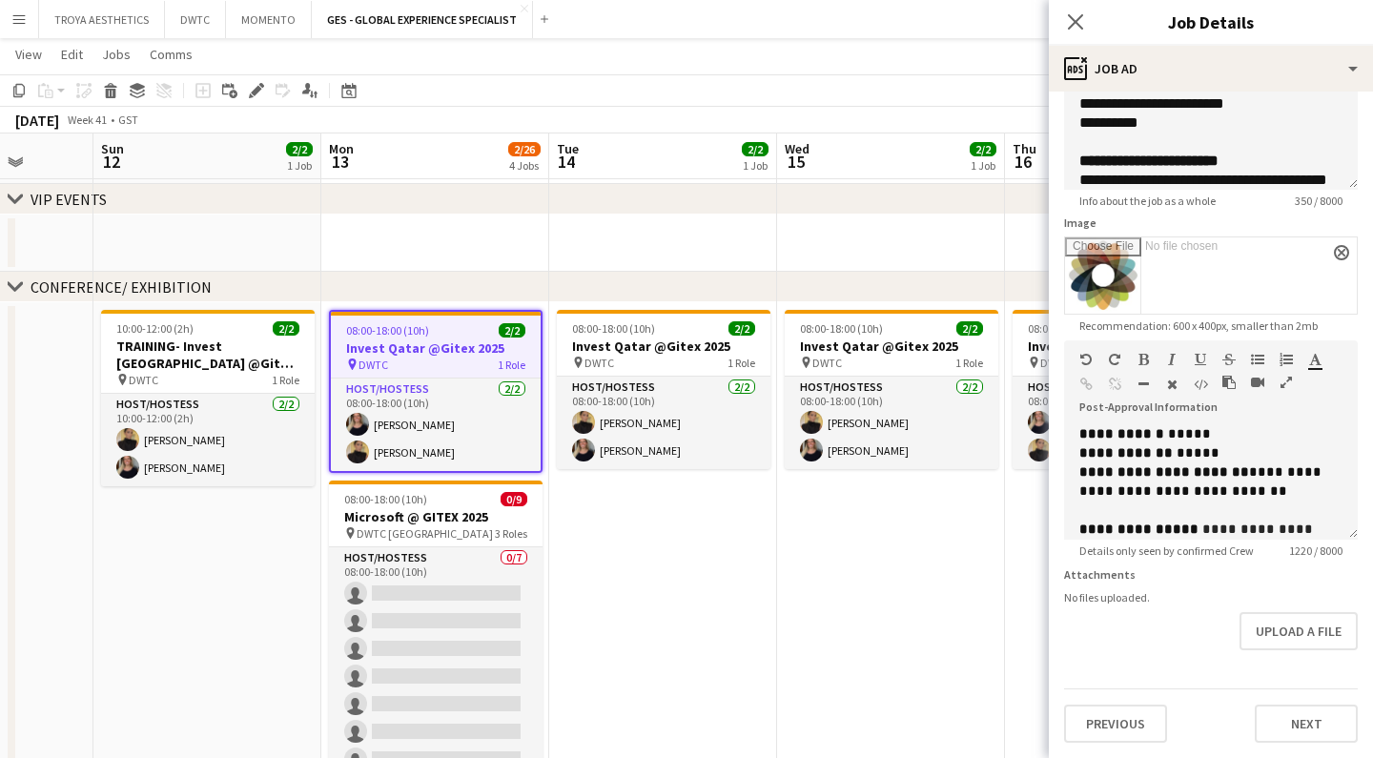
scroll to position [190, 0]
click at [244, 560] on app-date-cell "10:00-12:00 (2h) 2/2 TRAINING- Invest [GEOGRAPHIC_DATA] @Gitex 2025 pin DWTC 1 …" at bounding box center [207, 698] width 228 height 792
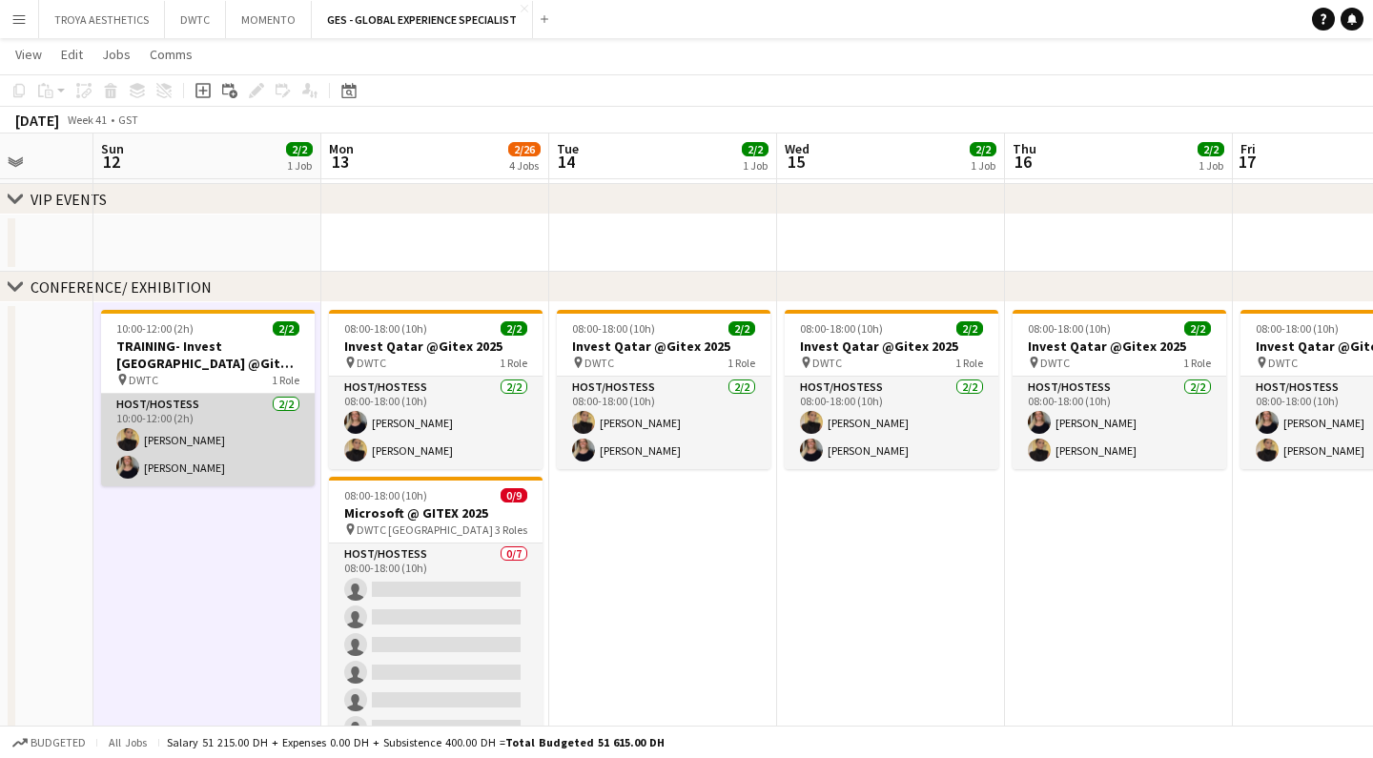
click at [248, 446] on app-card-role "Host/Hostess [DATE] 10:00-12:00 (2h) [PERSON_NAME] [PERSON_NAME]" at bounding box center [208, 440] width 214 height 92
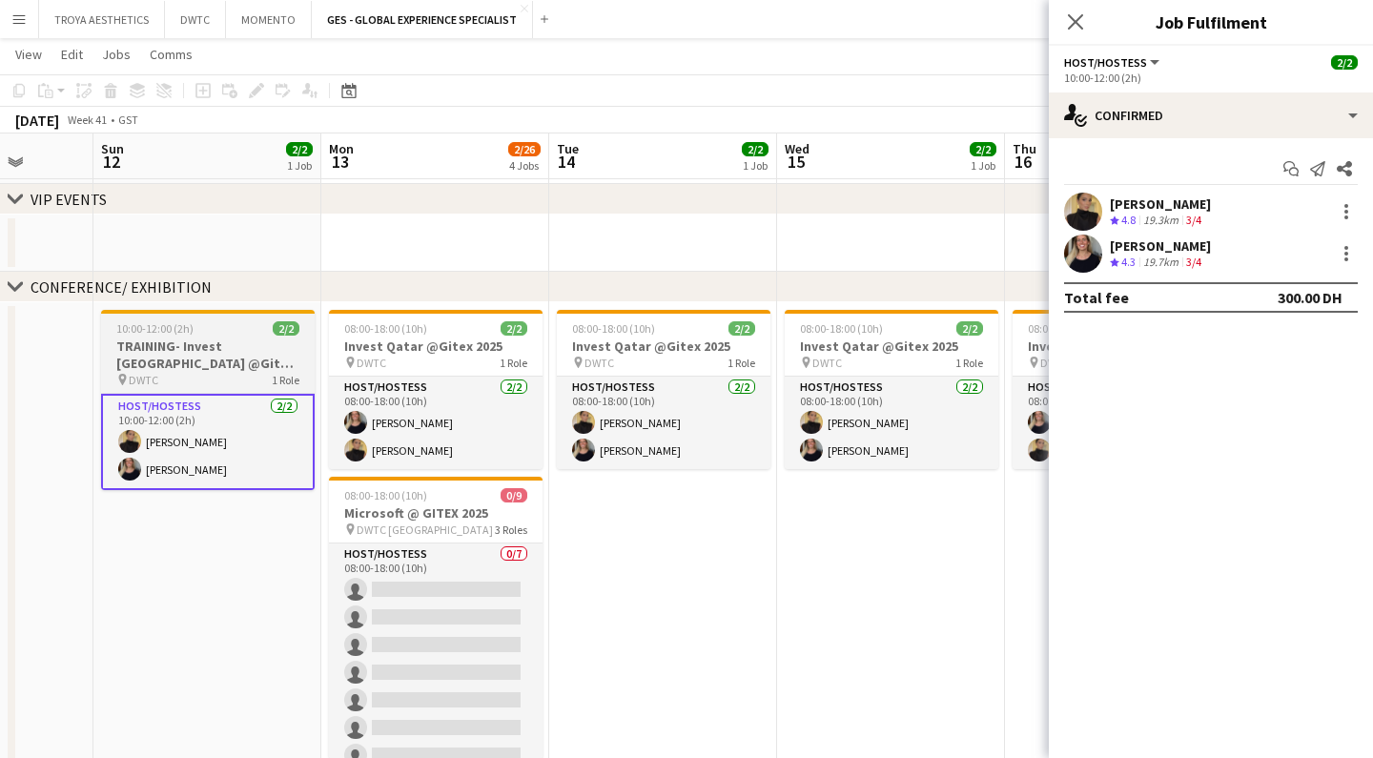
click at [212, 372] on div "pin DWTC 1 Role" at bounding box center [208, 379] width 214 height 15
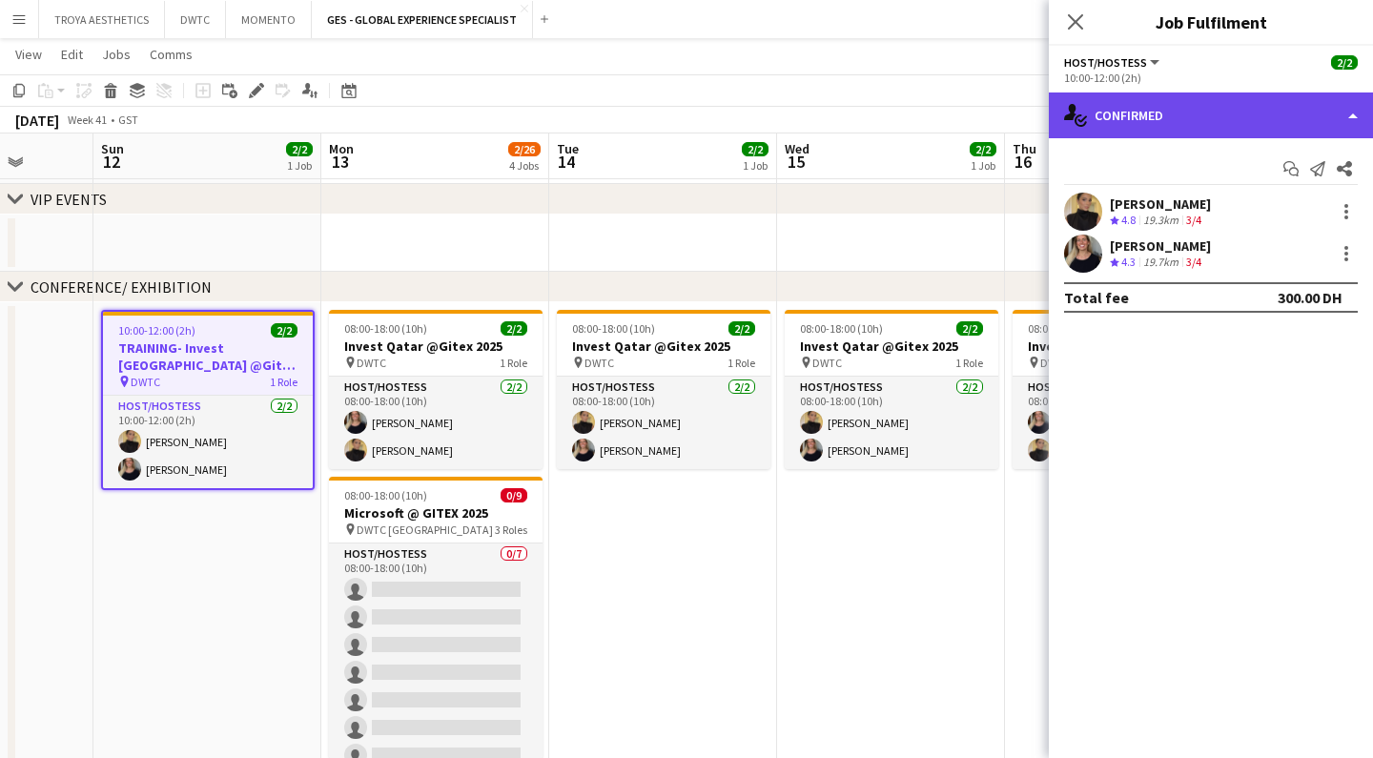
click at [1104, 123] on div "single-neutral-actions-check-2 Confirmed" at bounding box center [1211, 115] width 324 height 46
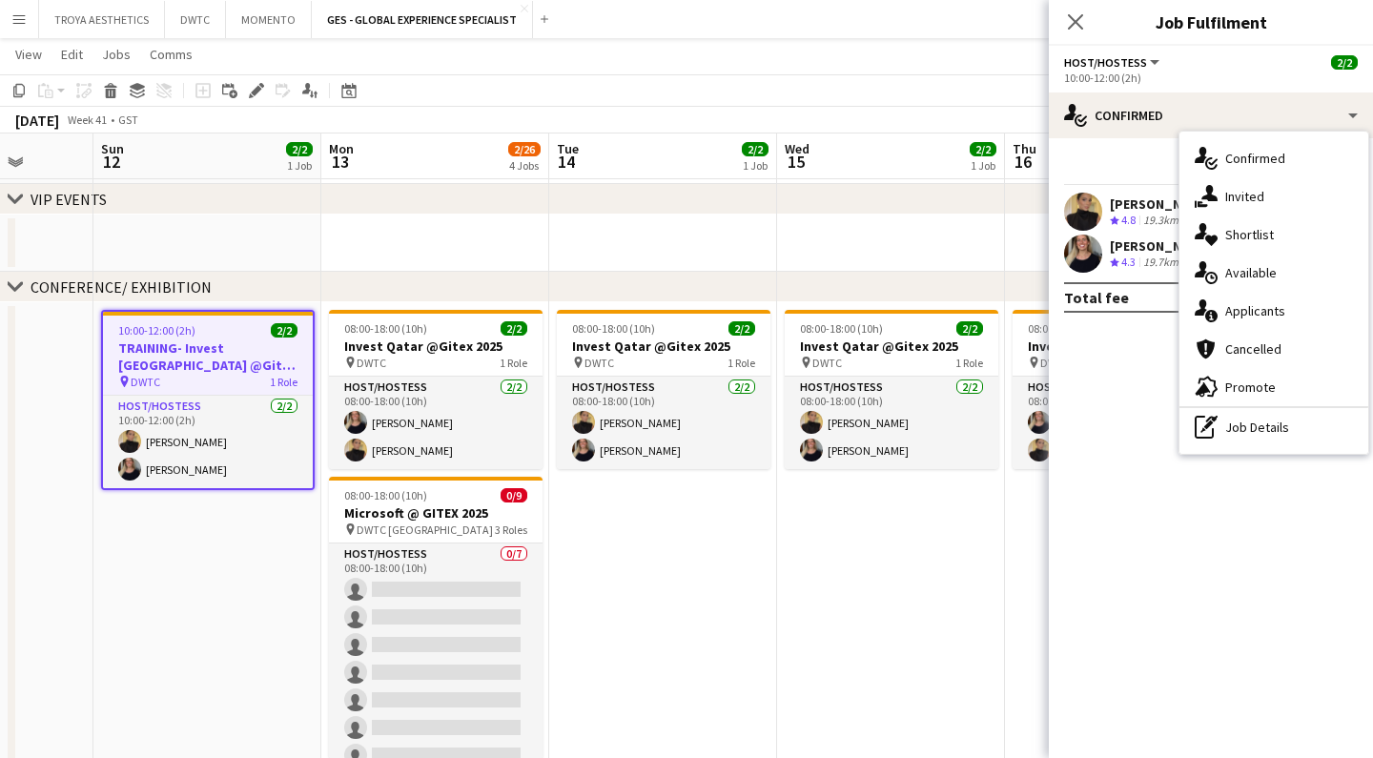
click at [644, 576] on app-date-cell "08:00-18:00 (10h) 2/2 Invest Qatar @Gitex 2025 pin DWTC 1 Role Host/Hostess [DA…" at bounding box center [663, 698] width 228 height 792
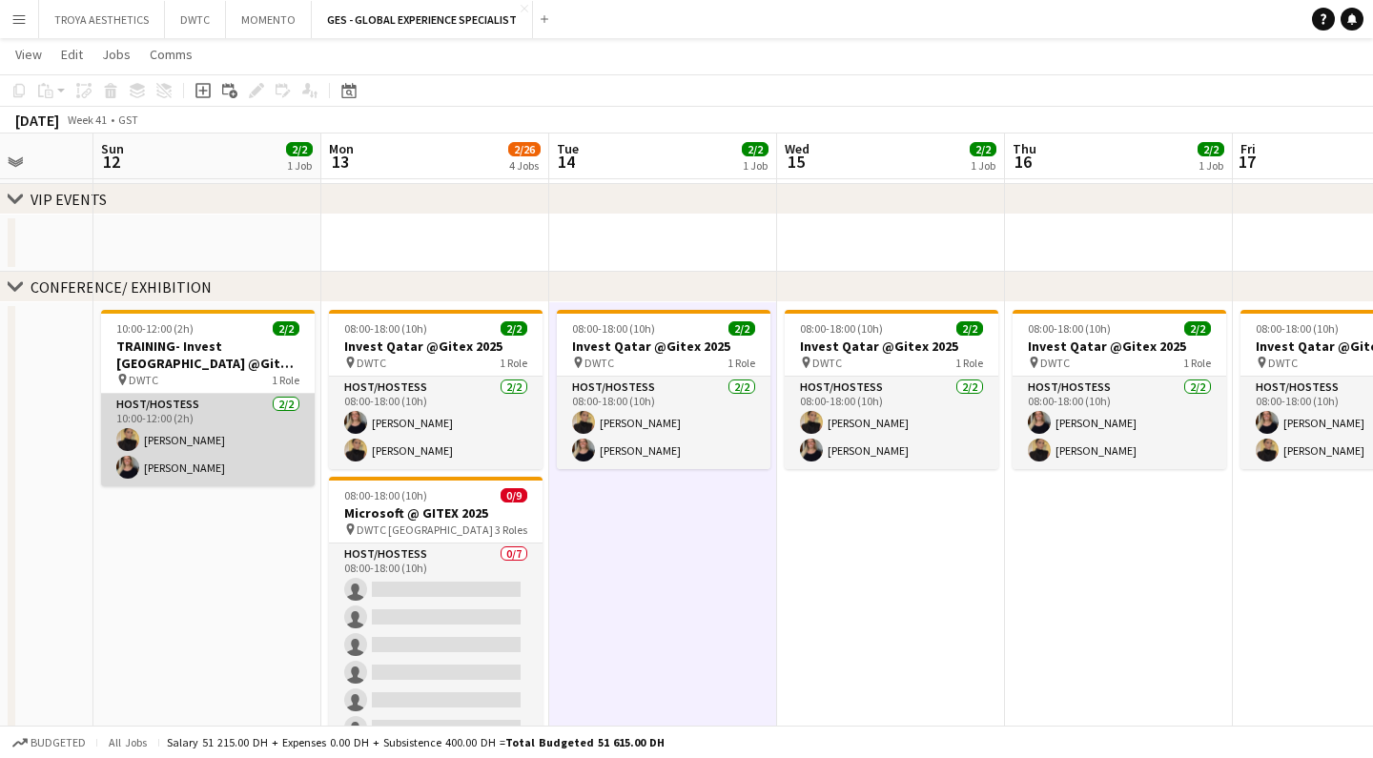
click at [247, 435] on app-card-role "Host/Hostess [DATE] 10:00-12:00 (2h) [PERSON_NAME] [PERSON_NAME]" at bounding box center [208, 440] width 214 height 92
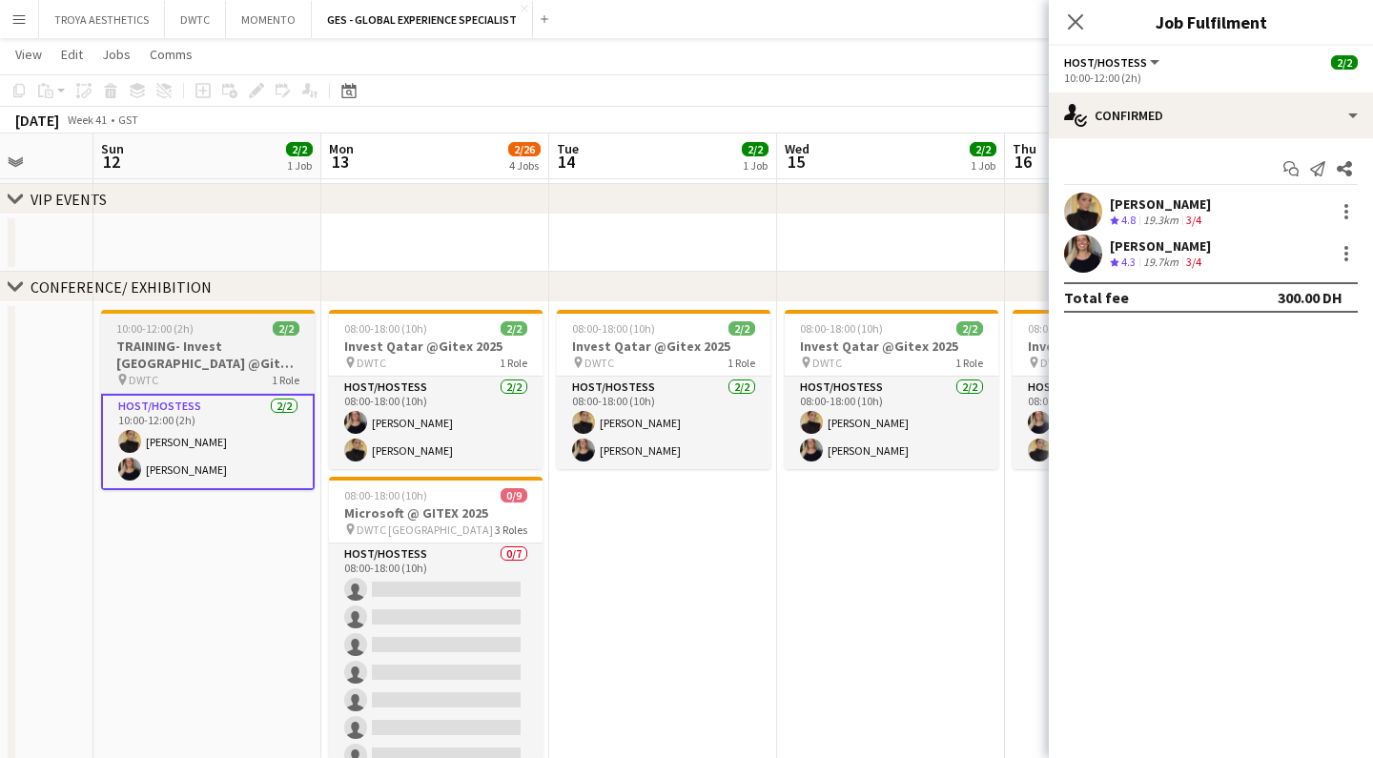
click at [221, 365] on h3 "TRAINING- Invest [GEOGRAPHIC_DATA] @Gitex 2025" at bounding box center [208, 354] width 214 height 34
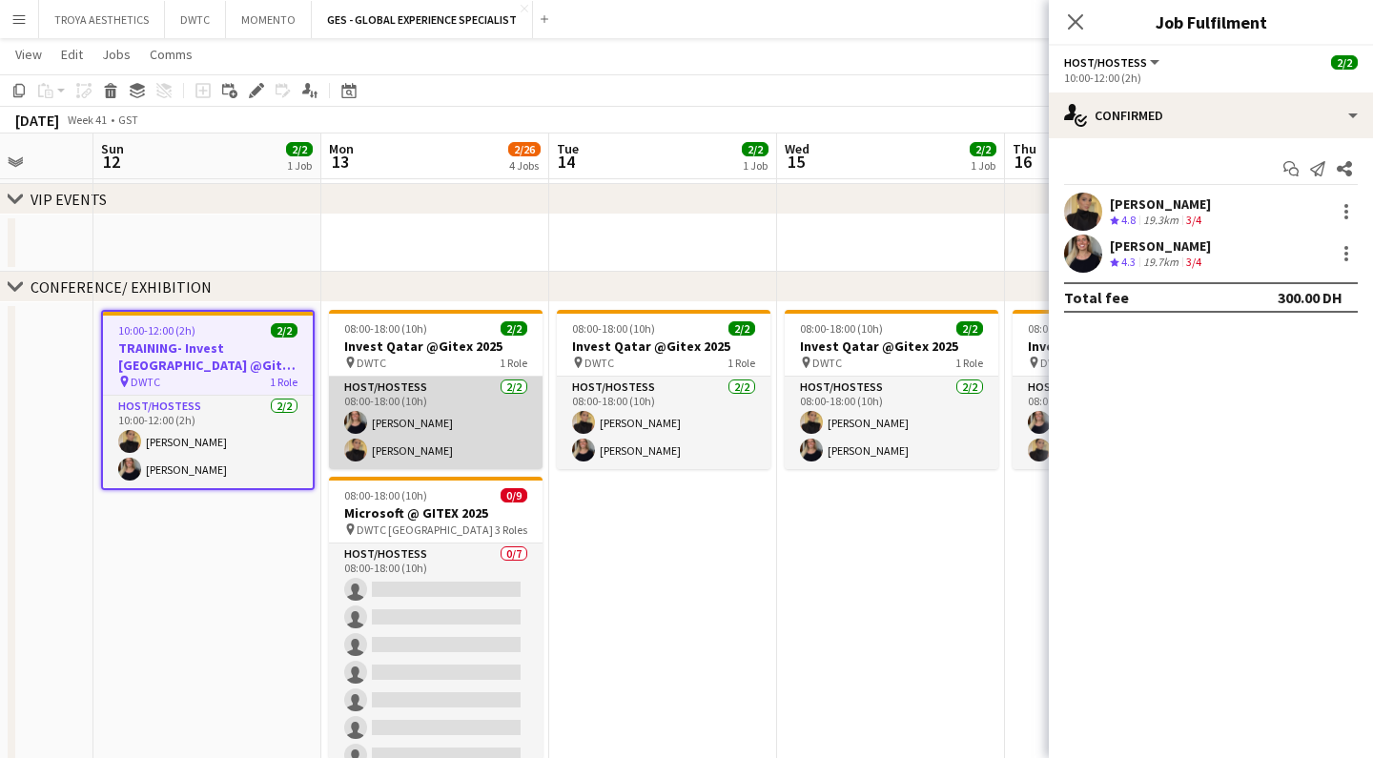
click at [460, 414] on app-card-role "Host/Hostess [DATE] 08:00-18:00 (10h) [PERSON_NAME] [PERSON_NAME]" at bounding box center [436, 423] width 214 height 92
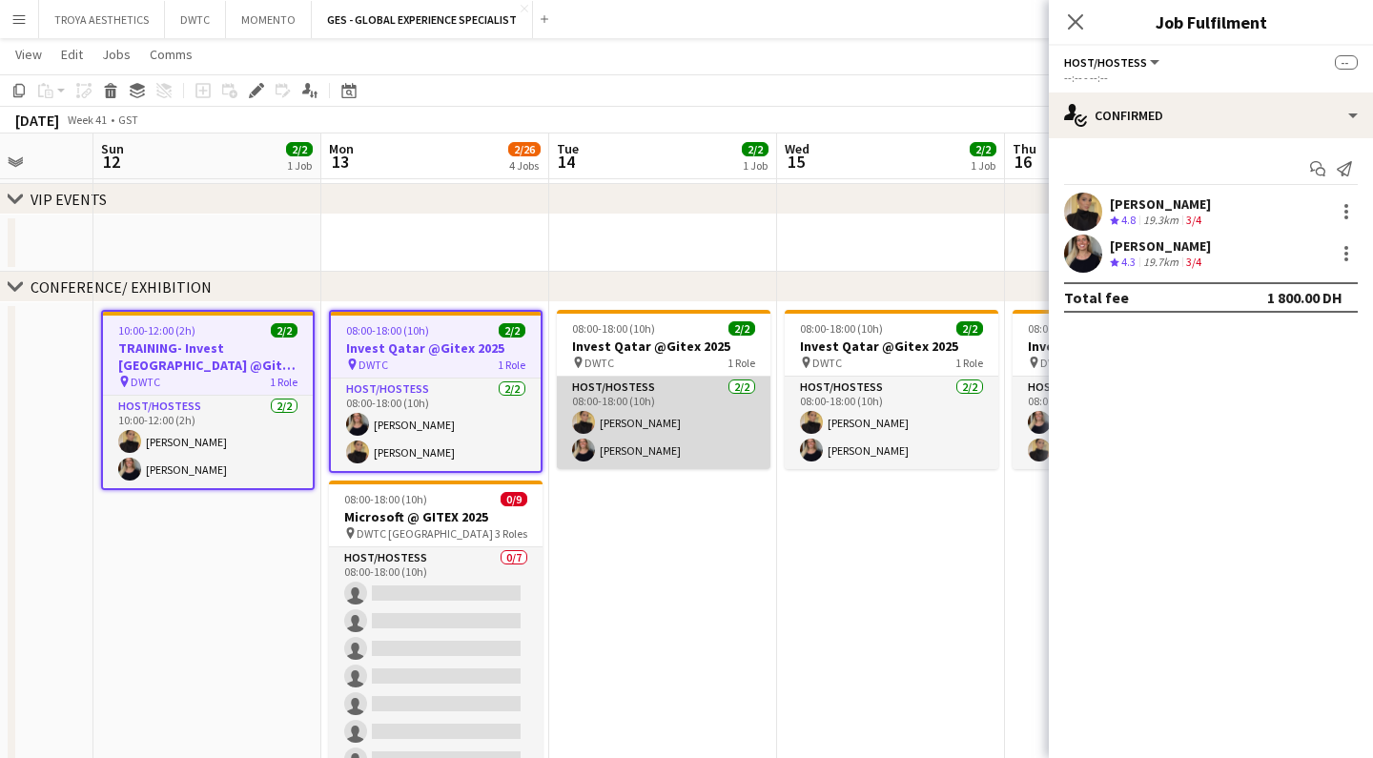
click at [645, 416] on app-card-role "Host/Hostess [DATE] 08:00-18:00 (10h) [PERSON_NAME] [PERSON_NAME]" at bounding box center [664, 423] width 214 height 92
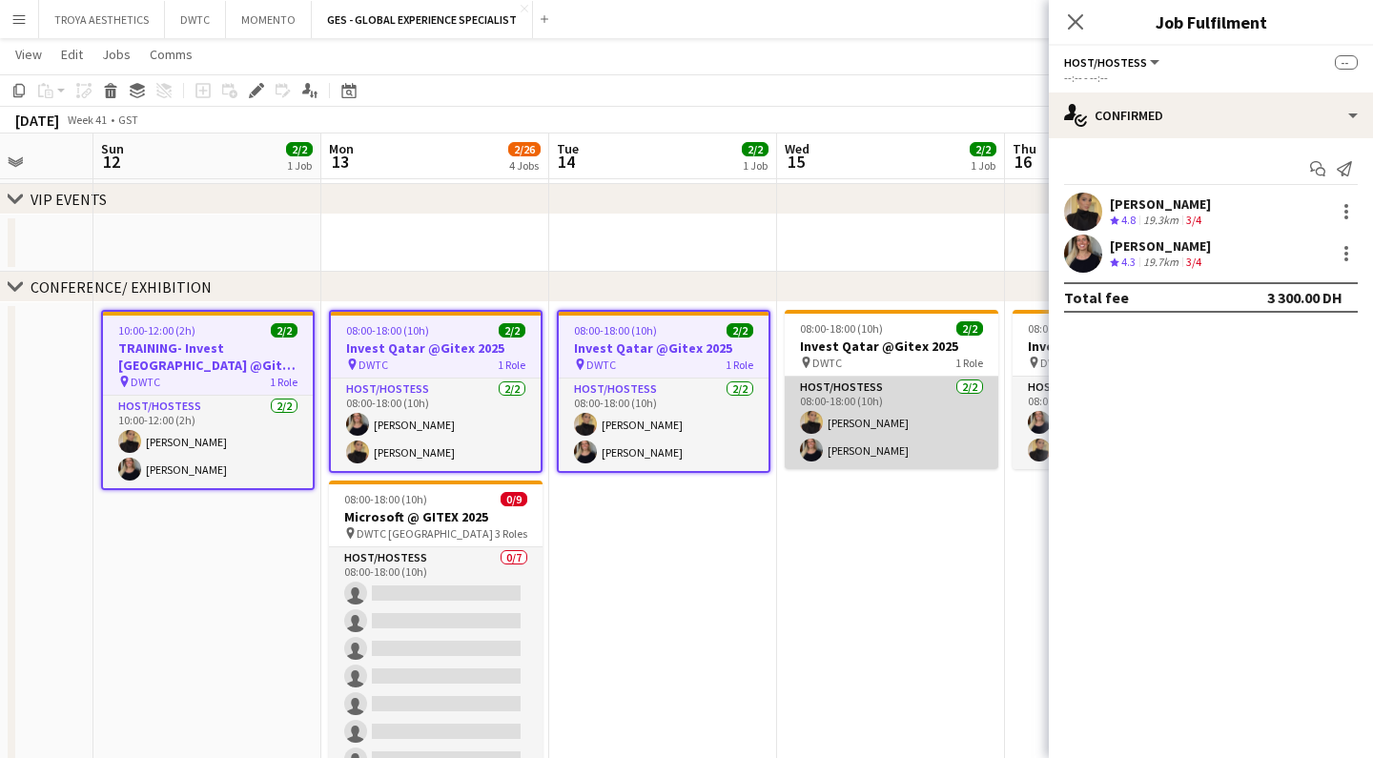
click at [830, 413] on app-card-role "Host/Hostess [DATE] 08:00-18:00 (10h) [PERSON_NAME] [PERSON_NAME]" at bounding box center [891, 423] width 214 height 92
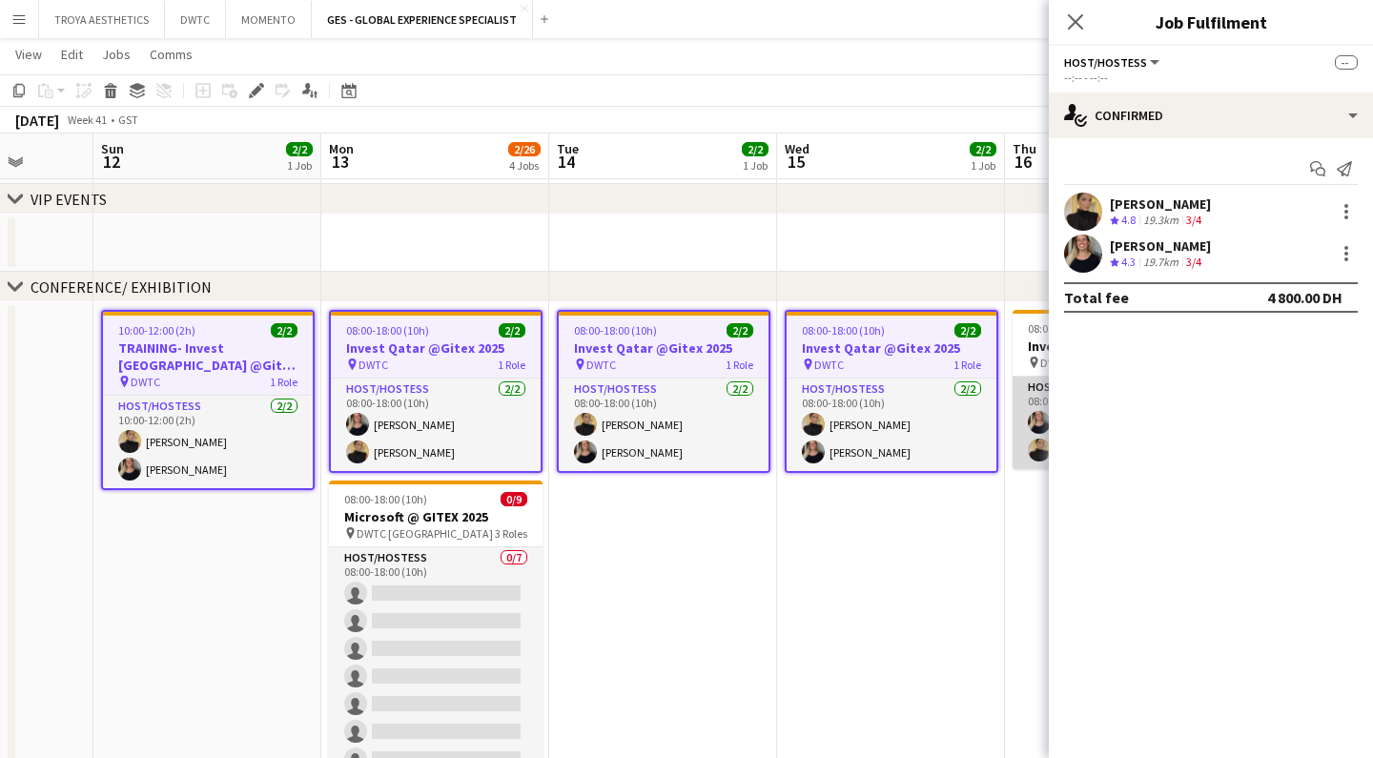
click at [1027, 392] on app-card-role "Host/Hostess [DATE] 08:00-18:00 (10h) [PERSON_NAME] [PERSON_NAME]" at bounding box center [1119, 423] width 214 height 92
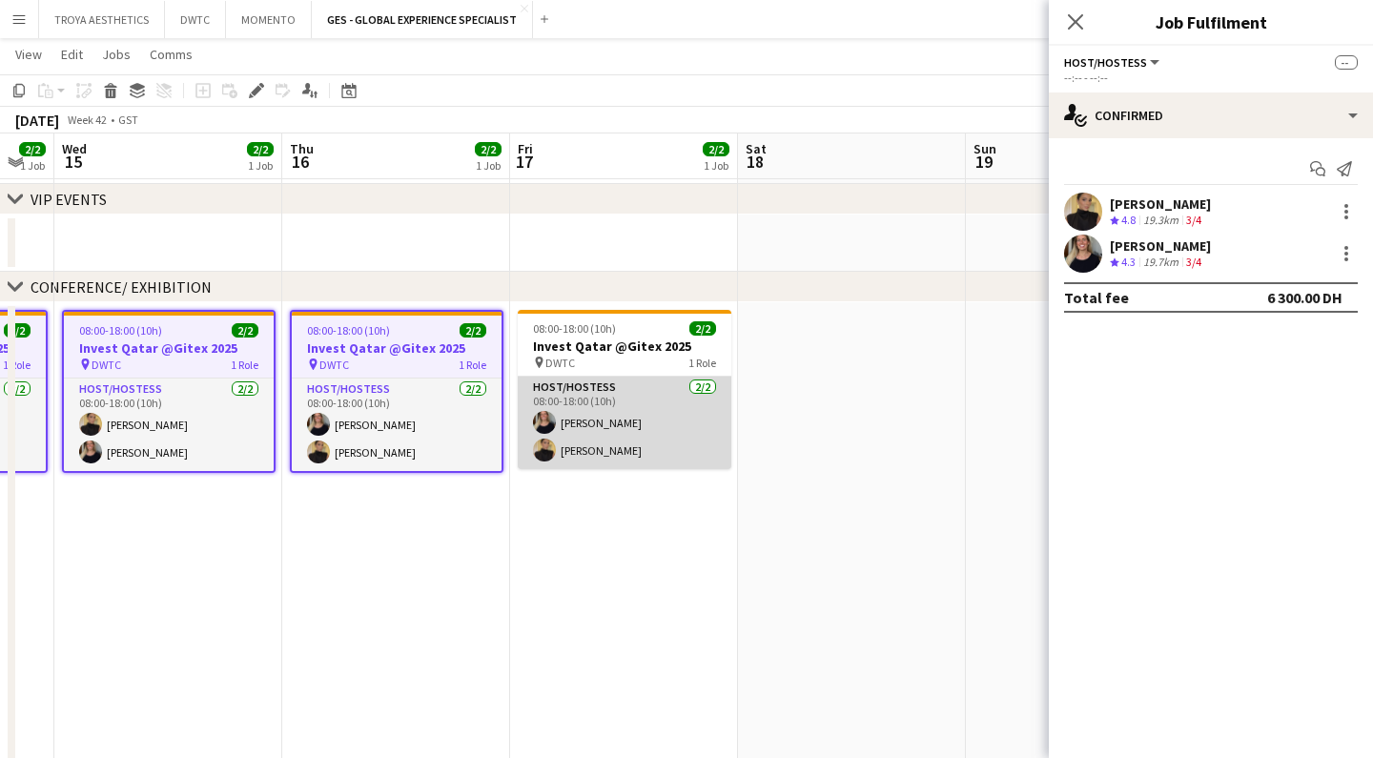
scroll to position [0, 392]
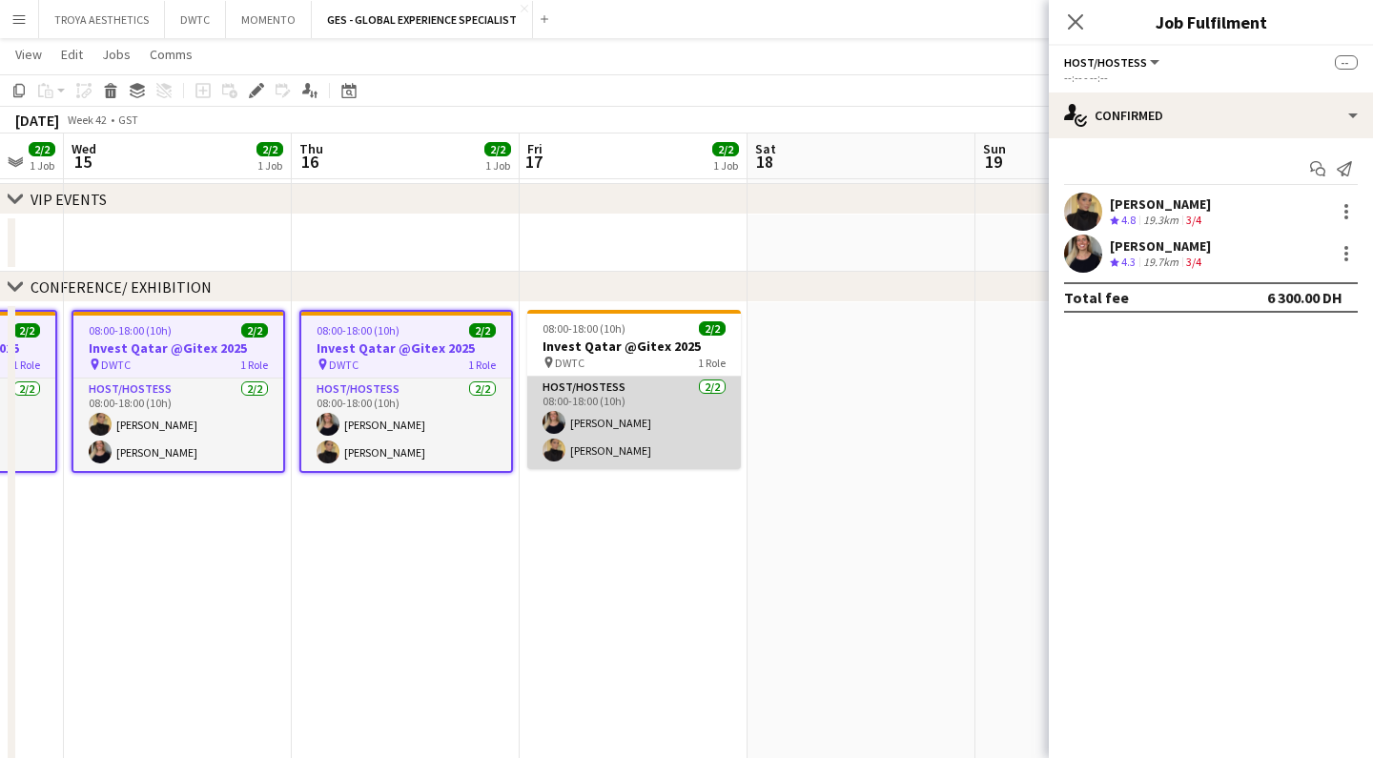
click at [665, 411] on app-card-role "Host/Hostess [DATE] 08:00-18:00 (10h) [PERSON_NAME] [PERSON_NAME]" at bounding box center [634, 423] width 214 height 92
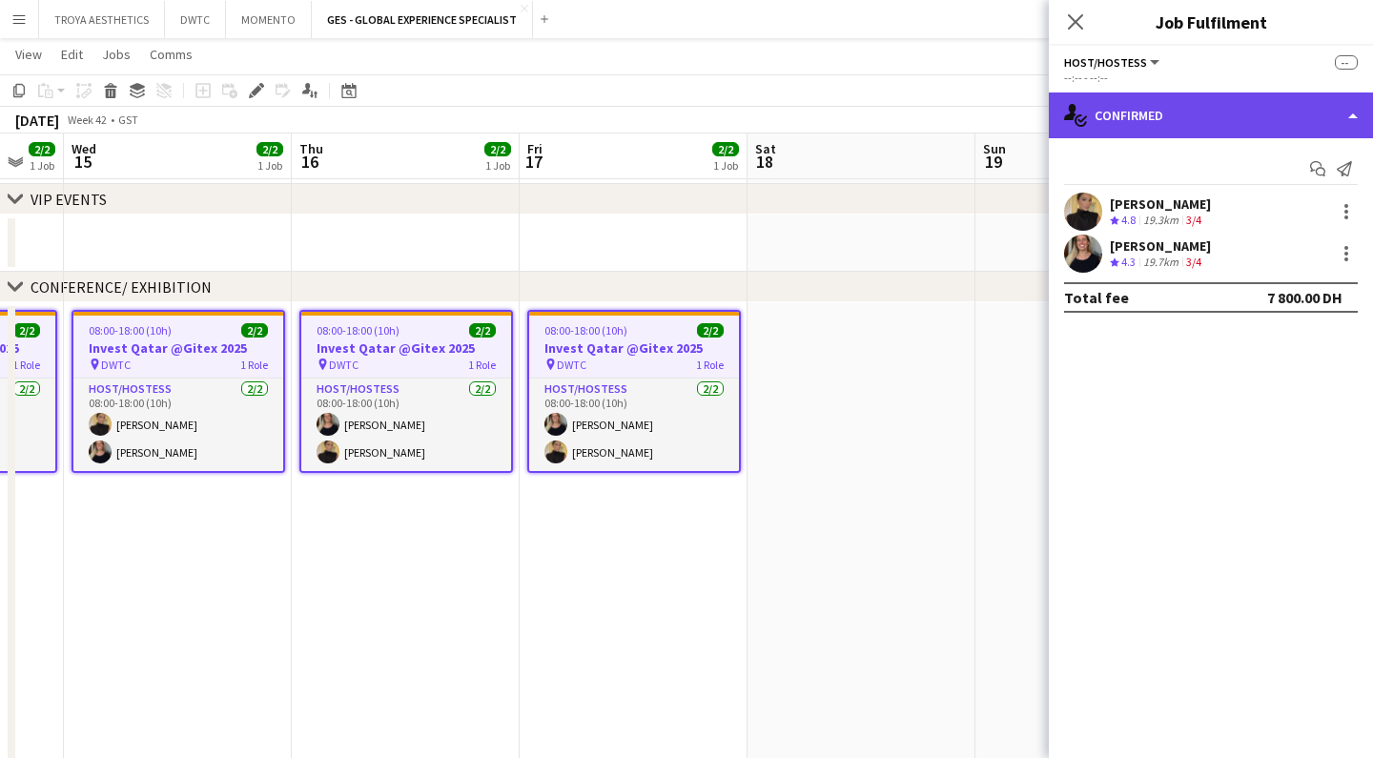
click at [1169, 117] on div "single-neutral-actions-check-2 Confirmed" at bounding box center [1211, 115] width 324 height 46
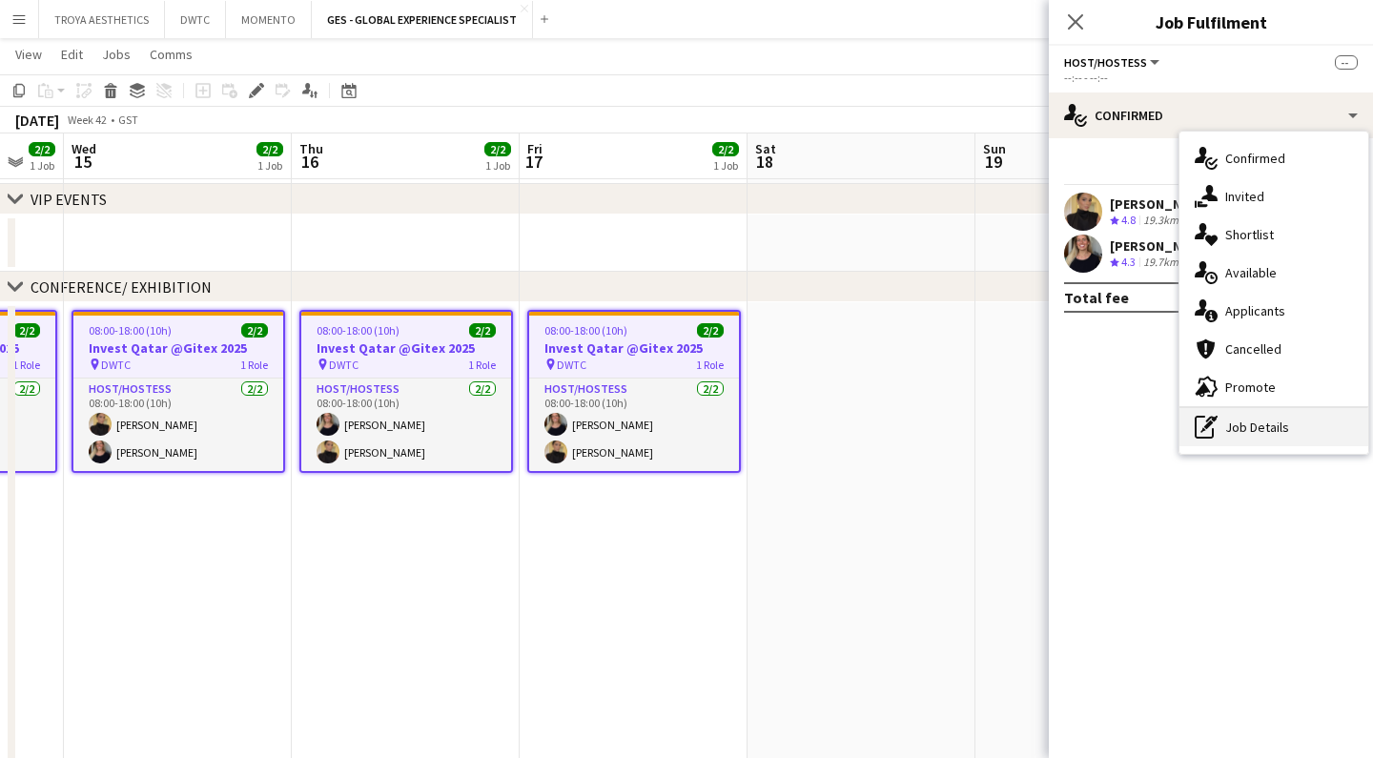
click at [1267, 420] on div "pen-write Job Details" at bounding box center [1273, 427] width 189 height 38
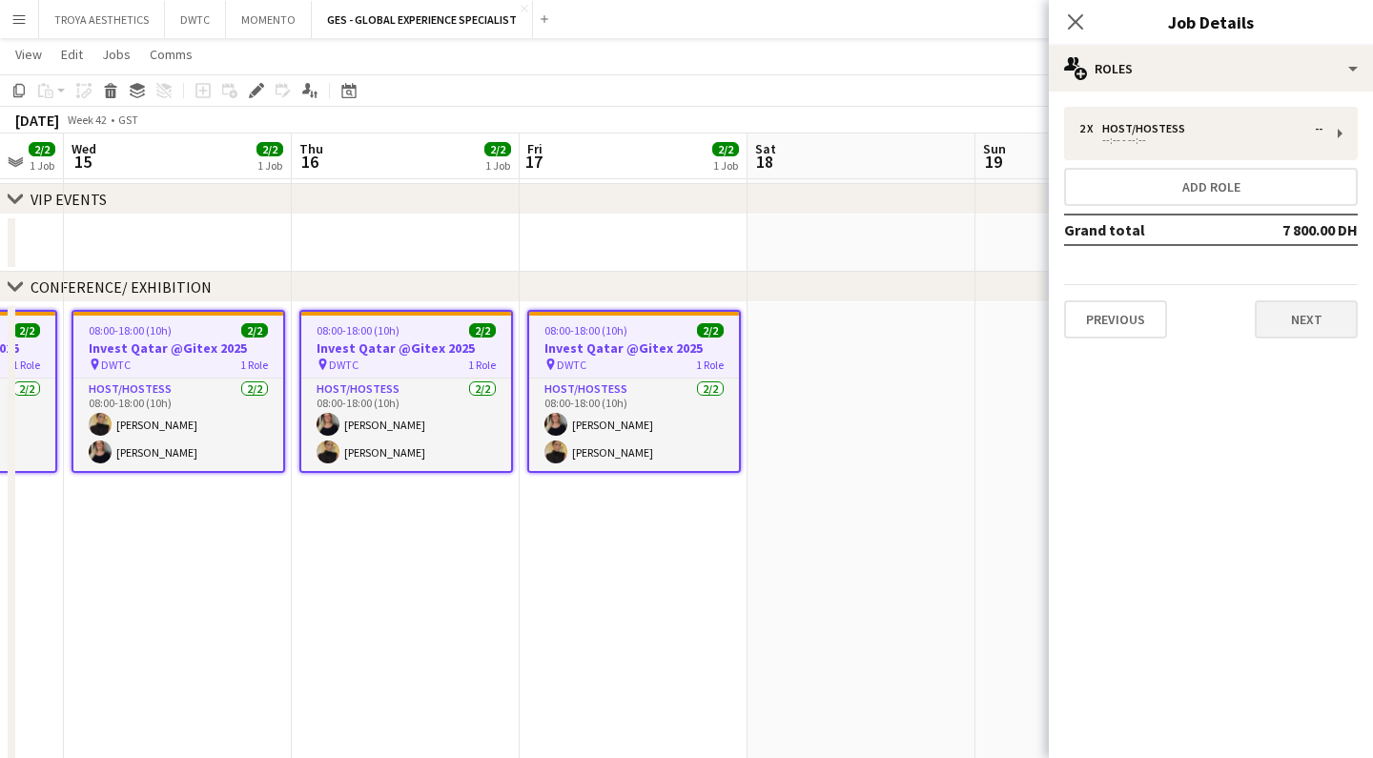
click at [1314, 321] on button "Next" at bounding box center [1305, 319] width 103 height 38
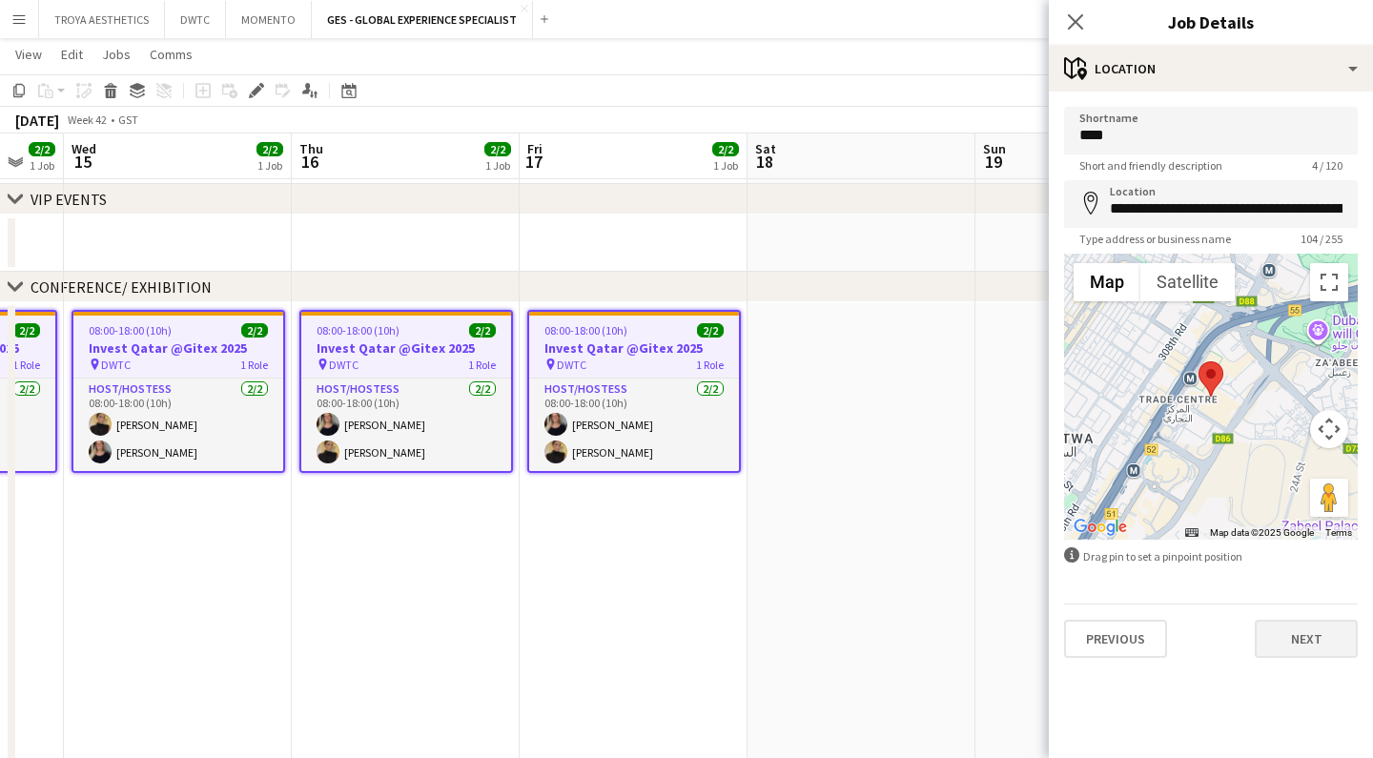
click at [1299, 641] on button "Next" at bounding box center [1305, 639] width 103 height 38
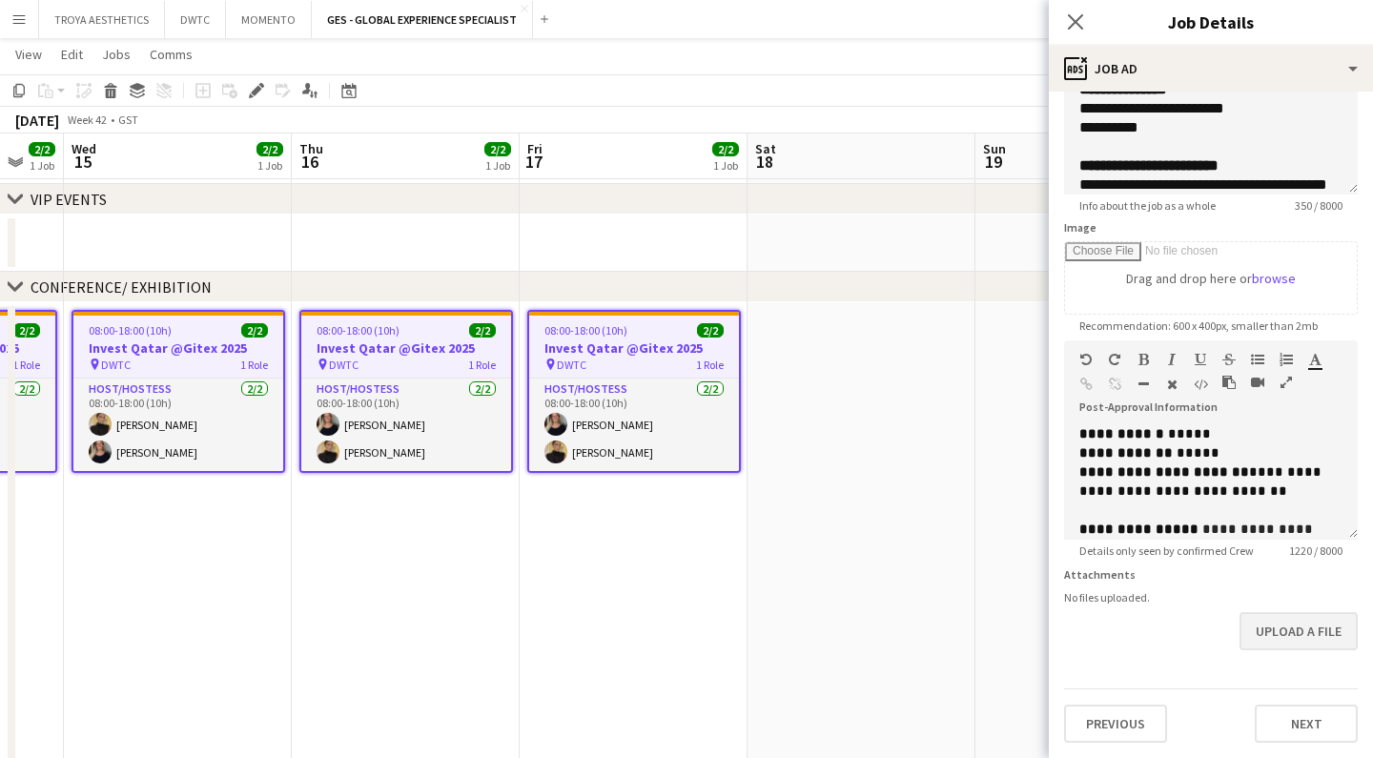
scroll to position [185, 0]
click at [1283, 634] on button "Upload a file" at bounding box center [1298, 631] width 118 height 38
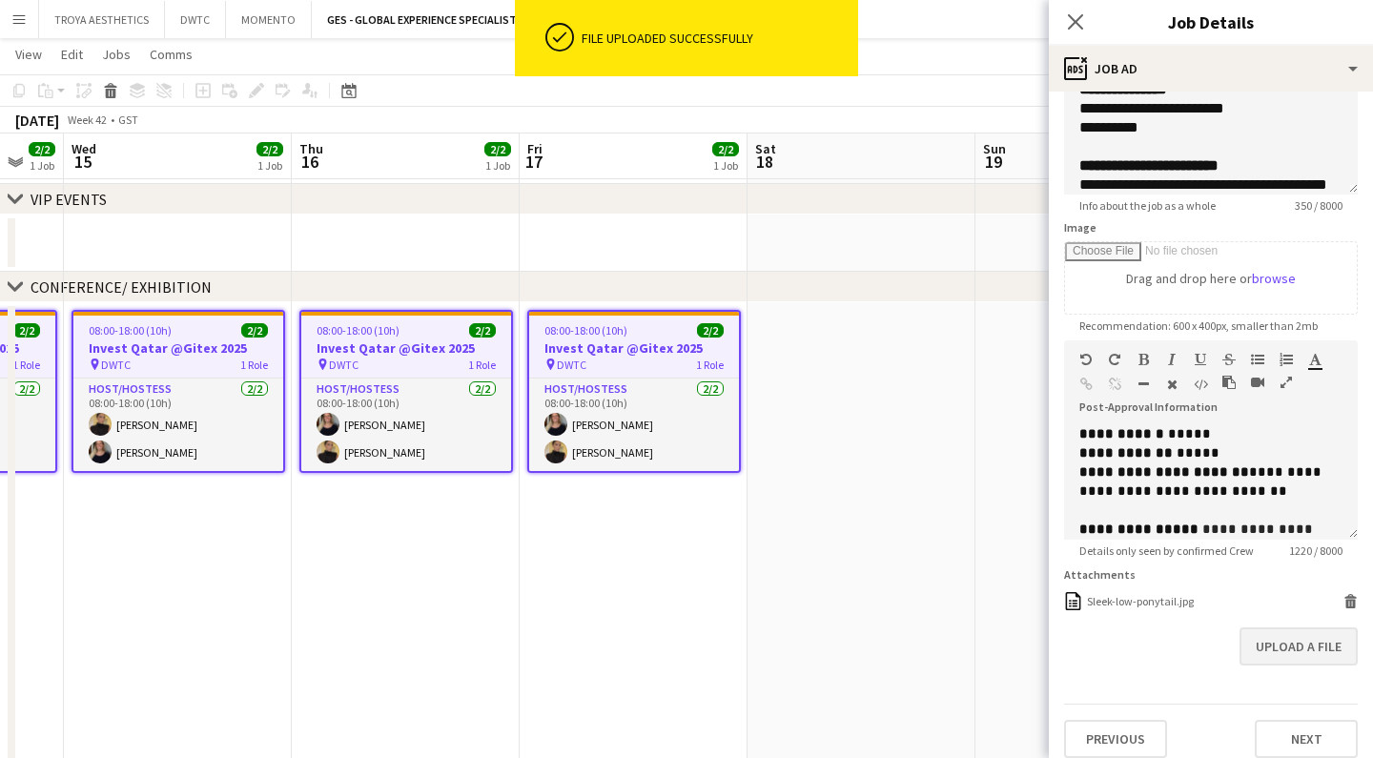
click at [1277, 642] on button "Upload a file" at bounding box center [1298, 646] width 118 height 38
click at [1283, 675] on button "Upload a file" at bounding box center [1298, 674] width 118 height 38
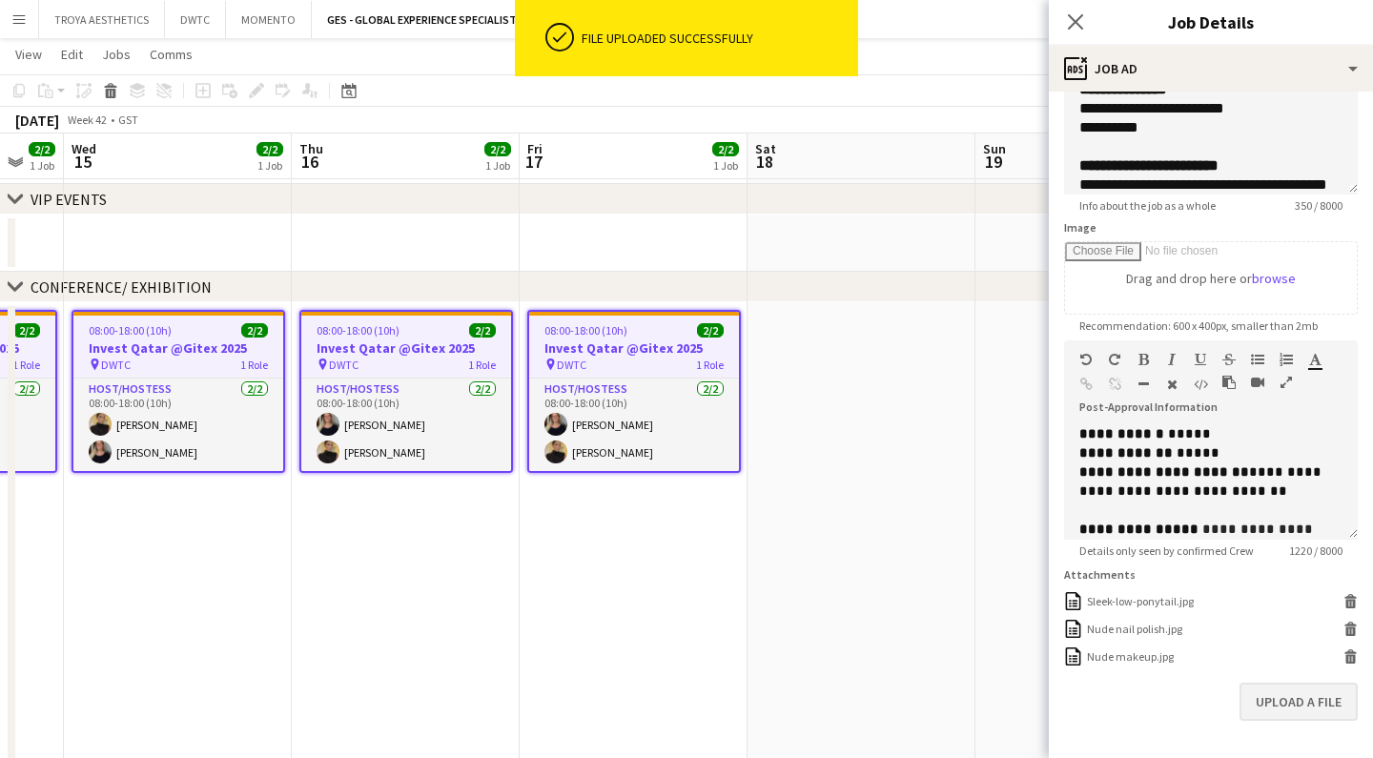
click at [1303, 702] on button "Upload a file" at bounding box center [1298, 701] width 118 height 38
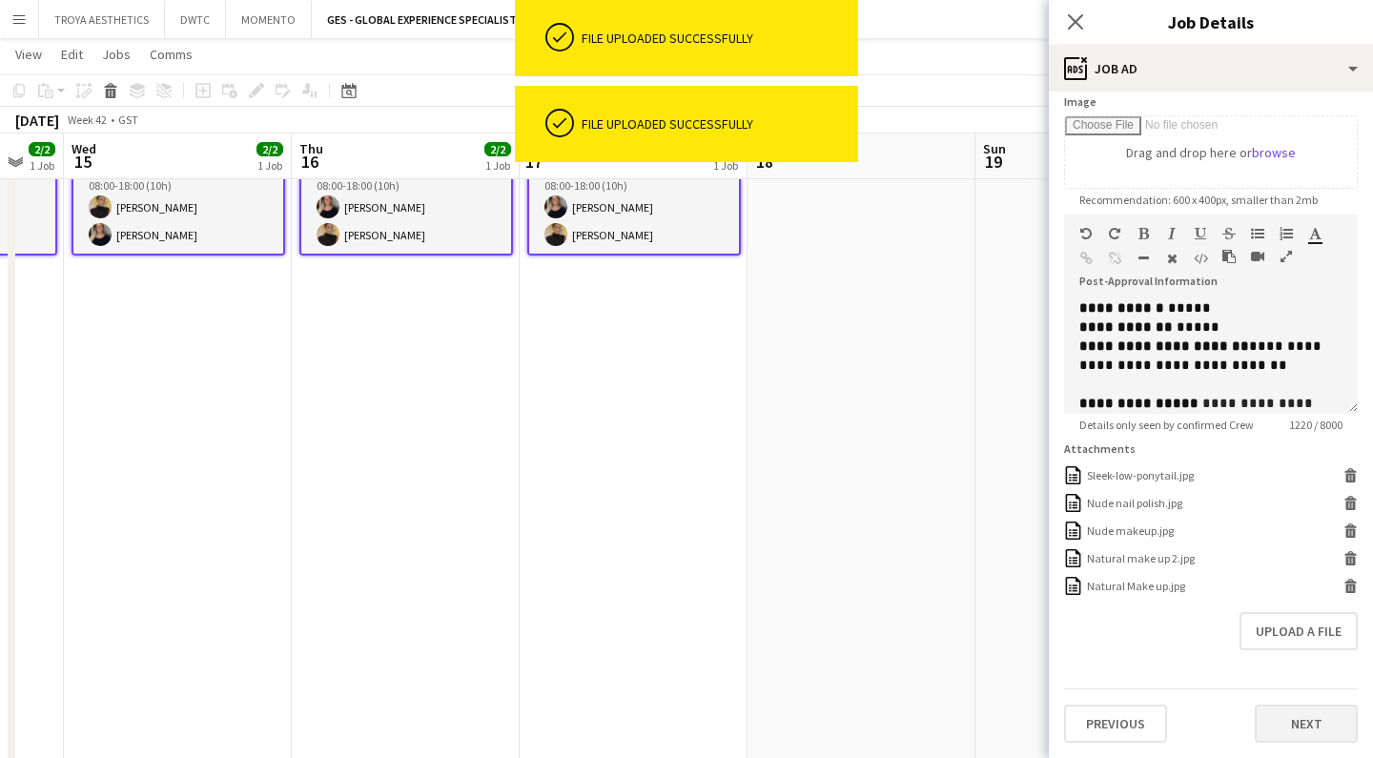
scroll to position [311, 0]
click at [1308, 719] on button "Next" at bounding box center [1305, 723] width 103 height 38
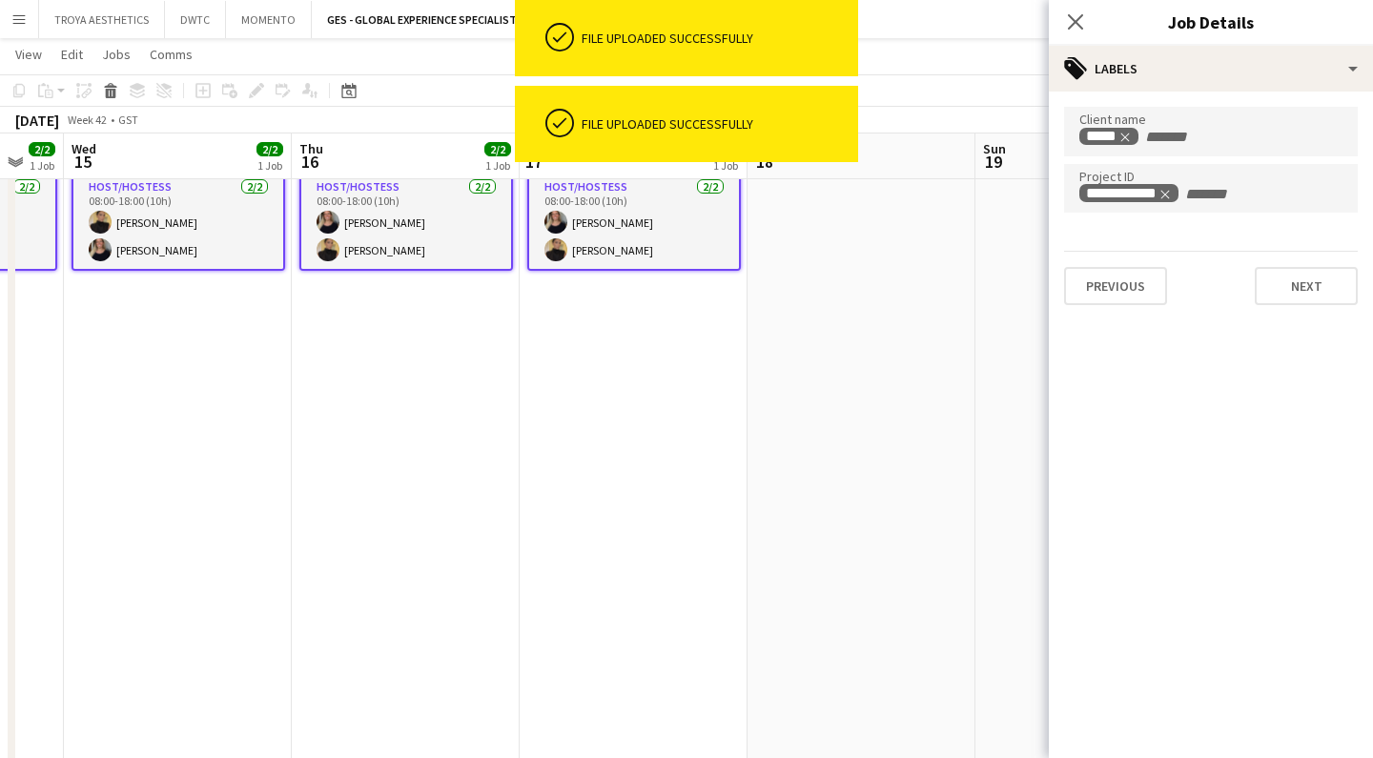
type input "*******"
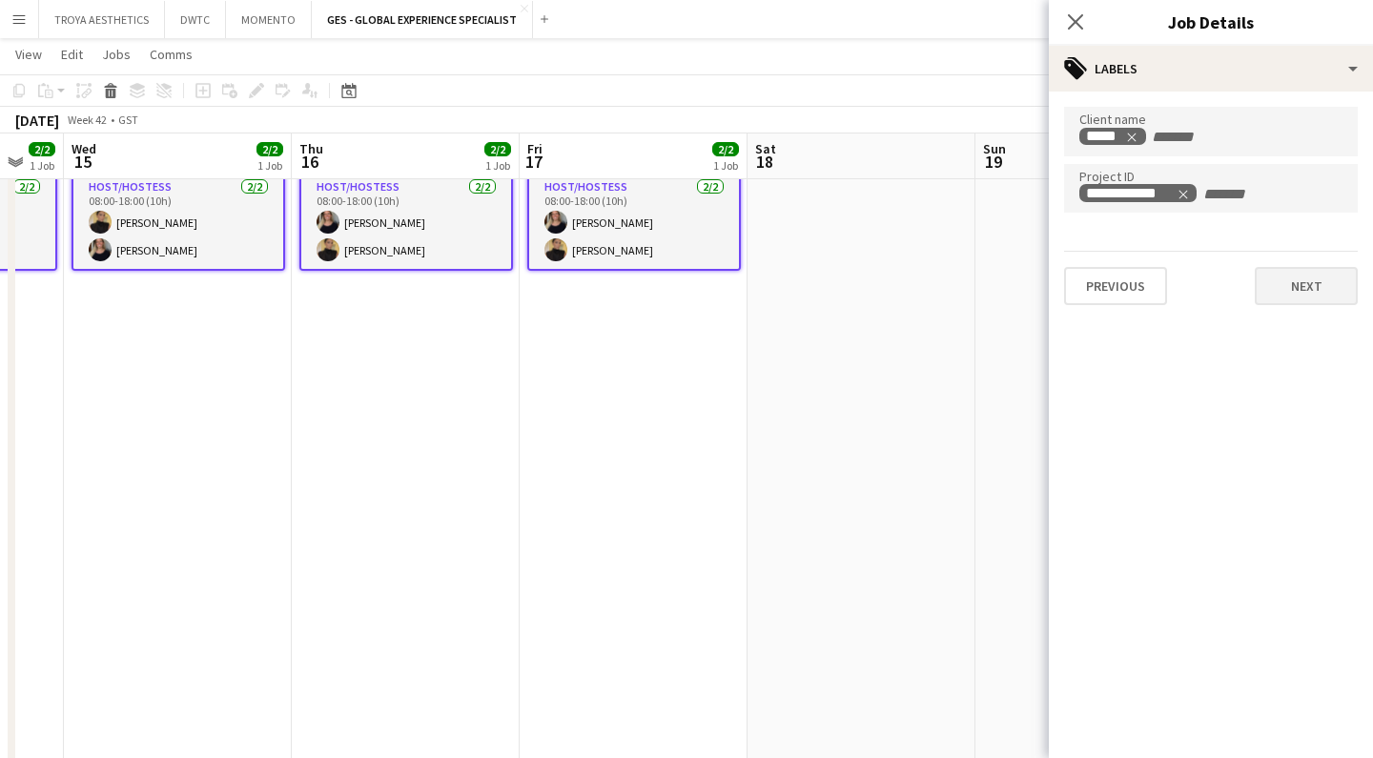
click at [1301, 284] on button "Next" at bounding box center [1305, 286] width 103 height 38
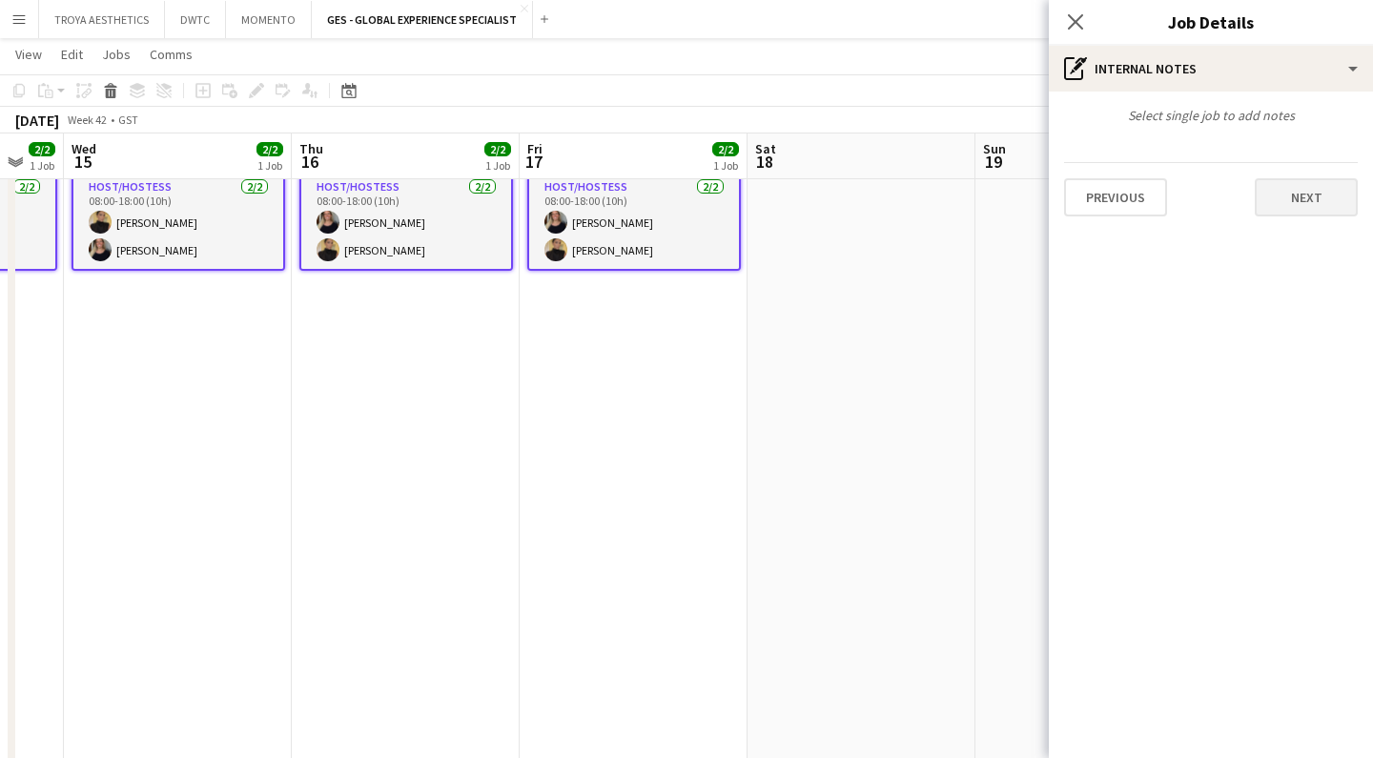
click at [1300, 205] on button "Next" at bounding box center [1305, 197] width 103 height 38
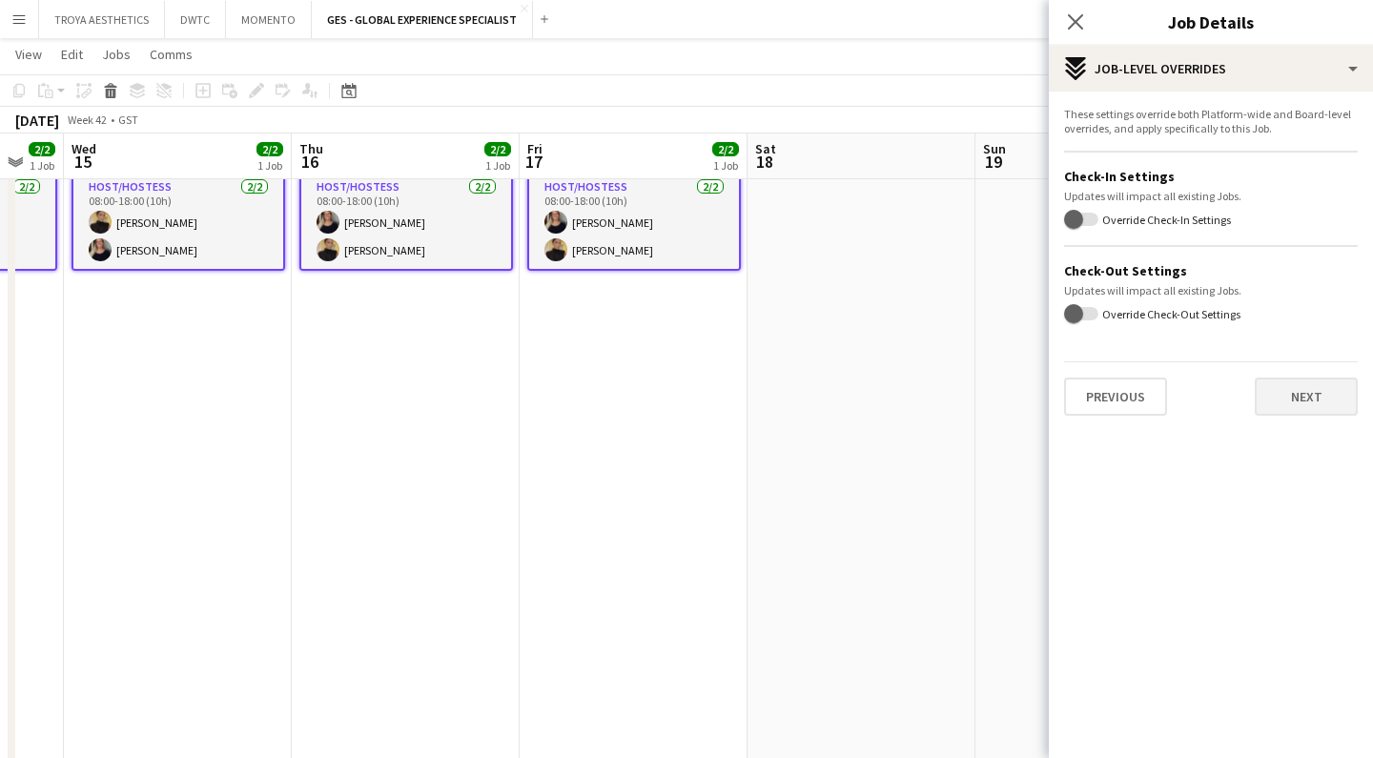
click at [1306, 398] on button "Next" at bounding box center [1305, 396] width 103 height 38
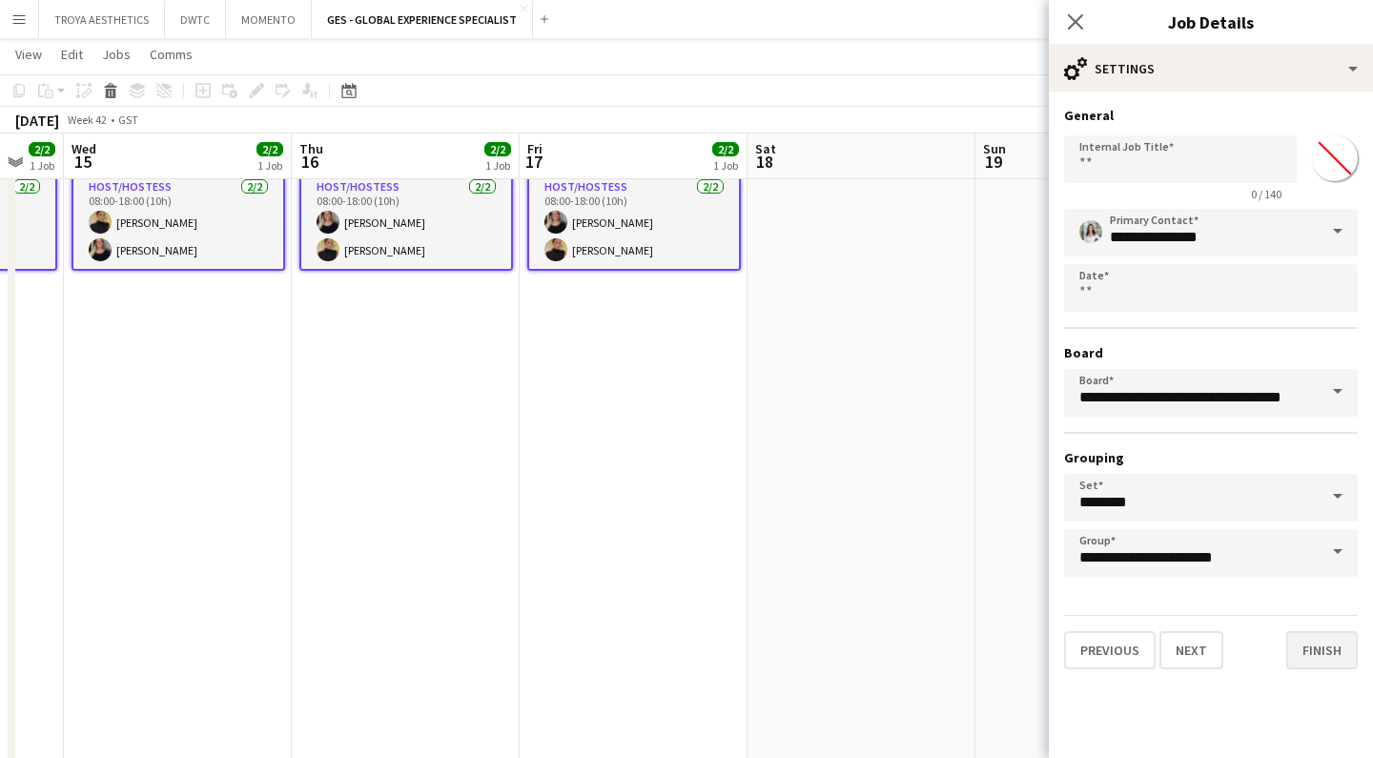
click at [1328, 647] on button "Finish" at bounding box center [1321, 650] width 71 height 38
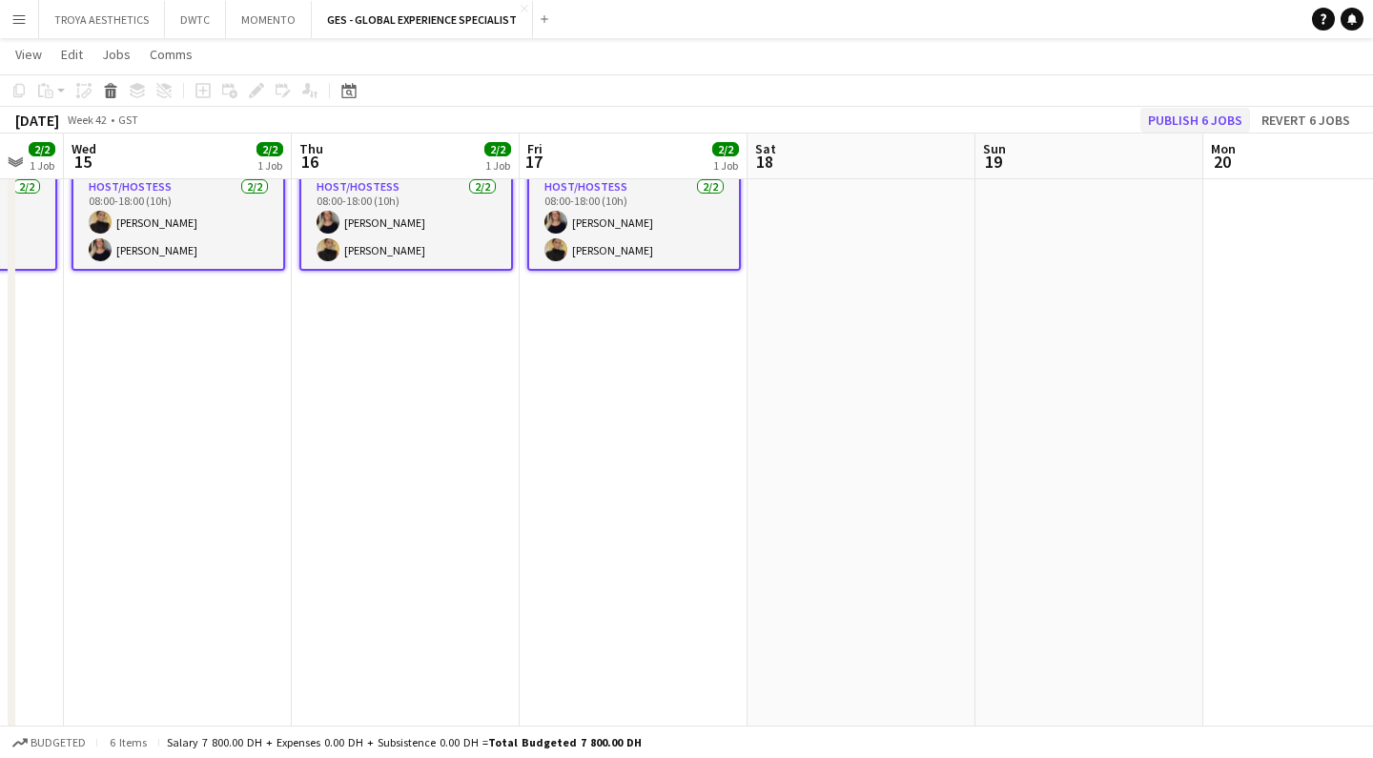
click at [1189, 119] on button "Publish 6 jobs" at bounding box center [1195, 120] width 110 height 25
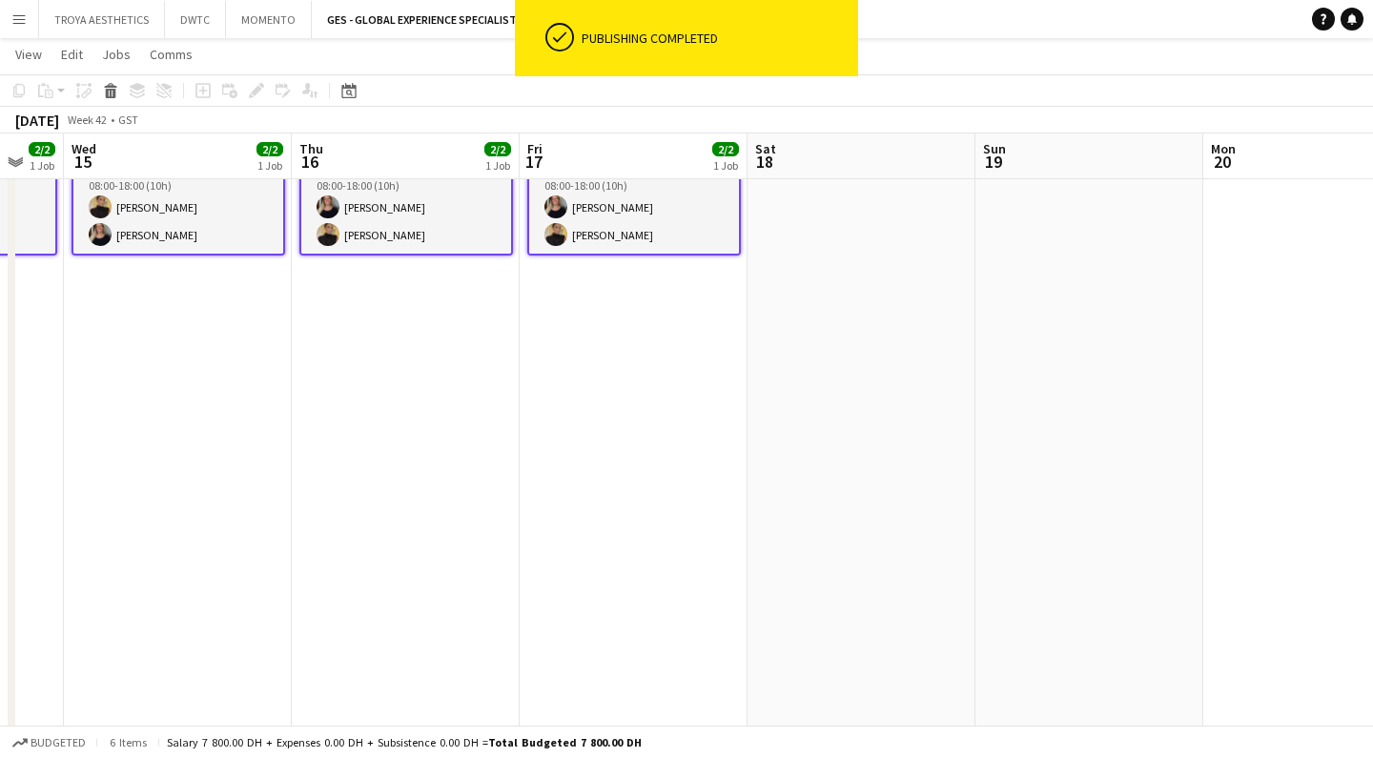
click at [633, 379] on app-date-cell "08:00-18:00 (10h) 2/2 Invest Qatar @Gitex 2025 pin DWTC 1 Role Host/Hostess [DA…" at bounding box center [633, 481] width 228 height 792
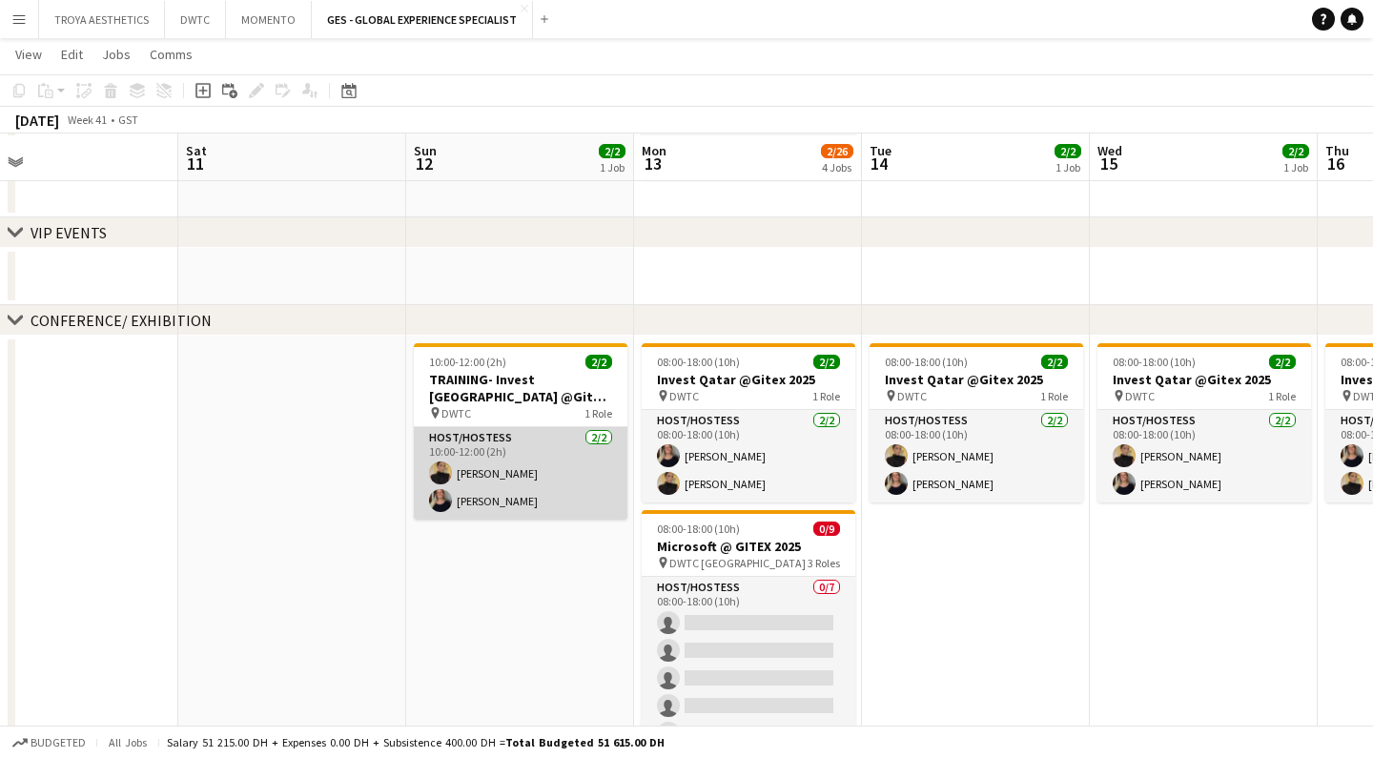
scroll to position [326, 0]
click at [527, 465] on app-card-role "Host/Hostess [DATE] 10:00-12:00 (2h) [PERSON_NAME] [PERSON_NAME]" at bounding box center [521, 471] width 214 height 92
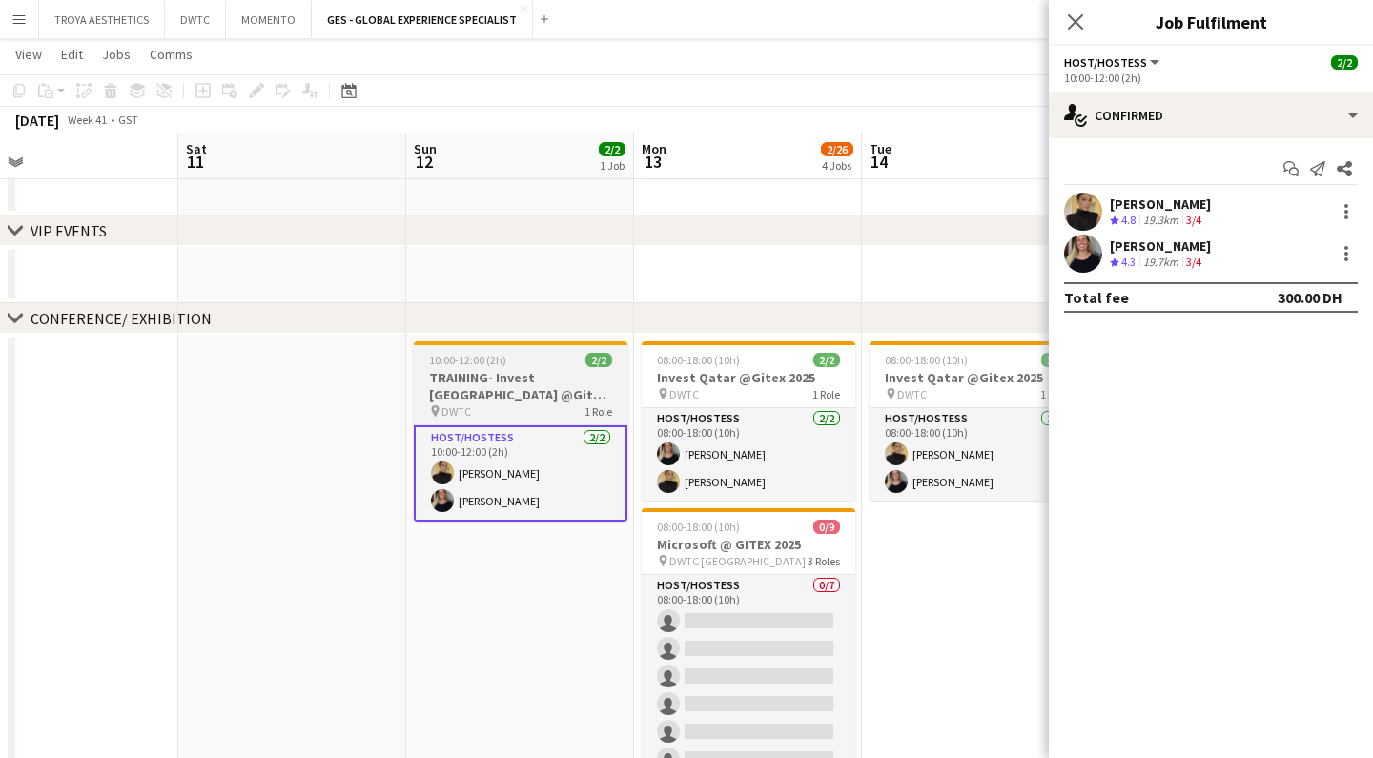
click at [496, 402] on h3 "TRAINING- Invest [GEOGRAPHIC_DATA] @Gitex 2025" at bounding box center [521, 386] width 214 height 34
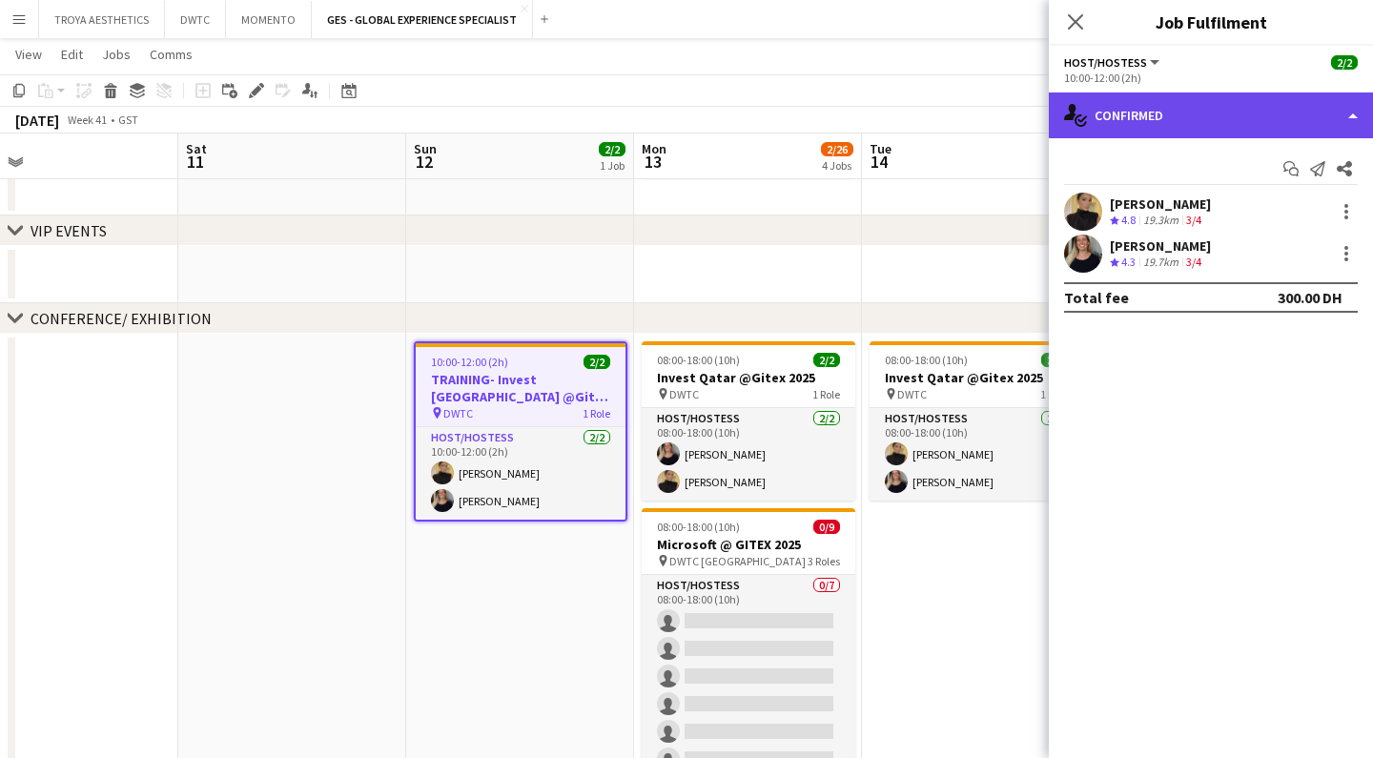
click at [1218, 112] on div "single-neutral-actions-check-2 Confirmed" at bounding box center [1211, 115] width 324 height 46
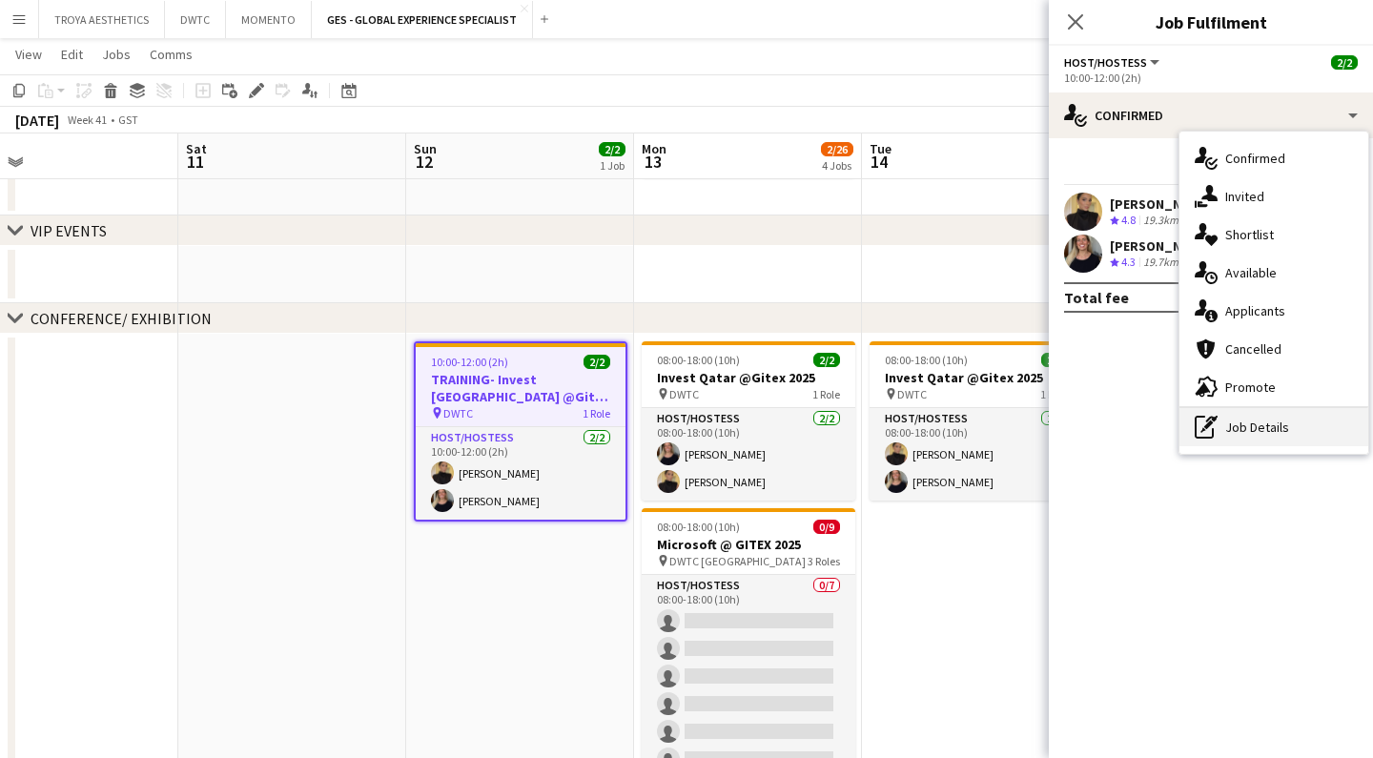
click at [1257, 441] on div "pen-write Job Details" at bounding box center [1273, 427] width 189 height 38
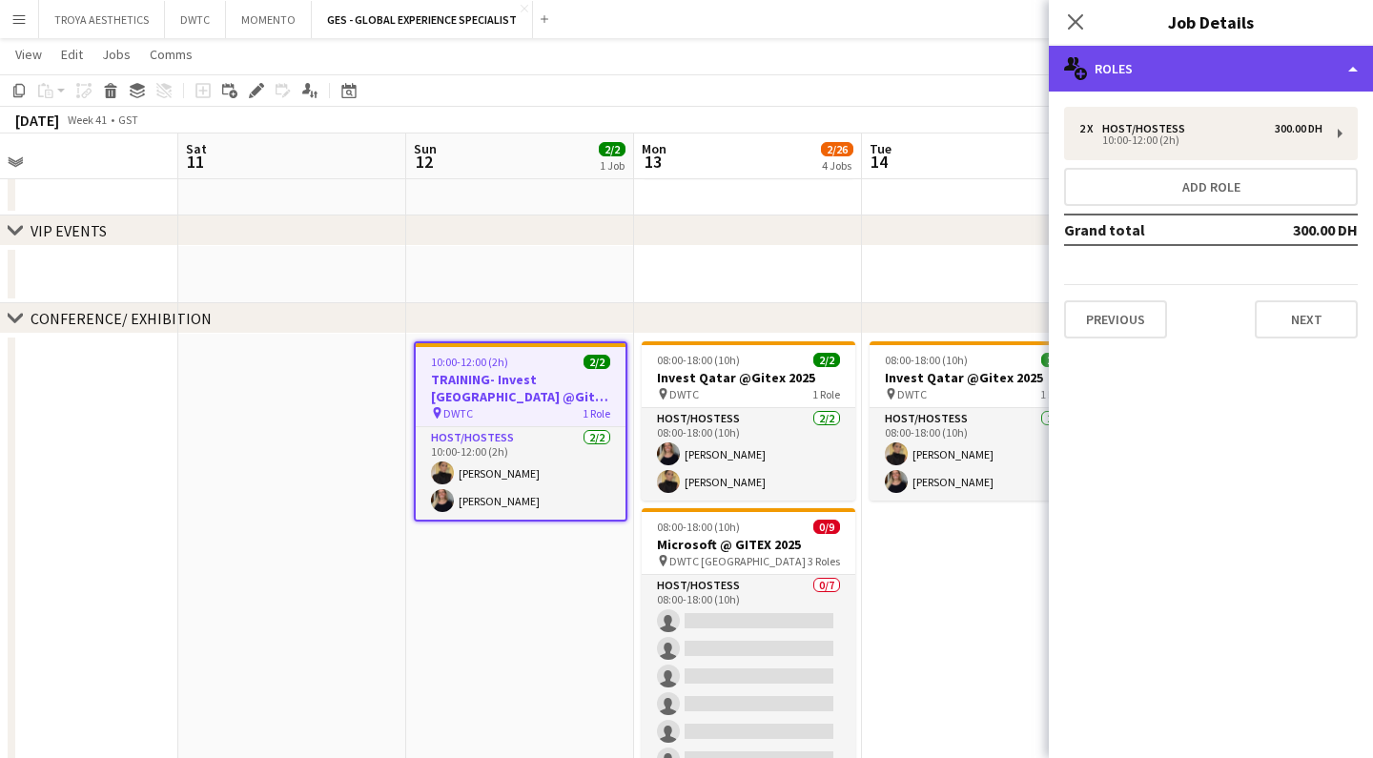
click at [1194, 85] on div "multiple-users-add Roles" at bounding box center [1211, 69] width 324 height 46
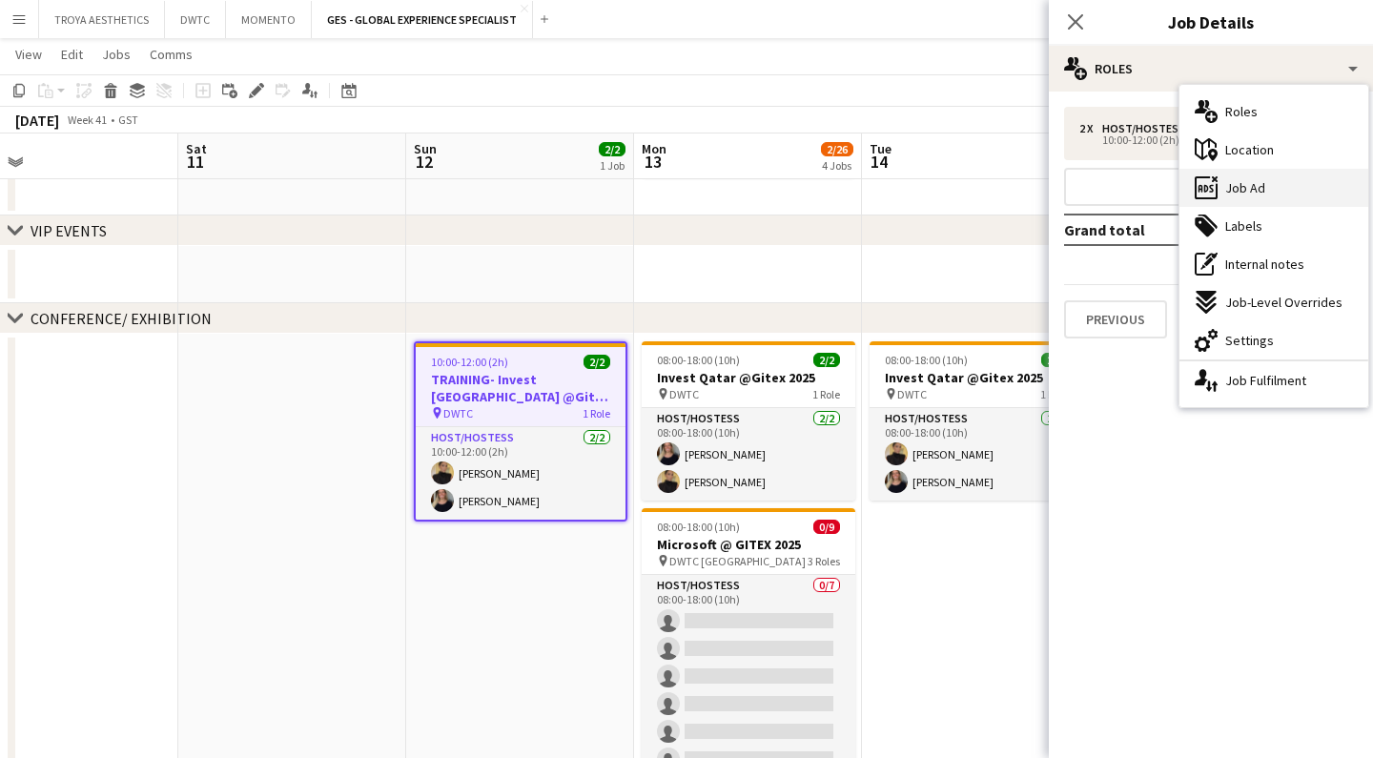
click at [1227, 189] on span "Job Ad" at bounding box center [1245, 187] width 40 height 17
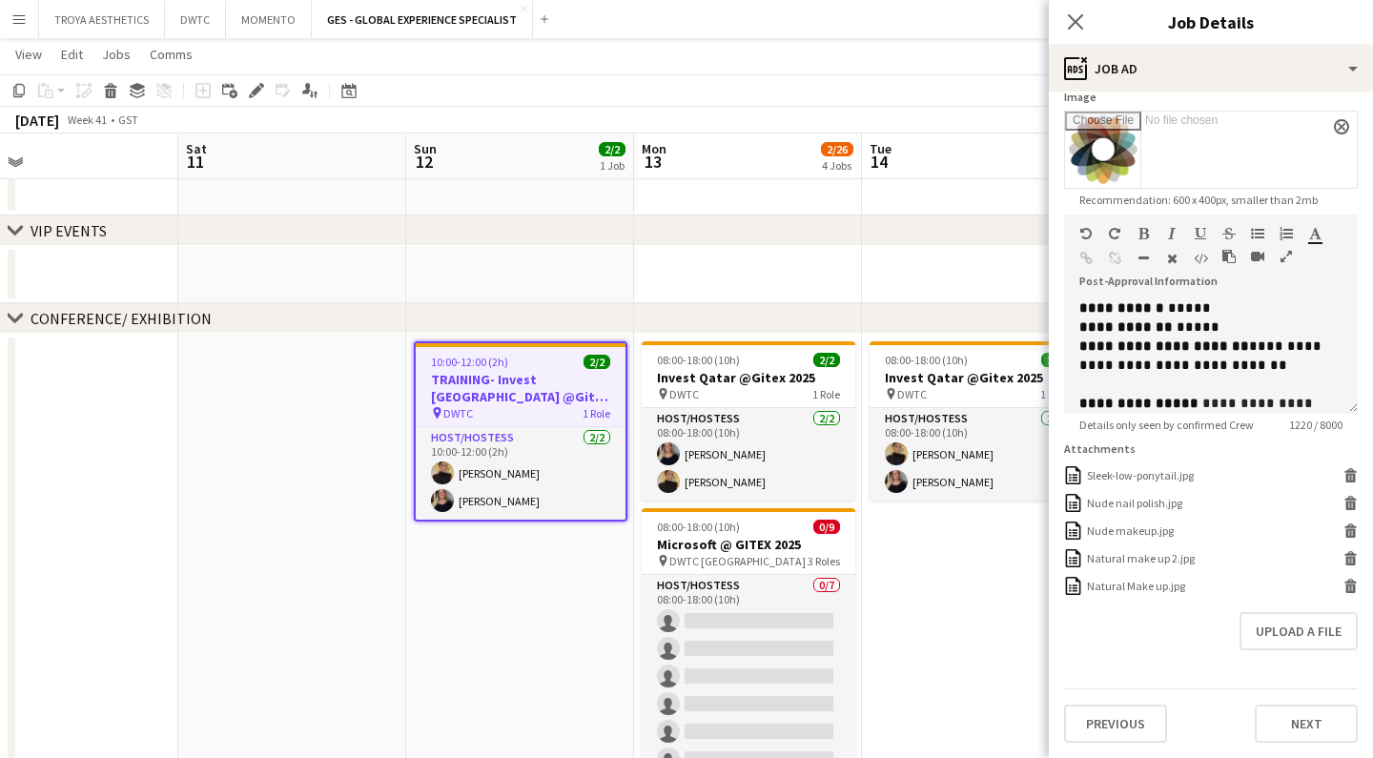
scroll to position [316, 0]
click at [734, 380] on h3 "Invest Qatar @Gitex 2025" at bounding box center [748, 377] width 214 height 17
type input "**********"
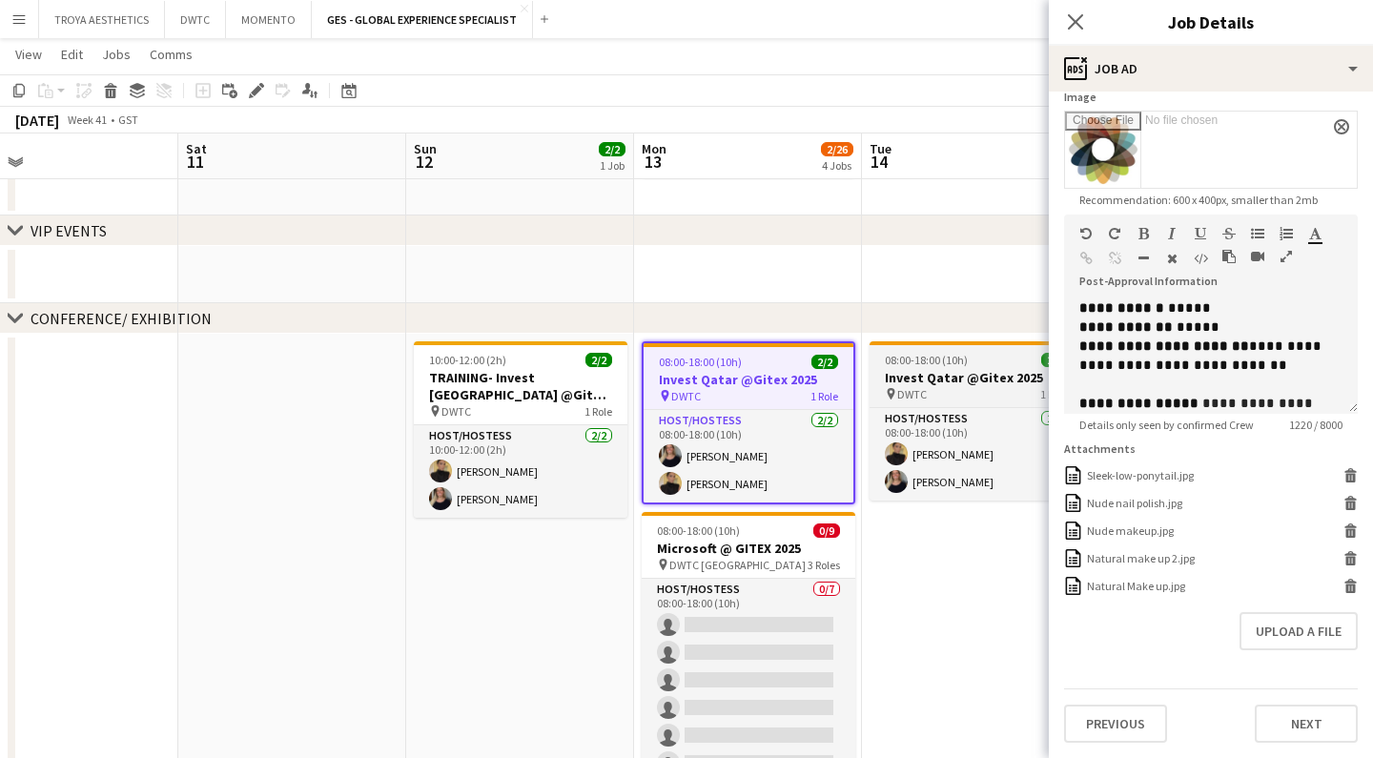
click at [917, 374] on h3 "Invest Qatar @Gitex 2025" at bounding box center [976, 377] width 214 height 17
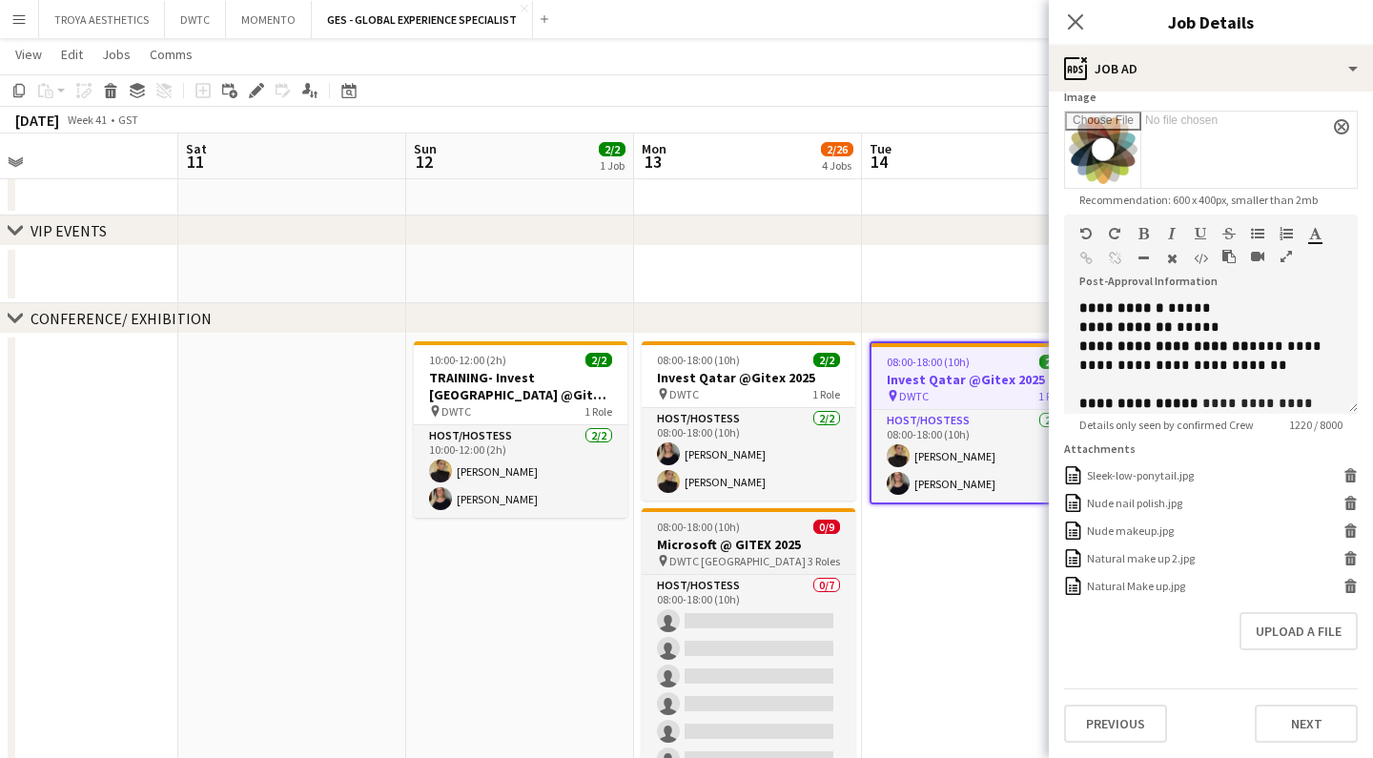
click at [743, 531] on div "08:00-18:00 (10h) 0/9" at bounding box center [748, 526] width 214 height 14
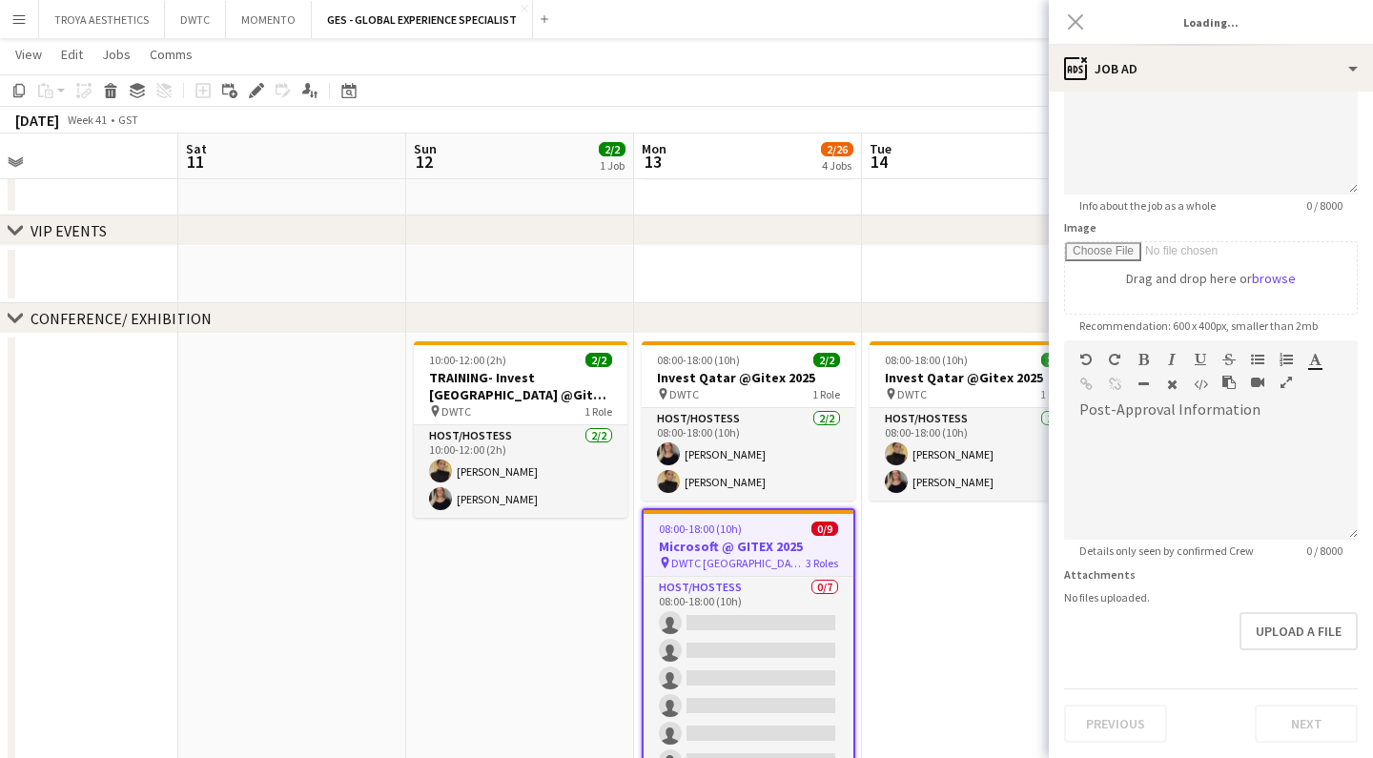
scroll to position [185, 0]
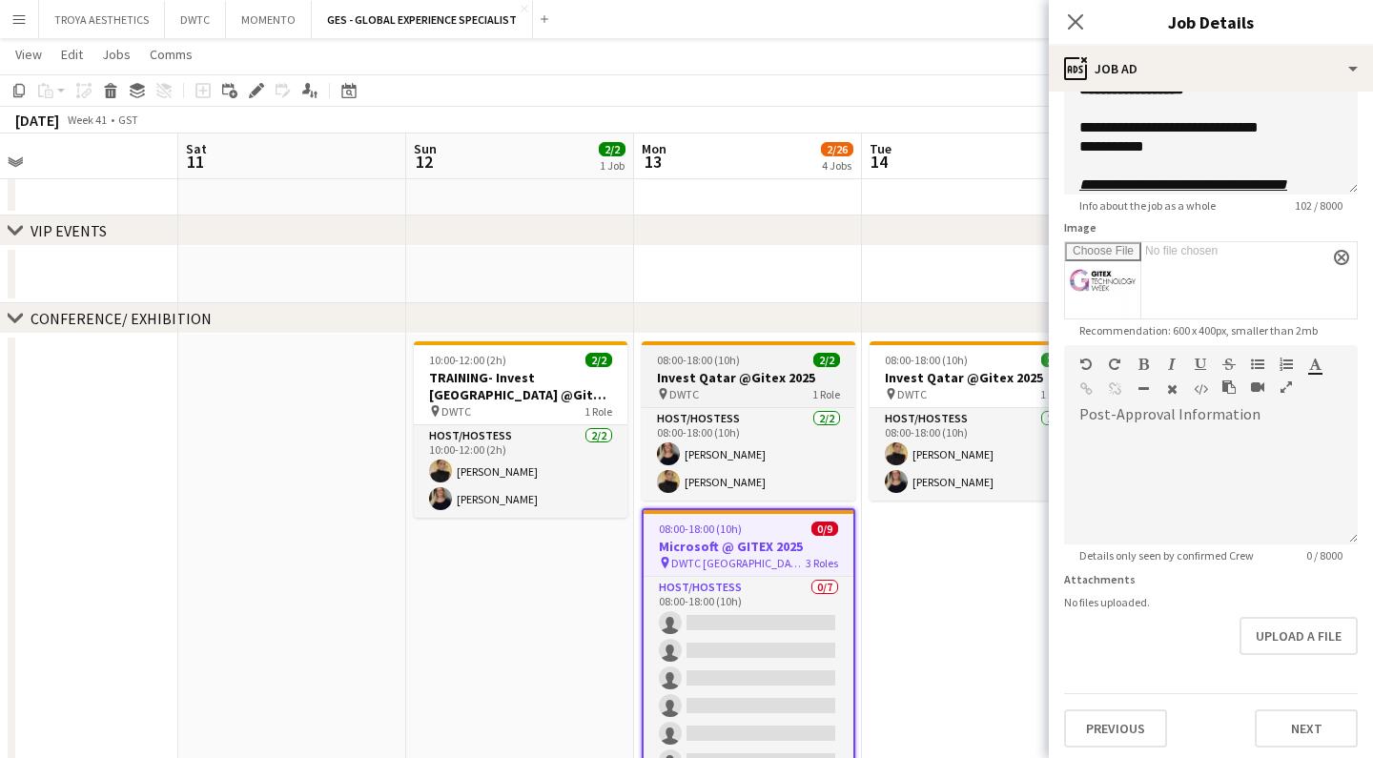
click at [768, 378] on h3 "Invest Qatar @Gitex 2025" at bounding box center [748, 377] width 214 height 17
type input "**********"
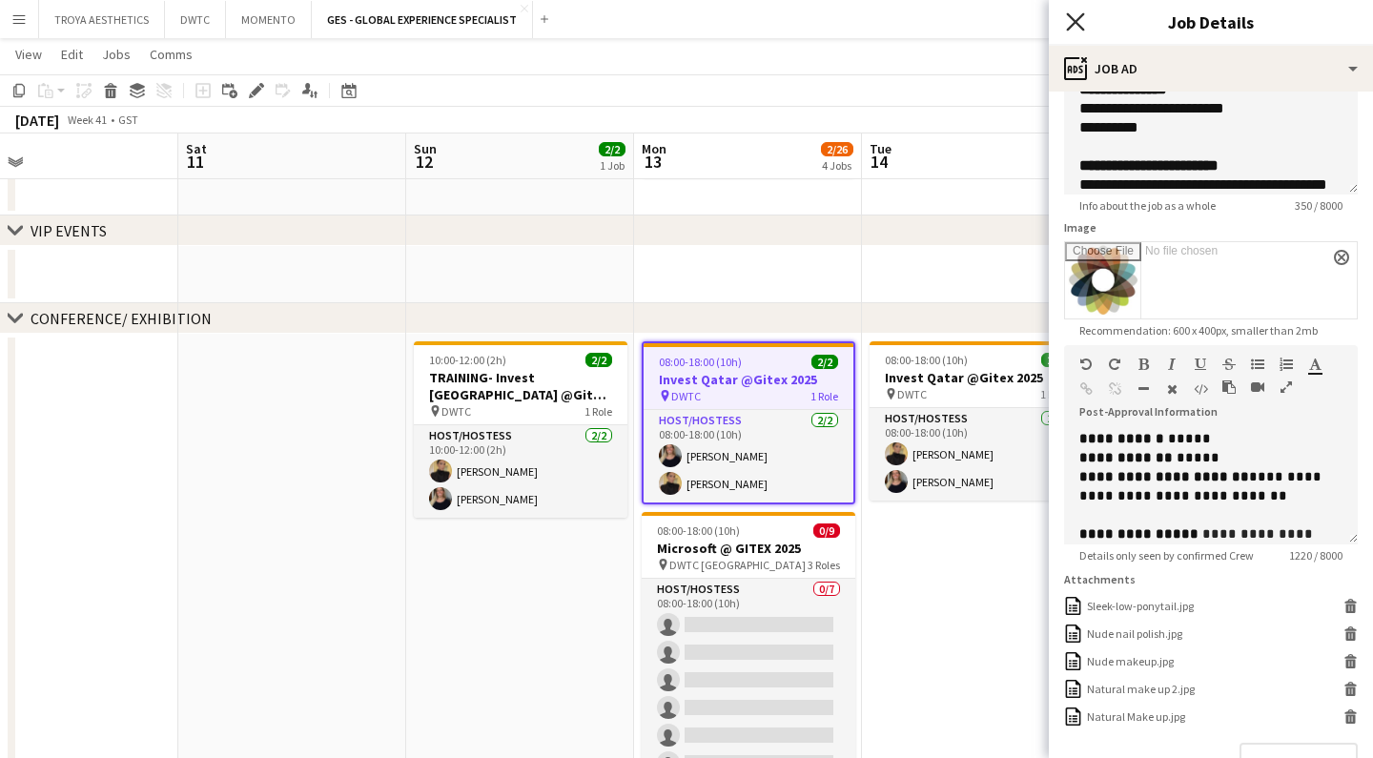
click at [1072, 22] on icon "Close pop-in" at bounding box center [1075, 21] width 18 height 18
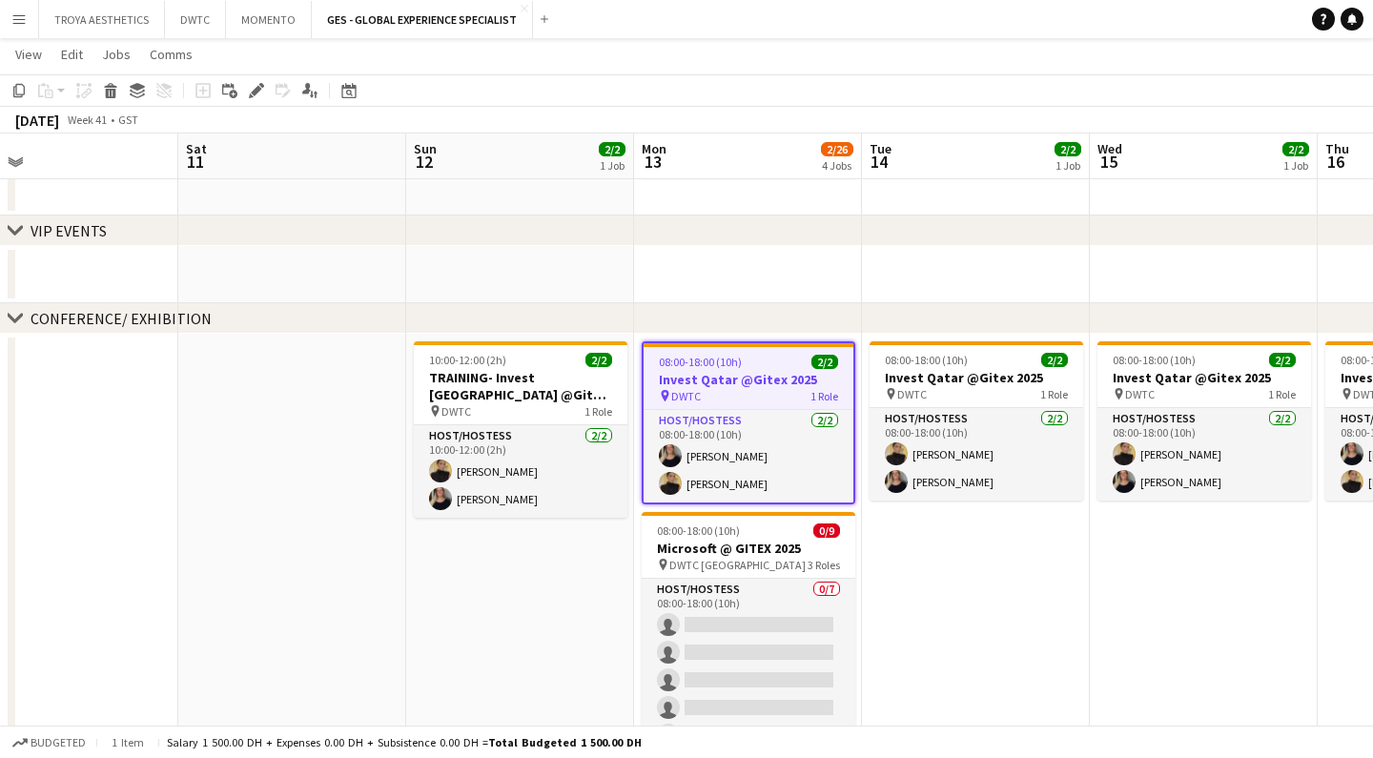
click at [745, 27] on app-navbar "Menu Boards Boards Boards All jobs Status Workforce Workforce My Workforce Recr…" at bounding box center [686, 19] width 1373 height 38
